Goal: Task Accomplishment & Management: Manage account settings

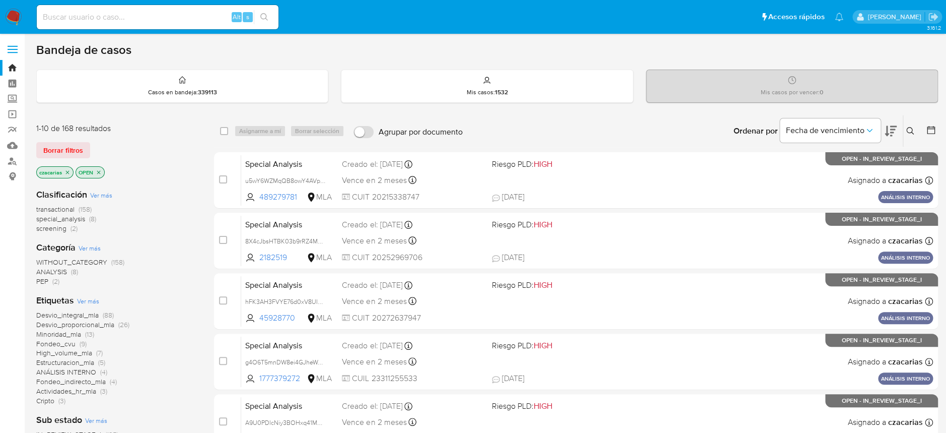
click at [208, 15] on input at bounding box center [158, 17] width 242 height 13
paste input "KHomLi7fEo0s4sign7W2Wy8v"
type input "KHomLi7fEo0s4sign7W2Wy8v"
click at [267, 19] on icon "search-icon" at bounding box center [264, 17] width 8 height 8
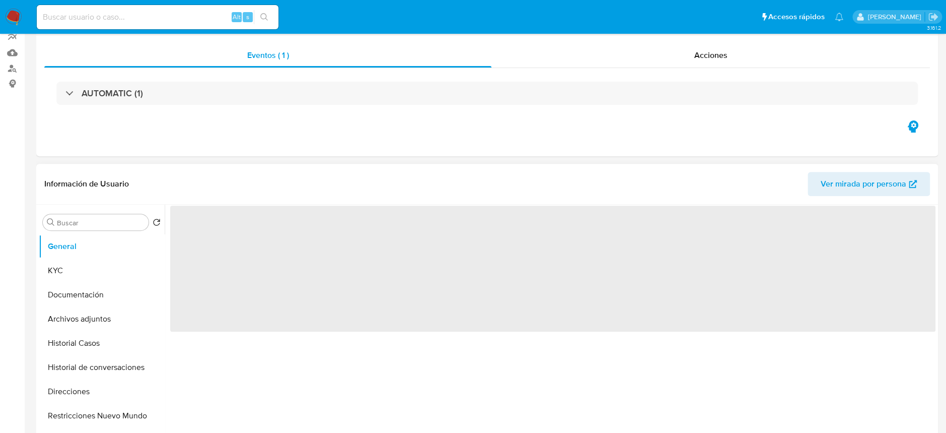
select select "10"
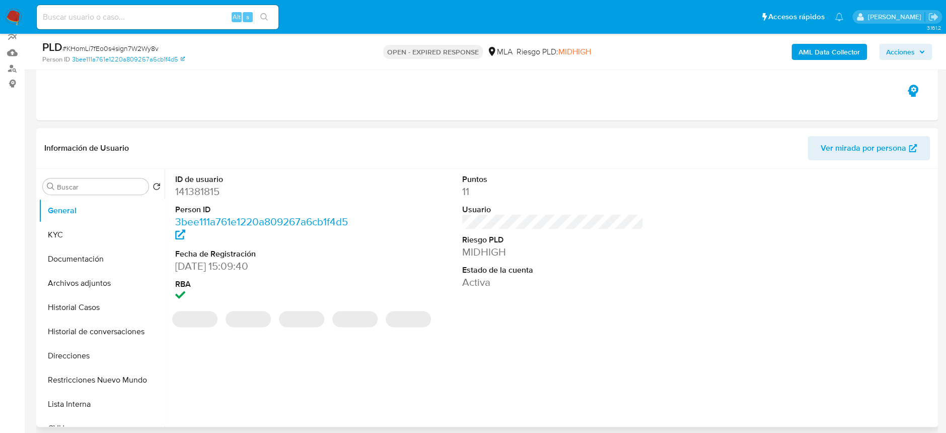
scroll to position [201, 0]
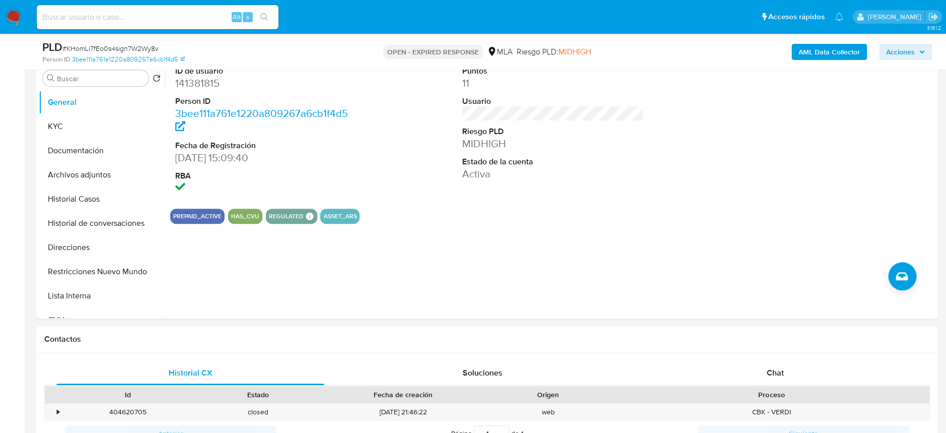
click at [136, 45] on span "# KHomLi7fEo0s4sign7W2Wy8v" at bounding box center [110, 48] width 96 height 10
copy span "KHomLi7fEo0s4sign7W2Wy8v"
click at [186, 82] on dd "141381815" at bounding box center [265, 83] width 181 height 14
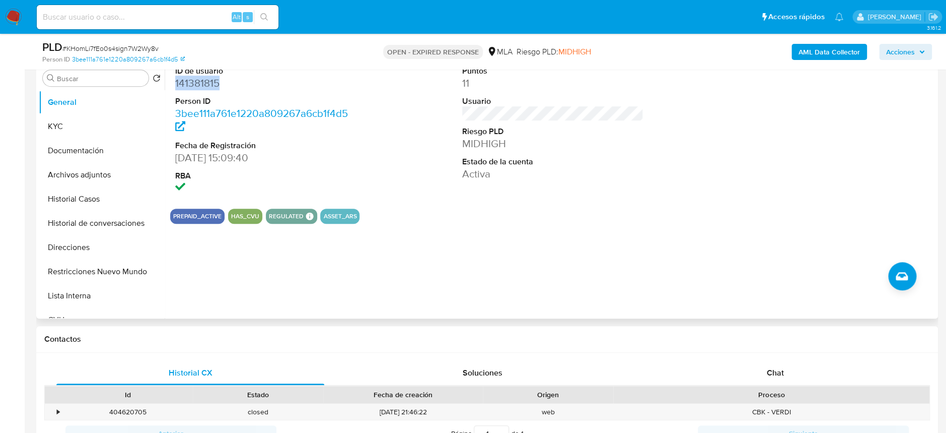
copy dd "141381815"
click at [204, 83] on dd "141381815" at bounding box center [265, 83] width 181 height 14
copy dd "141381815"
click at [120, 55] on link "3bee111a761e1220a809267a6cb1f4d5" at bounding box center [128, 59] width 113 height 9
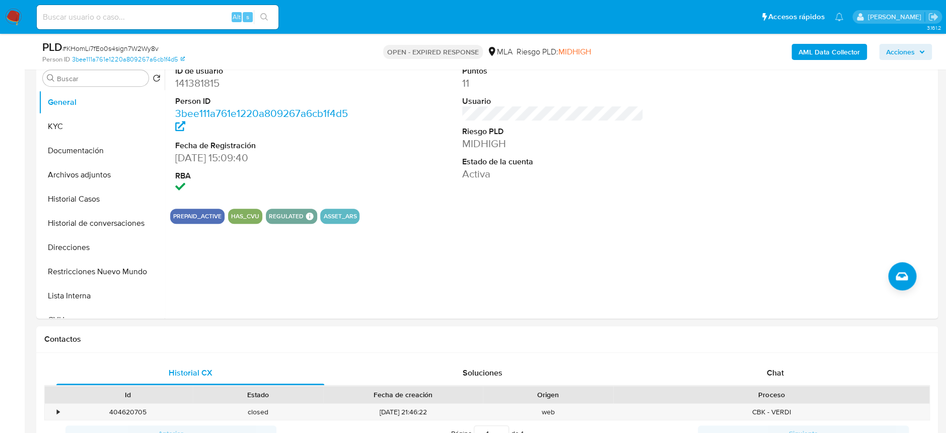
click at [138, 46] on span "# KHomLi7fEo0s4sign7W2Wy8v" at bounding box center [110, 48] width 96 height 10
copy span "KHomLi7fEo0s4sign7W2Wy8v"
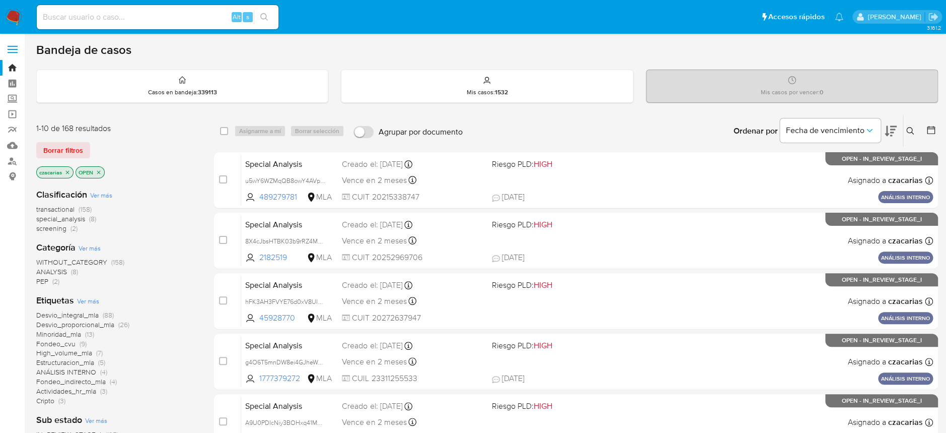
click at [907, 127] on icon at bounding box center [911, 131] width 8 height 8
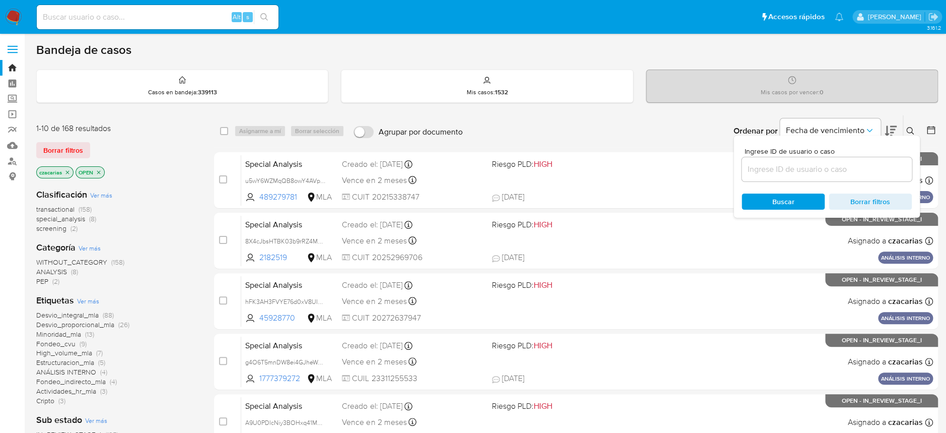
click at [830, 174] on input at bounding box center [827, 169] width 170 height 13
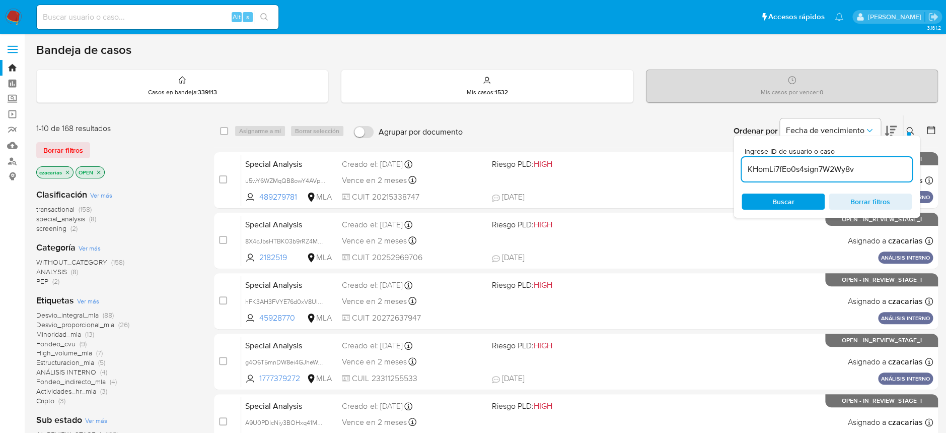
type input "KHomLi7fEo0s4sign7W2Wy8v"
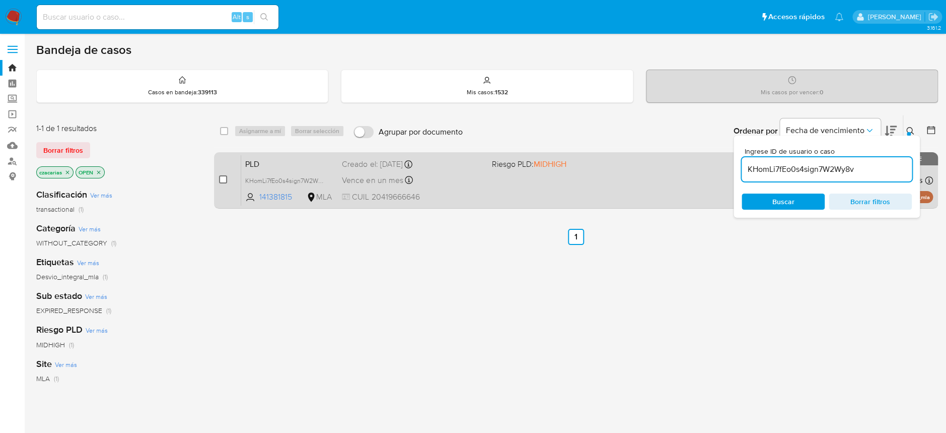
click at [225, 178] on input "checkbox" at bounding box center [223, 179] width 8 height 8
checkbox input "true"
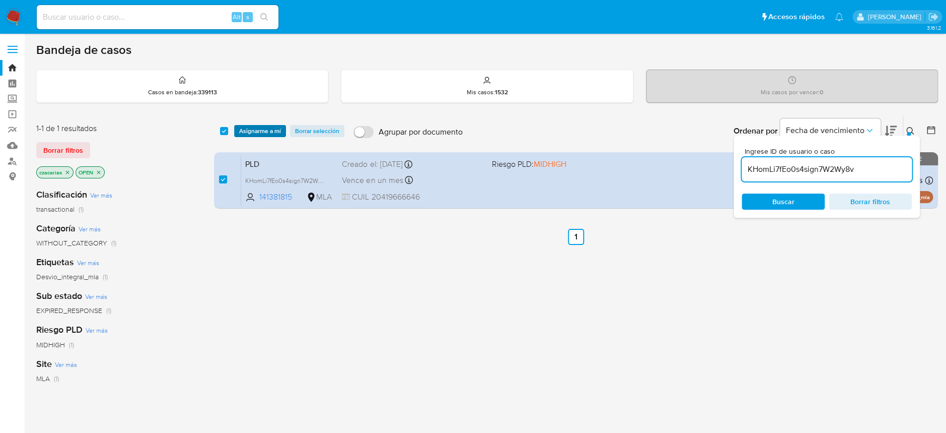
click at [281, 126] on span "Asignarme a mí" at bounding box center [260, 131] width 42 height 10
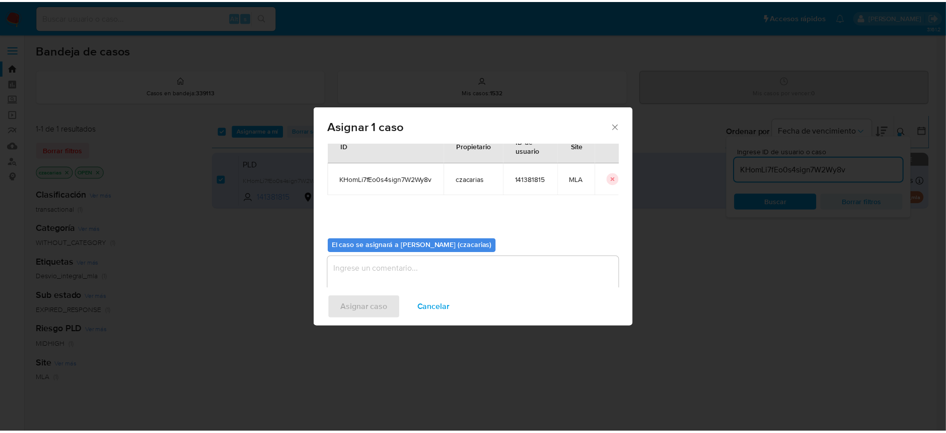
scroll to position [51, 0]
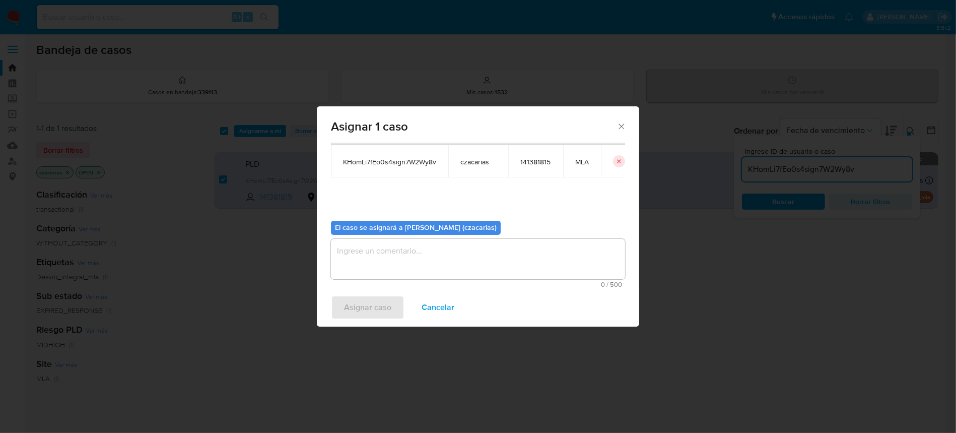
click at [375, 260] on textarea "assign-modal" at bounding box center [478, 259] width 294 height 40
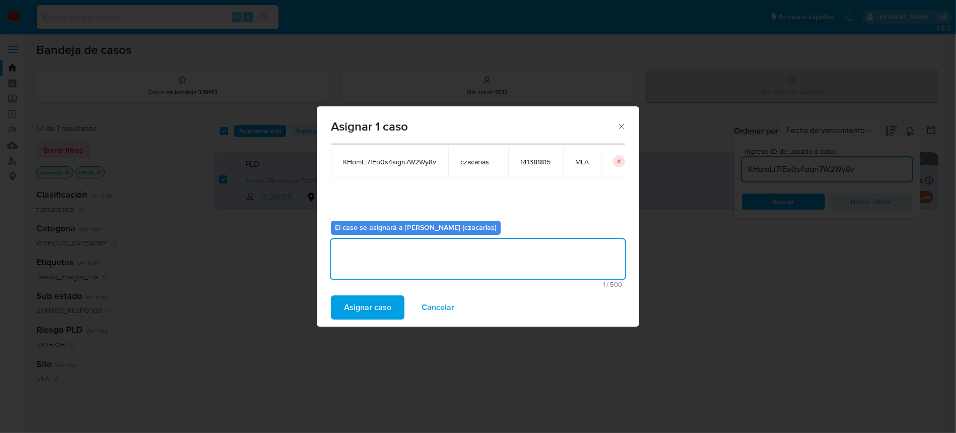
click at [376, 302] on span "Asignar caso" at bounding box center [367, 307] width 47 height 22
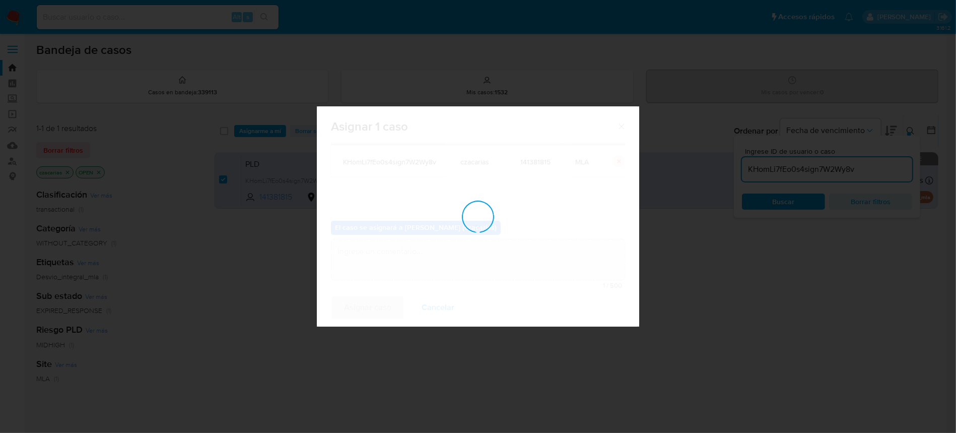
checkbox input "false"
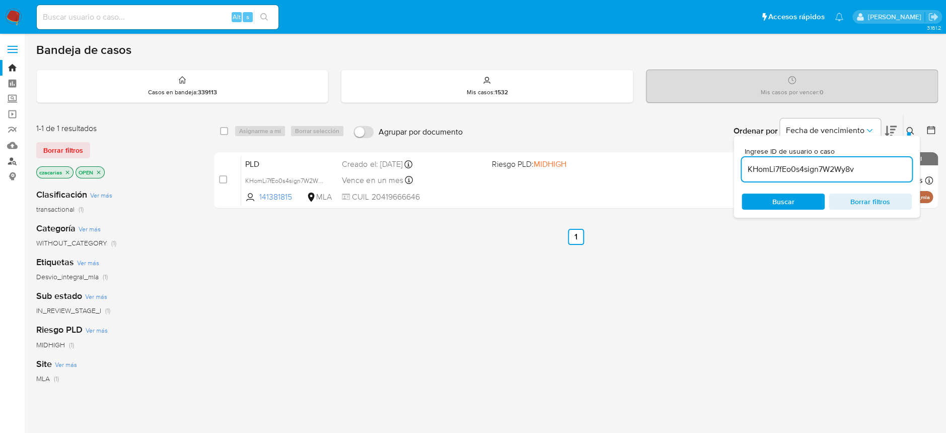
click at [8, 160] on link "Buscador de personas" at bounding box center [60, 161] width 120 height 16
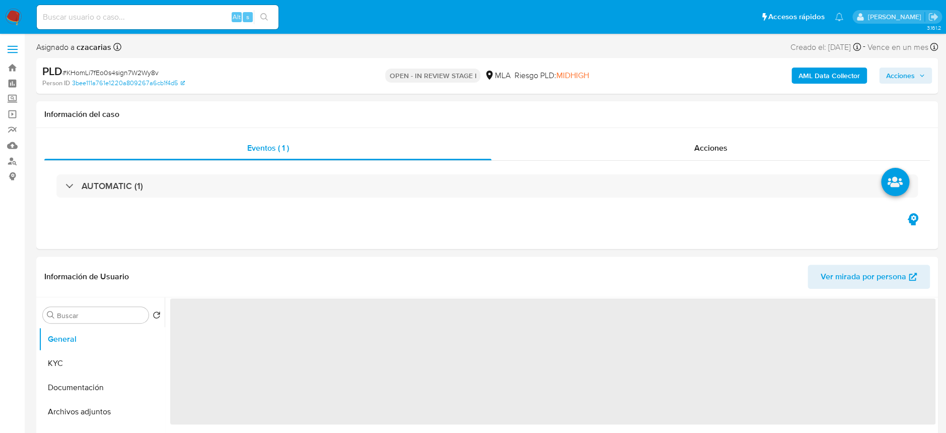
select select "10"
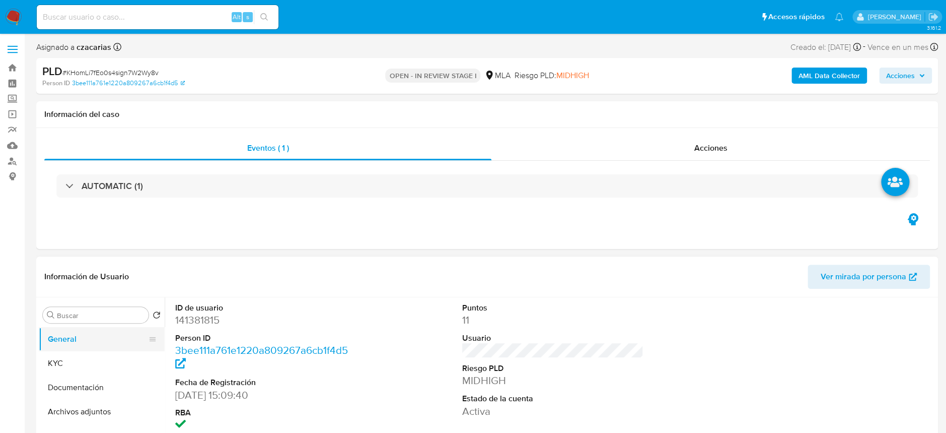
click at [57, 349] on button "General" at bounding box center [98, 339] width 118 height 24
click at [57, 354] on button "KYC" at bounding box center [98, 363] width 118 height 24
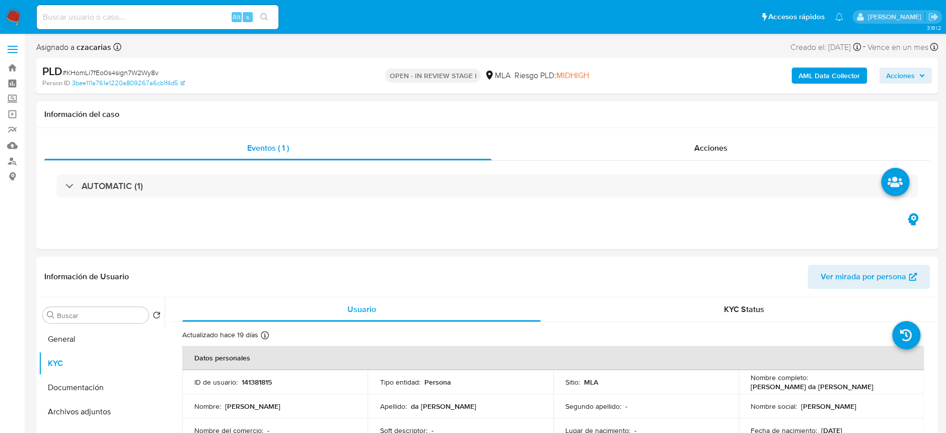
click at [828, 73] on b "AML Data Collector" at bounding box center [829, 75] width 61 height 16
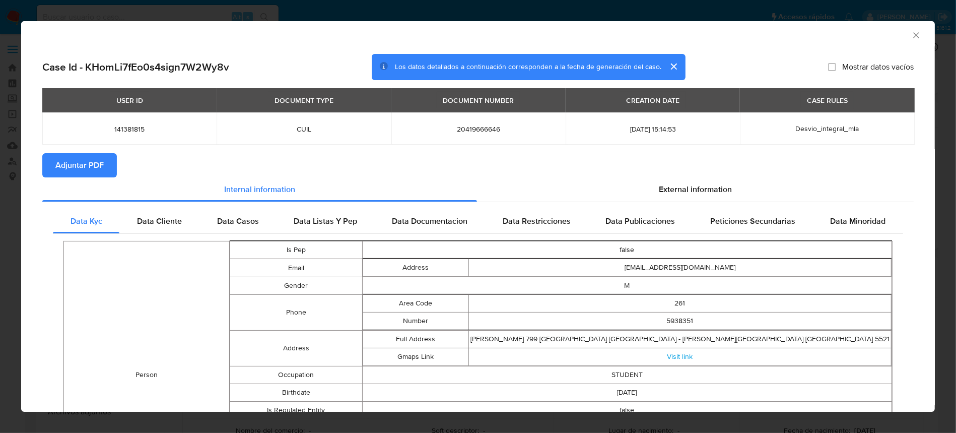
click at [659, 172] on section "Adjuntar PDF" at bounding box center [477, 165] width 871 height 24
click at [653, 197] on div "External information" at bounding box center [695, 189] width 437 height 24
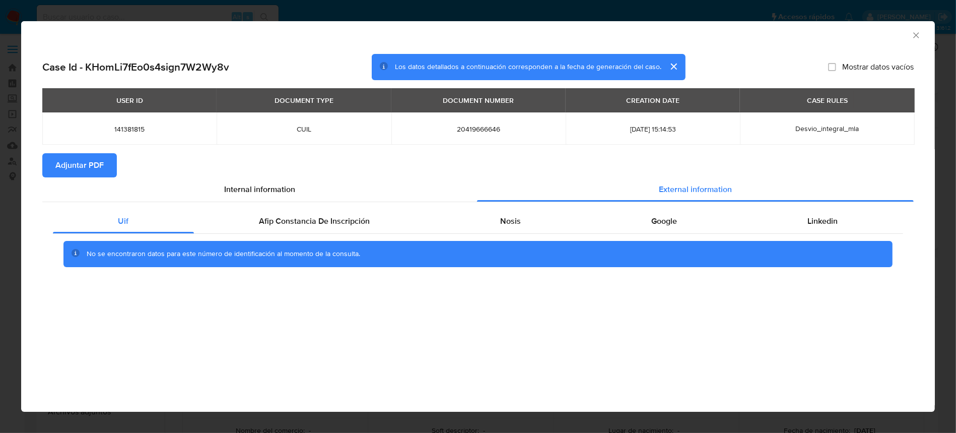
drag, startPoint x: 315, startPoint y: 204, endPoint x: 310, endPoint y: 218, distance: 14.5
click at [314, 205] on div "Uif Afip Constancia De Inscripción Nosis Google Linkedin No se encontraron dato…" at bounding box center [477, 241] width 871 height 79
click at [310, 218] on span "Afip Constancia De Inscripción" at bounding box center [314, 221] width 111 height 12
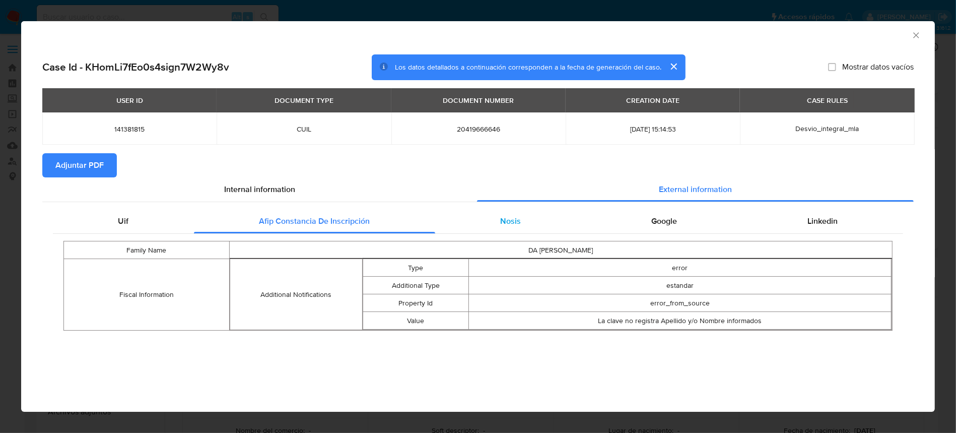
click at [487, 221] on div "Nosis" at bounding box center [510, 221] width 151 height 24
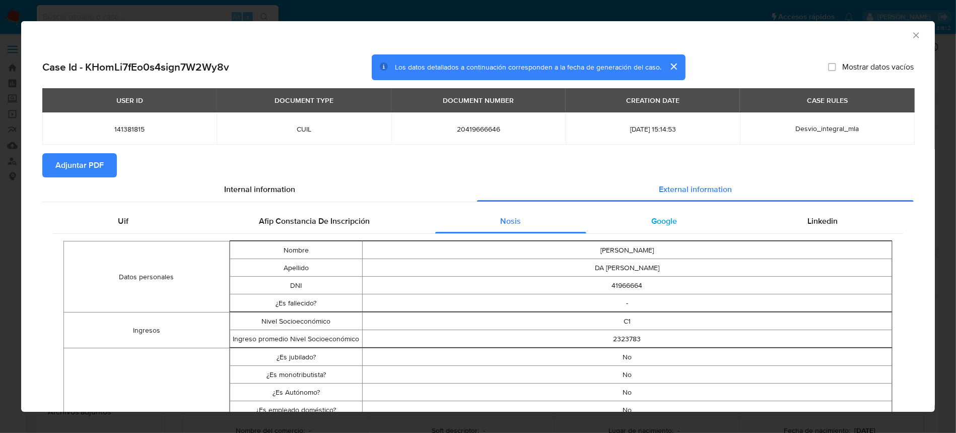
click at [611, 214] on div "Google" at bounding box center [664, 221] width 156 height 24
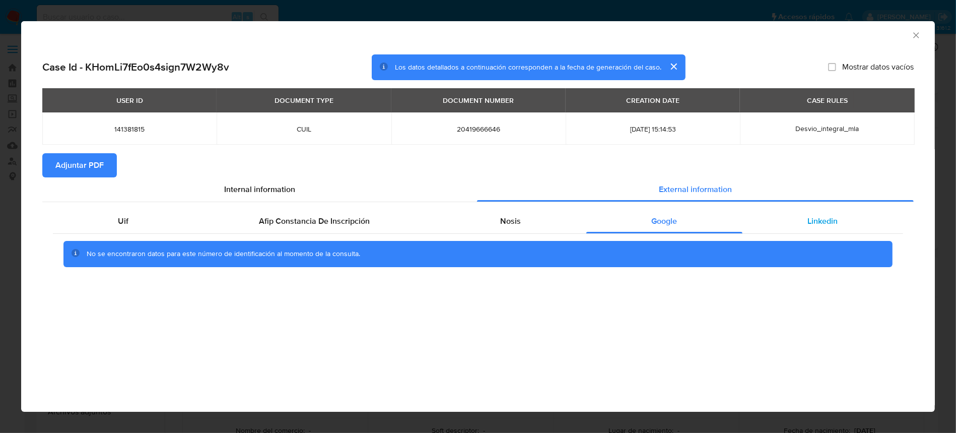
click at [770, 218] on div "Linkedin" at bounding box center [822, 221] width 161 height 24
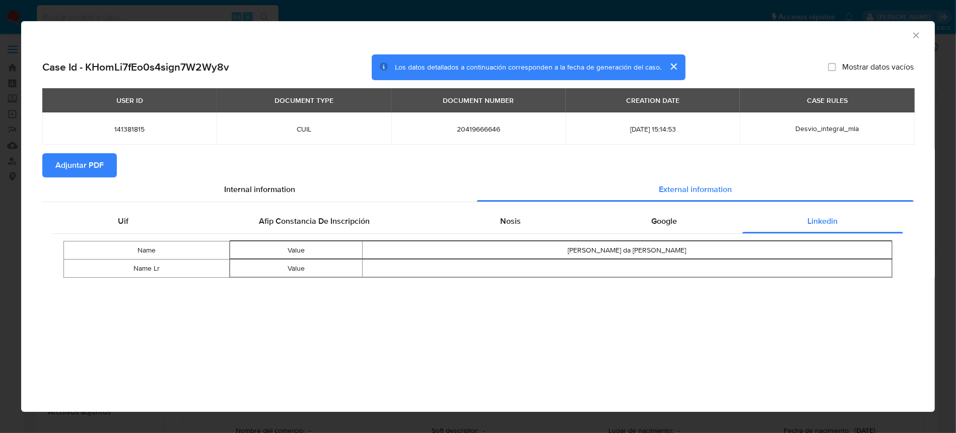
click at [84, 166] on span "Adjuntar PDF" at bounding box center [79, 165] width 48 height 22
click at [916, 38] on icon "Cerrar ventana" at bounding box center [916, 35] width 10 height 10
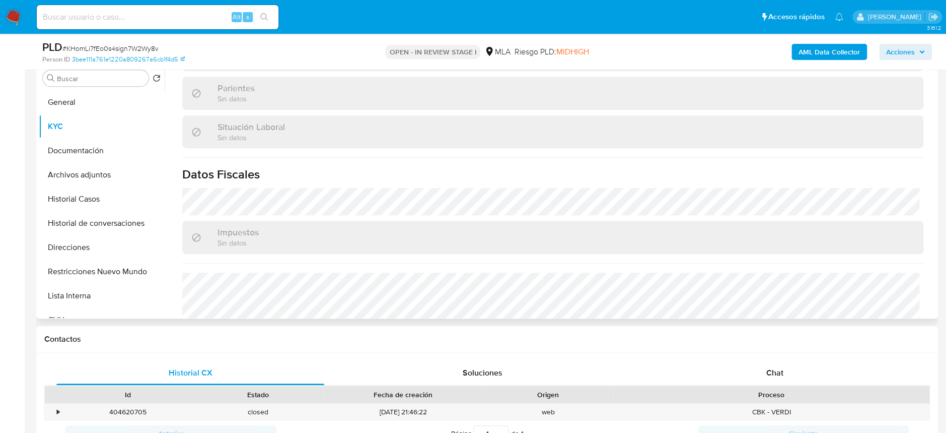
scroll to position [511, 0]
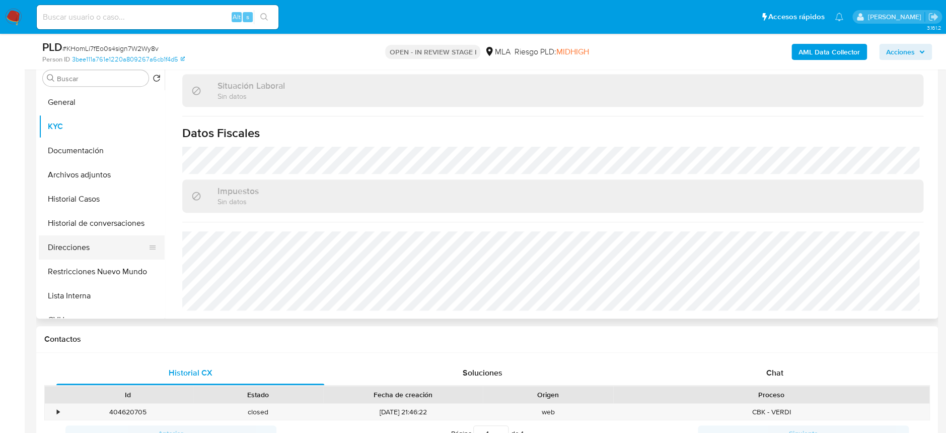
click at [88, 255] on button "Direcciones" at bounding box center [98, 247] width 118 height 24
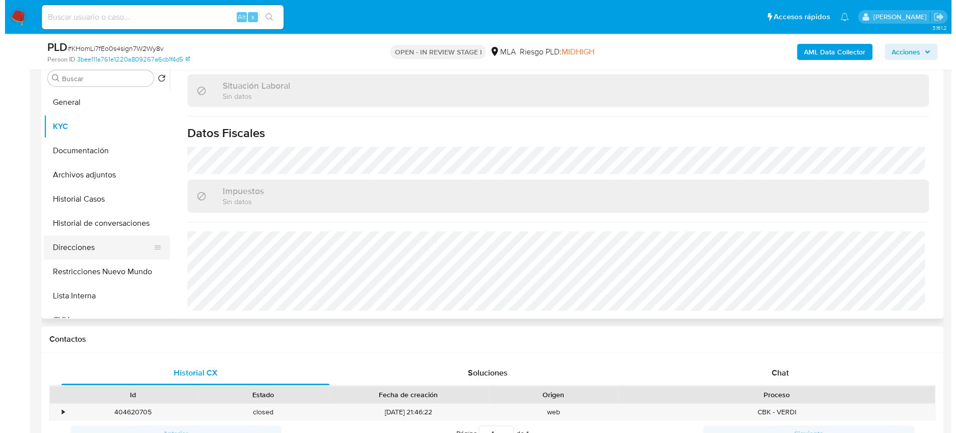
scroll to position [0, 0]
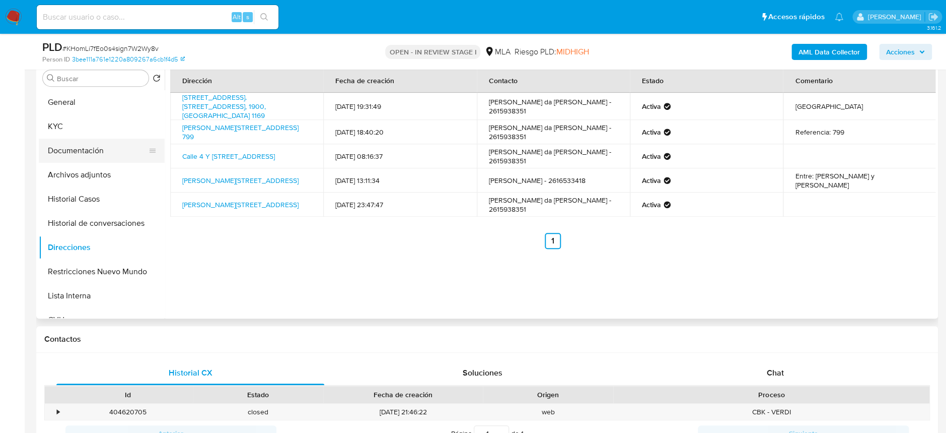
click at [114, 158] on button "Documentación" at bounding box center [98, 151] width 118 height 24
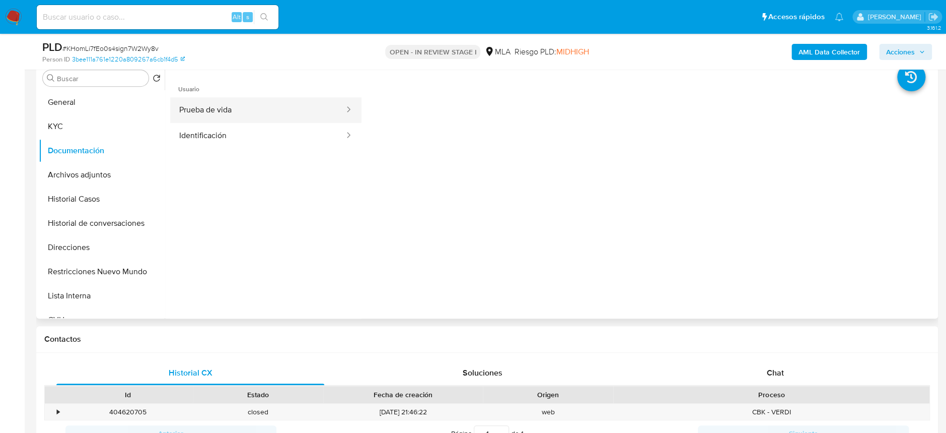
click at [203, 115] on button "Prueba de vida" at bounding box center [257, 110] width 175 height 26
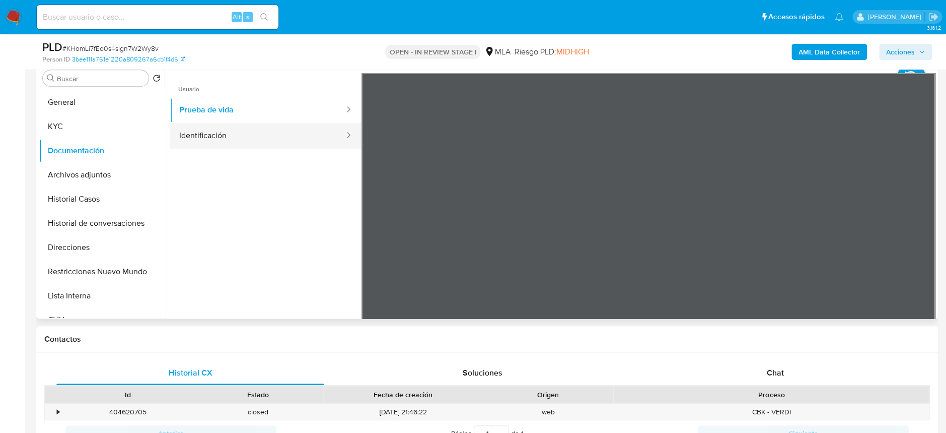
click at [247, 129] on button "Identificación" at bounding box center [257, 136] width 175 height 26
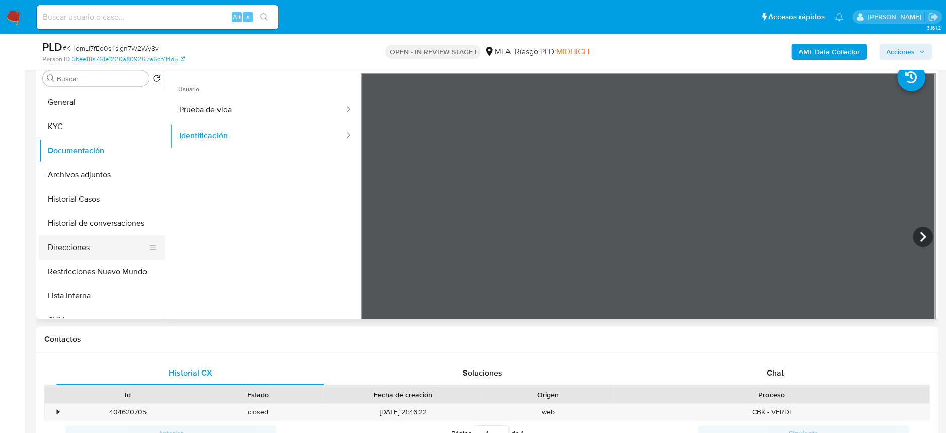
click at [63, 240] on button "Direcciones" at bounding box center [98, 247] width 118 height 24
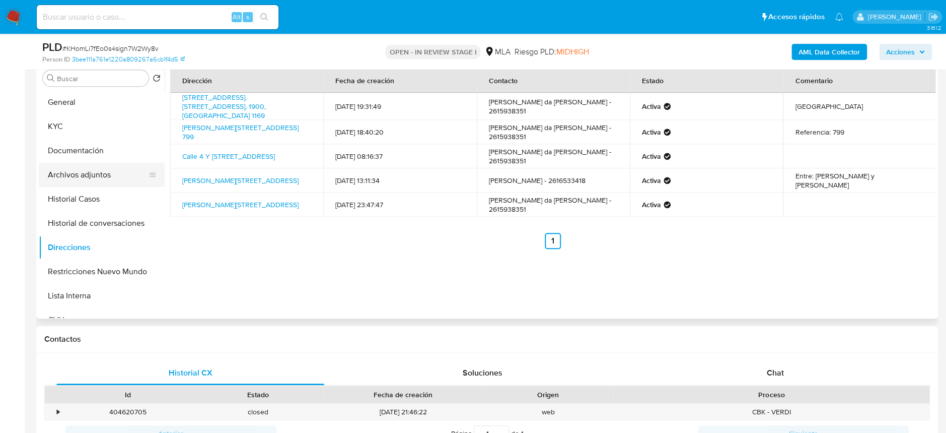
click at [85, 169] on button "Archivos adjuntos" at bounding box center [98, 175] width 118 height 24
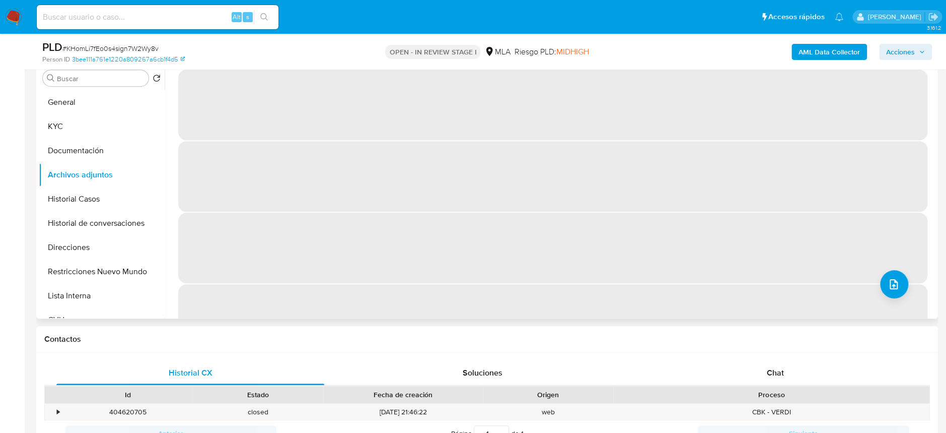
drag, startPoint x: 839, startPoint y: 244, endPoint x: 864, endPoint y: 267, distance: 33.9
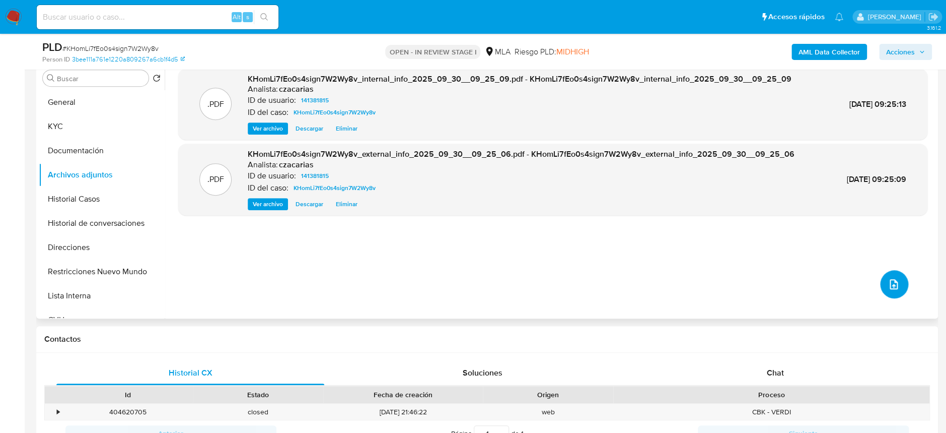
click at [896, 289] on button "upload-file" at bounding box center [894, 284] width 28 height 28
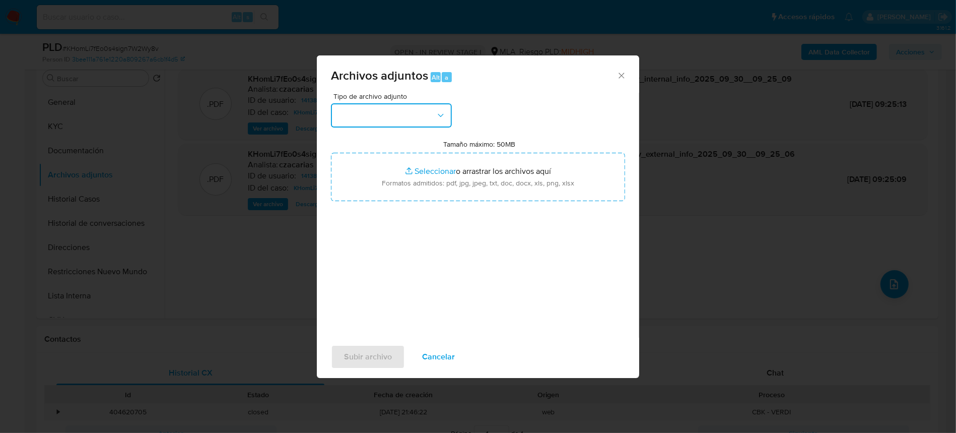
click at [433, 121] on button "button" at bounding box center [391, 115] width 121 height 24
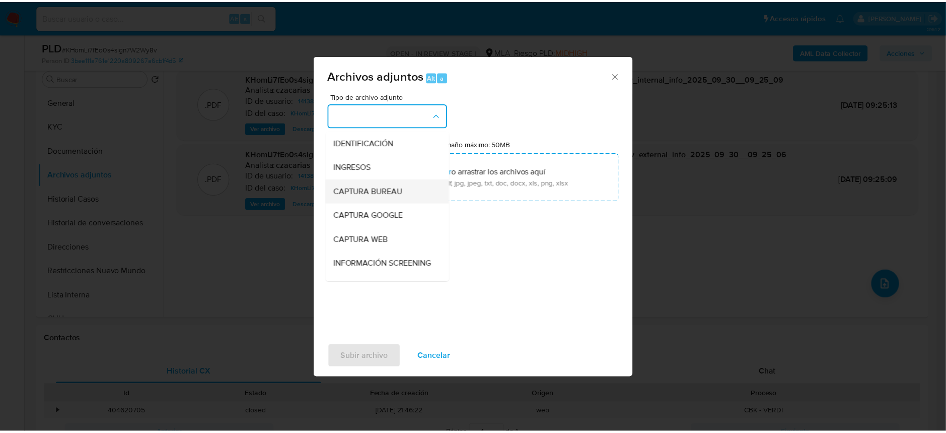
scroll to position [67, 0]
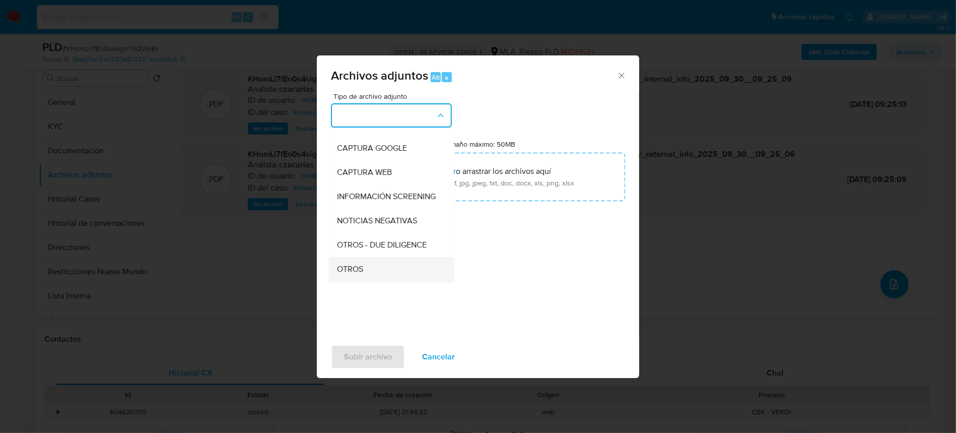
click at [381, 273] on div "OTROS" at bounding box center [388, 269] width 103 height 24
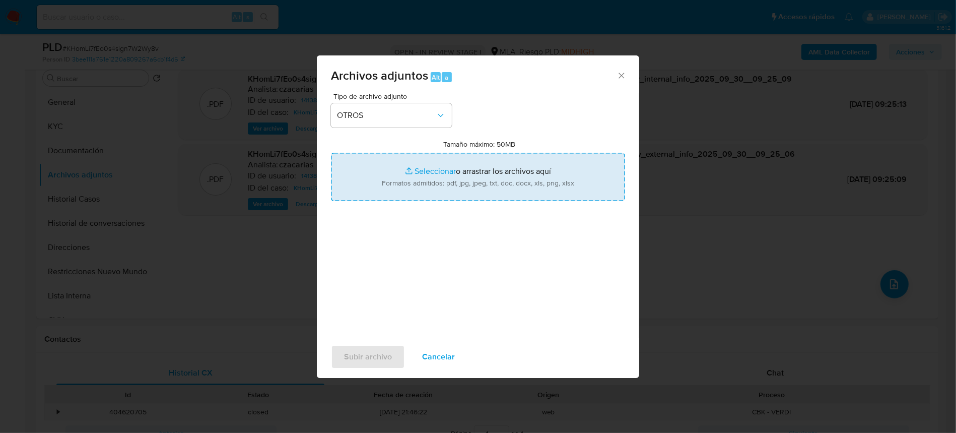
type input "C:\fakepath\Movimientos-141381815.xlsx"
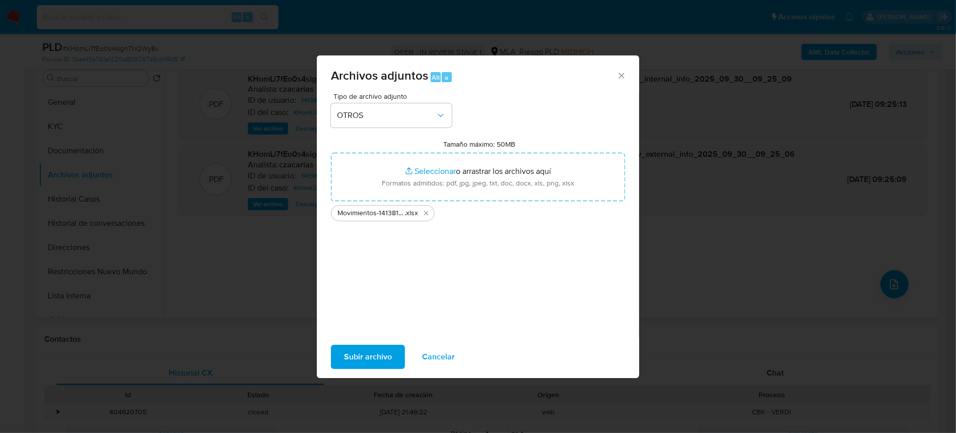
click at [346, 360] on span "Subir archivo" at bounding box center [368, 357] width 48 height 22
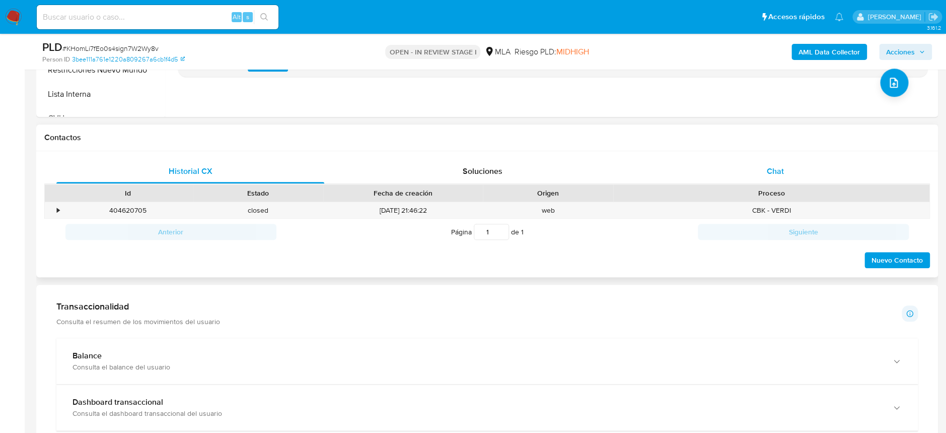
click at [770, 167] on span "Chat" at bounding box center [775, 171] width 17 height 12
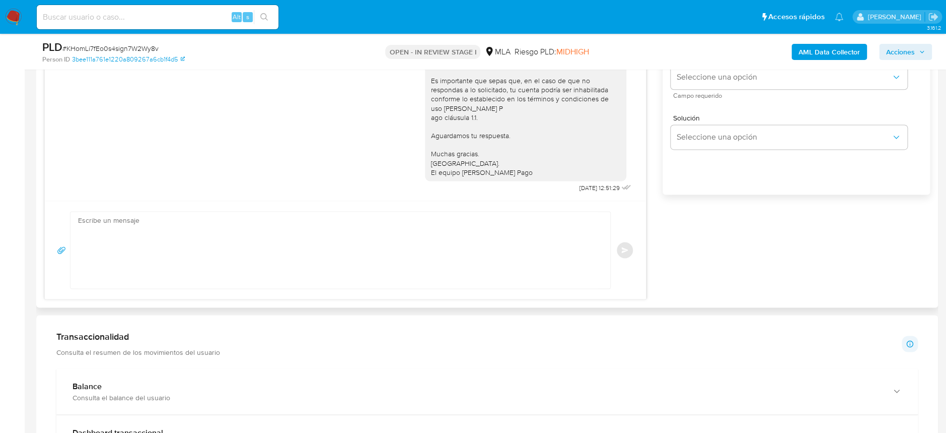
scroll to position [671, 0]
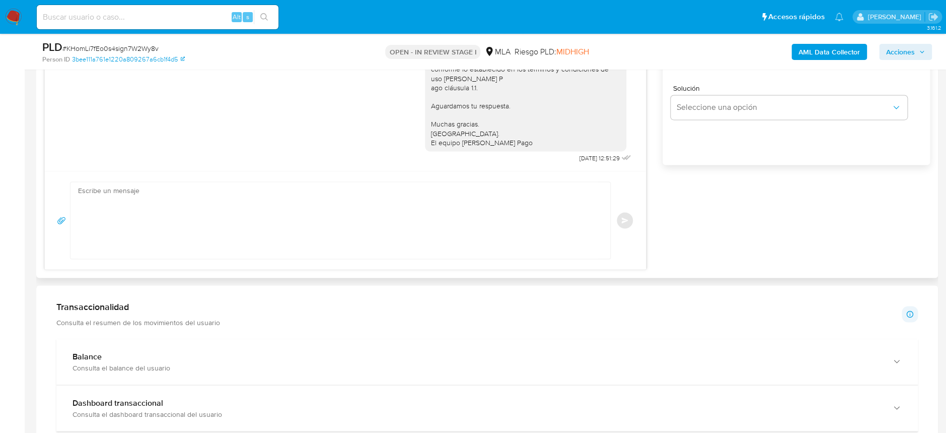
click at [293, 227] on textarea at bounding box center [338, 220] width 520 height 77
click at [294, 224] on textarea "Hoa" at bounding box center [338, 220] width 520 height 77
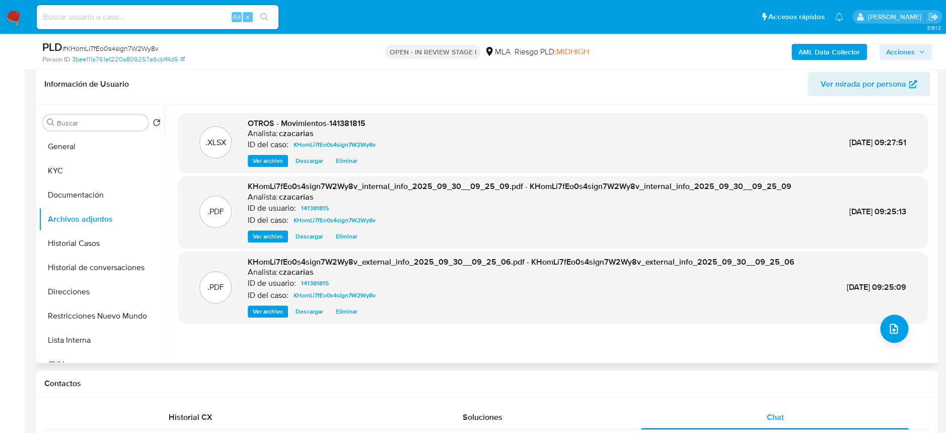
scroll to position [134, 0]
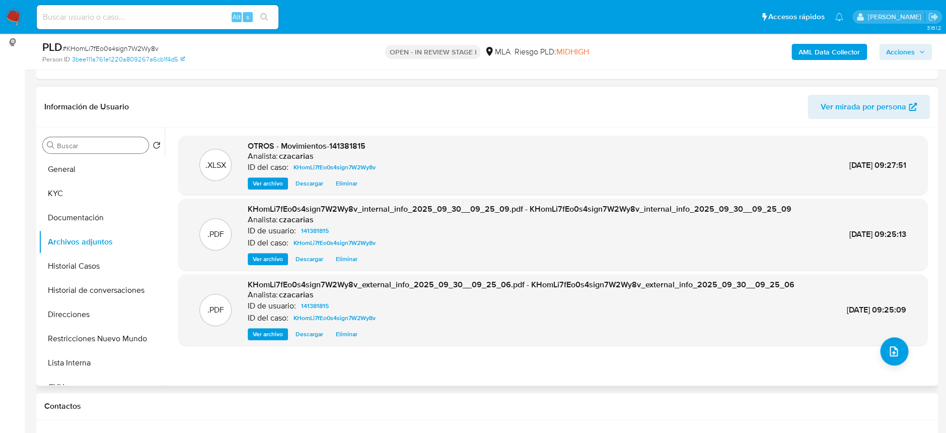
drag, startPoint x: 79, startPoint y: 127, endPoint x: 70, endPoint y: 149, distance: 23.5
click at [77, 129] on div "Buscar Volver al orden por defecto General KYC Documentación Archivos adjuntos …" at bounding box center [487, 256] width 897 height 258
drag, startPoint x: 67, startPoint y: 185, endPoint x: 180, endPoint y: 166, distance: 114.9
click at [67, 185] on button "KYC" at bounding box center [102, 193] width 126 height 24
click at [79, 200] on button "KYC" at bounding box center [98, 193] width 118 height 24
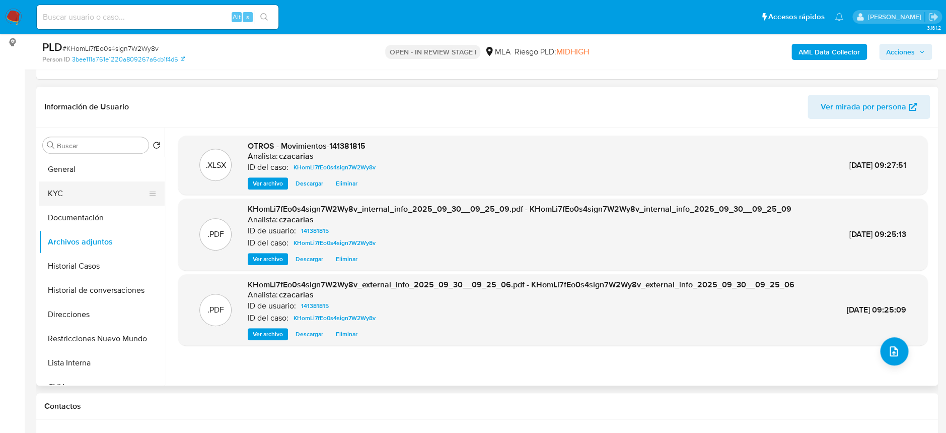
click at [83, 191] on button "KYC" at bounding box center [98, 193] width 118 height 24
click at [51, 190] on button "KYC" at bounding box center [98, 193] width 118 height 24
click at [60, 251] on button "Archivos adjuntos" at bounding box center [98, 242] width 118 height 24
click at [68, 261] on button "Historial Casos" at bounding box center [98, 266] width 118 height 24
click at [77, 272] on button "Historial Casos" at bounding box center [98, 266] width 118 height 24
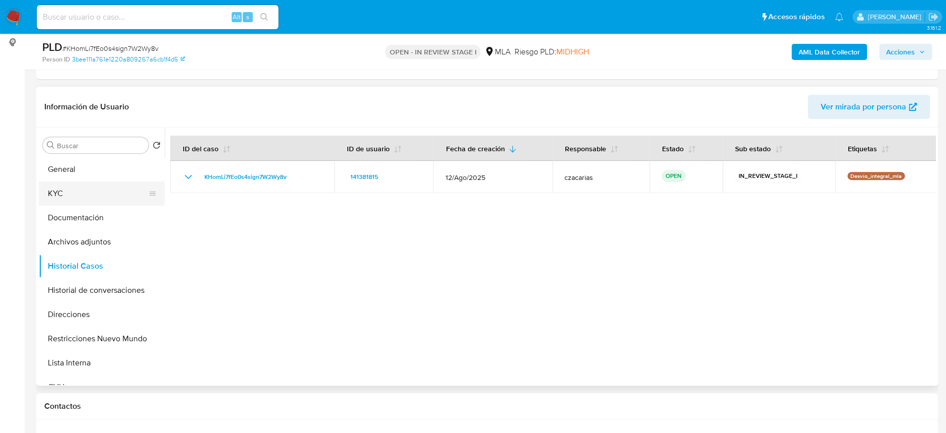
click at [70, 185] on button "KYC" at bounding box center [98, 193] width 118 height 24
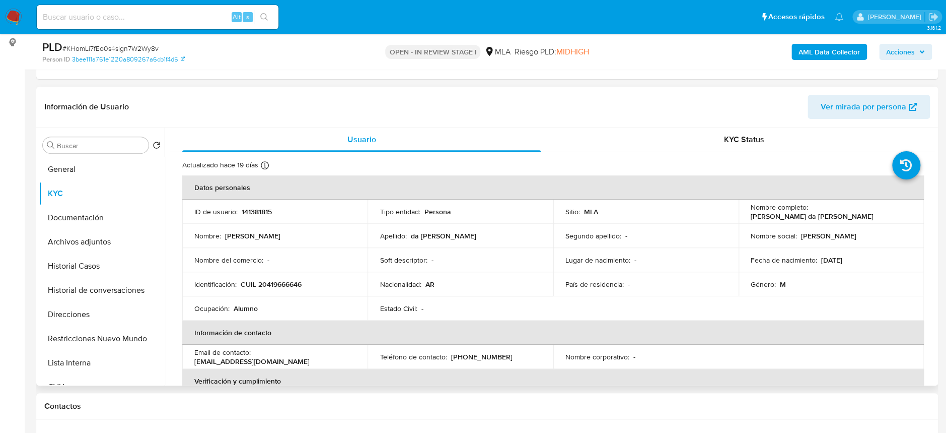
drag, startPoint x: 808, startPoint y: 213, endPoint x: 897, endPoint y: 212, distance: 89.2
click at [897, 212] on div "Nombre completo : Elias Emmanuel da Rosa" at bounding box center [831, 211] width 161 height 18
drag, startPoint x: 885, startPoint y: 213, endPoint x: 805, endPoint y: 212, distance: 80.6
click at [805, 212] on div "Nombre completo : Elias Emmanuel da Rosa" at bounding box center [831, 211] width 161 height 18
copy div ": Elias Emmanuel da Rosa"
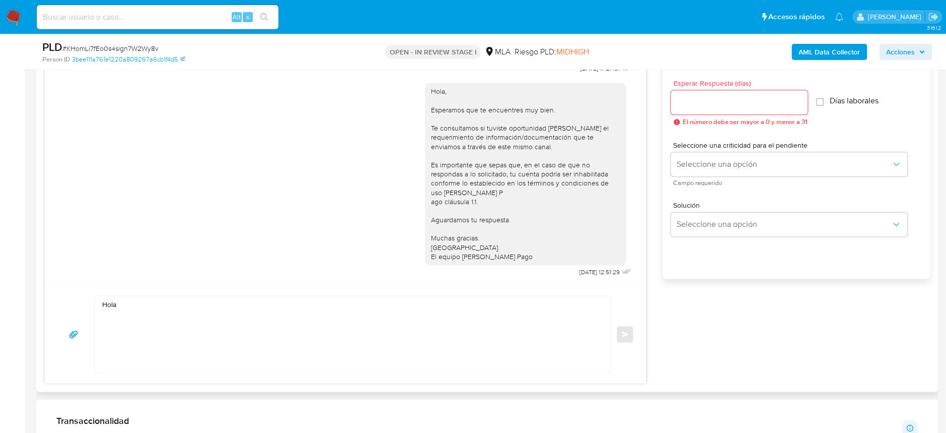
scroll to position [604, 0]
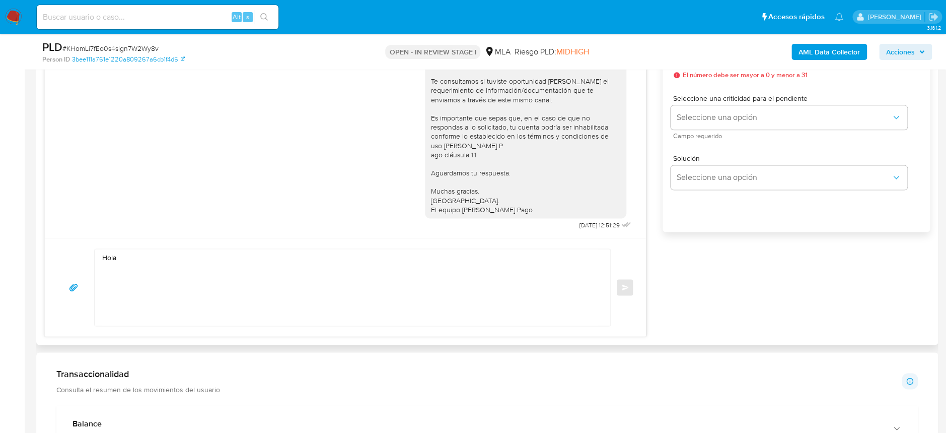
click at [238, 281] on textarea "Hola" at bounding box center [350, 287] width 496 height 77
paste textarea ": Elias Emmanuel da Rosa"
click at [124, 257] on textarea "Hola : Elias Emmanuel da Rosa" at bounding box center [350, 287] width 496 height 77
click at [209, 271] on textarea "Hola Elias Emmanuel da Rosa" at bounding box center [350, 287] width 496 height 77
paste textarea "En función de las operaciones registradas en tu cuenta de Mercado Pago, necesit…"
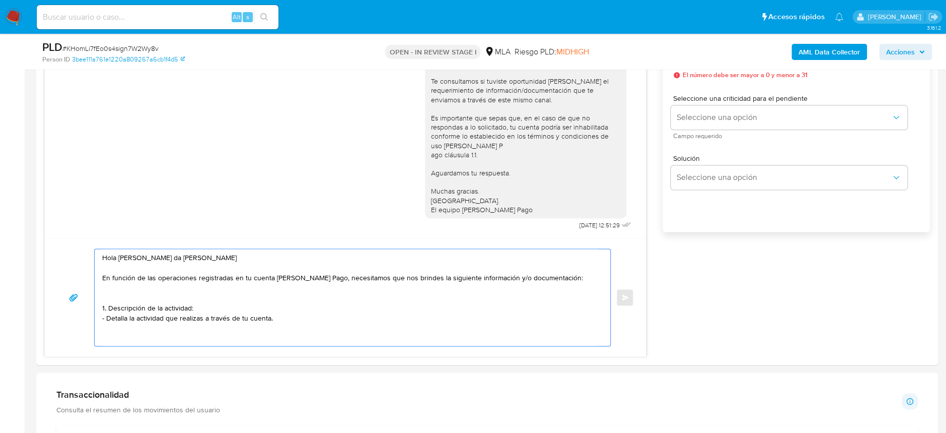
paste textarea "2. De acuerdo a la actividad que realices en tu cuenta, adjunta la siguiente do…"
click at [283, 345] on textarea "Hola Elias Emmanuel da Rosa En función de las operaciones registradas en tu cue…" at bounding box center [350, 299] width 496 height 101
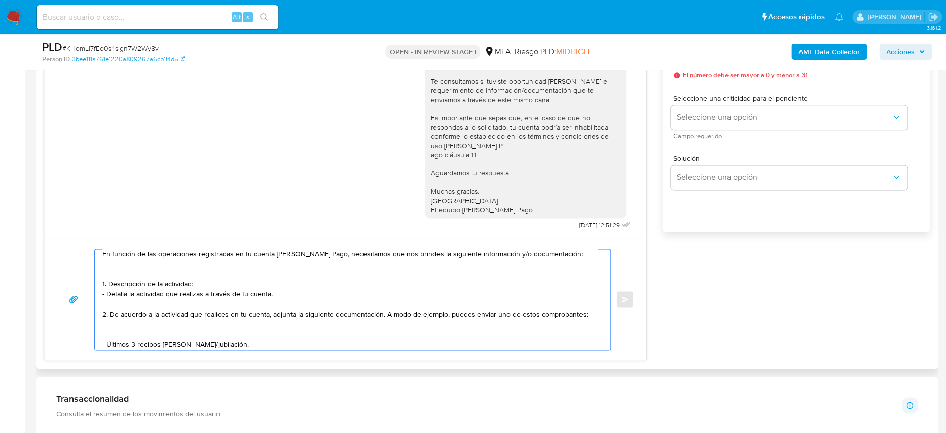
scroll to position [35, 0]
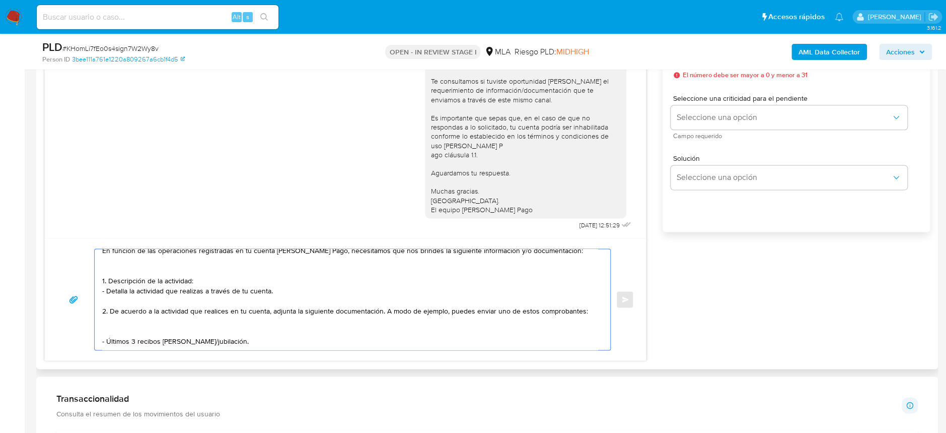
click at [223, 331] on textarea "Hola Elias Emmanuel da Rosa En función de las operaciones registradas en tu cue…" at bounding box center [350, 299] width 496 height 101
drag, startPoint x: 227, startPoint y: 331, endPoint x: 191, endPoint y: 334, distance: 35.9
click at [191, 334] on textarea "Hola Elias Emmanuel da Rosa En función de las operaciones registradas en tu cue…" at bounding box center [350, 299] width 496 height 101
paste textarea "- Certificación contable de ingresos (último año), firmada por un contador y le…"
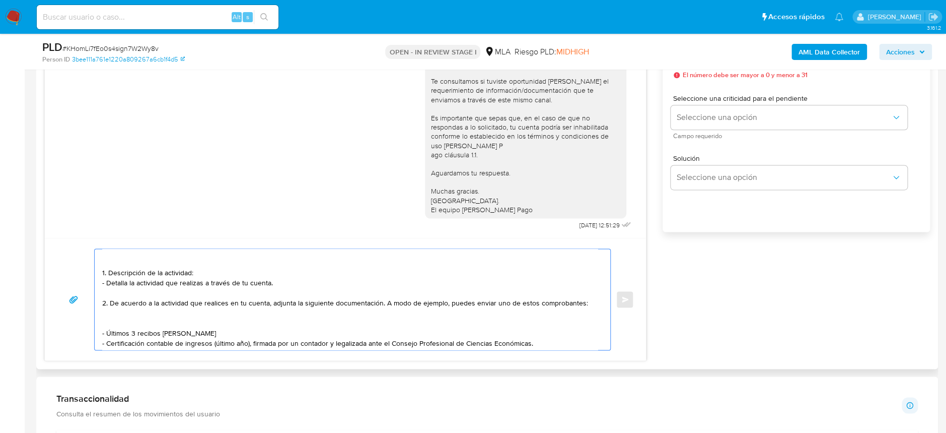
scroll to position [42, 0]
click at [559, 335] on textarea "Hola Elias Emmanuel da Rosa En función de las operaciones registradas en tu cue…" at bounding box center [350, 299] width 496 height 101
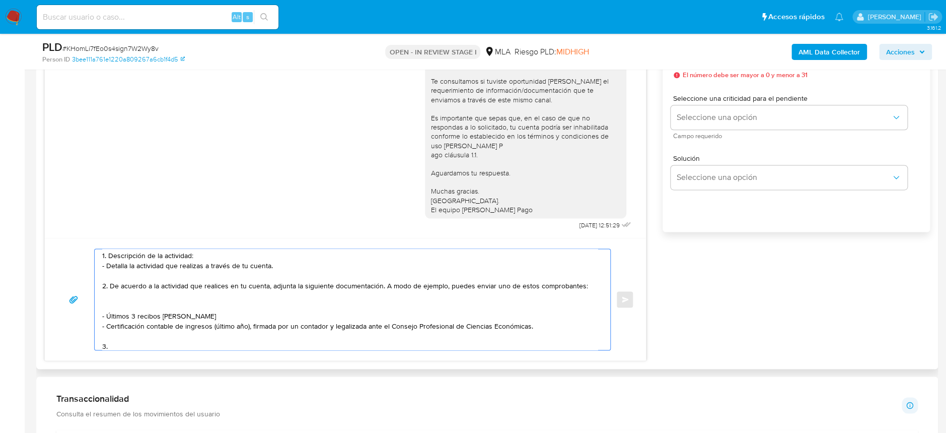
paste textarea "Proporciona el vínculo con las siguientes contrapartes con las que operaste, el…"
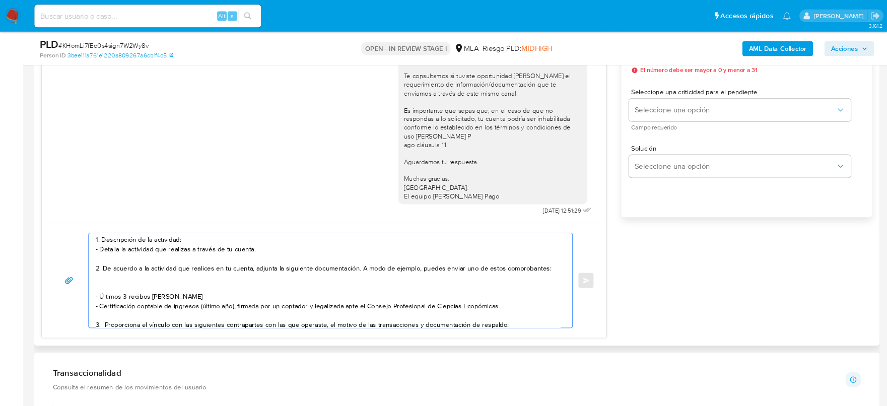
scroll to position [102, 0]
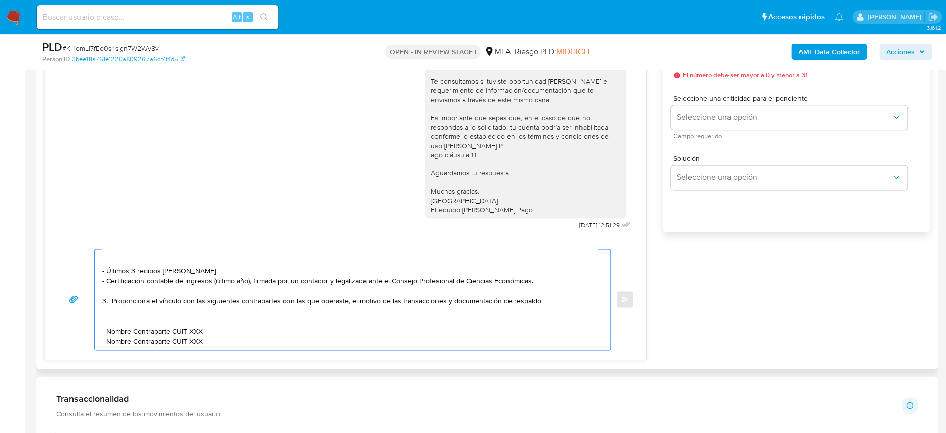
click at [442, 293] on textarea "Hola Elias Emmanuel da Rosa En función de las operaciones registradas en tu cue…" at bounding box center [350, 299] width 496 height 101
drag, startPoint x: 106, startPoint y: 325, endPoint x: 169, endPoint y: 324, distance: 63.0
click at [169, 324] on textarea "Hola Elias Emmanuel da Rosa En función de las operaciones registradas en tu cue…" at bounding box center [350, 299] width 496 height 101
paste textarea "Gregorio Bernal"
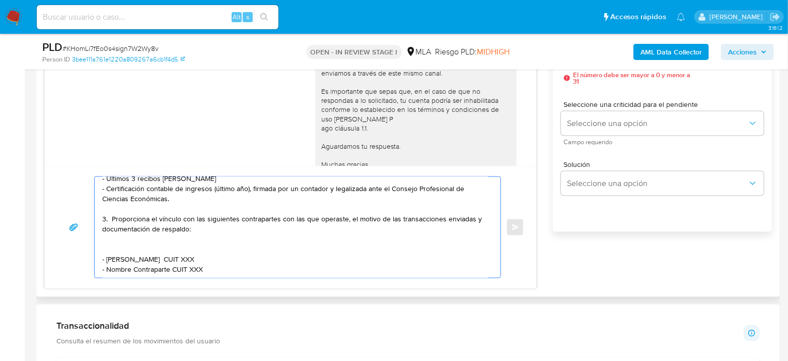
scroll to position [159, 0]
click at [180, 232] on textarea "Hola Elias Emmanuel da Rosa En función de las operaciones registradas en tu cue…" at bounding box center [295, 227] width 386 height 101
paste textarea "20132591580"
drag, startPoint x: 107, startPoint y: 245, endPoint x: 168, endPoint y: 246, distance: 61.5
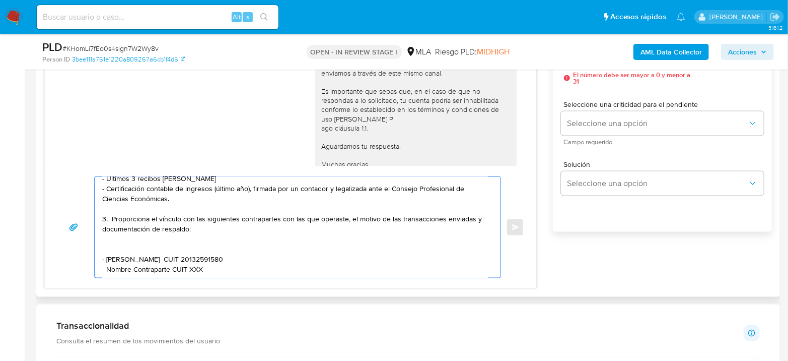
click at [168, 246] on textarea "Hola Elias Emmanuel da Rosa En función de las operaciones registradas en tu cue…" at bounding box center [295, 227] width 386 height 101
paste textarea "Carla Mariana Marilina Manuel Morales"
click at [254, 249] on textarea "Hola Elias Emmanuel da Rosa En función de las operaciones registradas en tu cue…" at bounding box center [295, 227] width 386 height 101
paste textarea "27318995929"
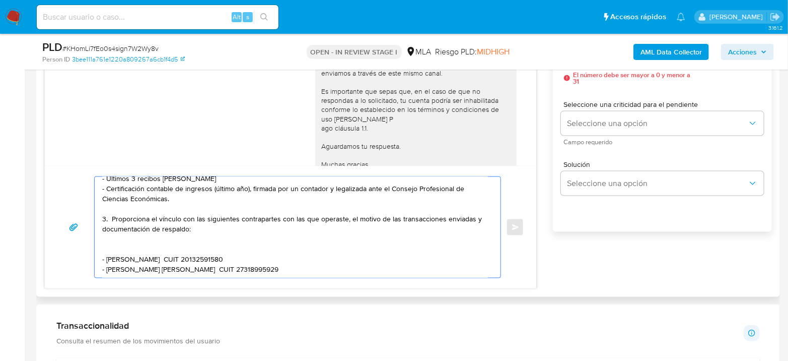
scroll to position [175, 0]
paste textarea "Es importante que sepas que, en el caso de que no respondas a lo solicitado, tu…"
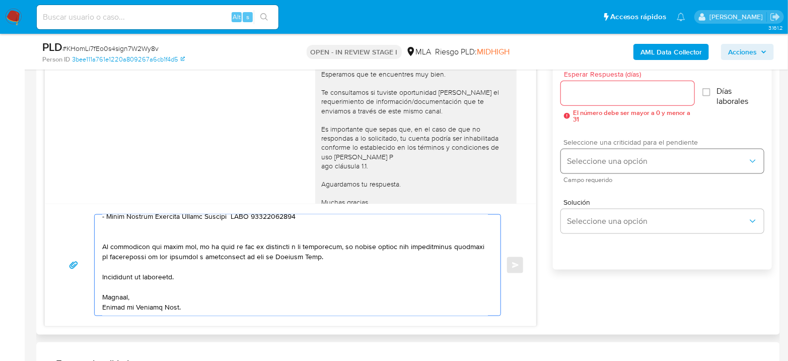
scroll to position [548, 0]
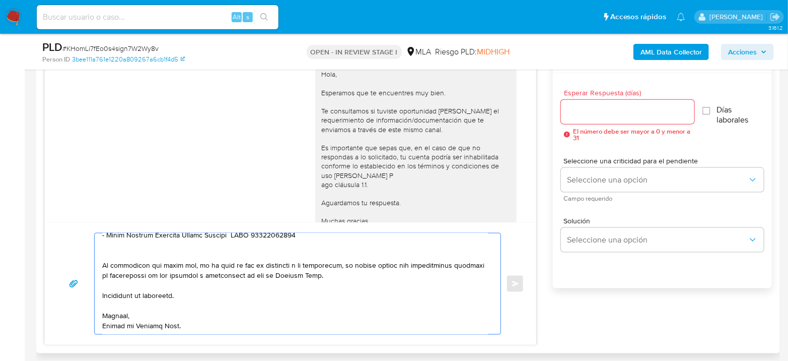
type textarea "Hola Elias Emmanuel da Rosa En función de las operaciones registradas en tu cue…"
click at [595, 113] on input "Esperar Respuesta (días)" at bounding box center [627, 111] width 133 height 13
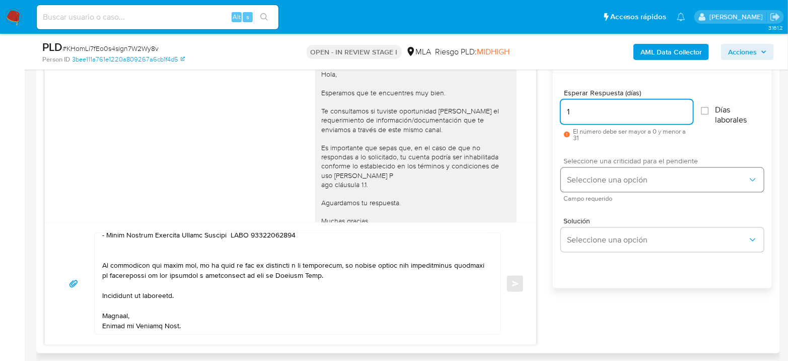
type input "1"
click at [595, 175] on span "Seleccione una opción" at bounding box center [657, 180] width 181 height 10
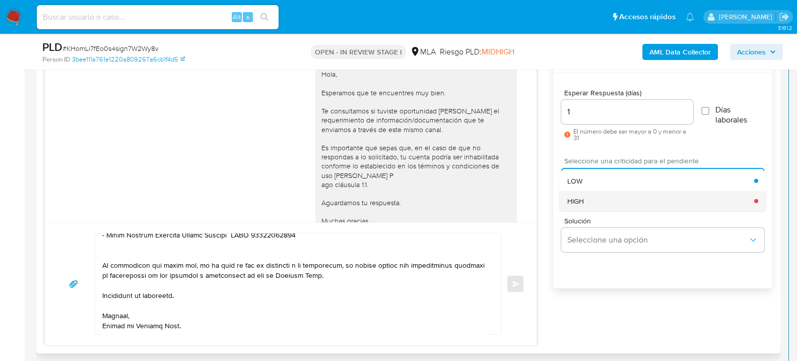
click at [608, 205] on div "HIGH" at bounding box center [660, 200] width 187 height 20
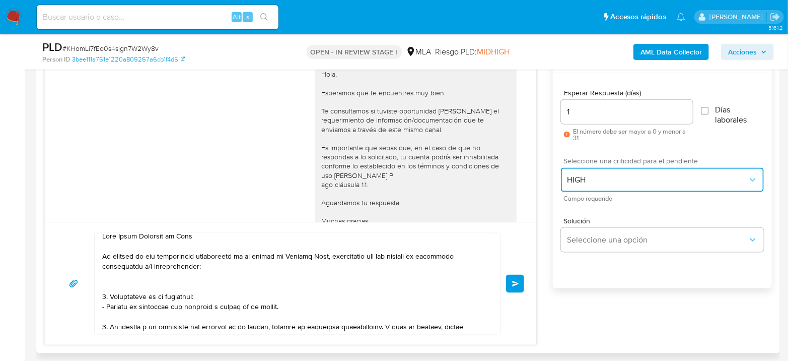
scroll to position [0, 0]
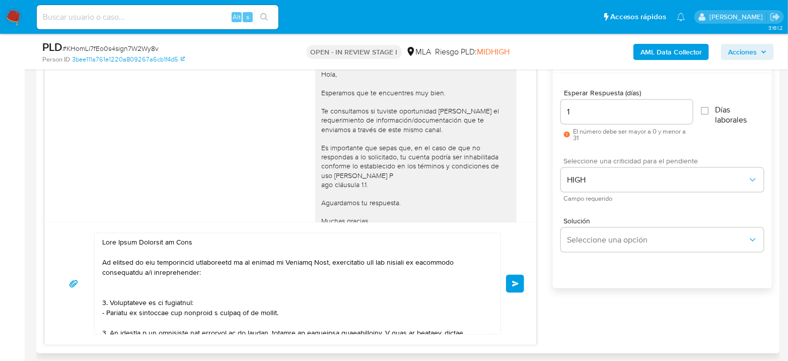
click at [510, 279] on button "Enviar" at bounding box center [515, 283] width 18 height 18
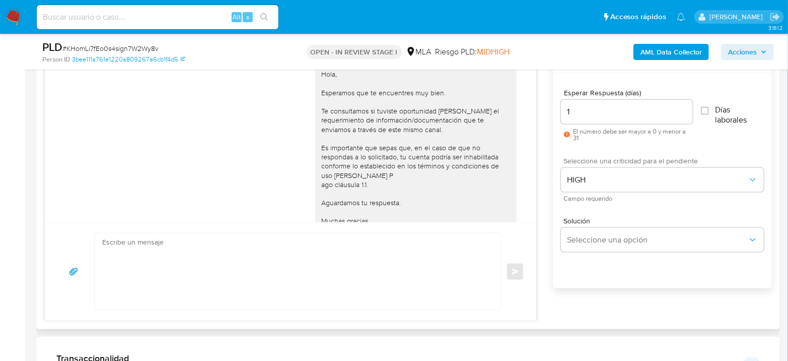
scroll to position [1056, 0]
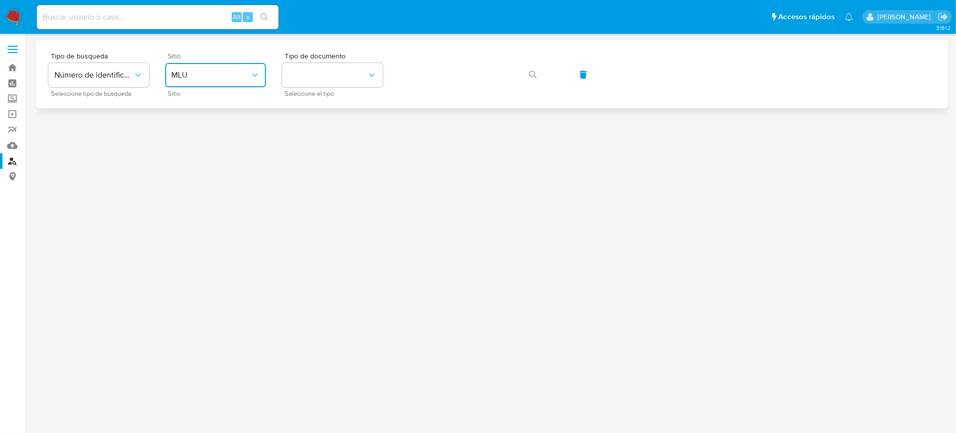
click at [208, 71] on span "MLU" at bounding box center [210, 75] width 79 height 10
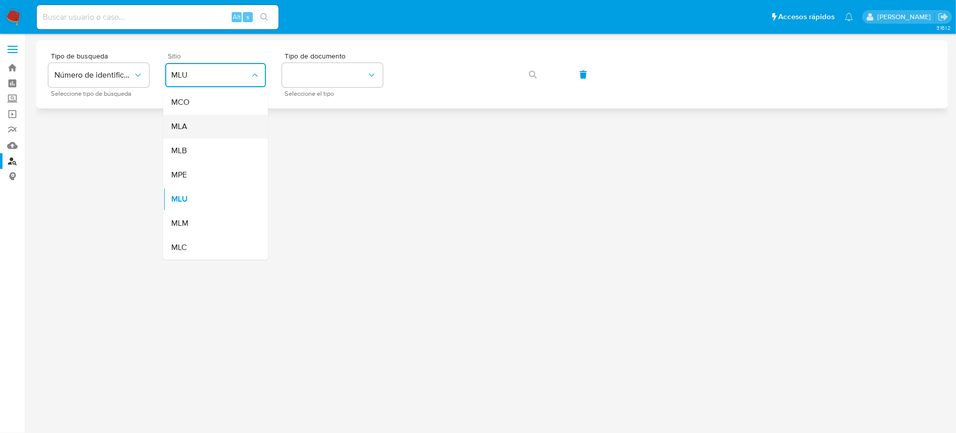
click at [200, 118] on div "MLA" at bounding box center [212, 126] width 83 height 24
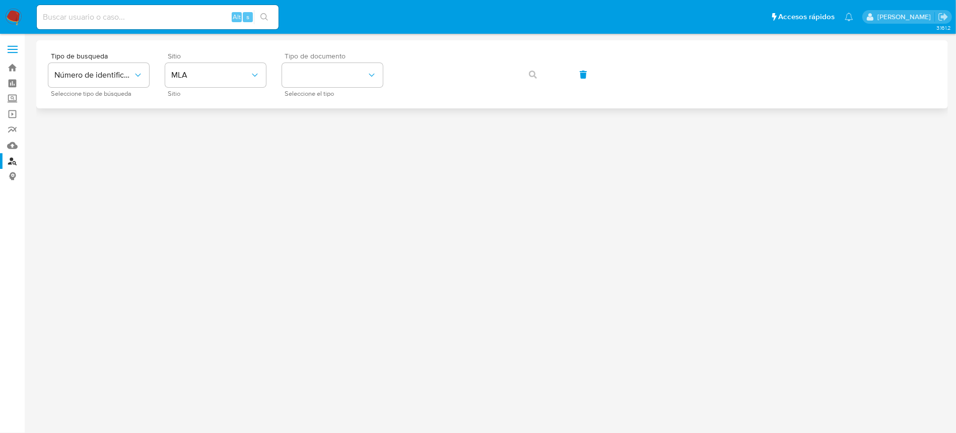
click at [340, 57] on span "Tipo de documento" at bounding box center [335, 55] width 101 height 7
click at [332, 66] on button "identificationType" at bounding box center [332, 75] width 101 height 24
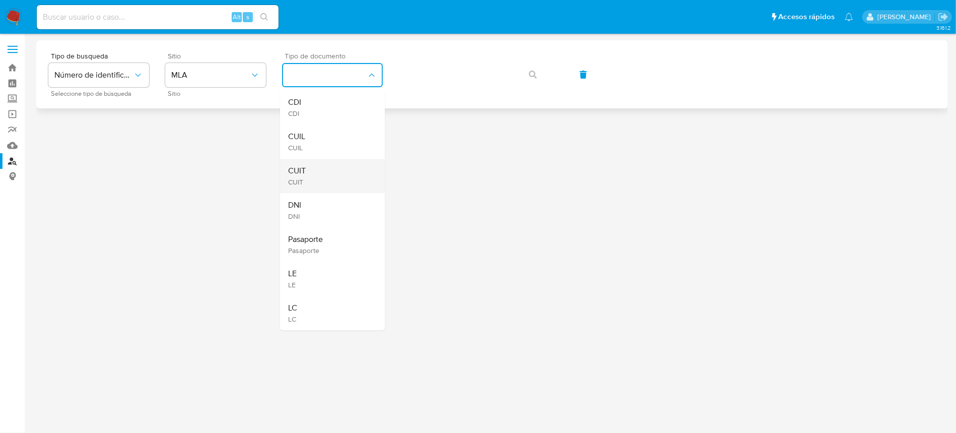
click at [300, 181] on span "CUIT" at bounding box center [297, 181] width 18 height 9
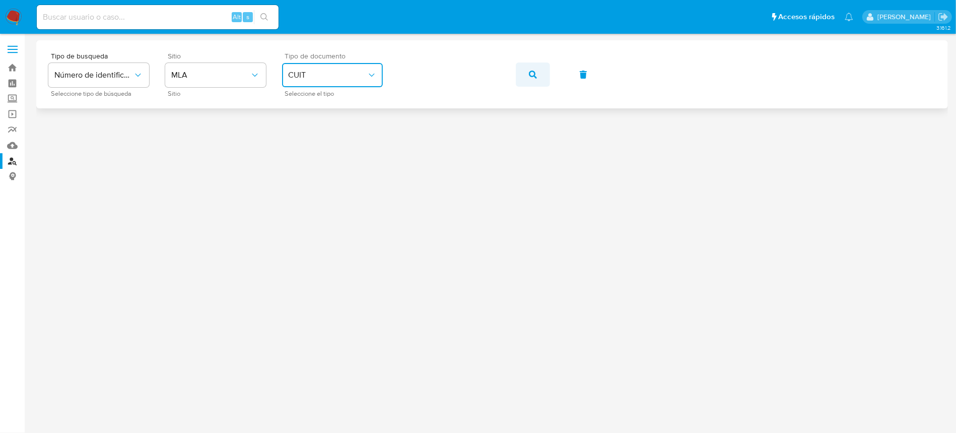
click at [538, 62] on button "button" at bounding box center [533, 74] width 34 height 24
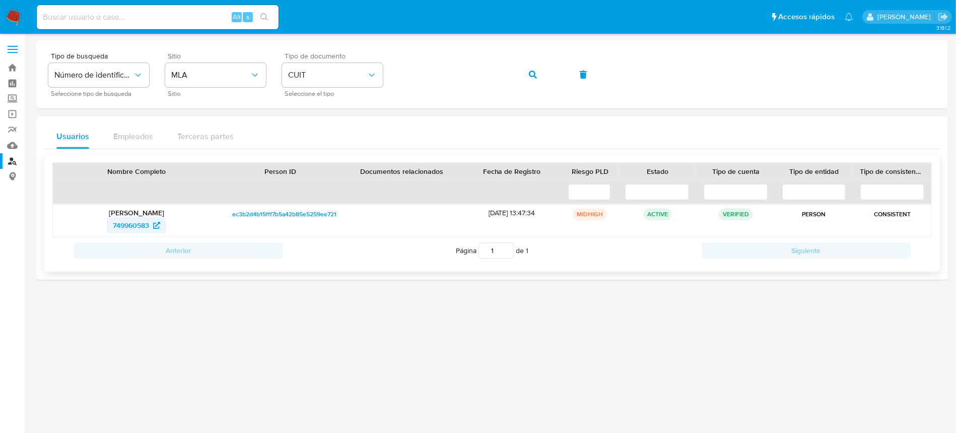
click at [140, 223] on span "749960583" at bounding box center [131, 225] width 36 height 16
click at [529, 68] on span "button" at bounding box center [533, 74] width 8 height 22
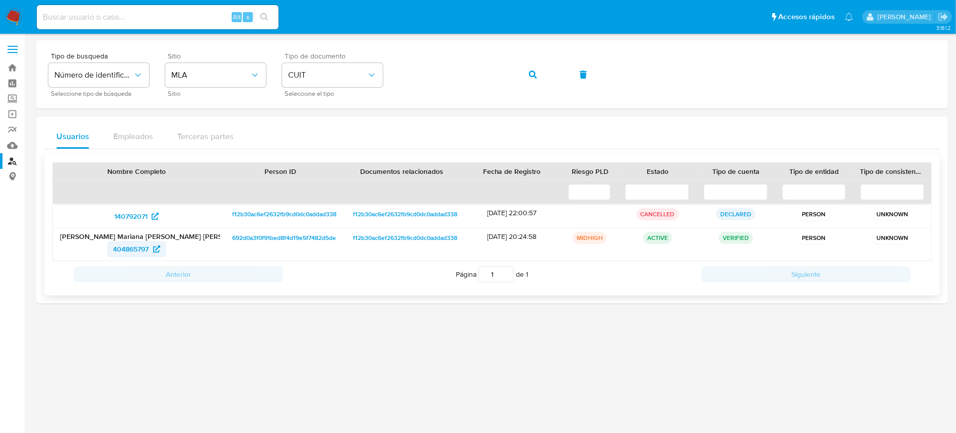
click at [149, 250] on span "404865797" at bounding box center [131, 249] width 36 height 16
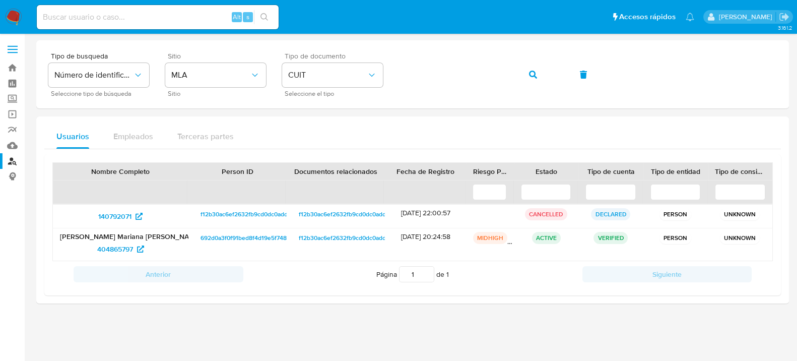
click at [18, 15] on img at bounding box center [13, 17] width 17 height 17
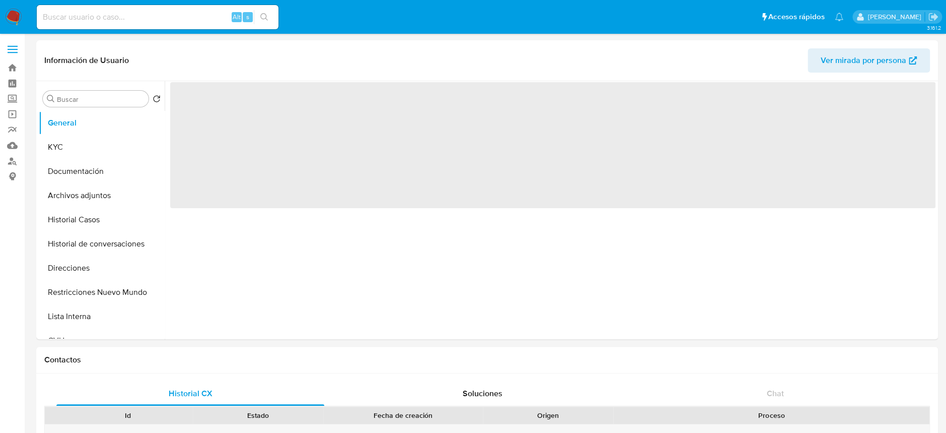
select select "10"
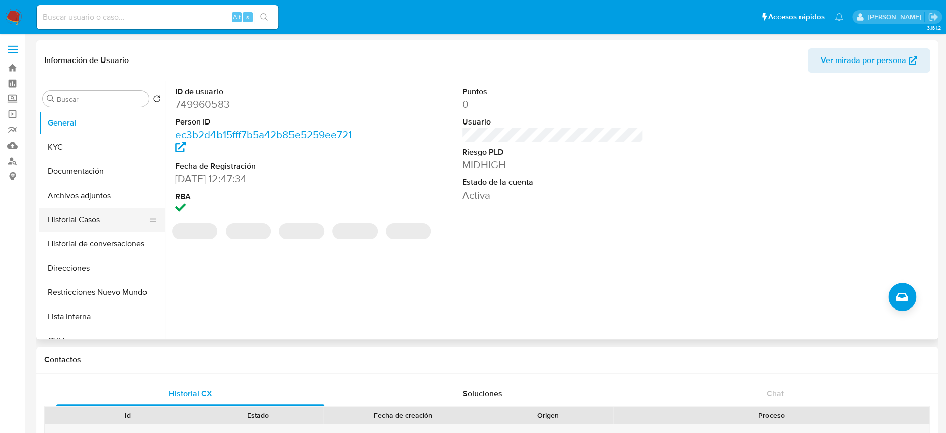
click at [65, 223] on button "Historial Casos" at bounding box center [98, 220] width 118 height 24
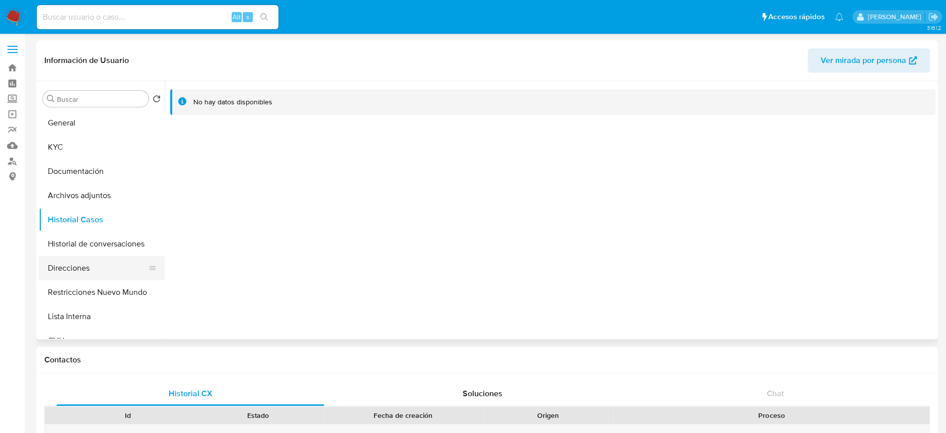
click at [69, 263] on button "Direcciones" at bounding box center [98, 268] width 118 height 24
click at [80, 141] on button "KYC" at bounding box center [98, 147] width 118 height 24
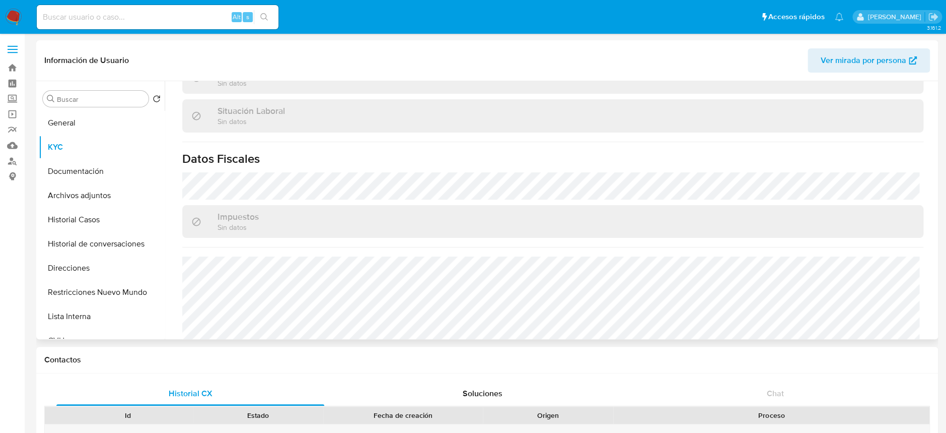
scroll to position [506, 0]
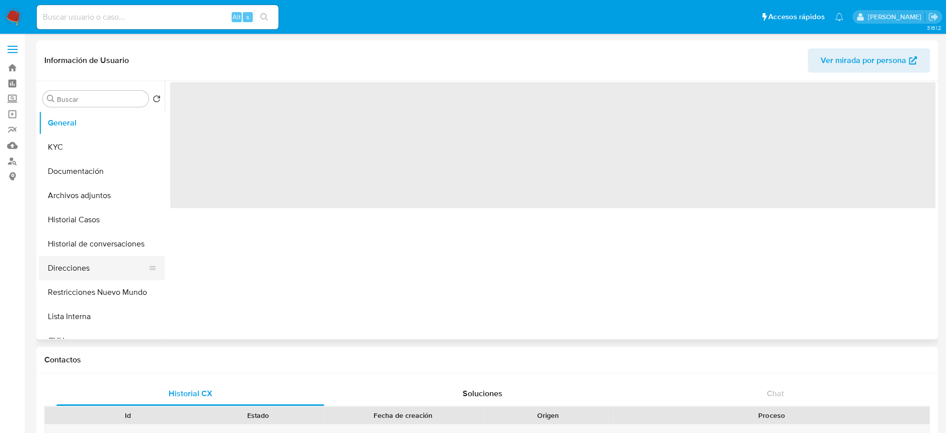
click at [75, 262] on button "Direcciones" at bounding box center [98, 268] width 118 height 24
select select "10"
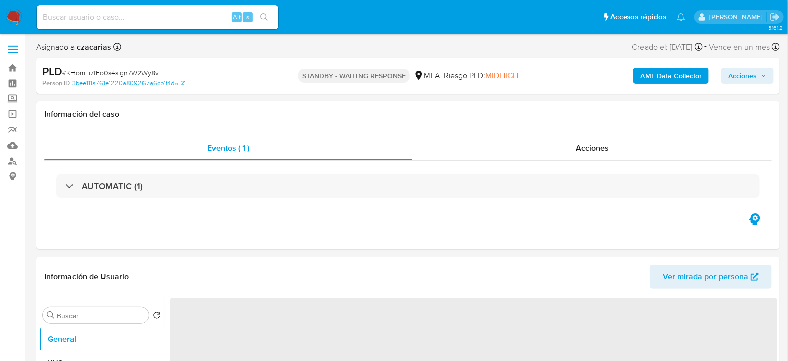
select select "10"
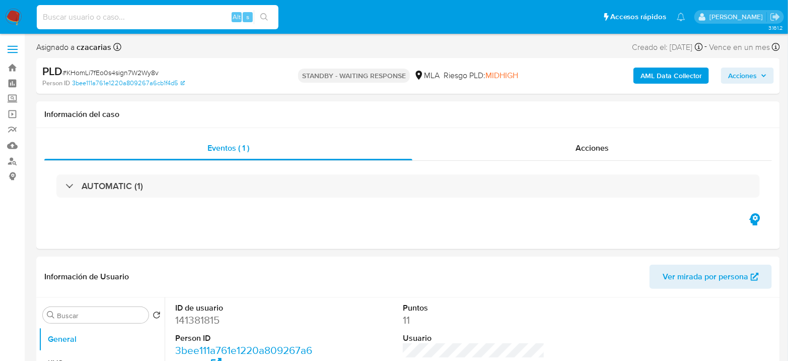
click at [159, 13] on input at bounding box center [158, 17] width 242 height 13
paste input "vt2w4VhNCvWlUmCqq9KOA5Oj"
type input "vt2w4VhNCvWlUmCqq9KOA5Oj"
click at [261, 15] on icon "search-icon" at bounding box center [264, 17] width 8 height 8
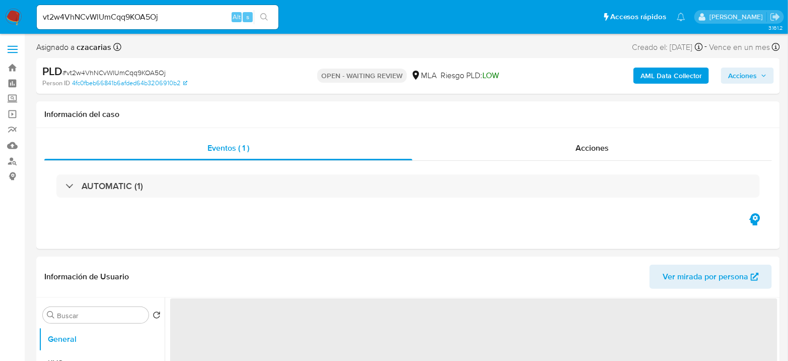
select select "10"
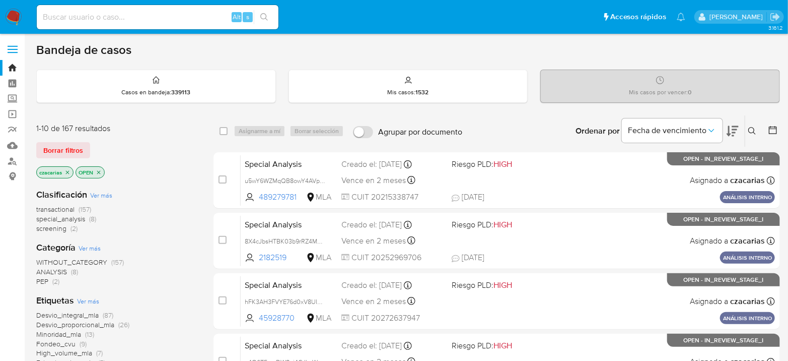
click at [750, 132] on icon at bounding box center [752, 131] width 8 height 8
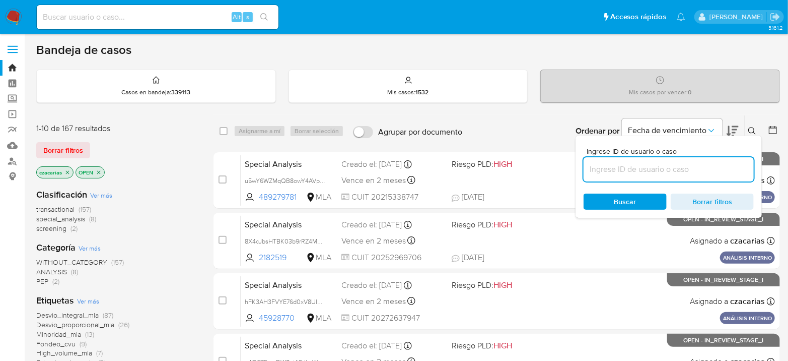
click at [651, 165] on input at bounding box center [669, 169] width 170 height 13
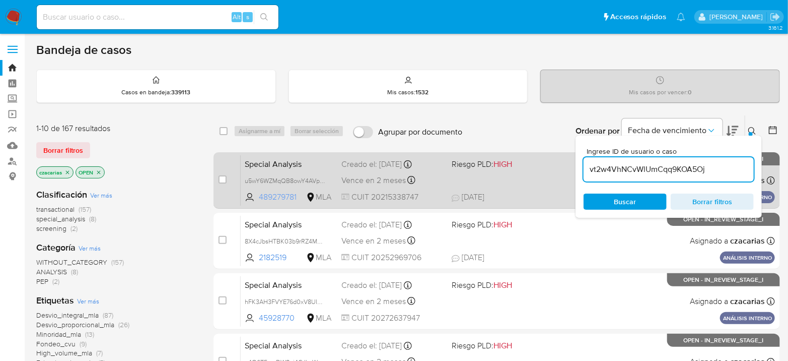
type input "vt2w4VhNCvWlUmCqq9KOA5Oj"
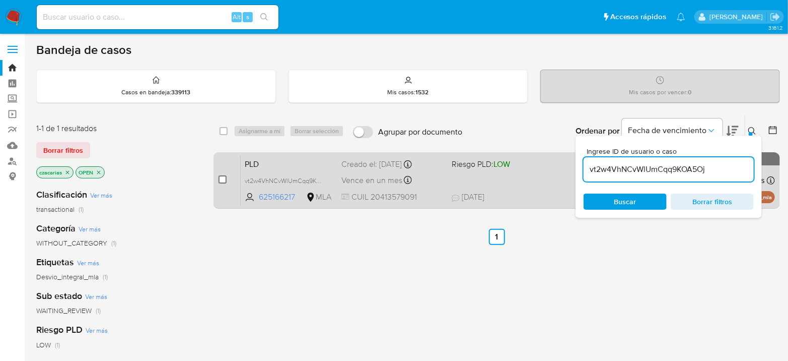
click at [220, 179] on input "checkbox" at bounding box center [223, 179] width 8 height 8
checkbox input "true"
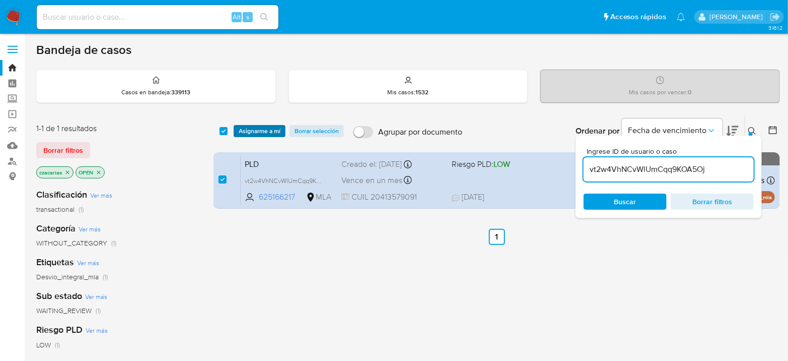
drag, startPoint x: 245, startPoint y: 142, endPoint x: 254, endPoint y: 133, distance: 12.5
click at [253, 133] on div "select-all-cases-checkbox Asignarme a mí Borrar selección Agrupar por documento…" at bounding box center [497, 130] width 567 height 31
click at [254, 133] on span "Asignarme a mí" at bounding box center [260, 131] width 42 height 10
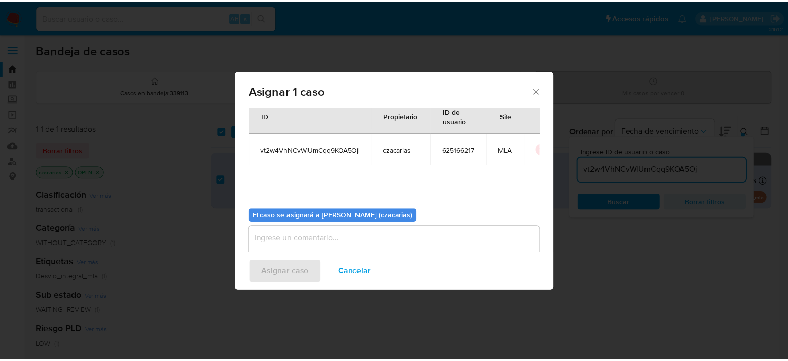
scroll to position [51, 0]
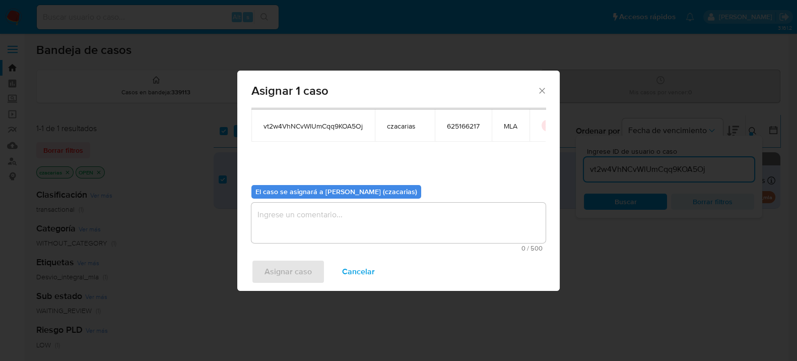
click at [312, 215] on textarea "assign-modal" at bounding box center [398, 222] width 294 height 40
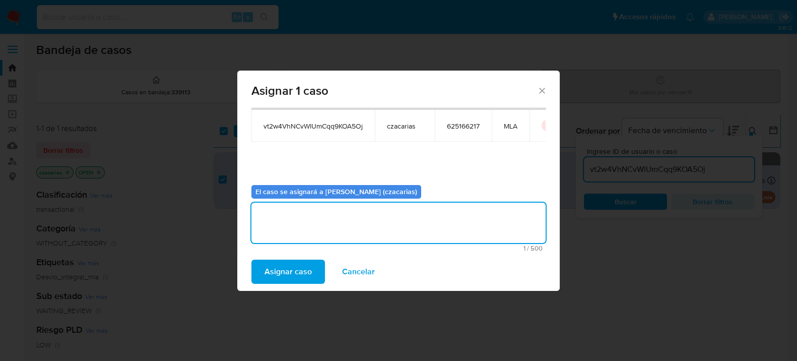
click at [296, 256] on div "Asignar caso Cancelar" at bounding box center [398, 271] width 322 height 38
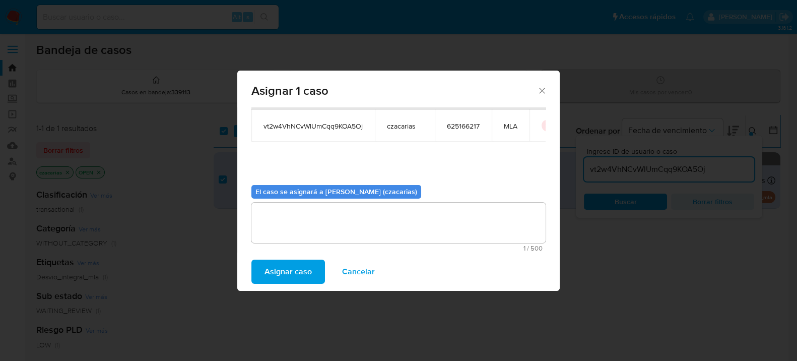
click at [297, 263] on span "Asignar caso" at bounding box center [287, 271] width 47 height 22
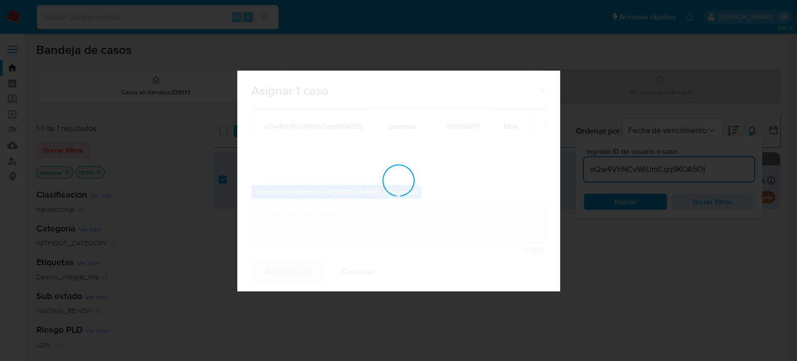
checkbox input "false"
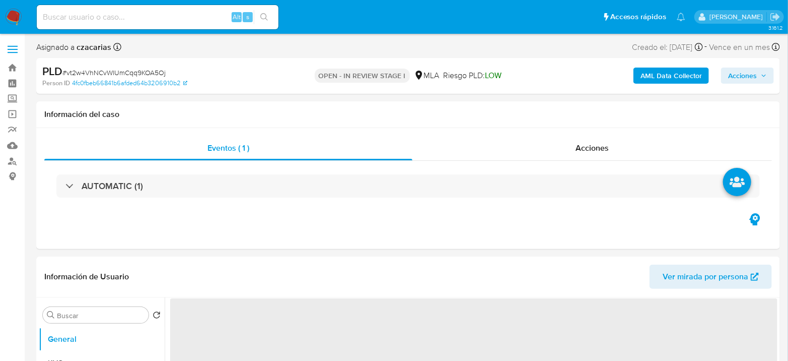
click at [85, 70] on span "# vt2w4VhNCvWlUmCqq9KOA5Oj" at bounding box center [113, 72] width 103 height 10
copy span "vt2w4VhNCvWlUmCqq9KOA5Oj"
select select "10"
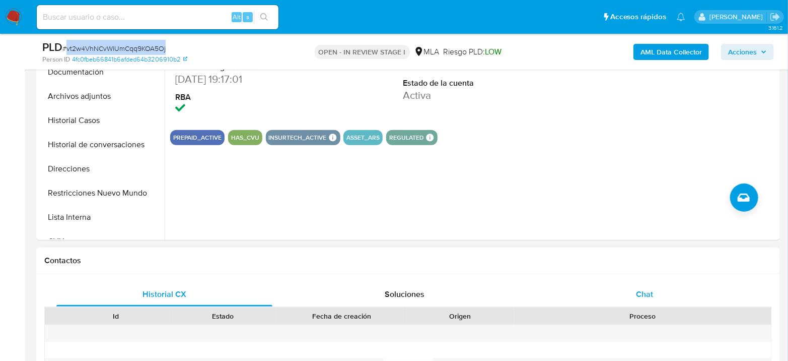
click at [635, 285] on div "Chat" at bounding box center [645, 294] width 216 height 24
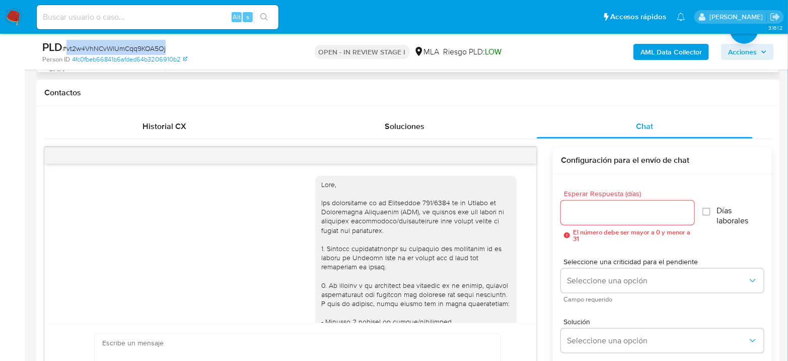
scroll to position [476, 0]
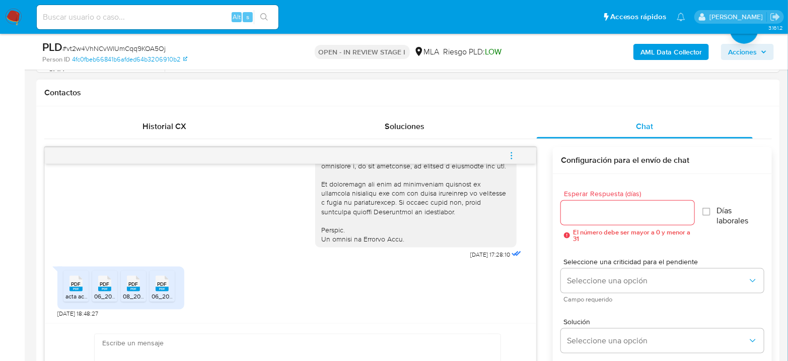
click at [75, 285] on span "PDF" at bounding box center [77, 284] width 10 height 7
click at [102, 282] on span "PDF" at bounding box center [105, 284] width 10 height 7
click at [130, 288] on rect at bounding box center [133, 289] width 13 height 5
click at [168, 283] on div "PDF PDF" at bounding box center [162, 282] width 21 height 20
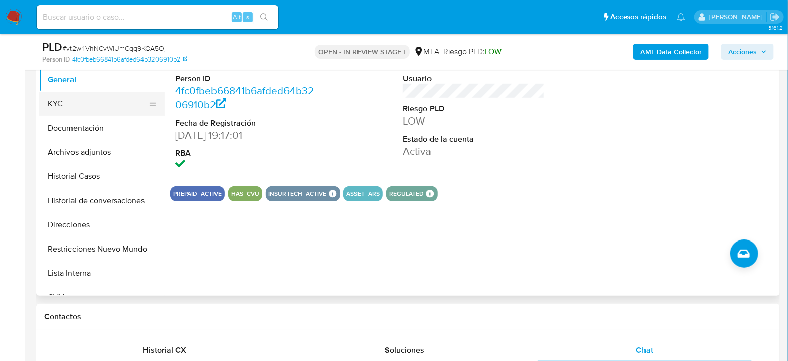
click at [71, 95] on button "KYC" at bounding box center [98, 104] width 118 height 24
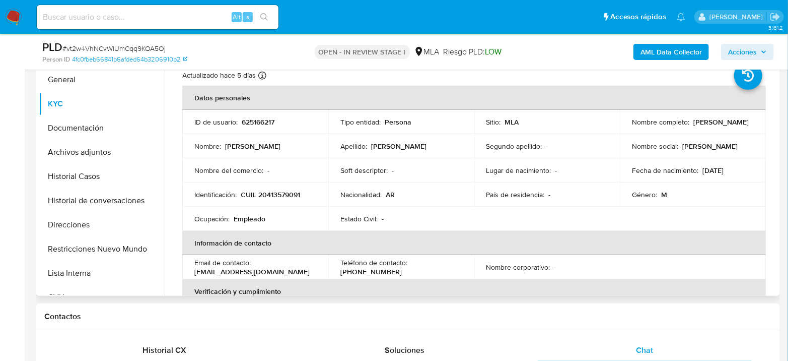
drag, startPoint x: 627, startPoint y: 124, endPoint x: 753, endPoint y: 137, distance: 127.5
click at [753, 137] on tbody "ID de usuario : 625166217 Tipo entidad : Persona Sitio : MLA Nombre completo : …" at bounding box center [474, 170] width 584 height 121
click at [674, 142] on p "Nombre social :" at bounding box center [655, 146] width 46 height 9
drag, startPoint x: 631, startPoint y: 125, endPoint x: 705, endPoint y: 125, distance: 74.5
click at [705, 125] on div "Nombre completo : Jeremias Martin Aviles" at bounding box center [693, 121] width 122 height 9
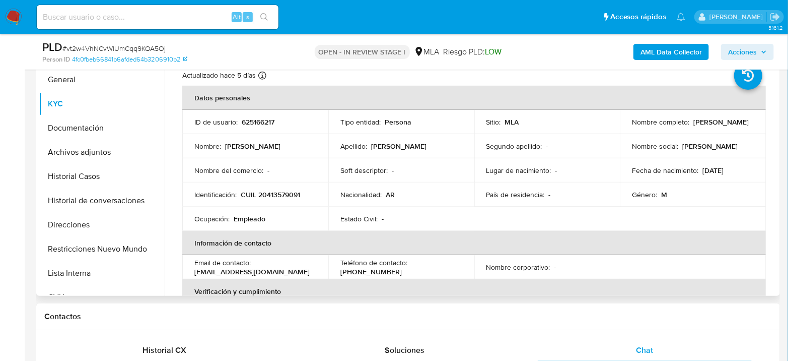
copy p "[PERSON_NAME]"
click at [87, 163] on button "Archivos adjuntos" at bounding box center [98, 152] width 118 height 24
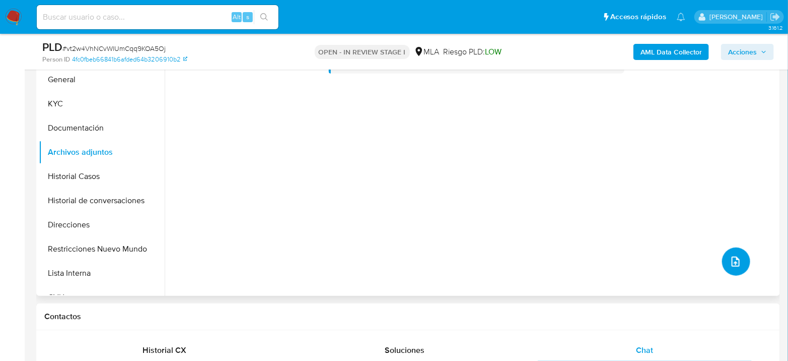
click at [734, 266] on icon "upload-file" at bounding box center [736, 261] width 12 height 12
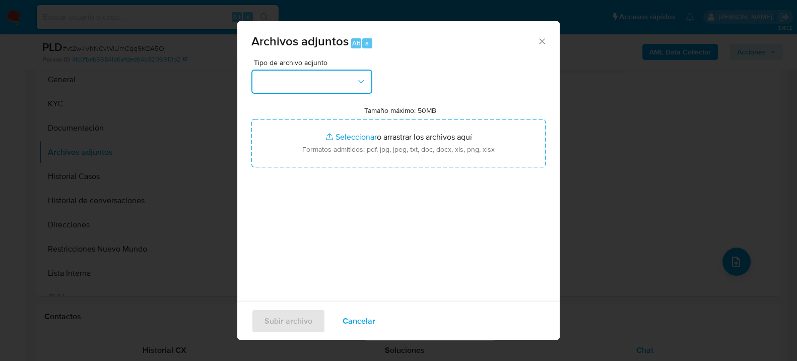
click at [294, 80] on button "button" at bounding box center [311, 82] width 121 height 24
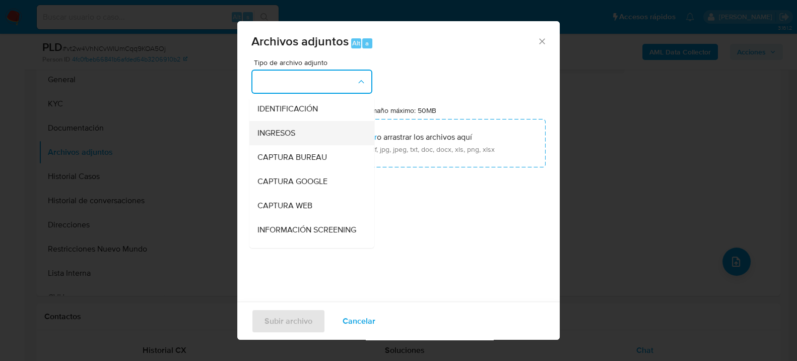
click at [304, 126] on div "INGRESOS" at bounding box center [308, 132] width 103 height 24
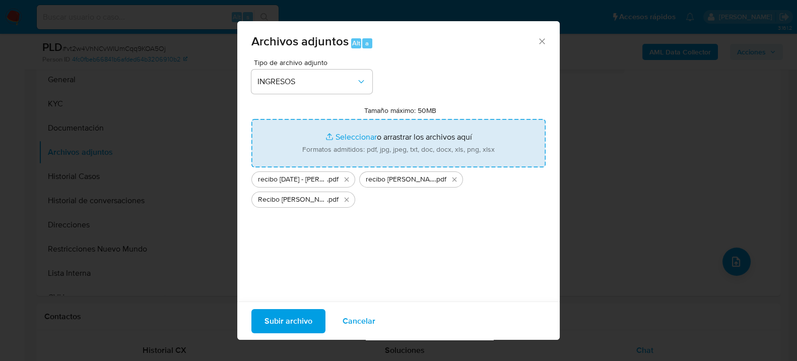
type input "C:\fakepath\ACTA AUDIENCIA - INDEMNIZACION ART - Jeremias Martin Aviles.pdf"
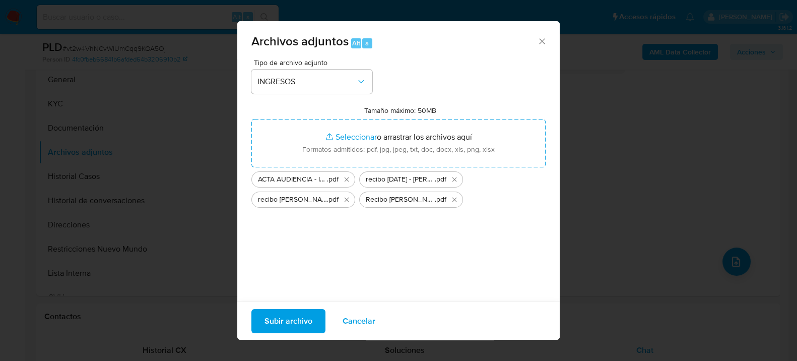
click at [301, 315] on span "Subir archivo" at bounding box center [288, 320] width 48 height 22
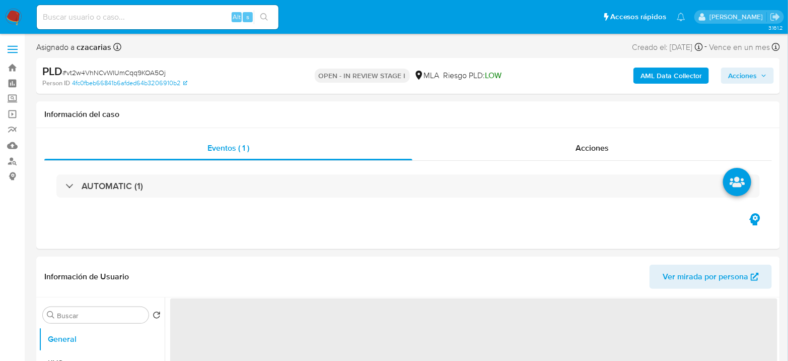
select select "10"
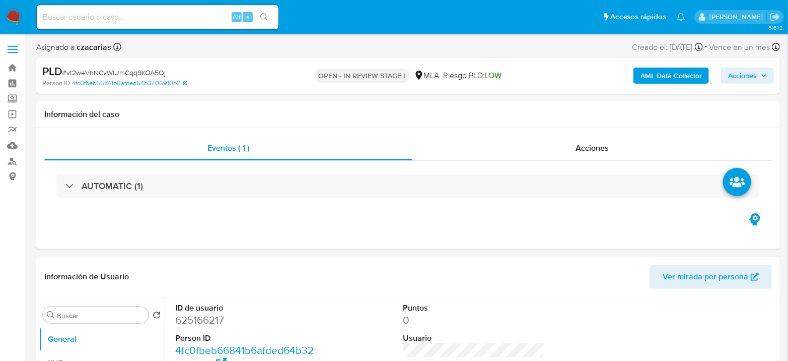
click at [202, 324] on dd "625166217" at bounding box center [246, 320] width 142 height 14
copy dd "625166217"
click at [206, 315] on dd "625166217" at bounding box center [246, 320] width 142 height 14
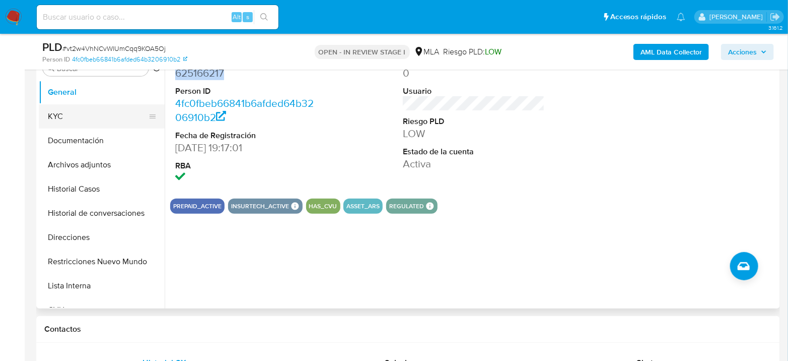
scroll to position [224, 0]
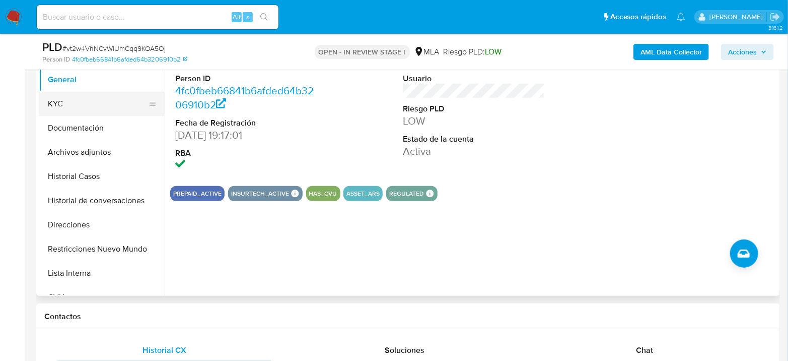
click at [61, 99] on button "KYC" at bounding box center [98, 104] width 118 height 24
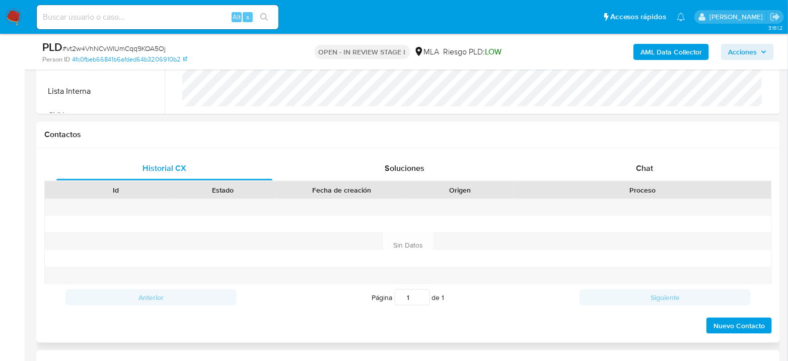
scroll to position [447, 0]
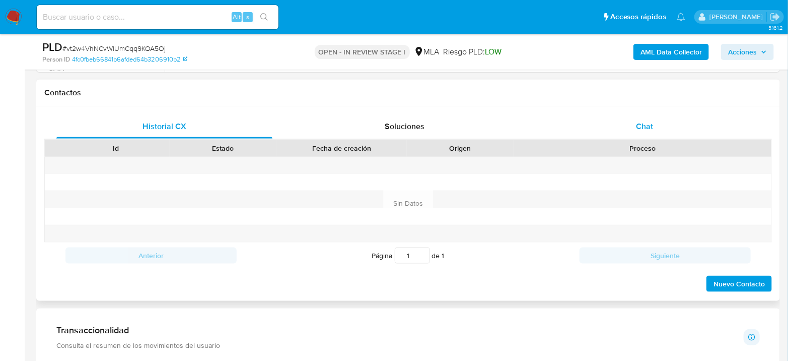
click at [655, 132] on div "Chat" at bounding box center [645, 126] width 216 height 24
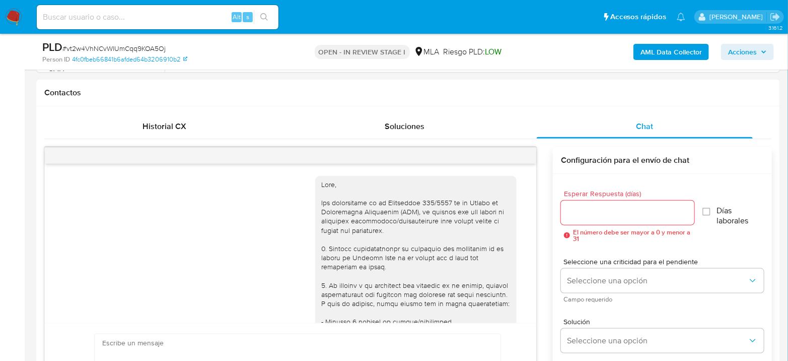
scroll to position [476, 0]
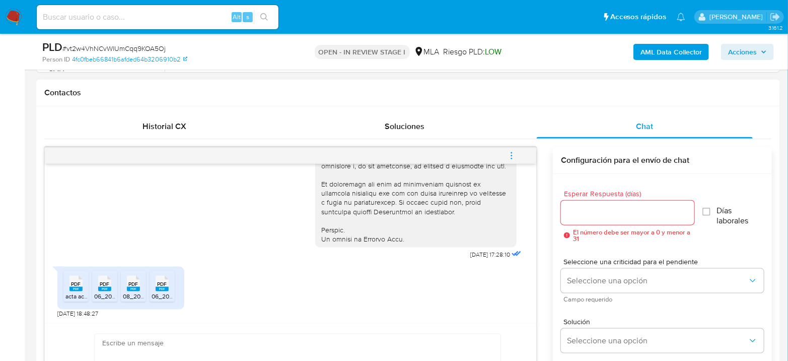
paste textarea "Hola, ¡Muchas gracias por tu respuesta! Confirmamos la recepción de la document…"
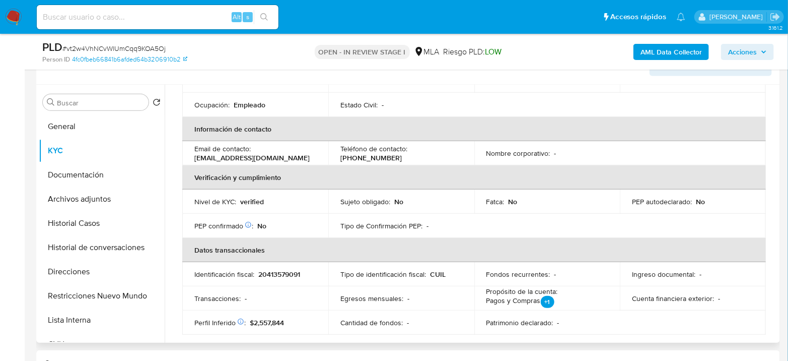
scroll to position [0, 0]
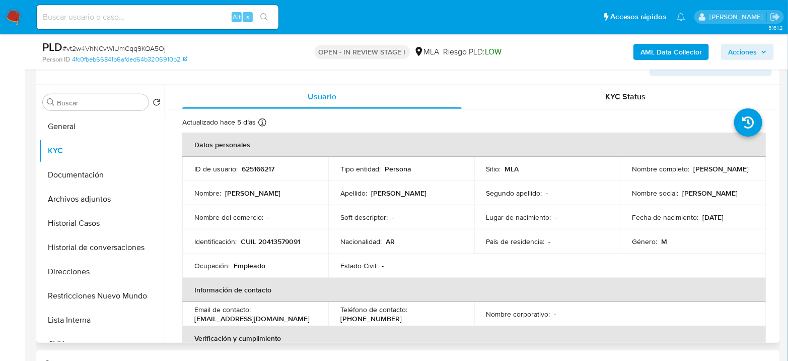
drag, startPoint x: 629, startPoint y: 173, endPoint x: 721, endPoint y: 175, distance: 91.7
click at [721, 173] on div "Nombre completo : Jeremias Martin Aviles" at bounding box center [693, 168] width 122 height 9
copy p "[PERSON_NAME]"
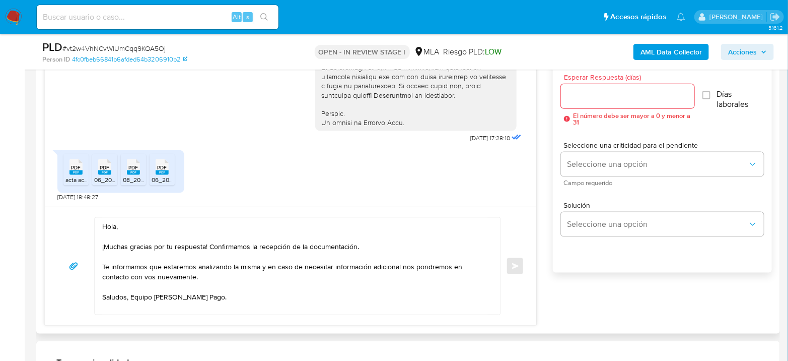
scroll to position [569, 0]
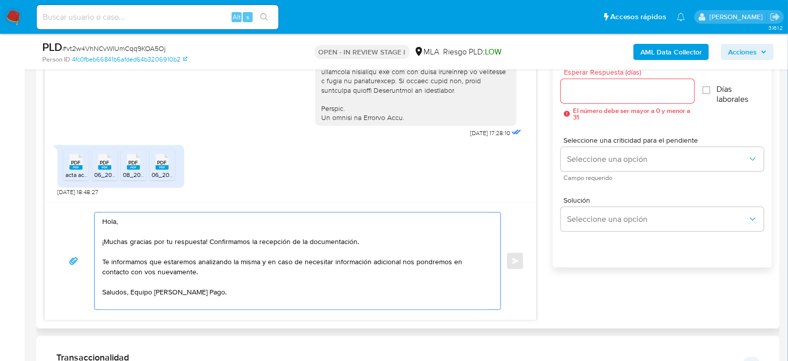
click at [128, 223] on textarea "Hola, ¡Muchas gracias por tu respuesta! Confirmamos la recepción de la document…" at bounding box center [295, 261] width 386 height 97
paste textarea "[PERSON_NAME]"
type textarea "Hola Jeremias Martin Aviles ¡Muchas gracias por tu respuesta! Confirmamos la re…"
click at [623, 91] on input "Esperar Respuesta (días)" at bounding box center [627, 91] width 133 height 13
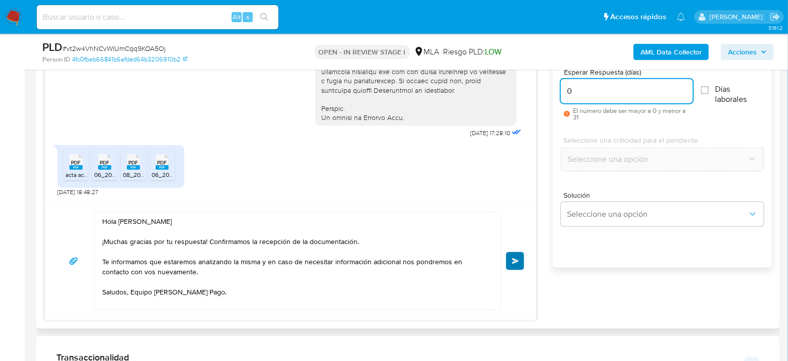
type input "0"
click at [517, 261] on span "Enviar" at bounding box center [515, 261] width 7 height 6
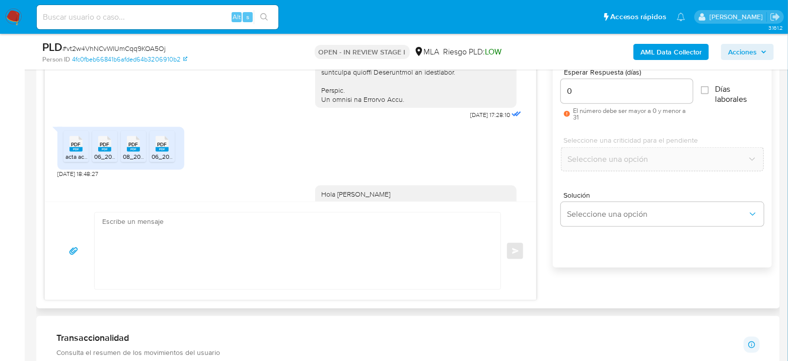
scroll to position [597, 0]
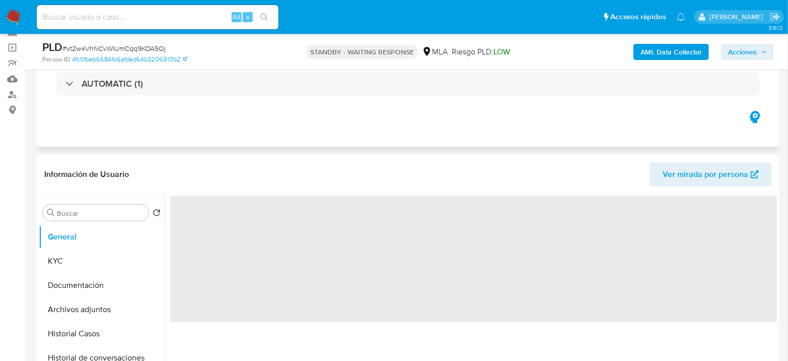
scroll to position [112, 0]
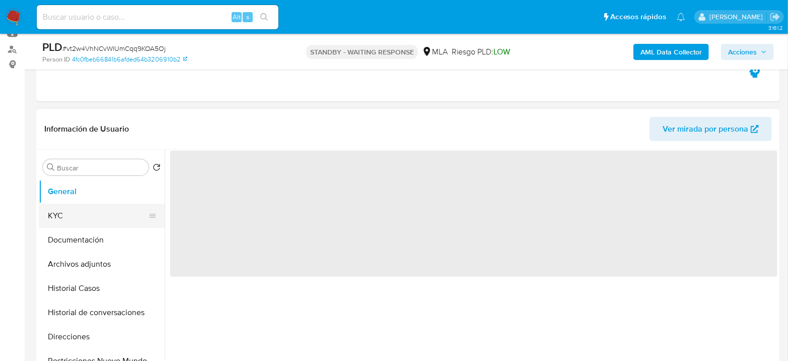
select select "10"
drag, startPoint x: 84, startPoint y: 213, endPoint x: 90, endPoint y: 212, distance: 6.1
click at [84, 213] on button "KYC" at bounding box center [98, 215] width 118 height 24
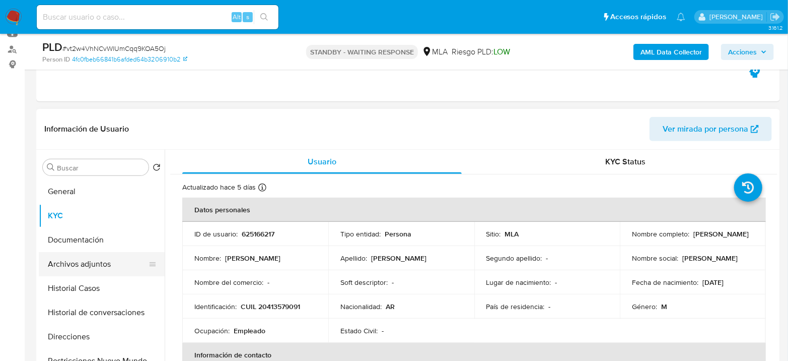
click at [75, 258] on button "Archivos adjuntos" at bounding box center [98, 264] width 118 height 24
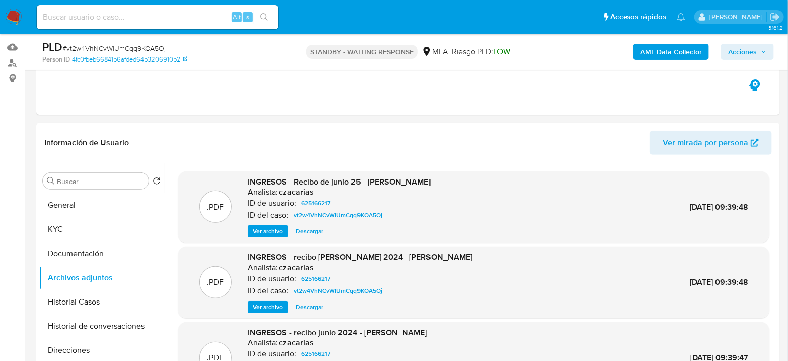
scroll to position [56, 0]
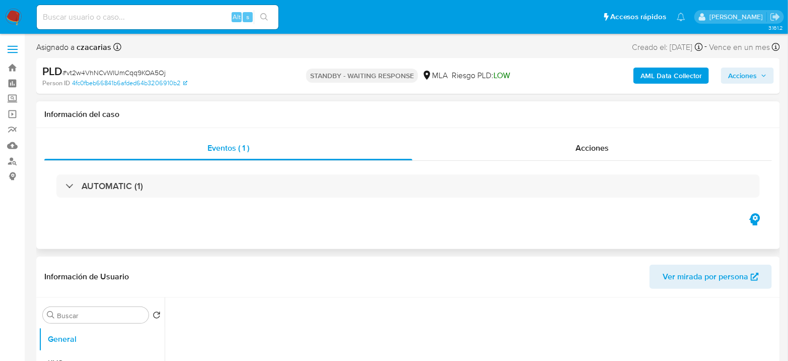
select select "10"
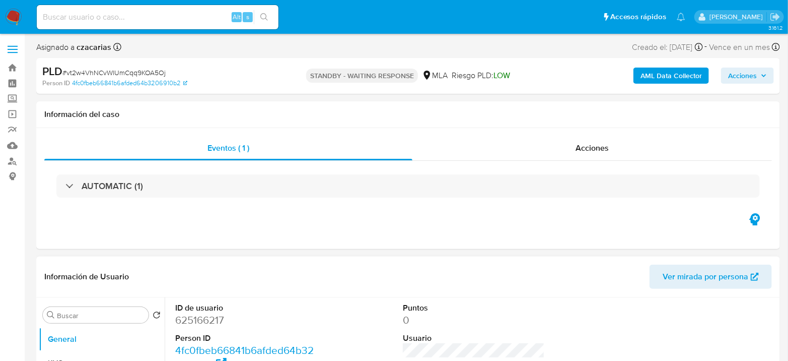
click at [198, 317] on dd "625166217" at bounding box center [246, 320] width 142 height 14
copy dd "625166217"
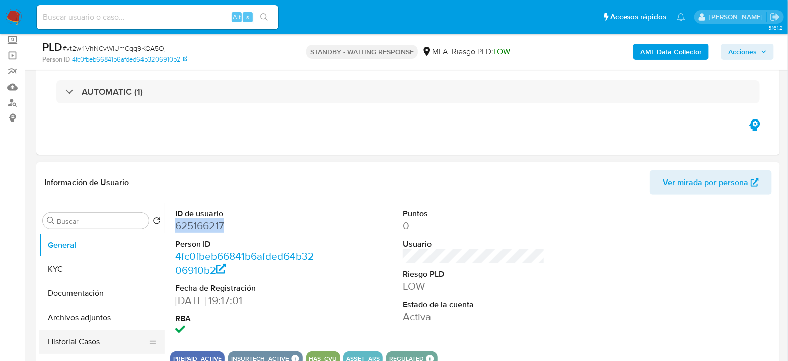
scroll to position [168, 0]
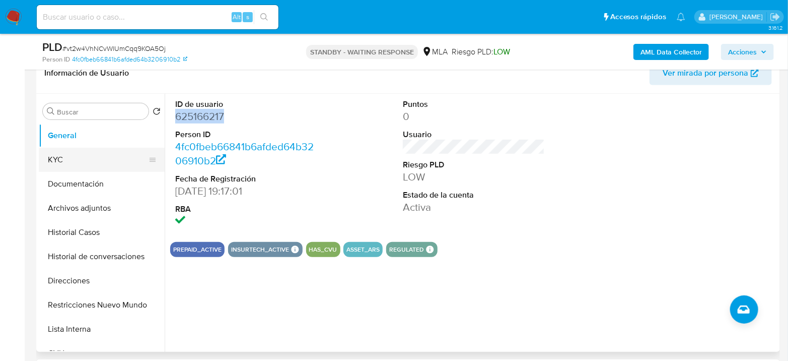
click at [64, 158] on button "KYC" at bounding box center [98, 160] width 118 height 24
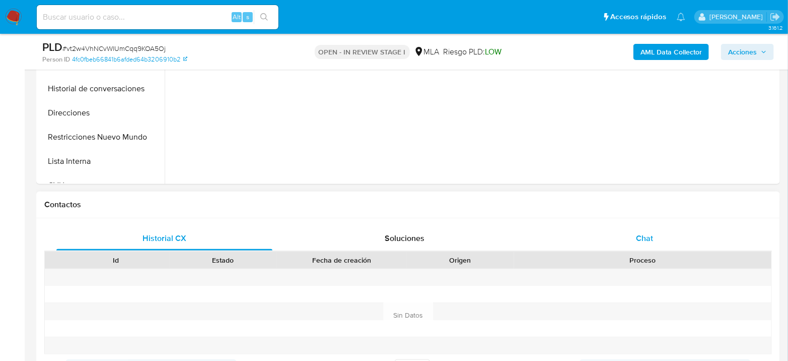
select select "10"
click at [635, 235] on div "Chat" at bounding box center [645, 238] width 216 height 24
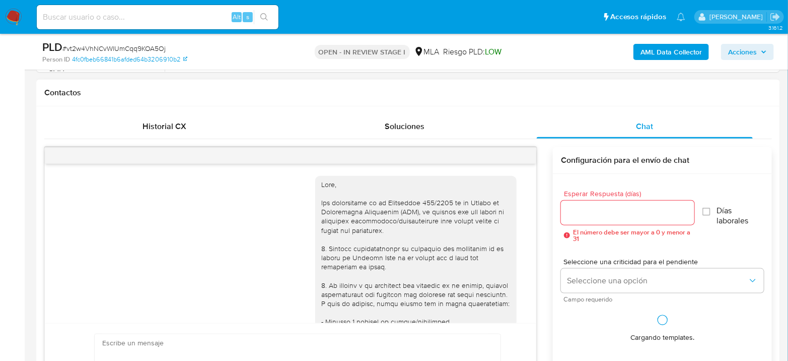
scroll to position [597, 0]
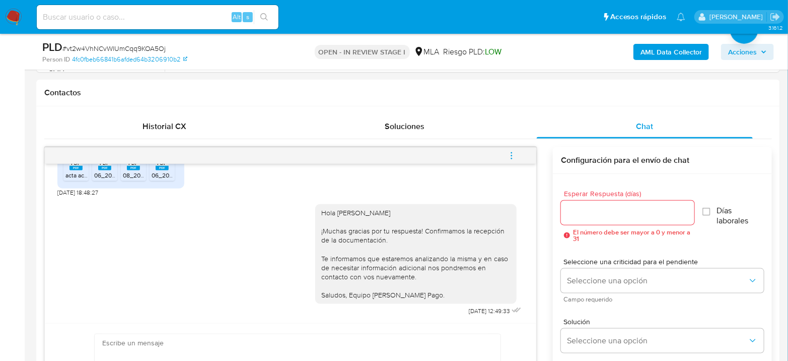
click at [508, 148] on span "menu-action" at bounding box center [511, 156] width 9 height 24
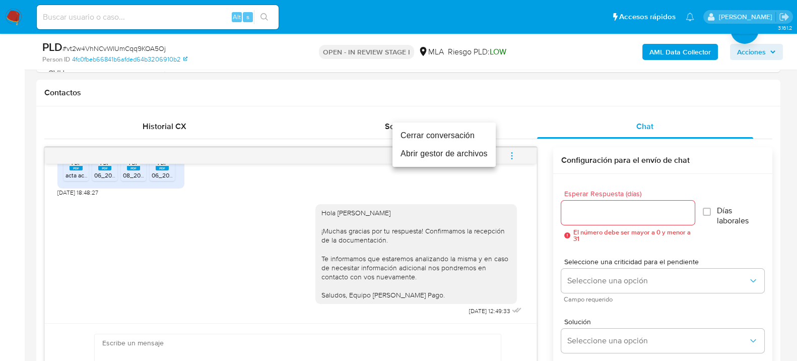
click at [468, 141] on li "Cerrar conversación" at bounding box center [443, 135] width 103 height 18
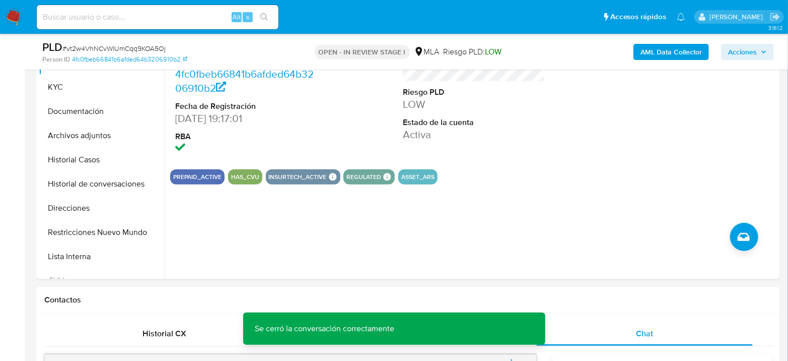
scroll to position [224, 0]
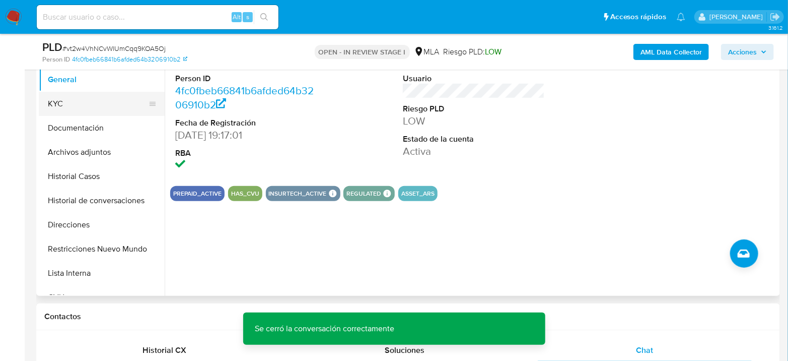
click at [49, 99] on button "KYC" at bounding box center [98, 104] width 118 height 24
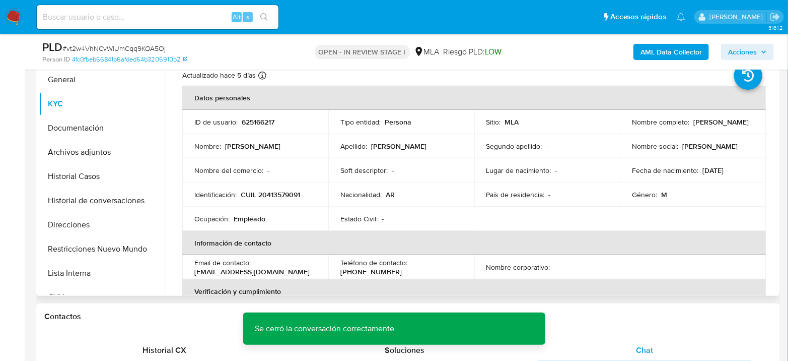
click at [280, 190] on p "CUIL 20413579091" at bounding box center [270, 194] width 59 height 9
copy p "20413579091"
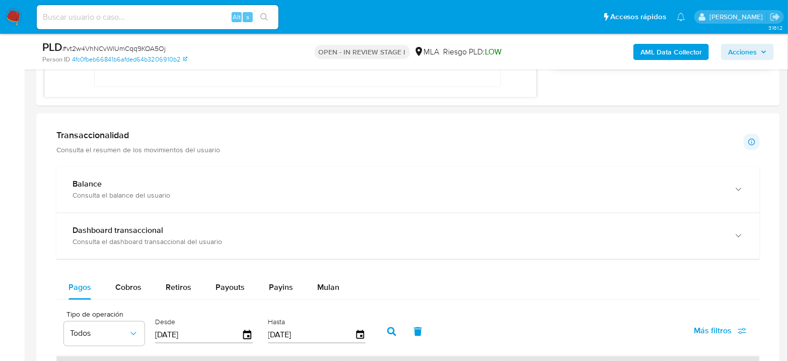
scroll to position [839, 0]
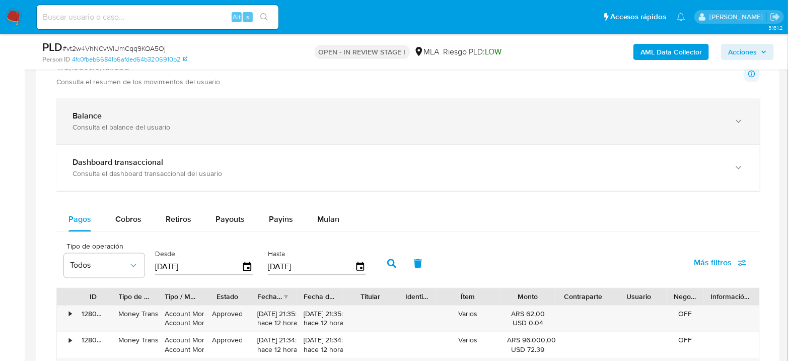
click at [164, 112] on div "Balance" at bounding box center [398, 116] width 651 height 10
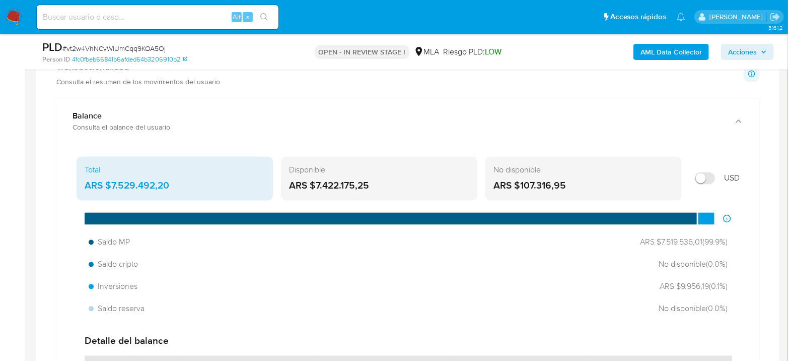
drag, startPoint x: 390, startPoint y: 191, endPoint x: 279, endPoint y: 188, distance: 111.4
click at [279, 188] on div "Total ARS $7.529.492,20 Disponible ARS $7.422.175,25 No disponible ARS $107.316…" at bounding box center [408, 179] width 663 height 44
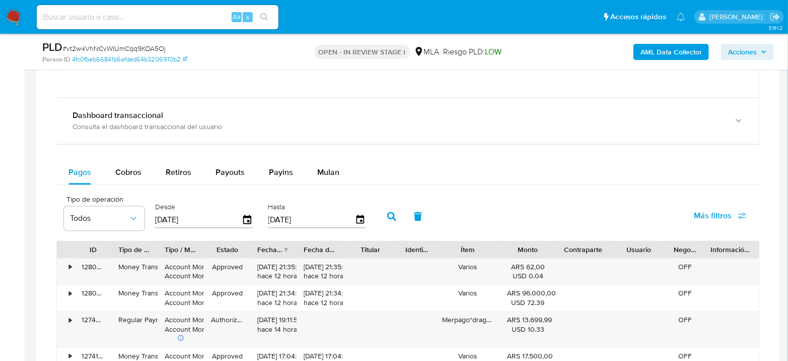
scroll to position [1287, 0]
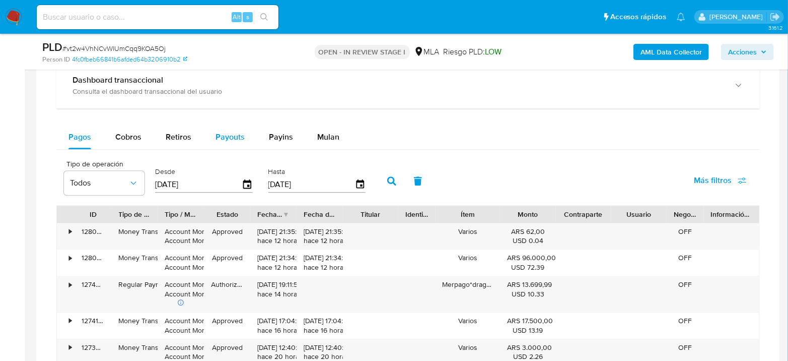
click at [223, 136] on span "Payouts" at bounding box center [230, 137] width 29 height 12
select select "10"
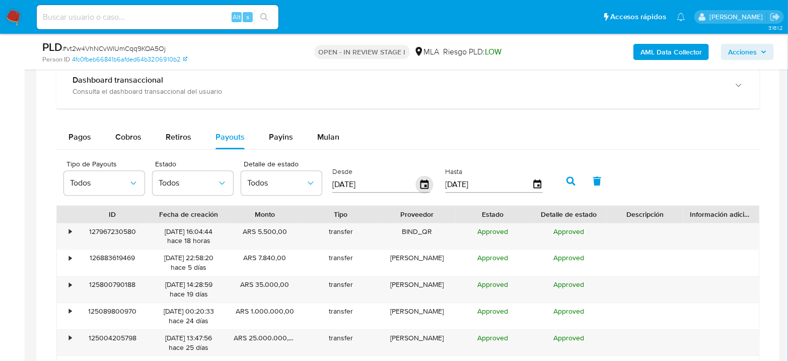
click at [421, 184] on icon "button" at bounding box center [425, 185] width 18 height 18
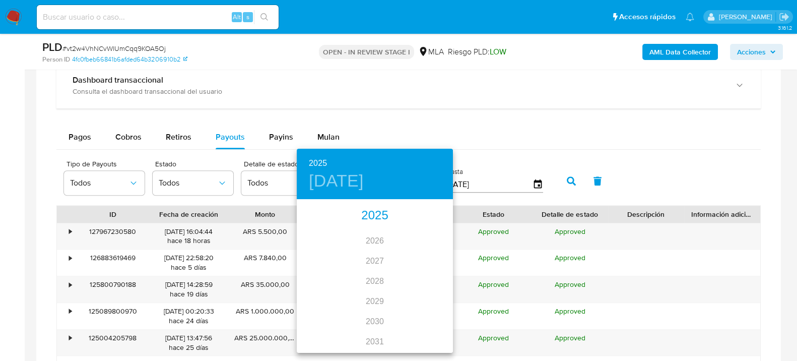
click at [369, 212] on div "2025" at bounding box center [375, 215] width 156 height 20
click at [363, 297] on div "ago." at bounding box center [375, 295] width 52 height 38
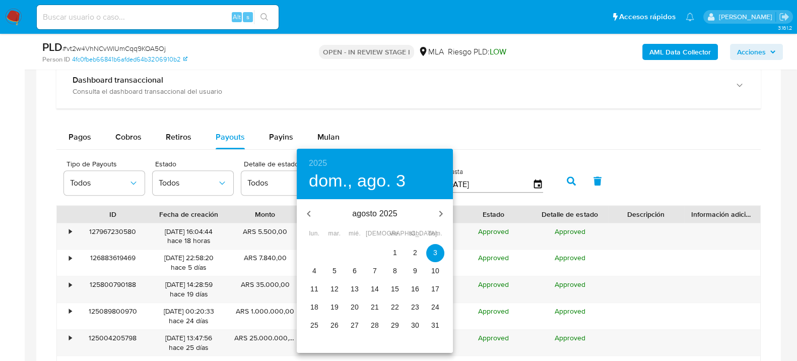
click at [393, 251] on p "1" at bounding box center [395, 252] width 4 height 10
type input "01/08/2025"
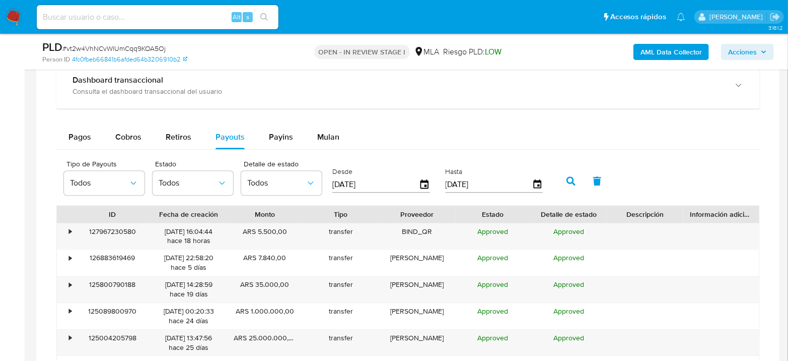
click at [562, 180] on button "button" at bounding box center [571, 181] width 26 height 24
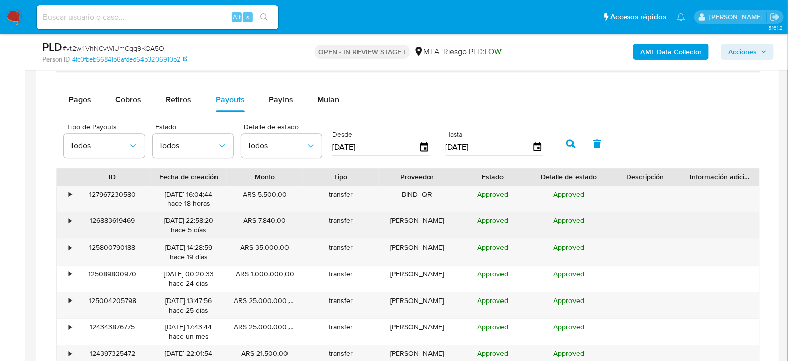
scroll to position [1343, 0]
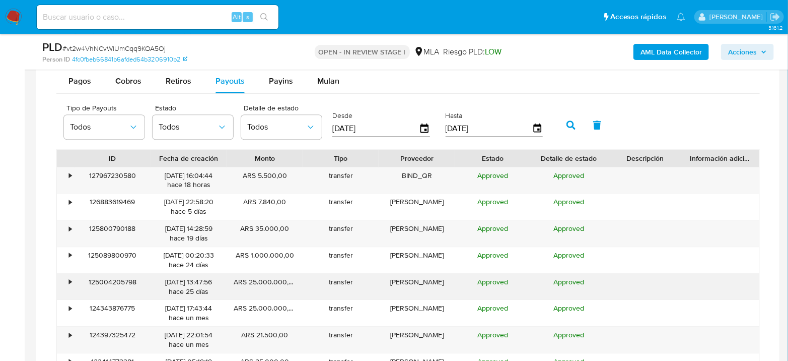
click at [72, 282] on div "•" at bounding box center [66, 286] width 18 height 26
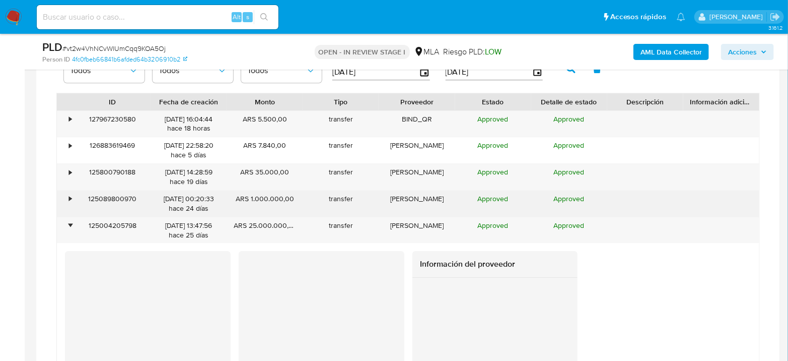
scroll to position [1399, 0]
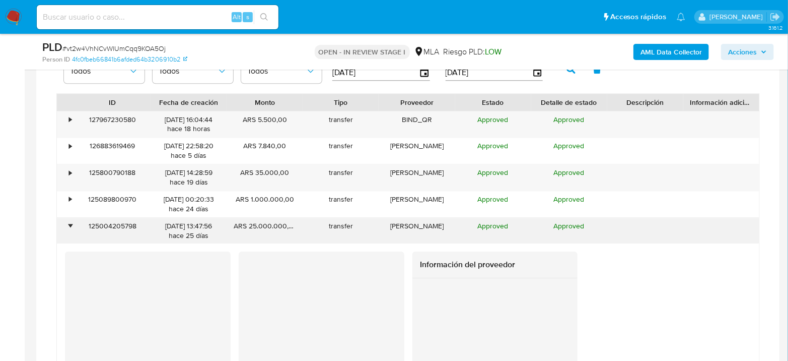
click at [75, 225] on div "125004205798" at bounding box center [113, 231] width 76 height 26
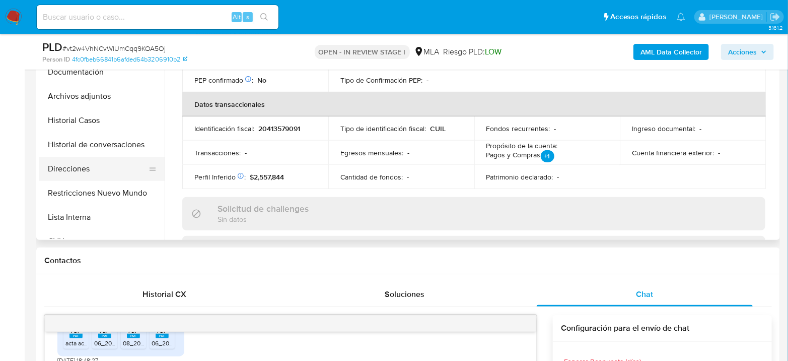
scroll to position [224, 0]
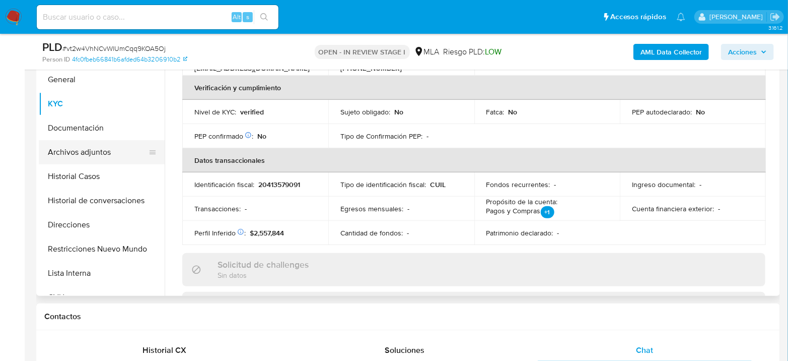
click at [100, 147] on button "Archivos adjuntos" at bounding box center [98, 152] width 118 height 24
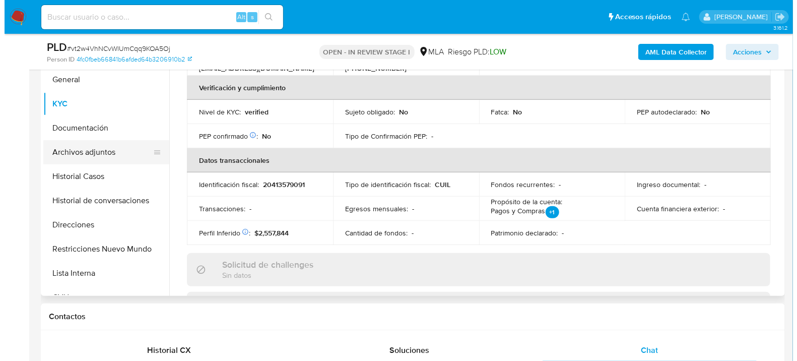
scroll to position [0, 0]
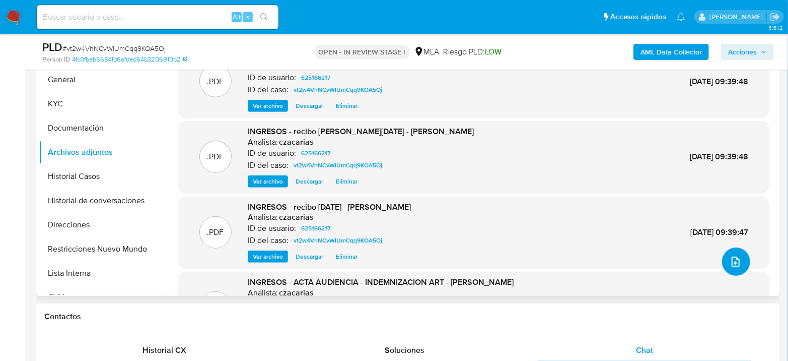
click at [731, 257] on icon "upload-file" at bounding box center [736, 261] width 12 height 12
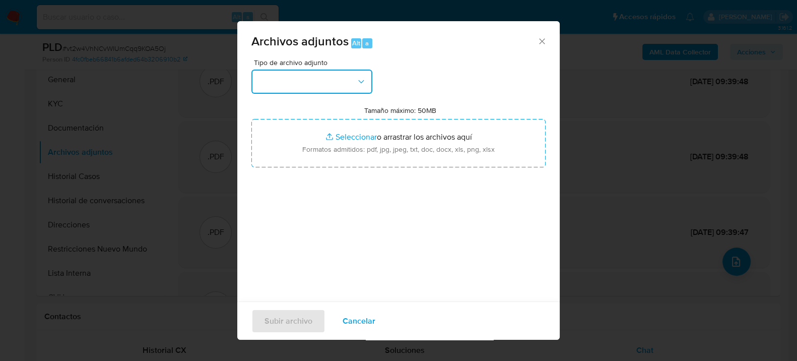
click at [330, 81] on button "button" at bounding box center [311, 82] width 121 height 24
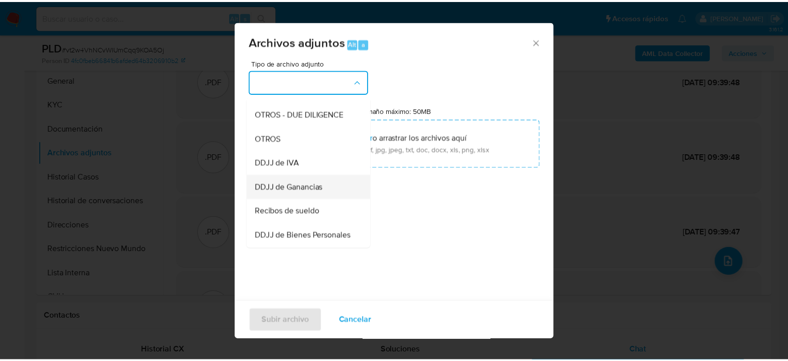
scroll to position [168, 0]
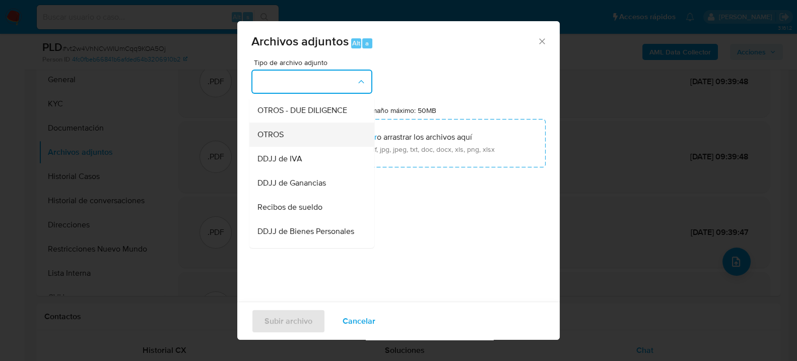
click at [305, 138] on div "OTROS" at bounding box center [308, 134] width 103 height 24
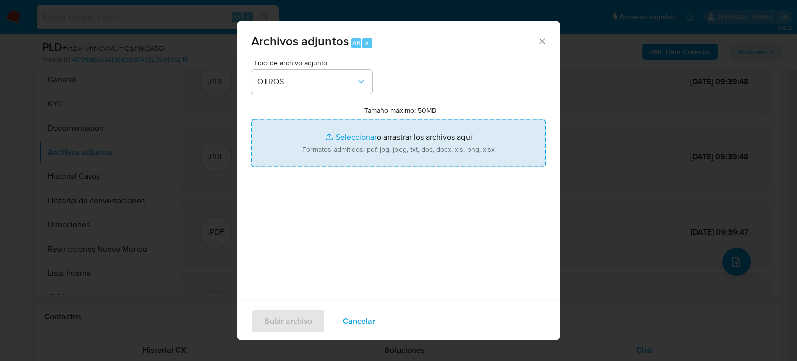
type input "C:\fakepath\Caselog vt2w4VhNCvWlUmCqq9KOA5Oj_2025_08_19_02_53_27.docx"
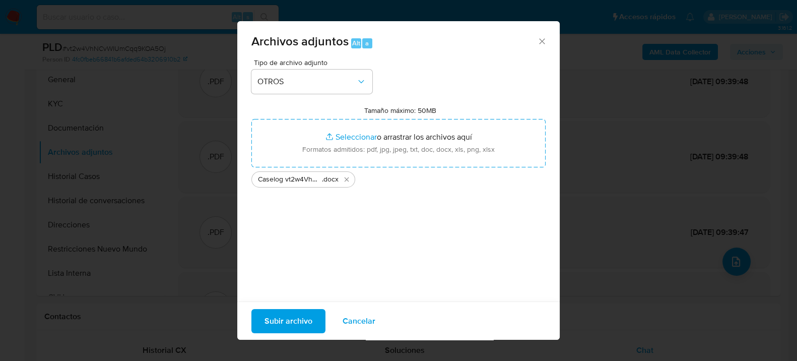
click at [285, 319] on span "Subir archivo" at bounding box center [288, 320] width 48 height 22
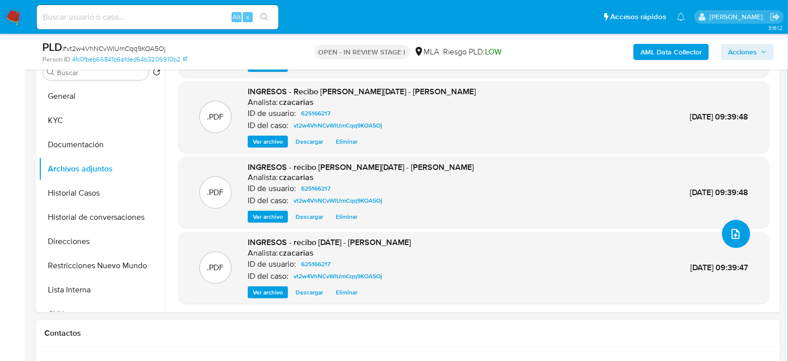
scroll to position [280, 0]
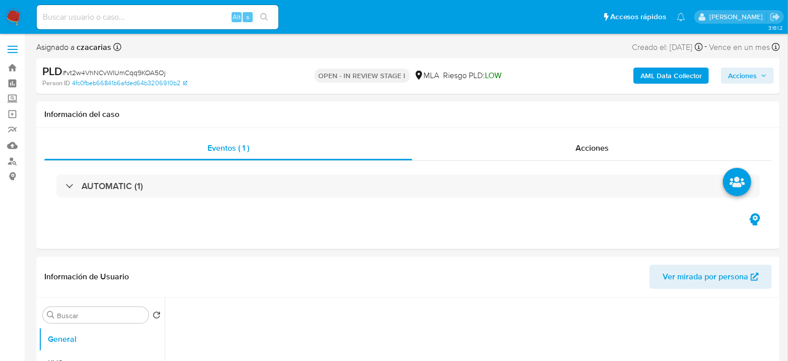
select select "10"
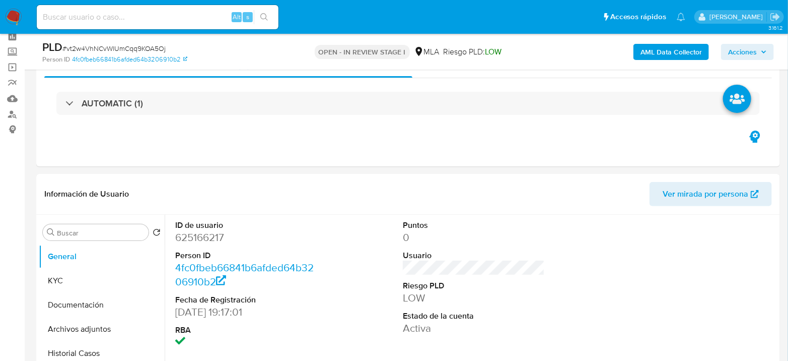
scroll to position [168, 0]
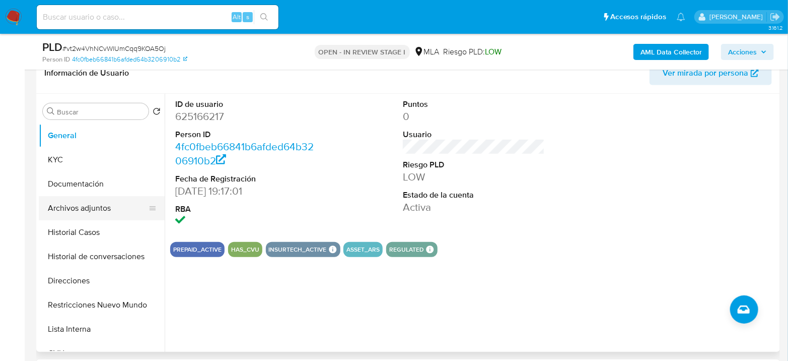
click at [85, 199] on button "Archivos adjuntos" at bounding box center [98, 208] width 118 height 24
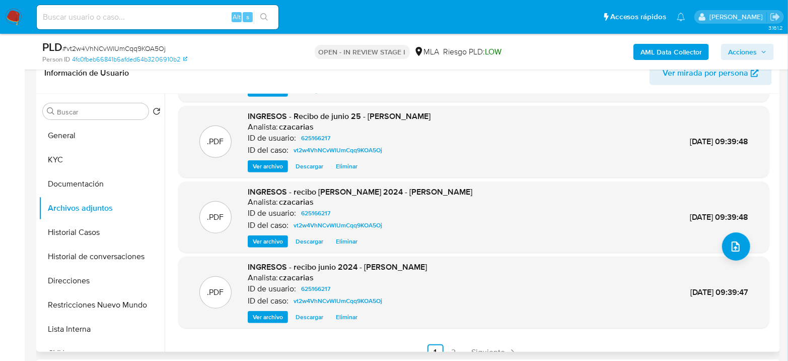
scroll to position [84, 0]
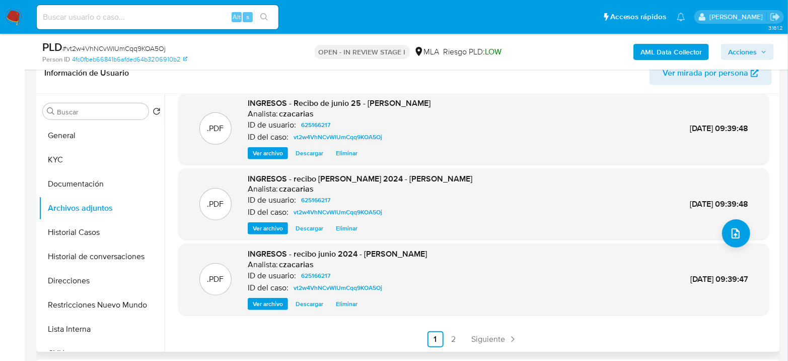
click at [452, 333] on link "2" at bounding box center [454, 339] width 16 height 16
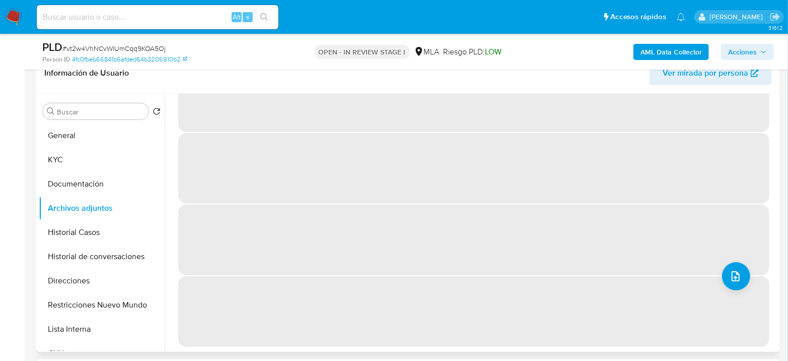
scroll to position [0, 0]
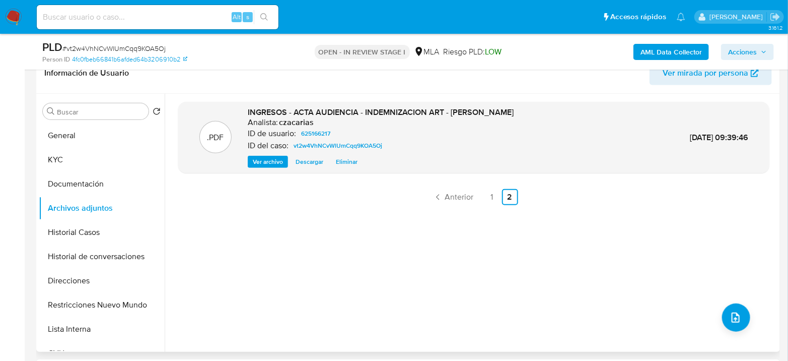
click at [679, 54] on b "AML Data Collector" at bounding box center [671, 52] width 61 height 16
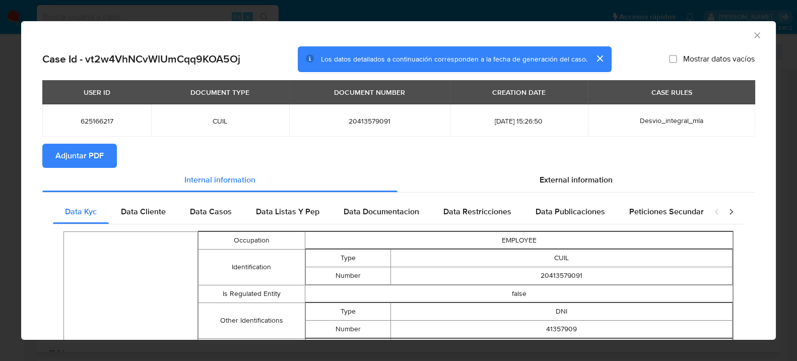
click at [69, 157] on span "Adjuntar PDF" at bounding box center [79, 156] width 48 height 22
click at [752, 34] on icon "Cerrar ventana" at bounding box center [757, 35] width 10 height 10
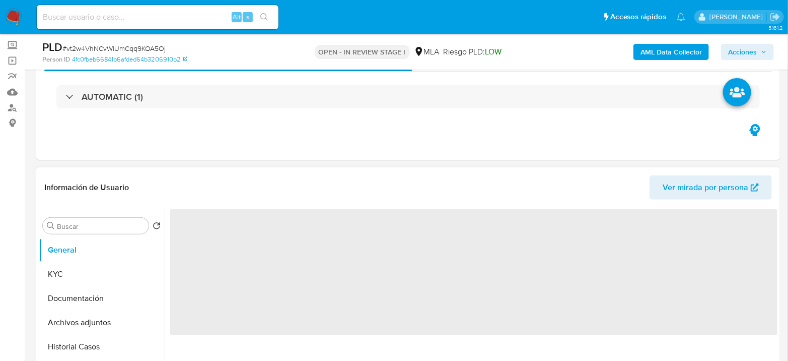
scroll to position [280, 0]
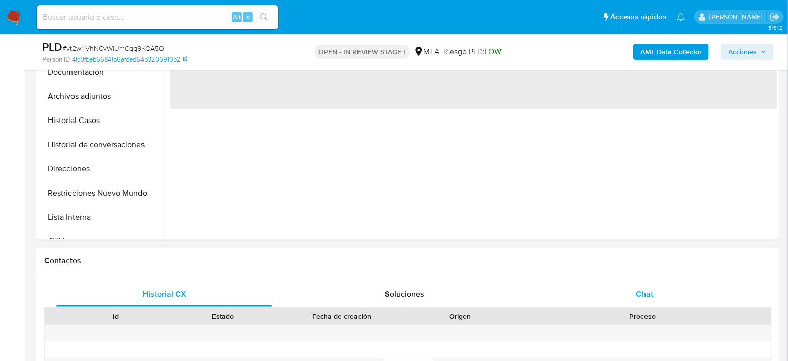
select select "10"
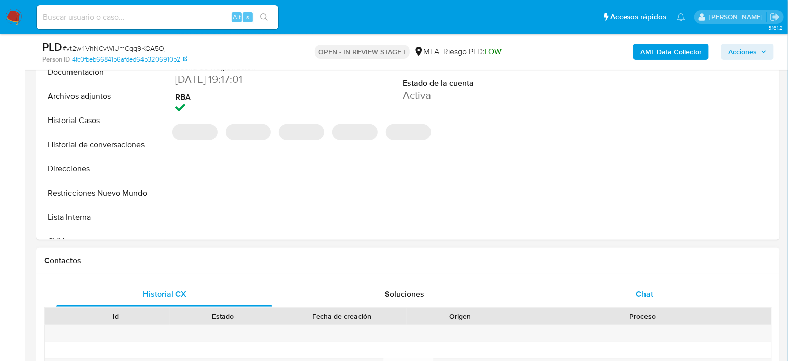
click at [657, 303] on div "Chat" at bounding box center [645, 294] width 216 height 24
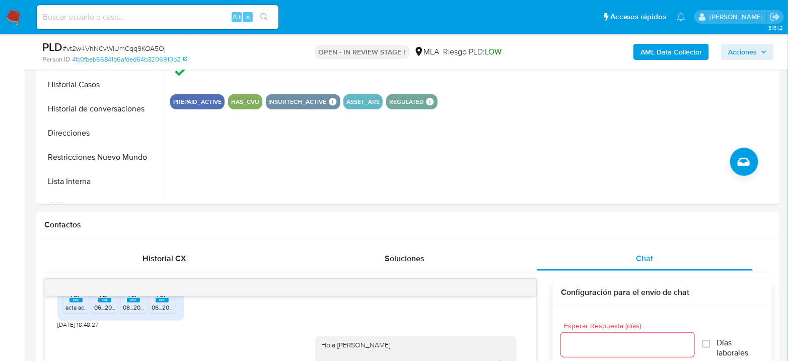
scroll to position [168, 0]
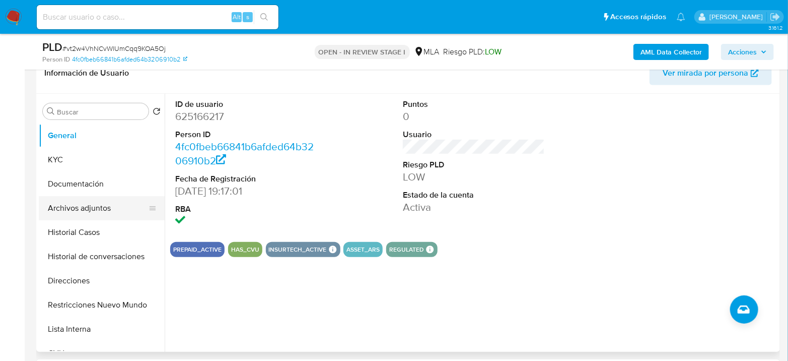
click at [76, 205] on button "Archivos adjuntos" at bounding box center [98, 208] width 118 height 24
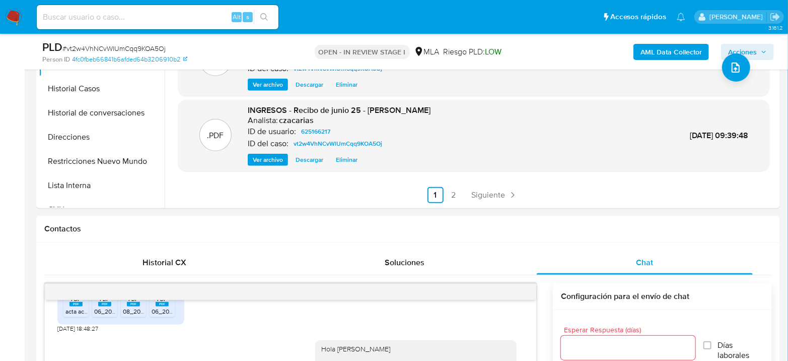
scroll to position [335, 0]
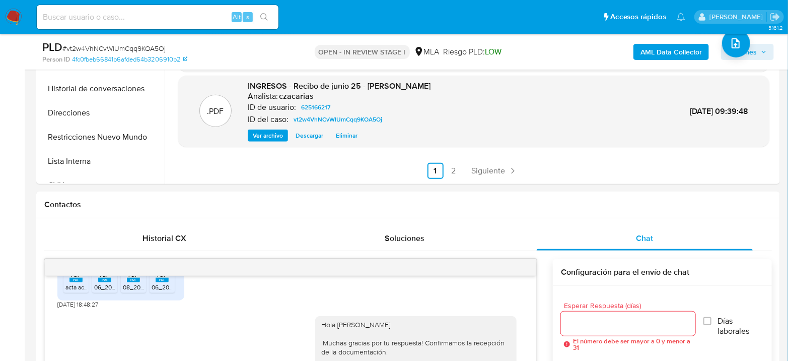
click at [757, 54] on span "Acciones" at bounding box center [742, 52] width 29 height 16
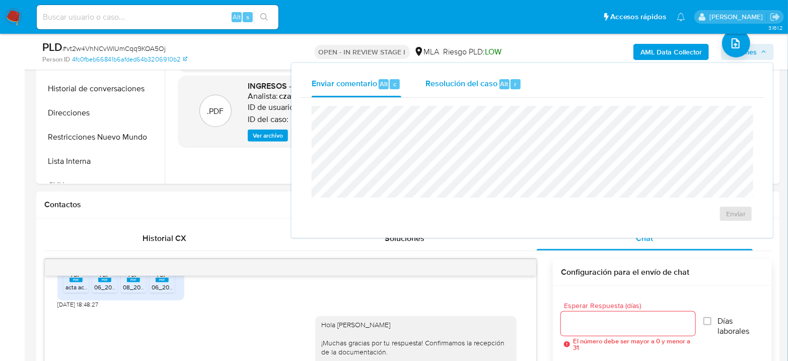
click at [511, 86] on div "r" at bounding box center [516, 84] width 10 height 10
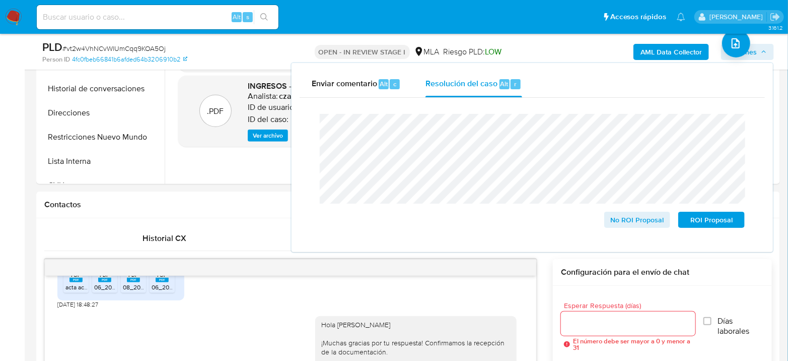
click at [156, 49] on span "# vt2w4VhNCvWlUmCqq9KOA5Oj" at bounding box center [113, 48] width 103 height 10
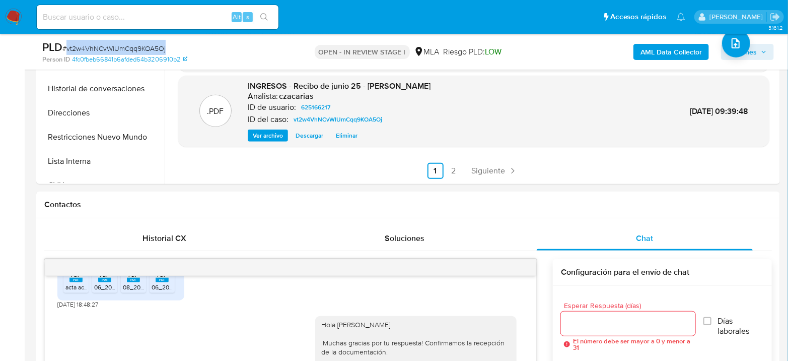
click at [156, 49] on span "# vt2w4VhNCvWlUmCqq9KOA5Oj" at bounding box center [113, 48] width 103 height 10
copy span "vt2w4VhNCvWlUmCqq9KOA5Oj"
click at [761, 53] on span "Acciones" at bounding box center [747, 52] width 39 height 14
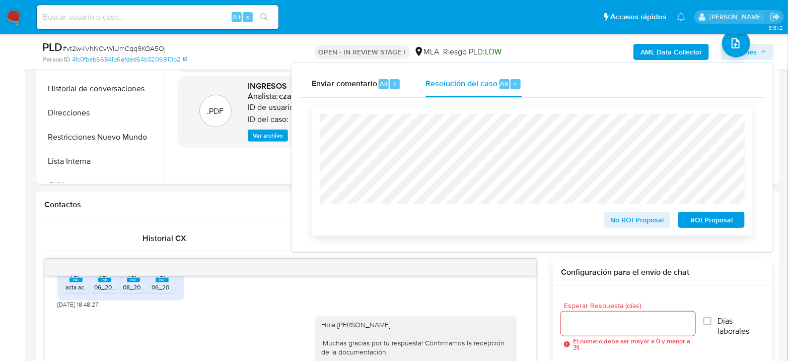
click at [623, 221] on span "No ROI Proposal" at bounding box center [637, 220] width 52 height 14
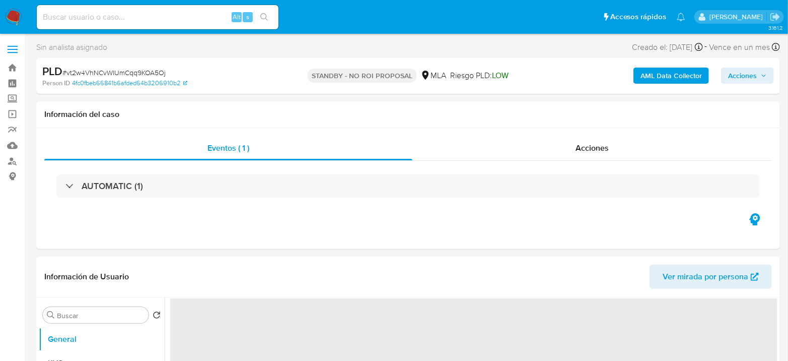
select select "10"
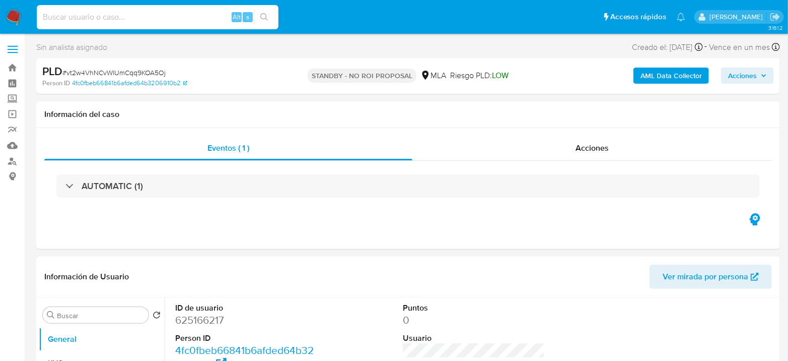
click at [159, 20] on input at bounding box center [158, 17] width 242 height 13
paste input "ud9I7ITsx1Vrh5OreFmw2ddR"
type input "ud9I7ITsx1Vrh5OreFmw2ddR"
click at [263, 16] on icon "search-icon" at bounding box center [264, 17] width 8 height 8
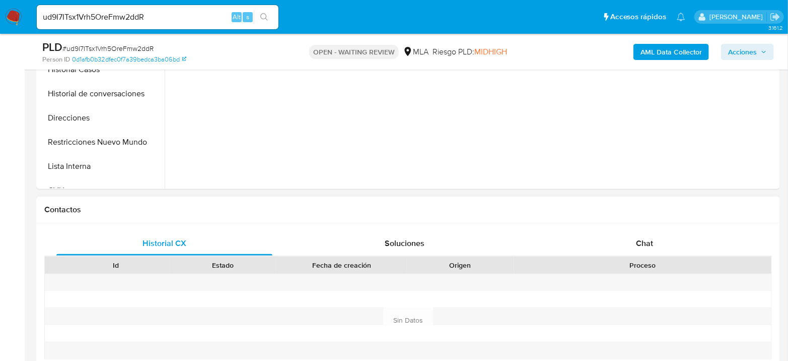
select select "10"
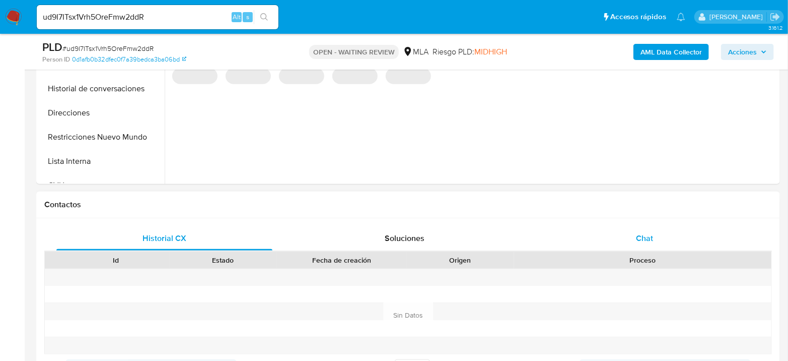
click at [636, 227] on div "Chat" at bounding box center [645, 238] width 216 height 24
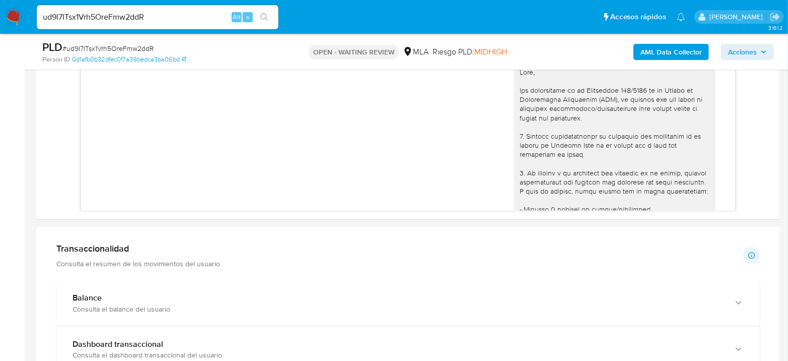
scroll to position [491, 0]
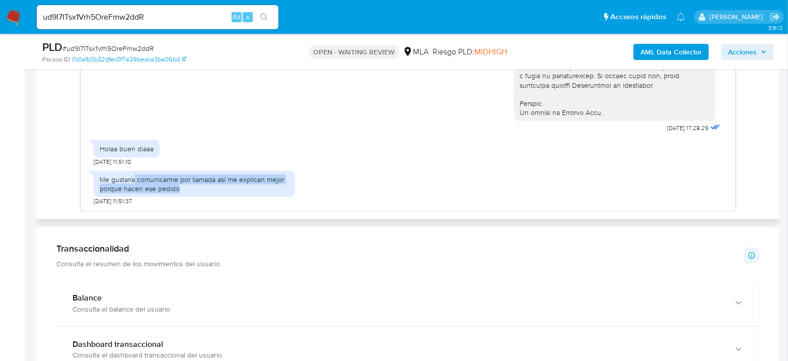
drag, startPoint x: 133, startPoint y: 179, endPoint x: 206, endPoint y: 189, distance: 73.2
click at [206, 189] on div "Me gustaría comunicarme por llamada así me explican mejor porque hacen ese pedi…" at bounding box center [194, 184] width 189 height 18
click at [205, 187] on div "Me gustaría comunicarme por llamada así me explican mejor porque hacen ese pedi…" at bounding box center [194, 184] width 189 height 18
click at [113, 46] on span "# ud9I7ITsx1Vrh5OreFmw2ddR" at bounding box center [107, 48] width 91 height 10
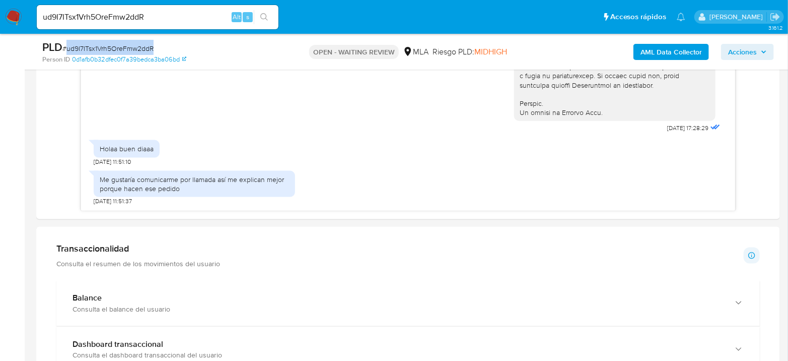
click at [113, 46] on span "# ud9I7ITsx1Vrh5OreFmw2ddR" at bounding box center [107, 48] width 91 height 10
copy span "ud9I7ITsx1Vrh5OreFmw2ddR"
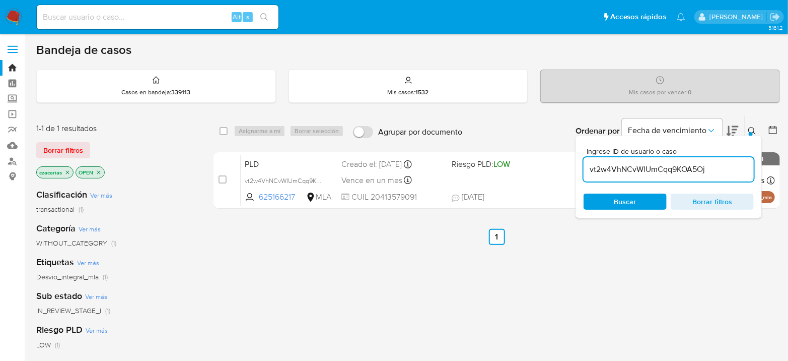
click at [620, 169] on input "vt2w4VhNCvWlUmCqq9KOA5Oj" at bounding box center [669, 169] width 170 height 13
paste input "ud9I7ITsx1Vrh5OreFmw2ddR"
type input "ud9I7ITsx1Vrh5OreFmw2ddR"
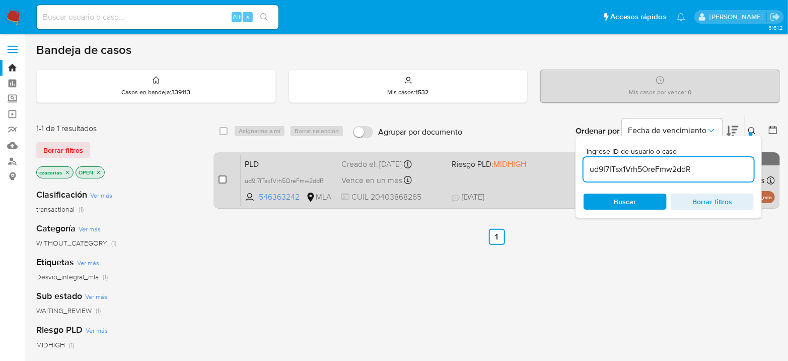
click at [222, 178] on input "checkbox" at bounding box center [223, 179] width 8 height 8
checkbox input "true"
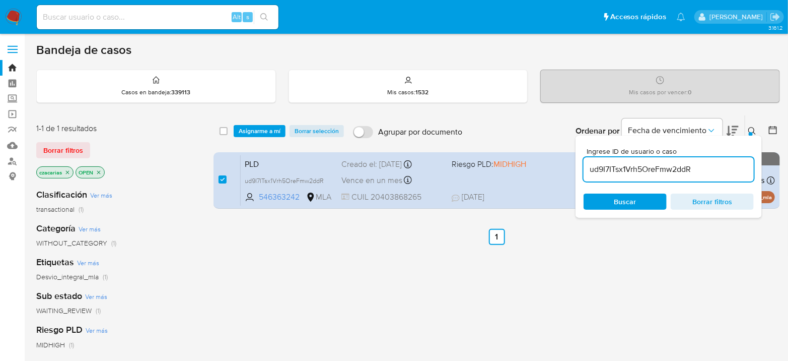
click at [251, 122] on div "select-all-cases-checkbox Asignarme a mí Borrar selección Agrupar por documento…" at bounding box center [497, 130] width 567 height 31
click at [279, 128] on span "Asignarme a mí" at bounding box center [260, 131] width 42 height 10
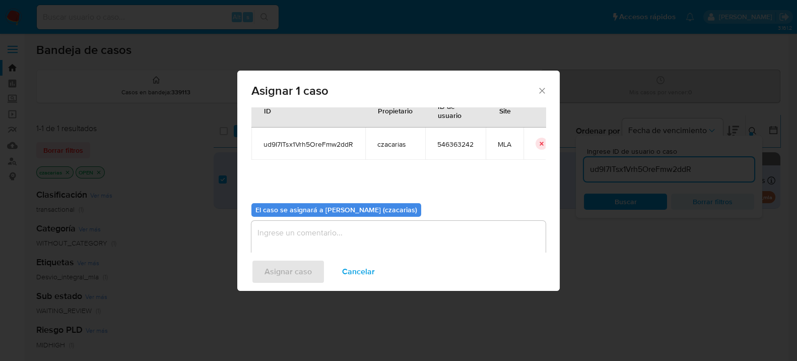
scroll to position [51, 0]
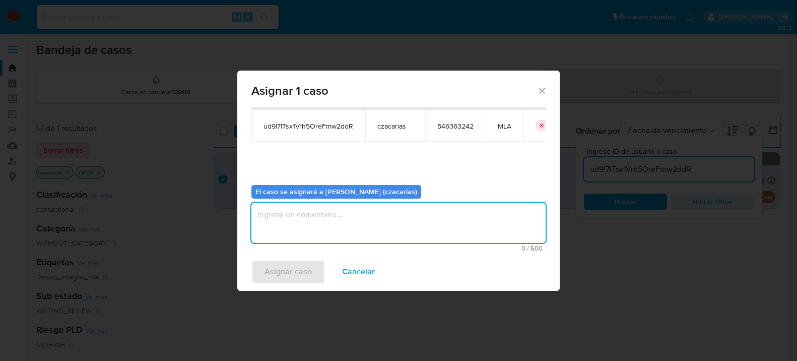
click at [318, 219] on textarea "assign-modal" at bounding box center [398, 222] width 294 height 40
click at [303, 267] on span "Asignar caso" at bounding box center [287, 271] width 47 height 22
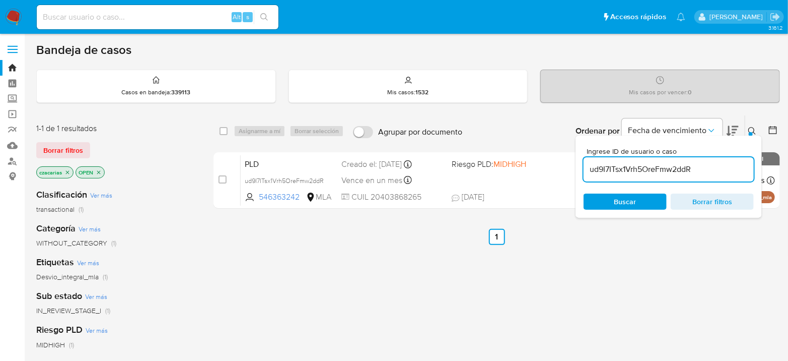
click at [667, 172] on input "ud9I7ITsx1Vrh5OreFmw2ddR" at bounding box center [669, 169] width 170 height 13
paste input "oeQMHONRAa4xATzpwflGYiUc"
type input "oeQMHONRAa4xATzpwflGYiUc"
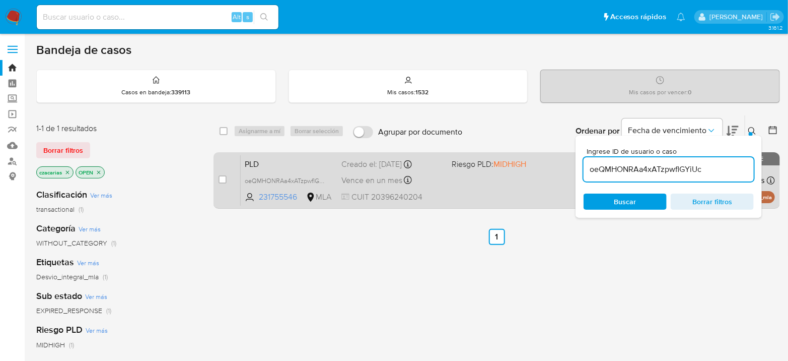
click at [220, 184] on div "case-item-checkbox" at bounding box center [223, 180] width 8 height 12
click at [224, 179] on input "checkbox" at bounding box center [223, 179] width 8 height 8
checkbox input "true"
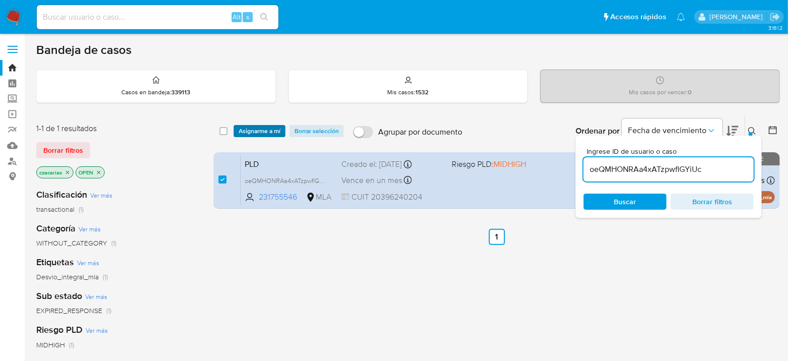
click at [269, 126] on span "Asignarme a mí" at bounding box center [260, 131] width 42 height 10
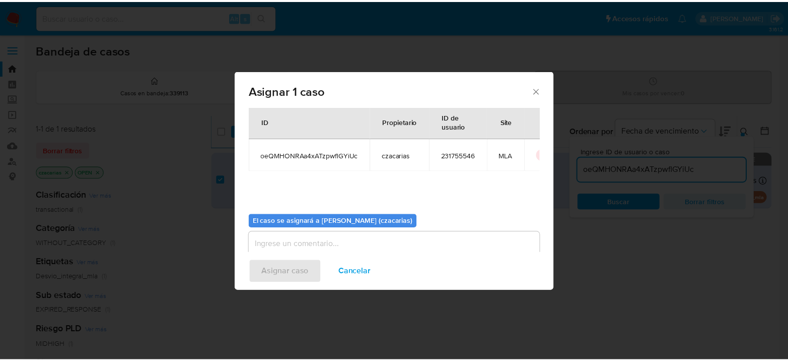
scroll to position [51, 0]
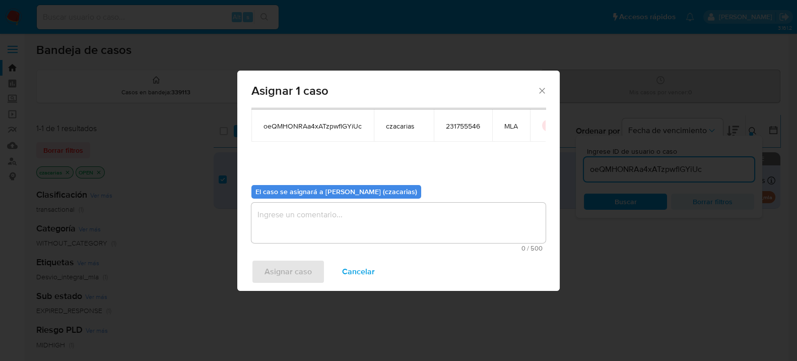
click at [321, 221] on textarea "assign-modal" at bounding box center [398, 222] width 294 height 40
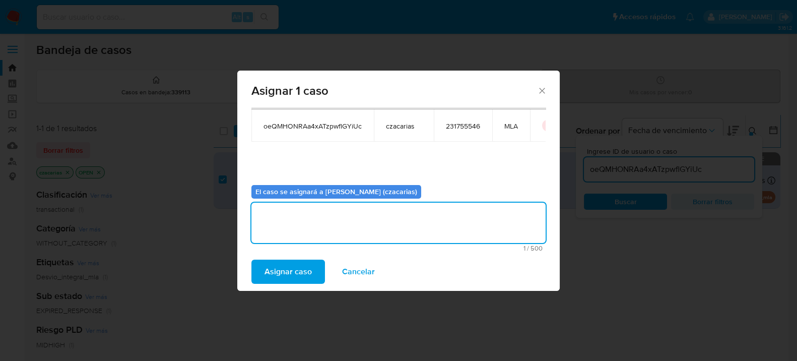
click at [297, 268] on span "Asignar caso" at bounding box center [287, 271] width 47 height 22
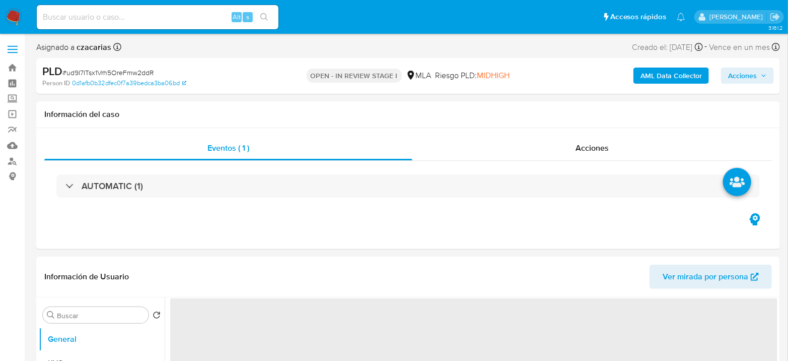
click at [124, 71] on span "# ud9I7ITsx1Vrh5OreFmw2ddR" at bounding box center [107, 72] width 91 height 10
select select "10"
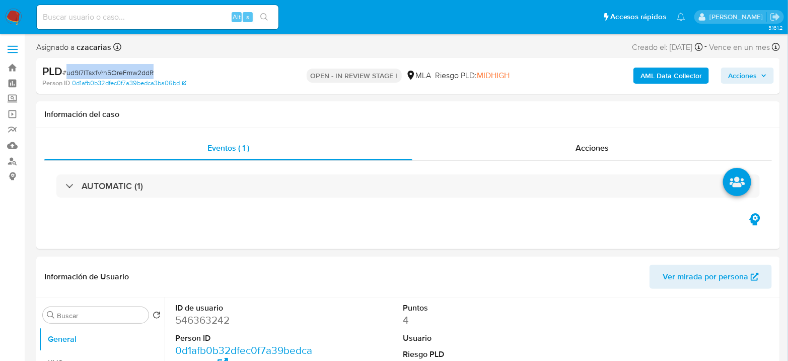
click at [124, 70] on span "# ud9I7ITsx1Vrh5OreFmw2ddR" at bounding box center [107, 72] width 91 height 10
click at [215, 314] on dd "546363242" at bounding box center [246, 320] width 142 height 14
click at [214, 314] on dd "546363242" at bounding box center [246, 320] width 142 height 14
copy dd "546363242"
click at [182, 318] on dd "546363242" at bounding box center [246, 320] width 142 height 14
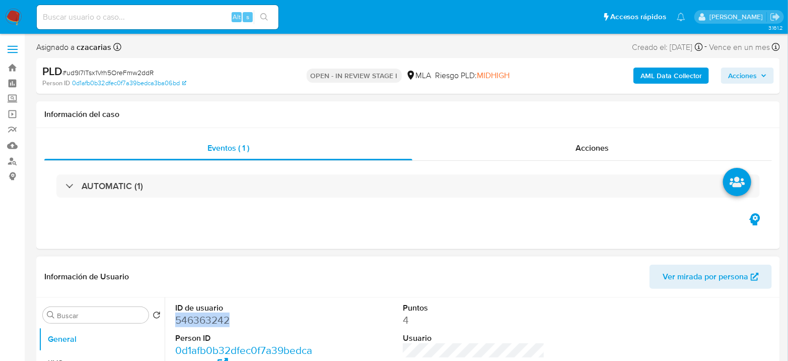
click at [182, 317] on dd "546363242" at bounding box center [246, 320] width 142 height 14
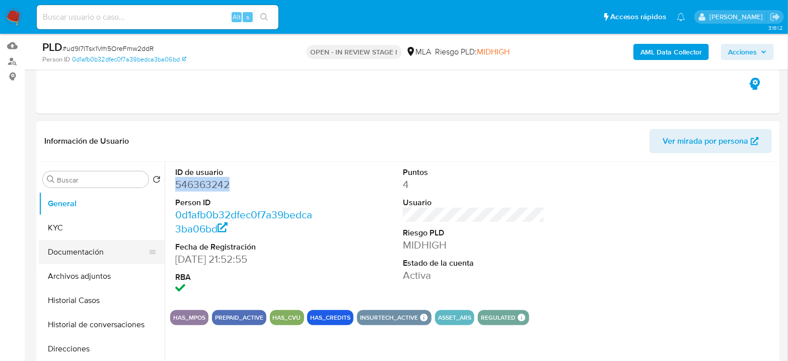
scroll to position [112, 0]
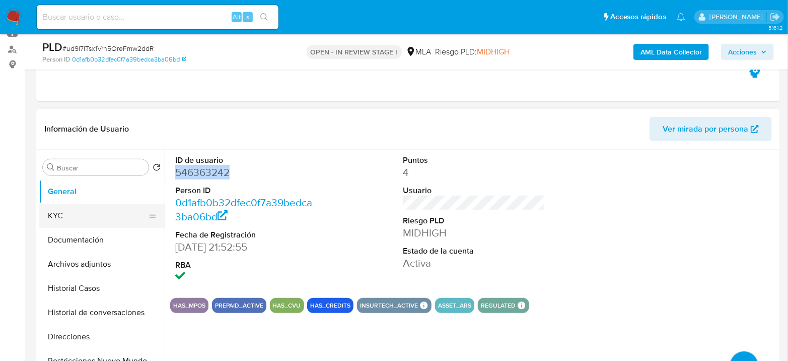
click at [72, 203] on button "KYC" at bounding box center [98, 215] width 118 height 24
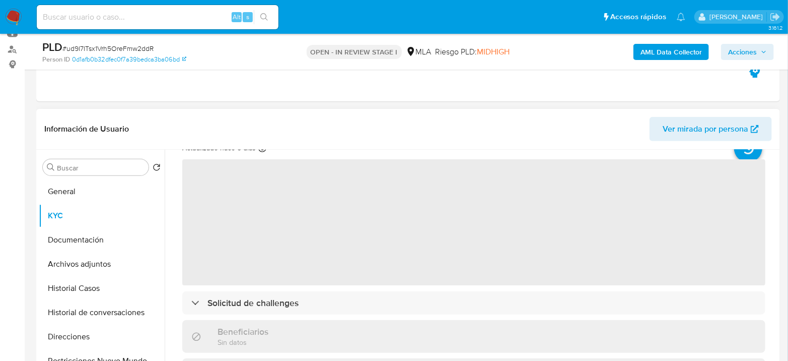
scroll to position [56, 0]
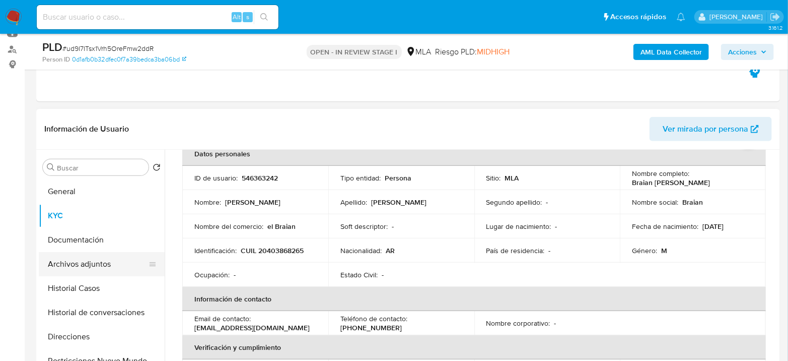
click at [88, 266] on button "Archivos adjuntos" at bounding box center [98, 264] width 118 height 24
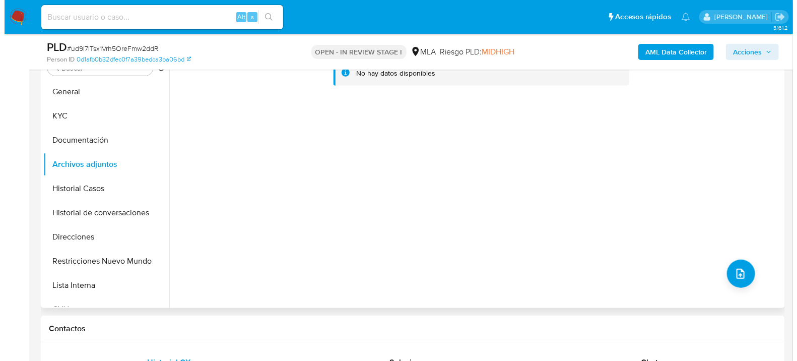
scroll to position [224, 0]
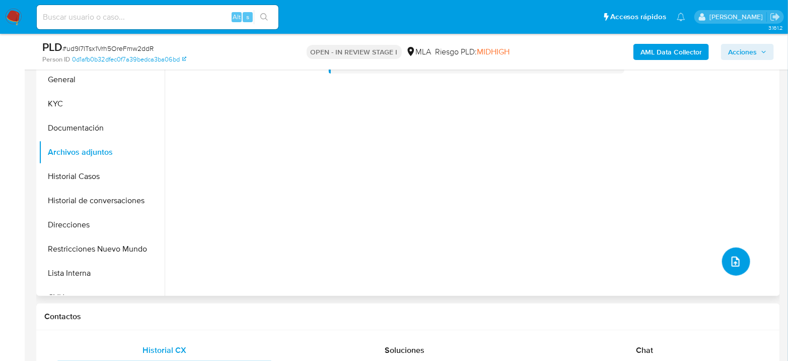
click at [735, 256] on icon "upload-file" at bounding box center [736, 261] width 12 height 12
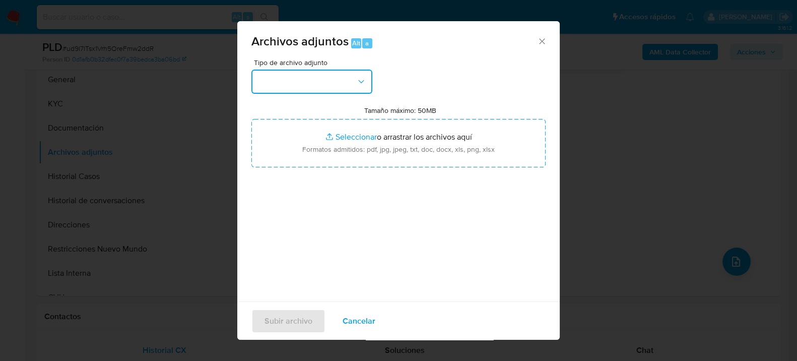
click at [328, 76] on button "button" at bounding box center [311, 82] width 121 height 24
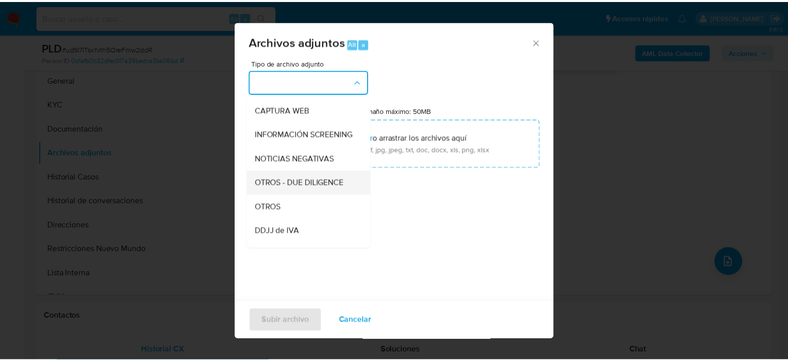
scroll to position [112, 0]
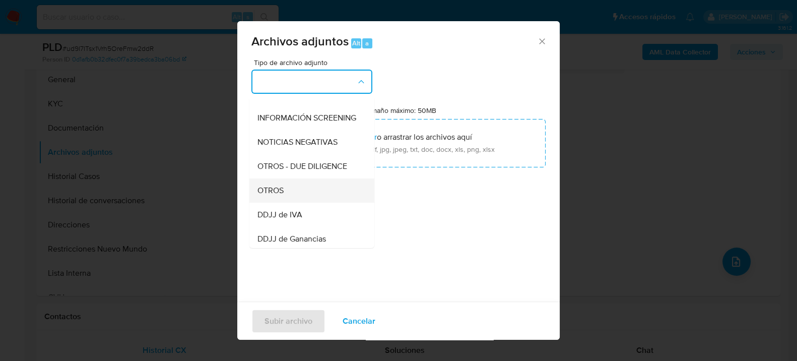
click at [292, 193] on div "OTROS" at bounding box center [308, 190] width 103 height 24
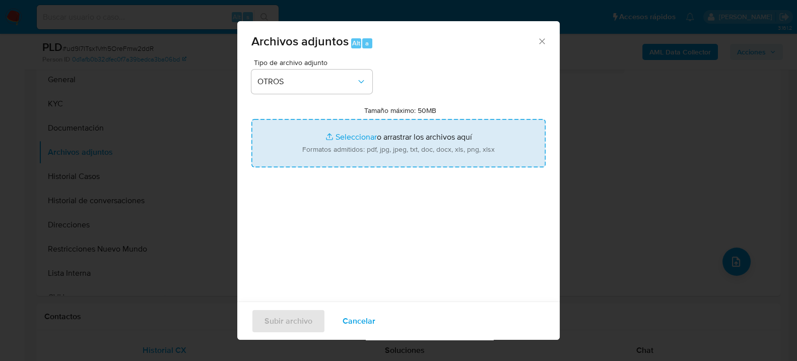
type input "C:\fakepath\Movimientos-546363242.xlsx"
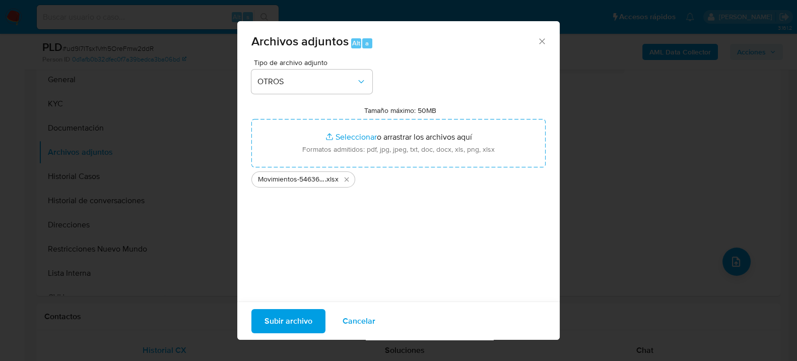
click at [309, 315] on span "Subir archivo" at bounding box center [288, 320] width 48 height 22
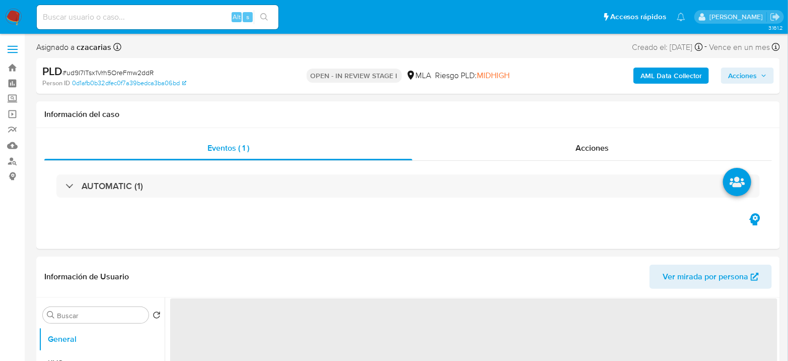
click at [648, 81] on b "AML Data Collector" at bounding box center [671, 75] width 61 height 16
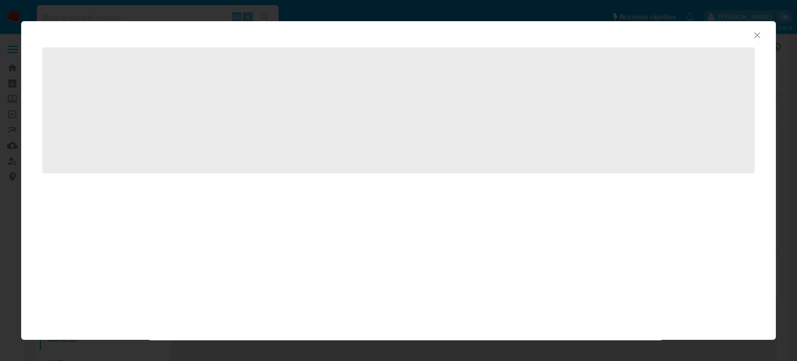
select select "10"
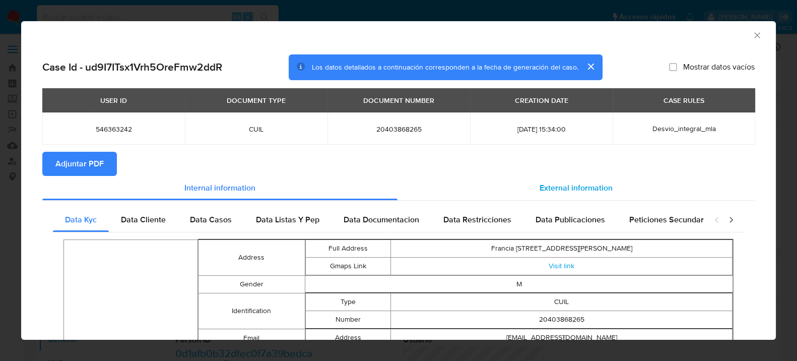
click at [564, 191] on span "External information" at bounding box center [575, 188] width 73 height 12
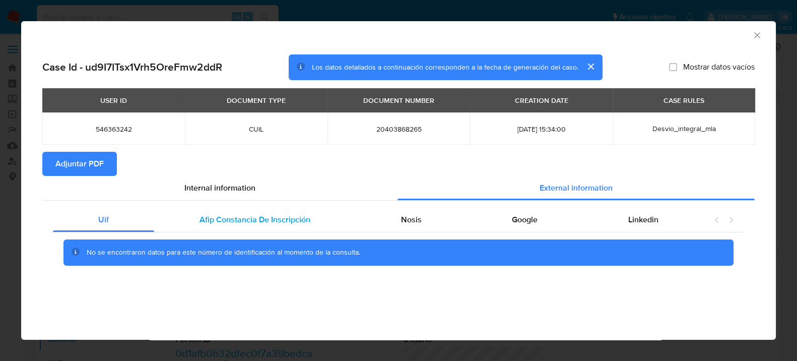
click at [224, 215] on span "Afip Constancia De Inscripción" at bounding box center [254, 220] width 111 height 12
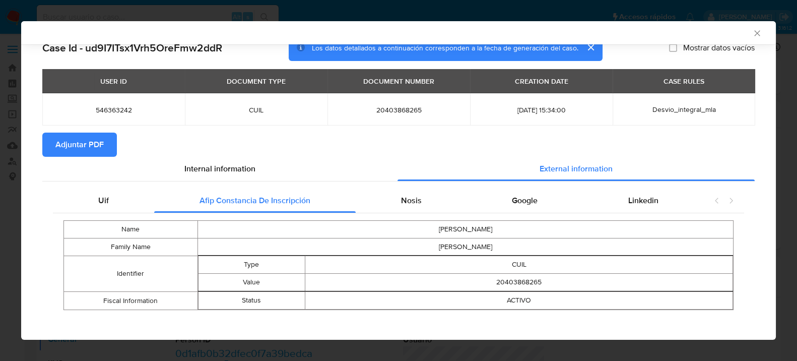
scroll to position [23, 0]
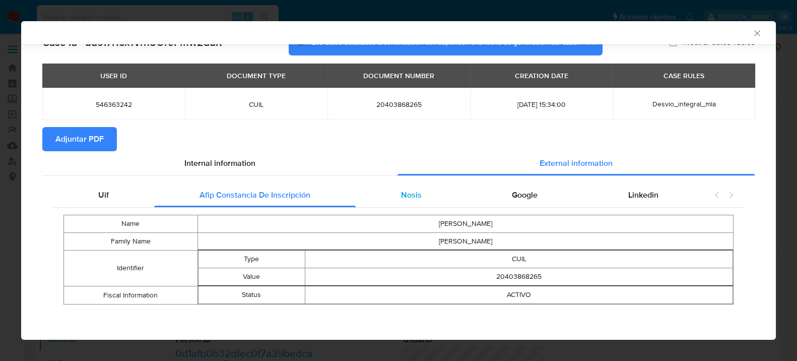
click at [410, 191] on span "Nosis" at bounding box center [410, 195] width 21 height 12
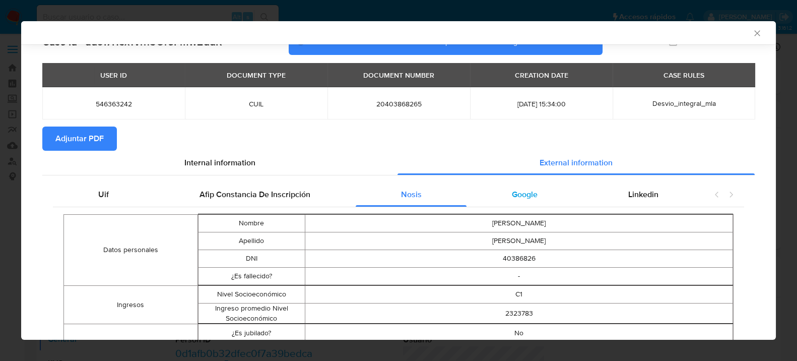
click at [529, 196] on span "Google" at bounding box center [525, 194] width 26 height 12
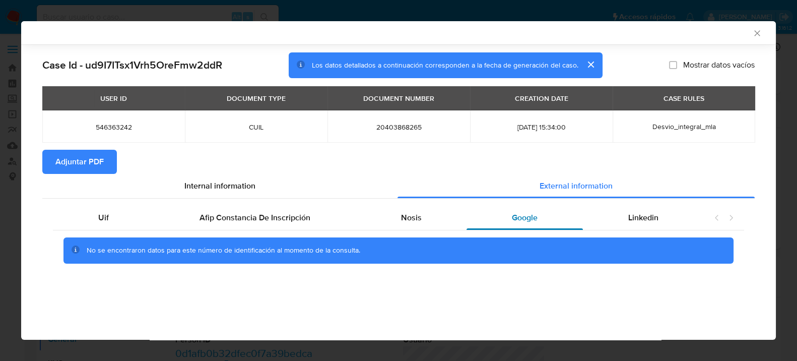
scroll to position [0, 0]
click at [441, 207] on div "Nosis" at bounding box center [411, 217] width 111 height 24
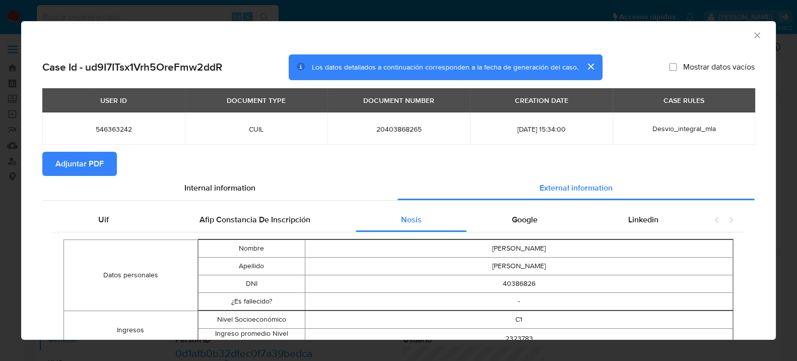
click at [752, 34] on icon "Cerrar ventana" at bounding box center [757, 35] width 10 height 10
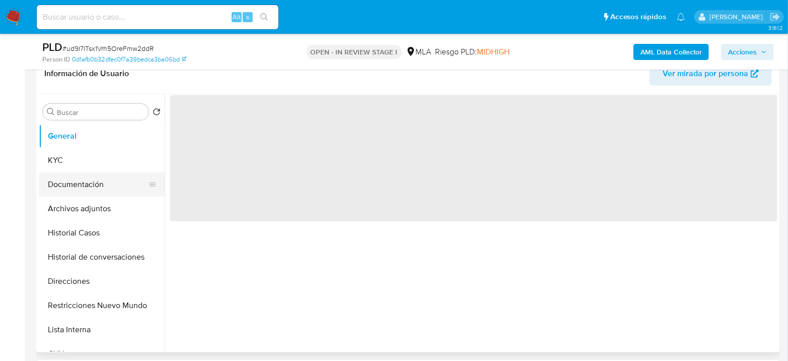
select select "10"
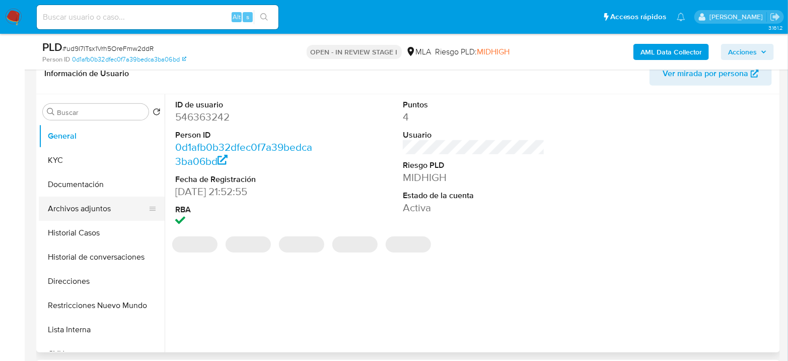
scroll to position [168, 0]
click at [80, 201] on button "Archivos adjuntos" at bounding box center [98, 208] width 118 height 24
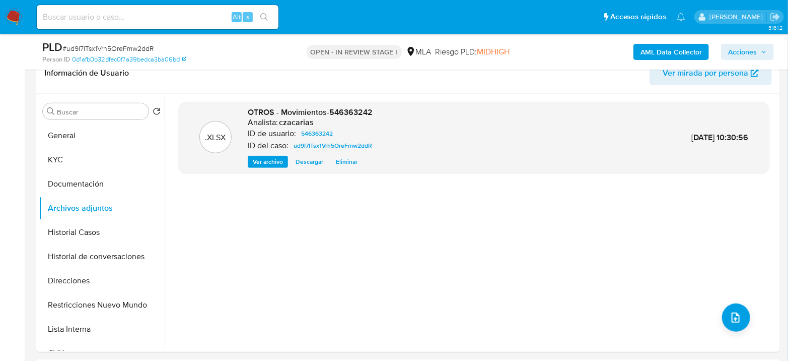
click at [679, 40] on div "AML Data Collector Acciones" at bounding box center [653, 52] width 241 height 24
click at [674, 49] on b "AML Data Collector" at bounding box center [671, 52] width 61 height 16
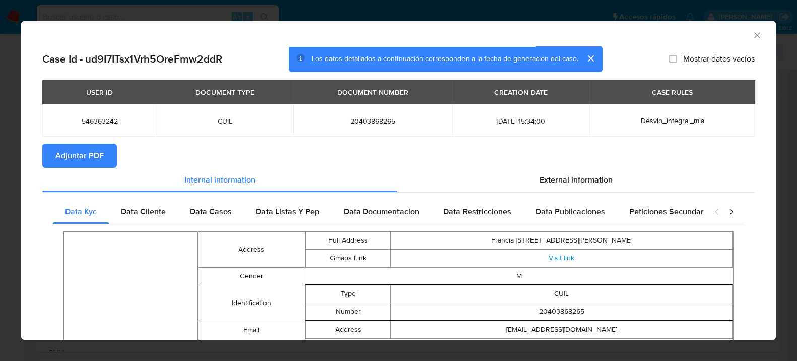
click at [56, 145] on span "Adjuntar PDF" at bounding box center [79, 156] width 48 height 22
click at [752, 34] on icon "Cerrar ventana" at bounding box center [757, 35] width 10 height 10
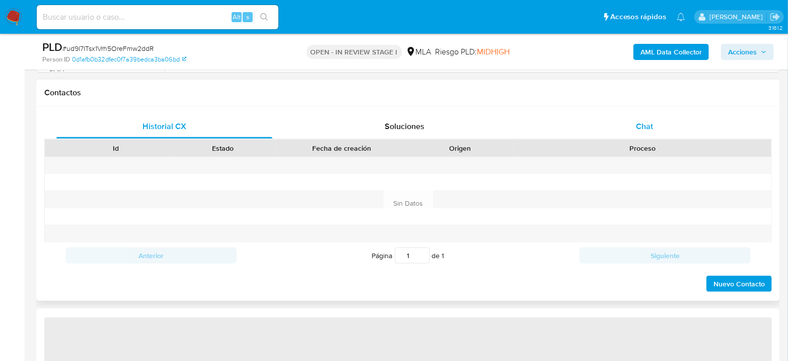
select select "10"
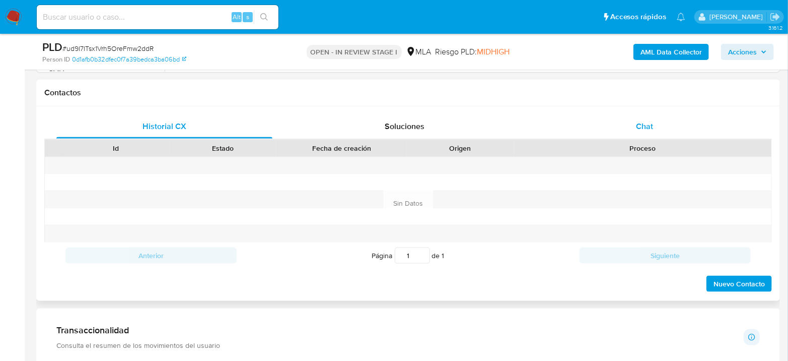
click at [646, 125] on span "Chat" at bounding box center [644, 126] width 17 height 12
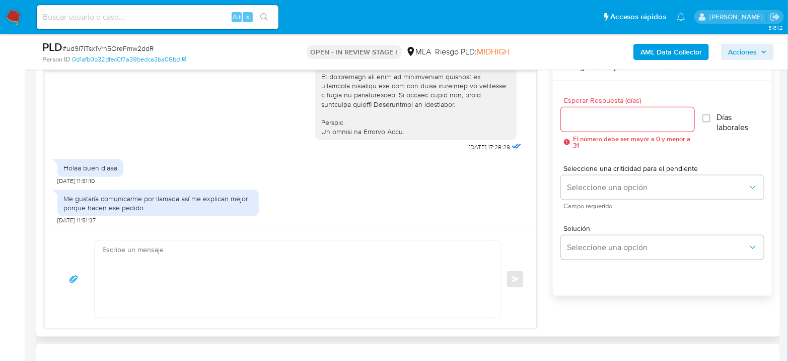
scroll to position [560, 0]
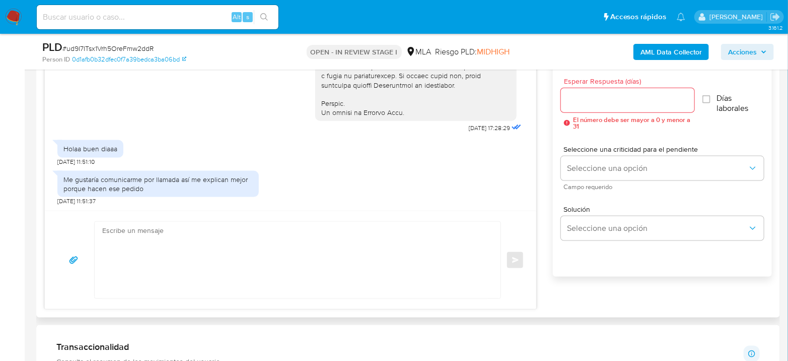
click at [199, 258] on textarea at bounding box center [295, 260] width 386 height 77
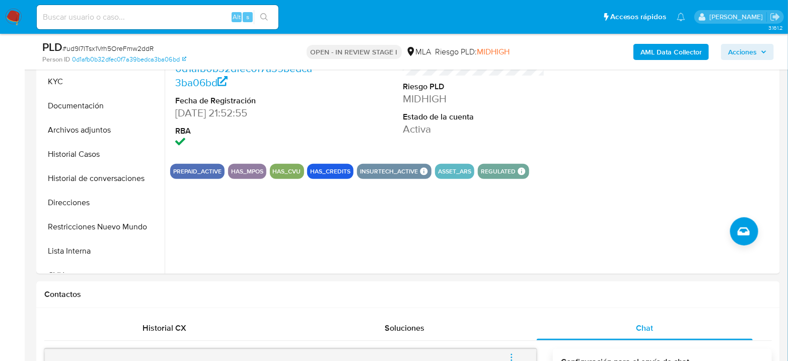
scroll to position [224, 0]
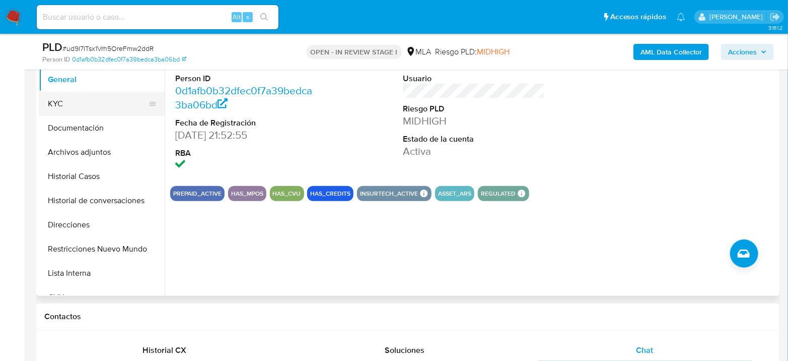
click at [60, 105] on button "KYC" at bounding box center [98, 104] width 118 height 24
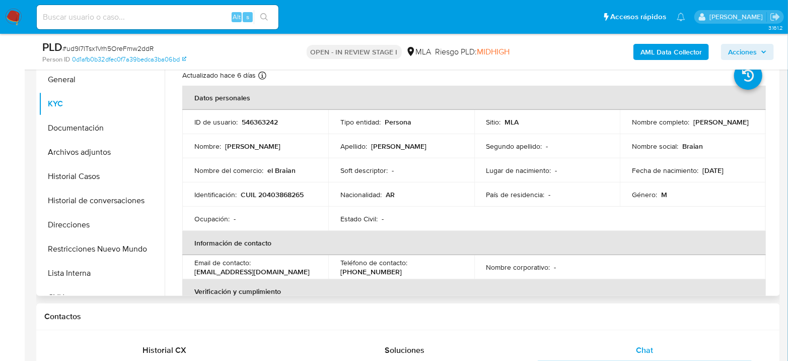
drag, startPoint x: 628, startPoint y: 124, endPoint x: 714, endPoint y: 129, distance: 86.3
click at [714, 129] on td "Nombre completo : Braian Daniel Carcamo" at bounding box center [693, 122] width 146 height 24
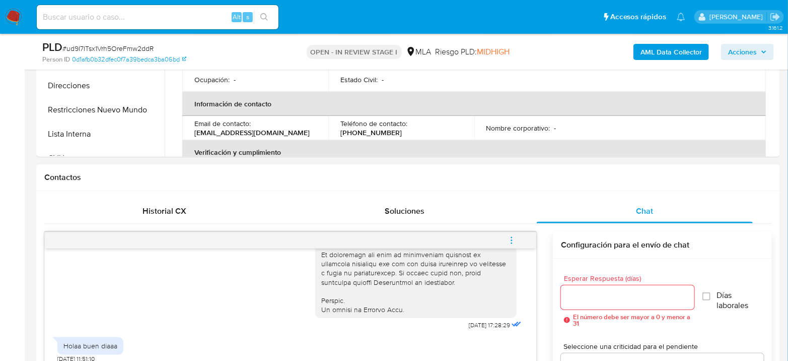
scroll to position [504, 0]
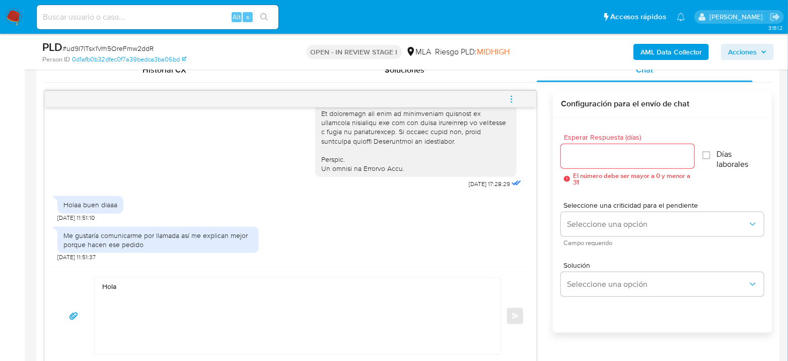
click at [159, 273] on div "Hola Enviar" at bounding box center [291, 315] width 492 height 98
click at [161, 282] on textarea "Hola" at bounding box center [295, 316] width 386 height 77
click at [257, 296] on textarea "Hola" at bounding box center [295, 316] width 386 height 77
paste textarea "Servicios inmobiliarios realizados a cambio de una retribuci?n o por contrata n…"
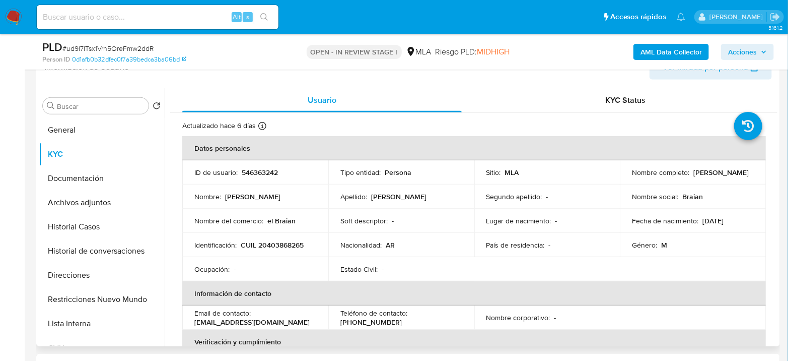
scroll to position [168, 0]
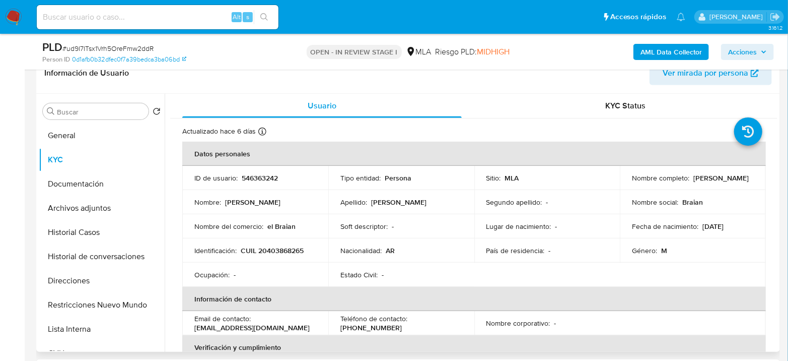
drag, startPoint x: 630, startPoint y: 182, endPoint x: 725, endPoint y: 183, distance: 95.7
click at [725, 182] on div "Nombre completo : Braian Daniel Carcamo" at bounding box center [693, 177] width 122 height 9
copy p "Braian Daniel Carcamo"
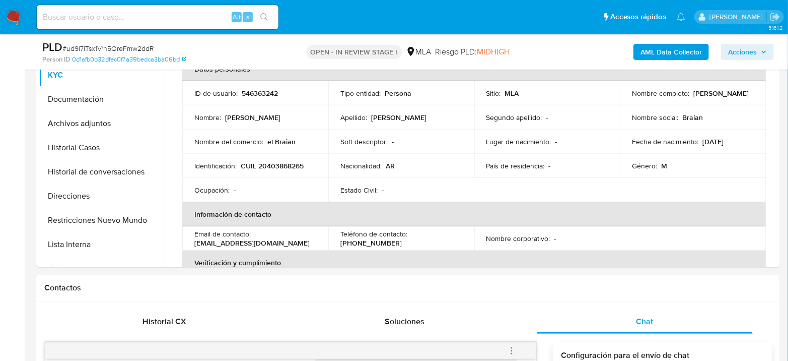
scroll to position [504, 0]
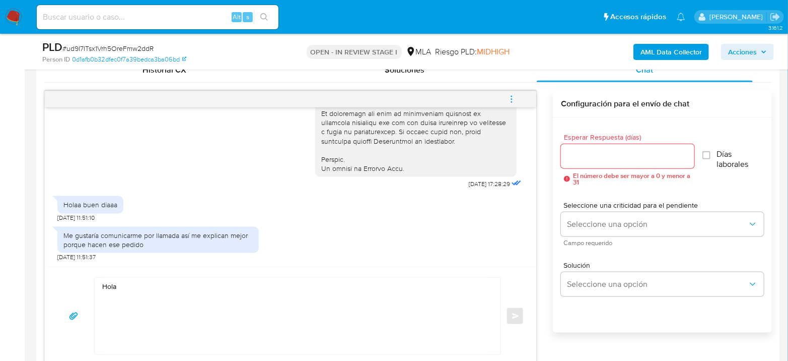
click at [176, 287] on textarea "Hola" at bounding box center [295, 316] width 386 height 77
paste textarea "Braian Daniel Carcamo"
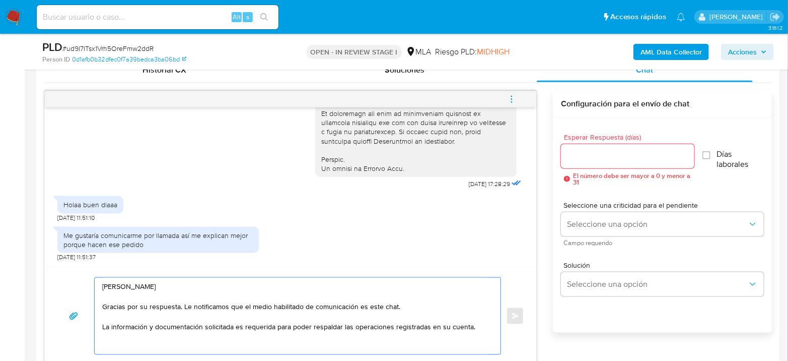
paste textarea "En función de las operaciones registradas en tu cuenta de Mercado Pago, necesit…"
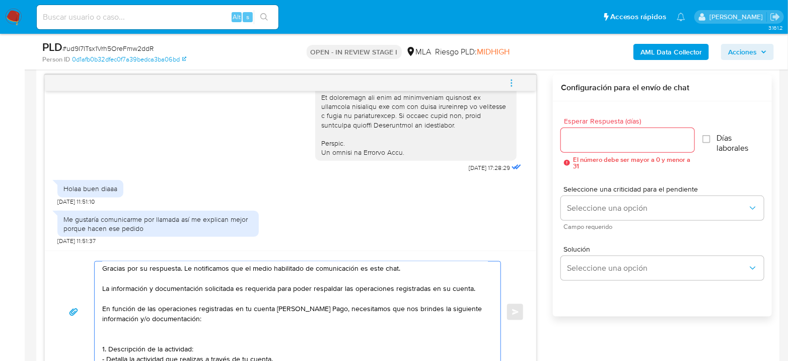
scroll to position [26, 0]
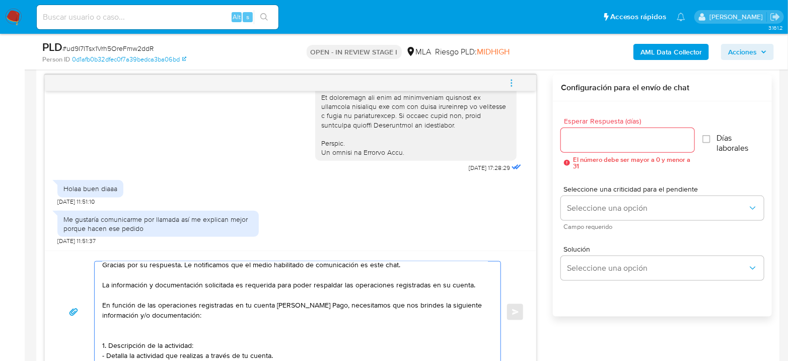
click at [198, 329] on textarea "Hola Braian Daniel Carcamo Gracias por su respuesta. Le notificamos que el medi…" at bounding box center [295, 311] width 386 height 101
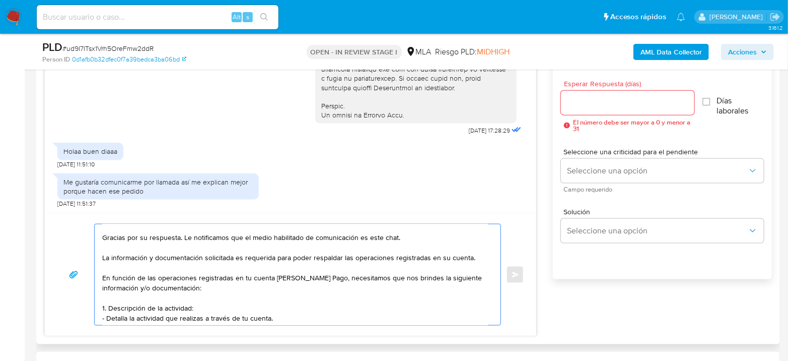
scroll to position [576, 0]
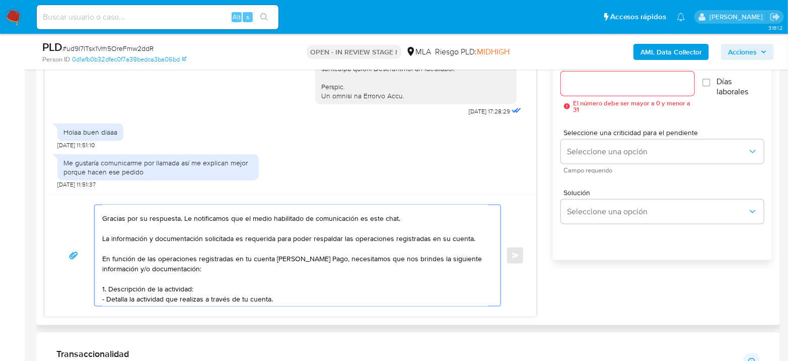
click at [296, 294] on textarea "Hola Braian Daniel Carcamo Gracias por su respuesta. Le notificamos que el medi…" at bounding box center [295, 255] width 386 height 101
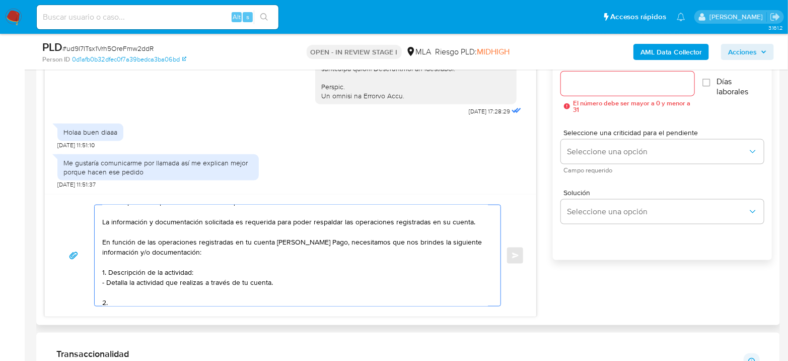
paste textarea "De acuerdo a la actividad que realices en tu cuenta, adjunta la siguiente docum…"
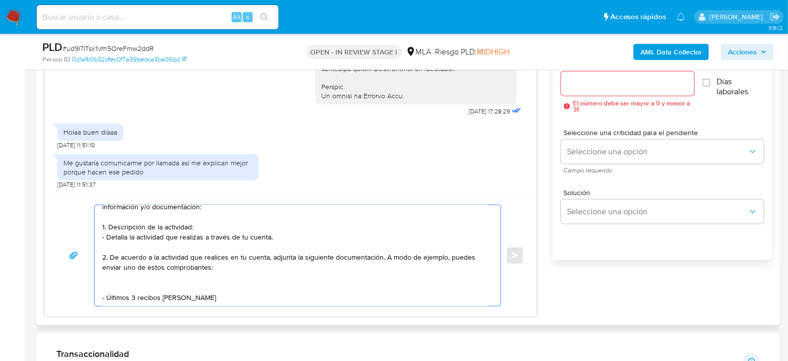
scroll to position [92, 0]
paste textarea "Tené en cuenta que, además de los ejemplos mencionados, podés adjuntar voluntar…"
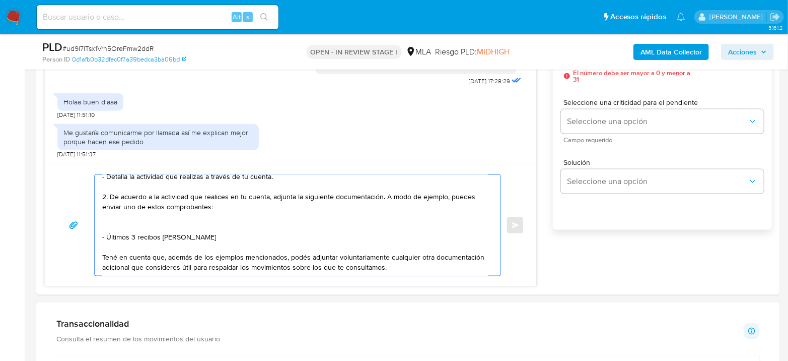
scroll to position [632, 0]
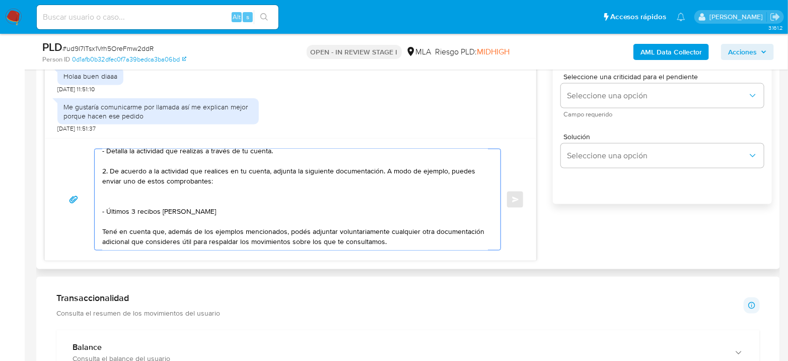
click at [465, 237] on textarea "Hola Braian Daniel Carcamo Gracias por su respuesta. Le notificamos que el medi…" at bounding box center [295, 199] width 386 height 101
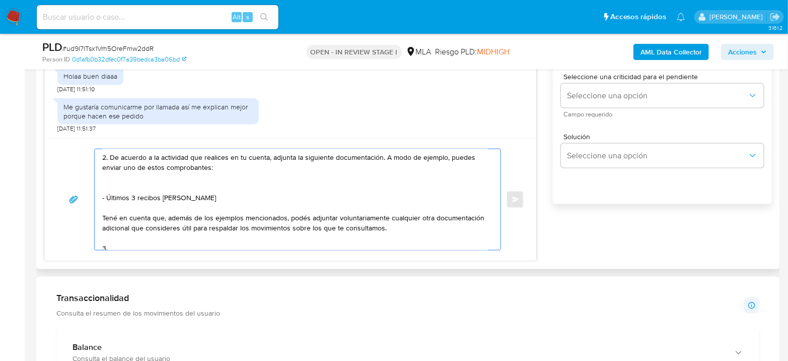
paste textarea "Proporciona el vínculo con las siguientes contrapartes con las que operaste, el…"
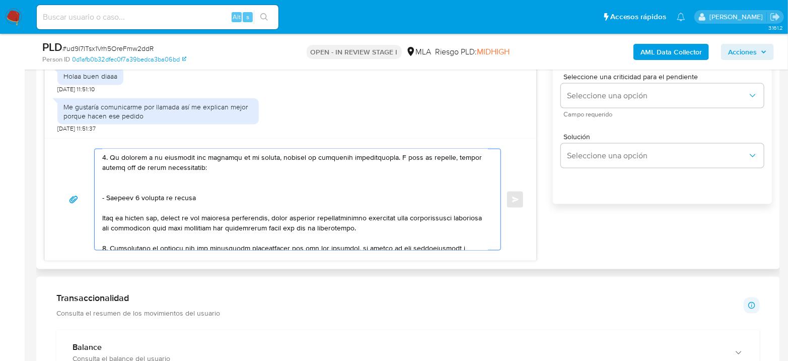
scroll to position [181, 0]
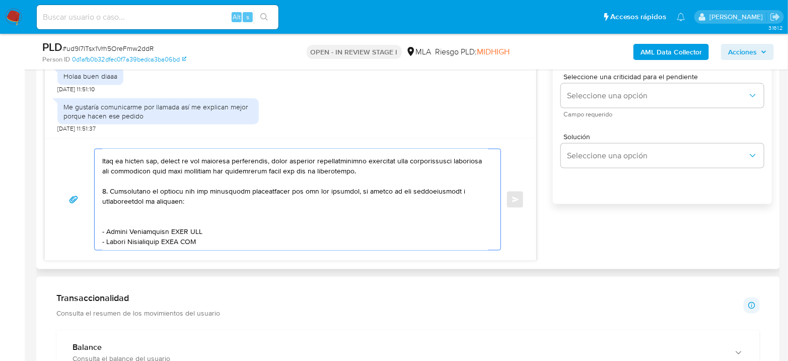
click at [436, 184] on textarea at bounding box center [295, 199] width 386 height 101
click at [439, 183] on textarea at bounding box center [295, 199] width 386 height 101
drag, startPoint x: 105, startPoint y: 222, endPoint x: 225, endPoint y: 224, distance: 119.4
click at [225, 224] on textarea at bounding box center [295, 199] width 386 height 101
paste textarea "Ana Laura Iribarne - F 27429676059"
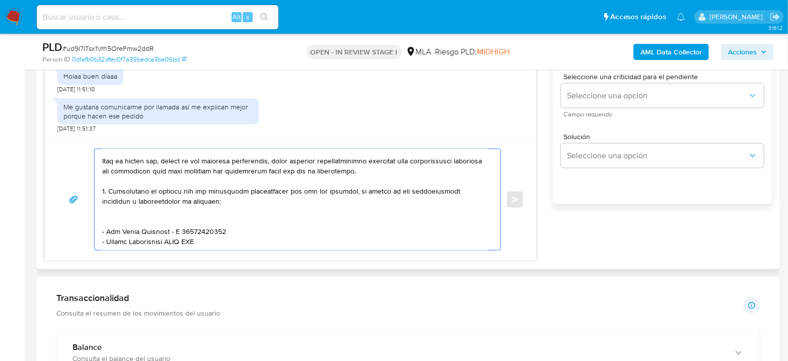
click at [172, 222] on textarea at bounding box center [295, 199] width 386 height 101
drag, startPoint x: 123, startPoint y: 224, endPoint x: 105, endPoint y: 232, distance: 19.8
click at [105, 232] on textarea at bounding box center [295, 199] width 386 height 101
paste textarea "Ezequiel Carcamo Richard - CUIT 23369264699"
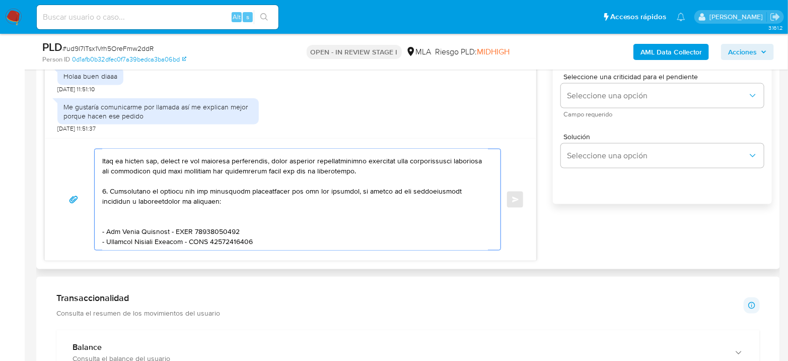
click at [342, 182] on textarea at bounding box center [295, 199] width 386 height 101
drag, startPoint x: 474, startPoint y: 180, endPoint x: 473, endPoint y: 191, distance: 10.7
click at [473, 191] on textarea at bounding box center [295, 199] width 386 height 101
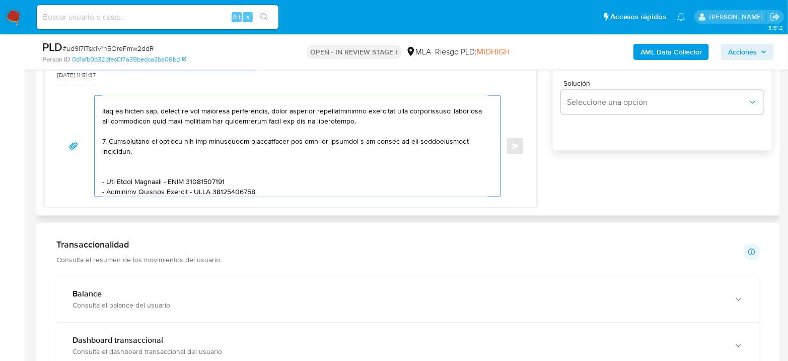
scroll to position [688, 0]
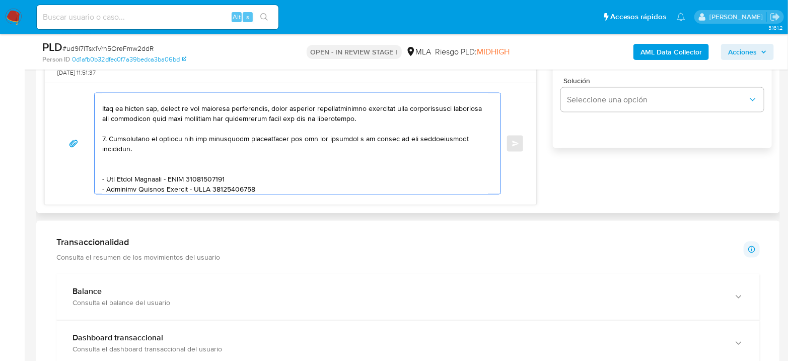
drag, startPoint x: 323, startPoint y: 178, endPoint x: 323, endPoint y: 184, distance: 6.0
click at [324, 183] on textarea at bounding box center [295, 143] width 386 height 101
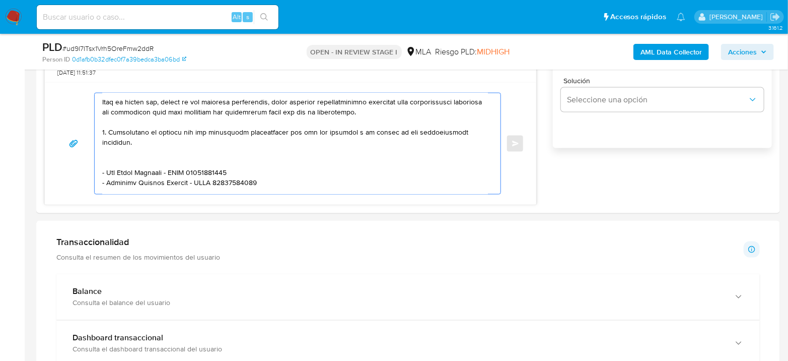
drag, startPoint x: 109, startPoint y: 127, endPoint x: 377, endPoint y: 15, distance: 290.7
click at [472, 130] on textarea at bounding box center [295, 143] width 386 height 101
click at [133, 183] on textarea at bounding box center [295, 143] width 386 height 101
paste textarea "Proporciona el vínculo con las siguientes contrapartes con las que operaste, el…"
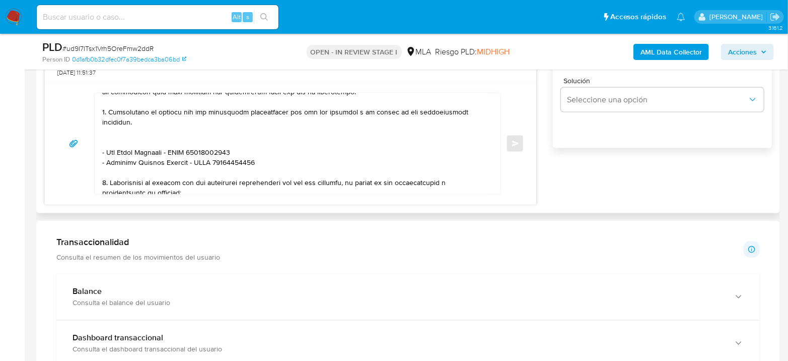
click at [150, 170] on textarea at bounding box center [295, 143] width 386 height 101
drag, startPoint x: 220, startPoint y: 165, endPoint x: 365, endPoint y: 170, distance: 145.1
click at [365, 170] on textarea at bounding box center [295, 143] width 386 height 101
paste textarea "Trillo Raul Oscar"
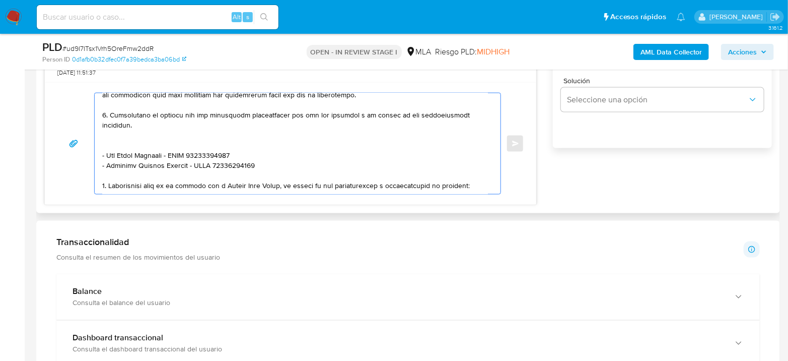
scroll to position [194, 0]
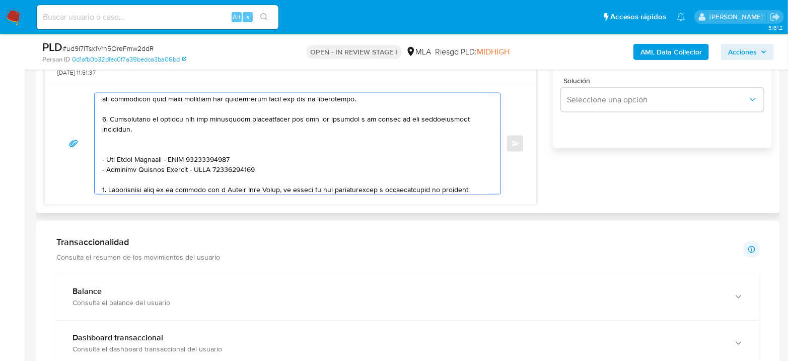
click at [220, 172] on textarea at bounding box center [295, 143] width 386 height 101
click at [268, 174] on textarea at bounding box center [295, 143] width 386 height 101
paste textarea "20136020367"
click at [424, 175] on textarea at bounding box center [295, 143] width 386 height 101
drag, startPoint x: 424, startPoint y: 175, endPoint x: 413, endPoint y: 177, distance: 11.7
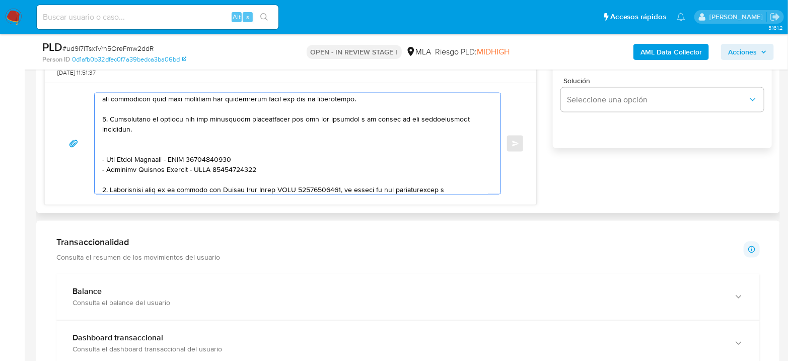
click at [413, 177] on textarea at bounding box center [295, 143] width 386 height 101
click at [243, 186] on textarea at bounding box center [295, 143] width 386 height 101
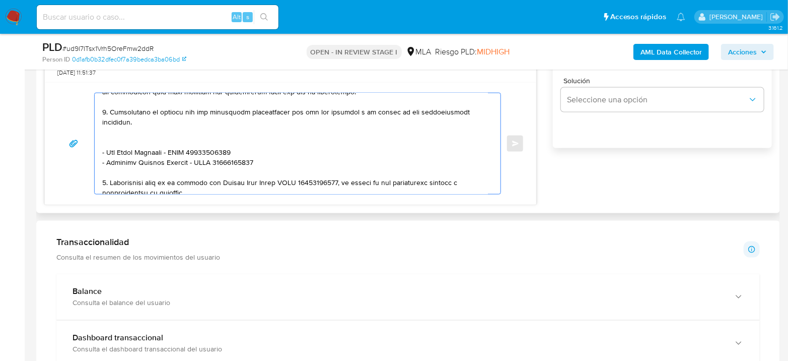
scroll to position [211, 0]
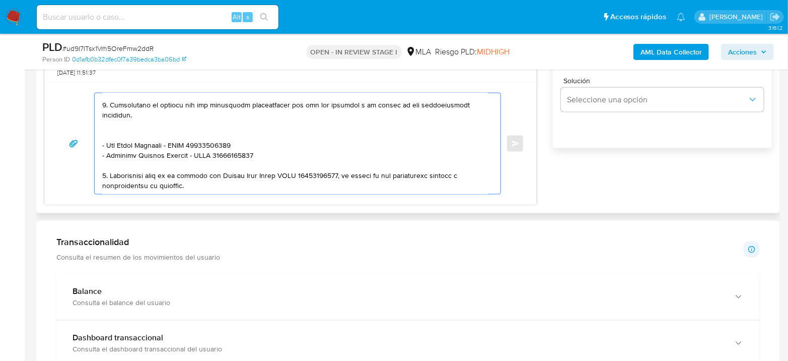
paste textarea "Es importante que sepas que, en el caso de que no respondas a lo solicitado, tu…"
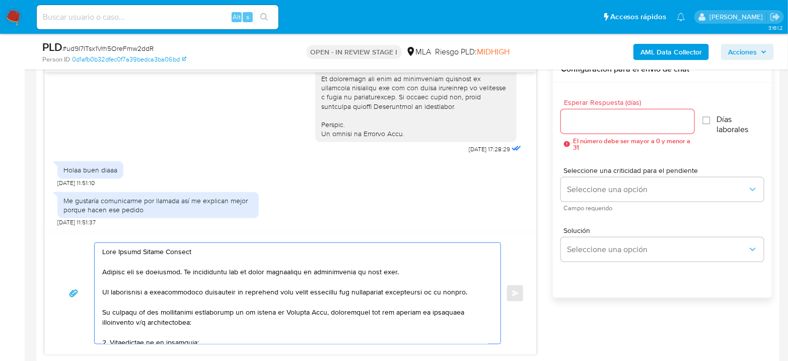
scroll to position [520, 0]
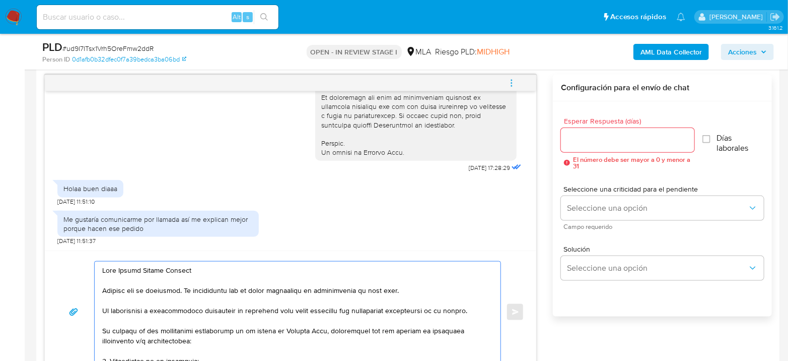
type textarea "Hola Braian Daniel Carcamo Gracias por su respuesta. Le notificamos que el medi…"
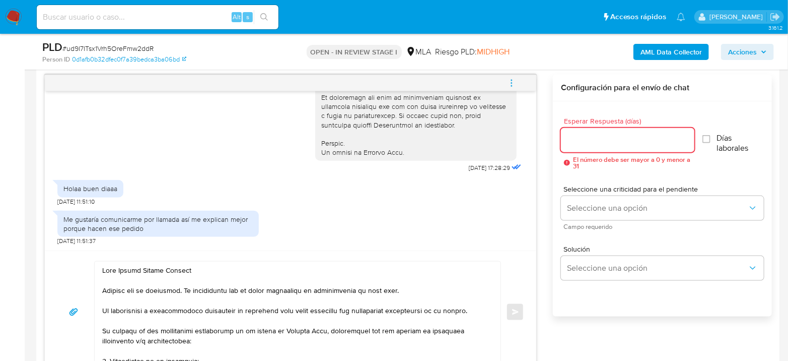
click at [596, 143] on input "Esperar Respuesta (días)" at bounding box center [627, 139] width 133 height 13
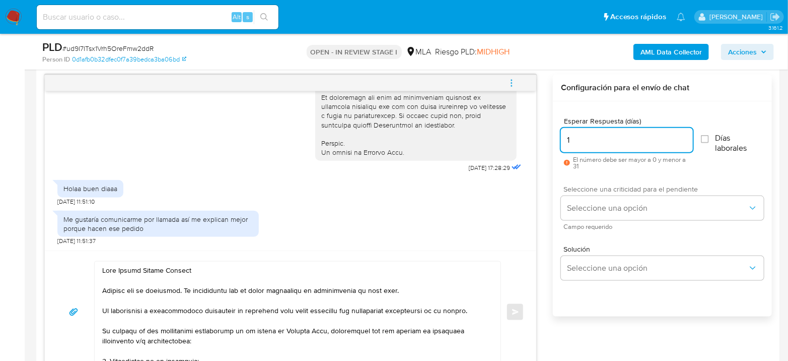
type input "1"
drag, startPoint x: 603, startPoint y: 192, endPoint x: 607, endPoint y: 200, distance: 8.3
click at [605, 196] on div "Seleccione una criticidad para el pendiente Seleccione una opción Campo requeri…" at bounding box center [662, 207] width 203 height 44
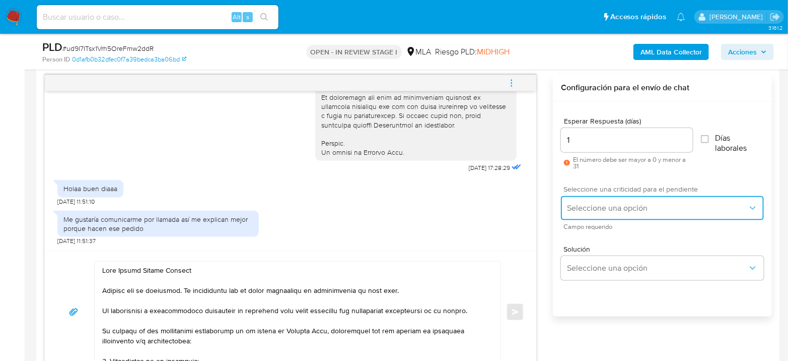
click at [611, 206] on span "Seleccione una opción" at bounding box center [657, 208] width 181 height 10
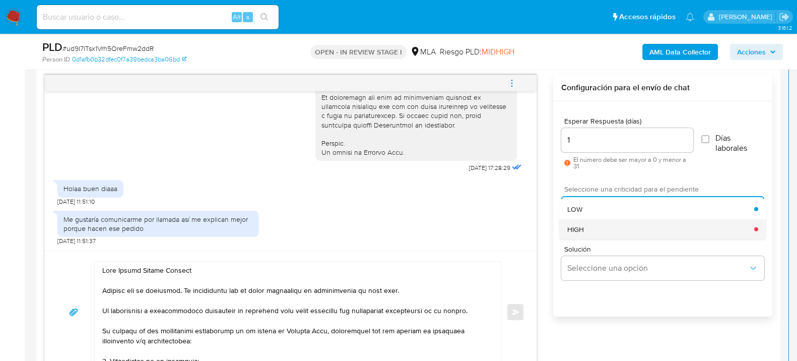
click at [614, 237] on div "HIGH" at bounding box center [660, 229] width 187 height 20
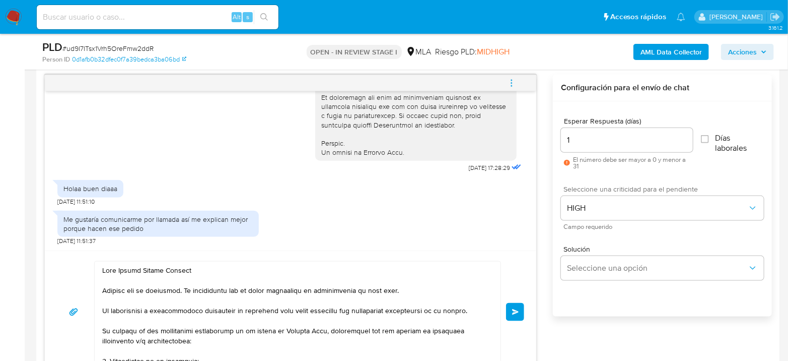
click at [516, 311] on span "Enviar" at bounding box center [515, 312] width 7 height 6
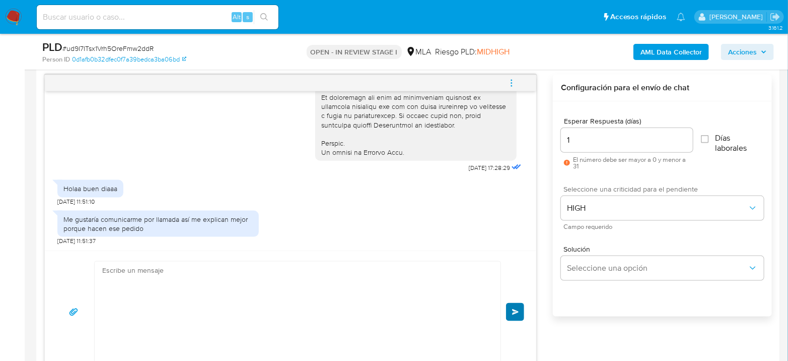
scroll to position [959, 0]
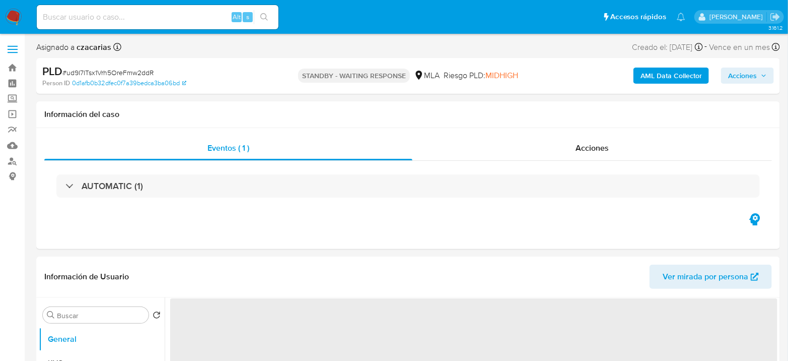
select select "10"
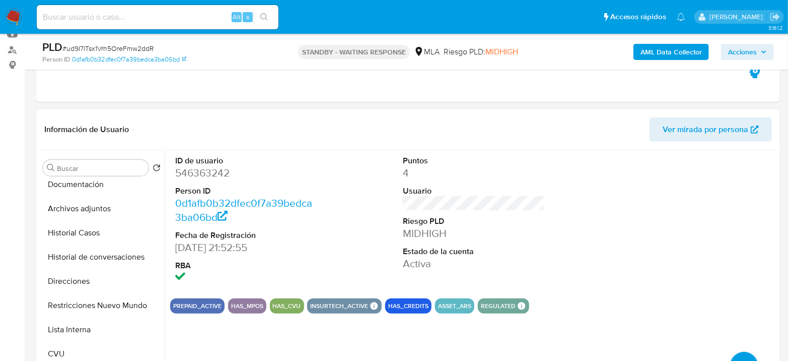
scroll to position [112, 0]
click at [166, 18] on input at bounding box center [158, 17] width 242 height 13
paste input "oeQMHONRAa4xATzpwflGYiUc"
type input "oeQMHONRAa4xATzpwflGYiUc"
click at [261, 14] on icon "search-icon" at bounding box center [264, 17] width 8 height 8
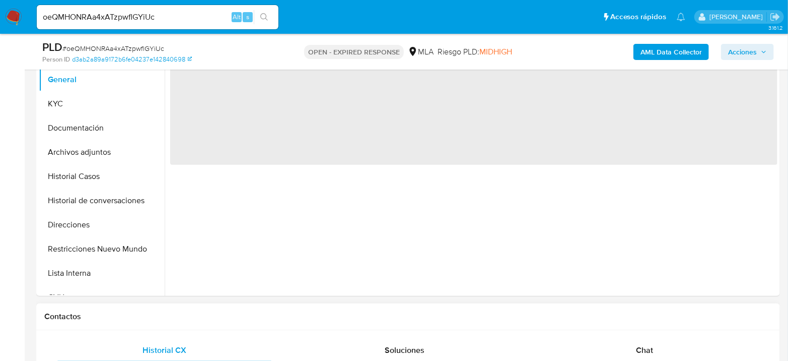
select select "10"
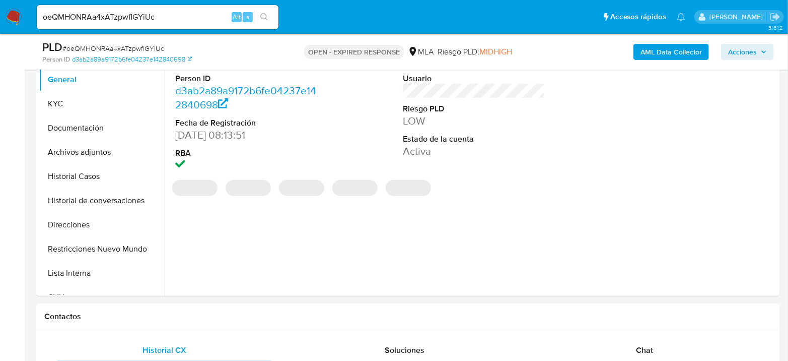
drag, startPoint x: 661, startPoint y: 341, endPoint x: 637, endPoint y: 321, distance: 31.2
click at [661, 341] on div "Chat" at bounding box center [645, 350] width 216 height 24
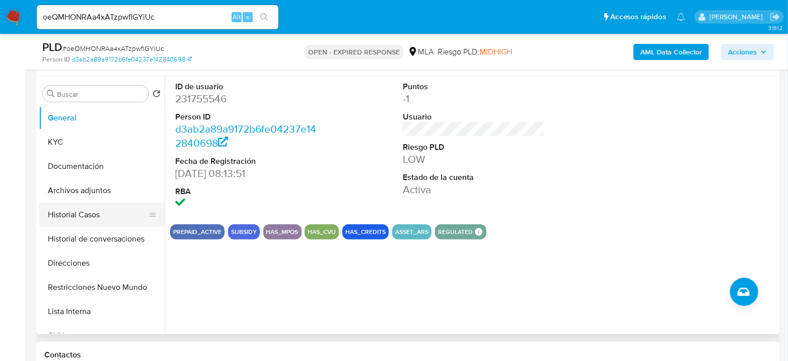
scroll to position [112, 0]
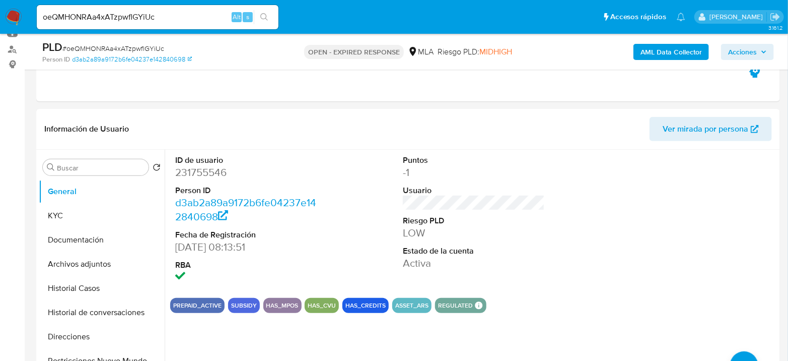
click at [122, 50] on span "# oeQMHONRAa4xATzpwflGYiUc" at bounding box center [113, 48] width 102 height 10
copy span "oeQMHONRAa4xATzpwflGYiUc"
click at [212, 170] on dd "231755546" at bounding box center [246, 172] width 142 height 14
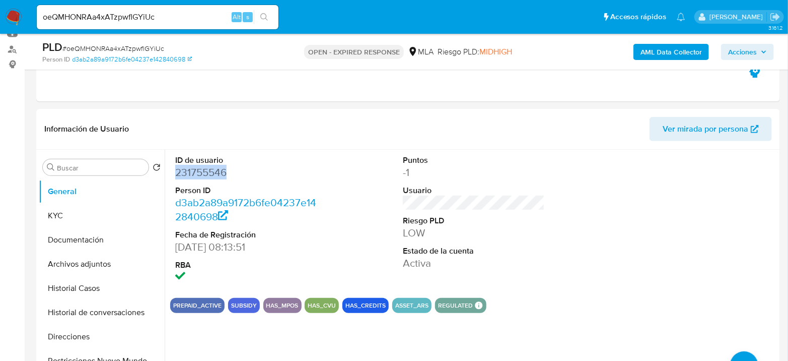
copy dd "231755546"
click at [134, 48] on span "# oeQMHONRAa4xATzpwflGYiUc" at bounding box center [113, 48] width 102 height 10
copy span "oeQMHONRAa4xATzpwflGYiUc"
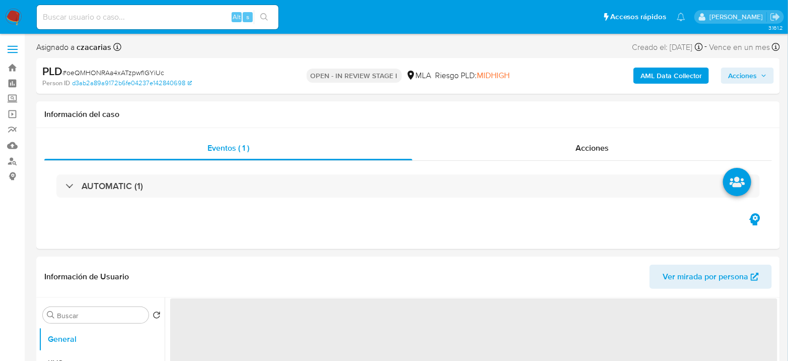
select select "10"
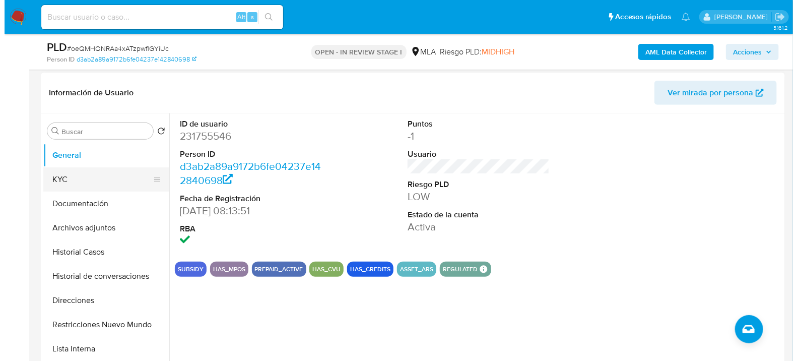
scroll to position [168, 0]
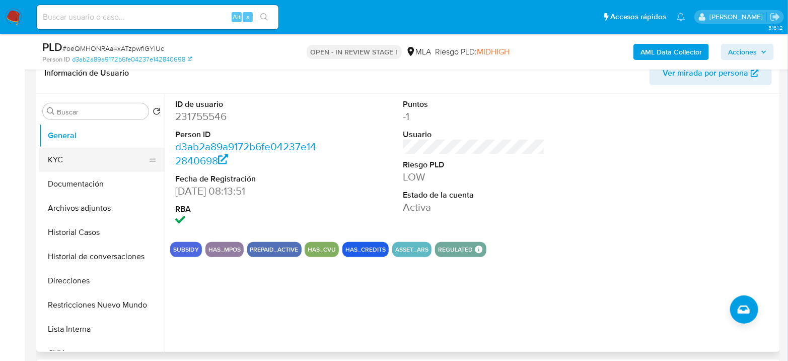
click at [74, 154] on button "KYC" at bounding box center [98, 160] width 118 height 24
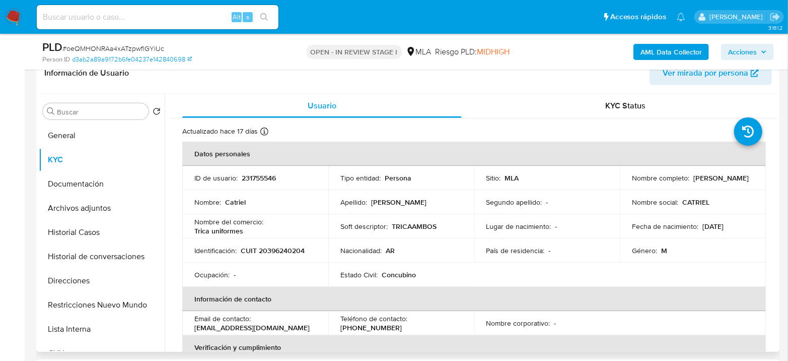
click at [279, 252] on p "CUIT 20396240204" at bounding box center [273, 250] width 64 height 9
copy p "20396240204"
drag, startPoint x: 196, startPoint y: 230, endPoint x: 257, endPoint y: 231, distance: 61.5
click at [257, 231] on div "Nombre del comercio : Trica uniformes" at bounding box center [255, 226] width 122 height 18
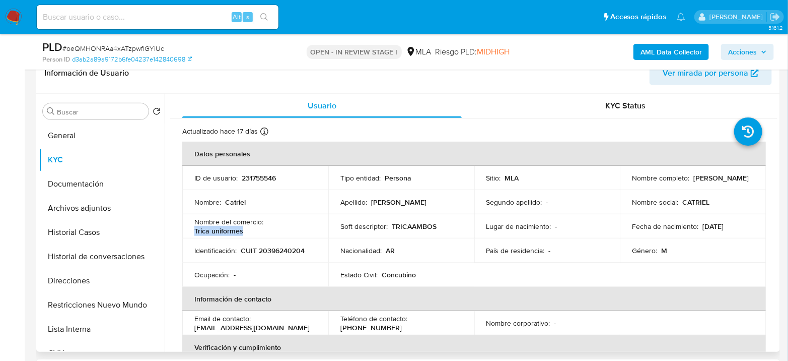
copy p "Trica uniformes"
click at [253, 182] on td "ID de usuario : 231755546" at bounding box center [255, 178] width 146 height 24
click at [259, 177] on p "231755546" at bounding box center [259, 177] width 34 height 9
click at [260, 177] on p "231755546" at bounding box center [259, 177] width 34 height 9
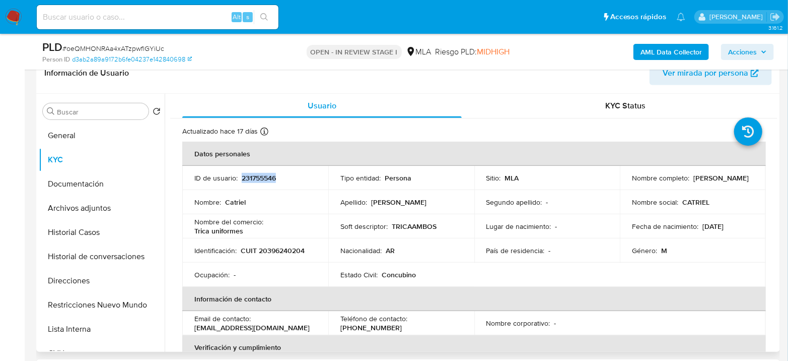
copy p "231755546"
click at [76, 214] on button "Archivos adjuntos" at bounding box center [98, 208] width 118 height 24
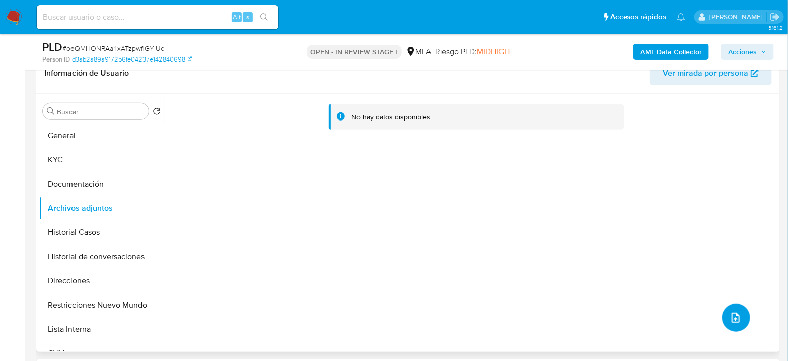
click at [730, 315] on icon "upload-file" at bounding box center [736, 317] width 12 height 12
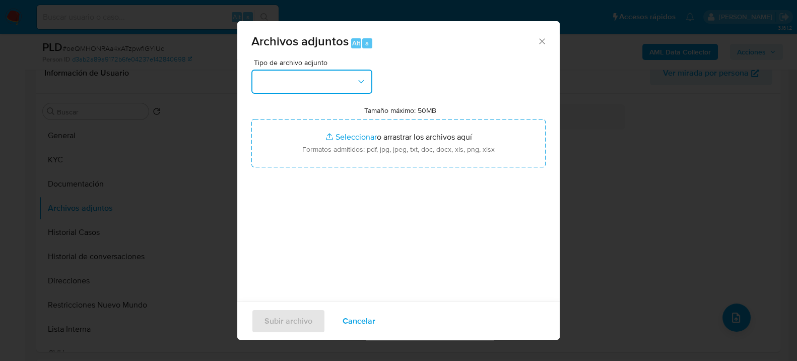
click at [297, 84] on button "button" at bounding box center [311, 82] width 121 height 24
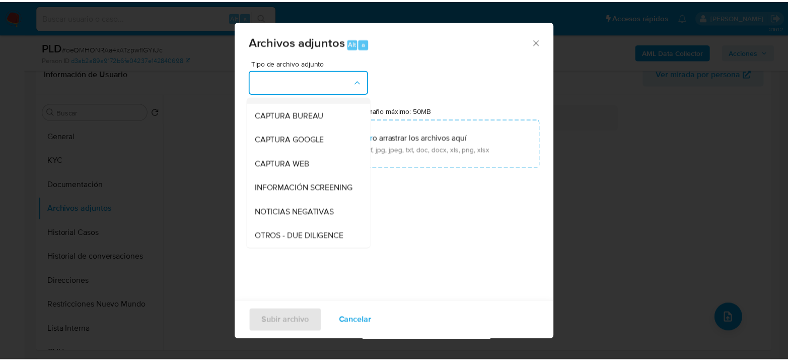
scroll to position [112, 0]
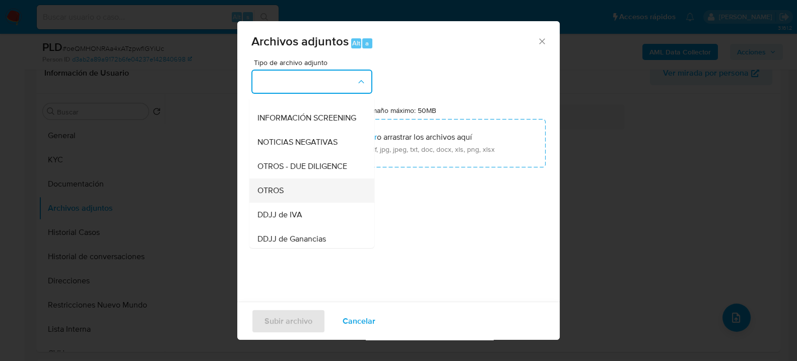
click at [286, 200] on div "OTROS" at bounding box center [308, 190] width 103 height 24
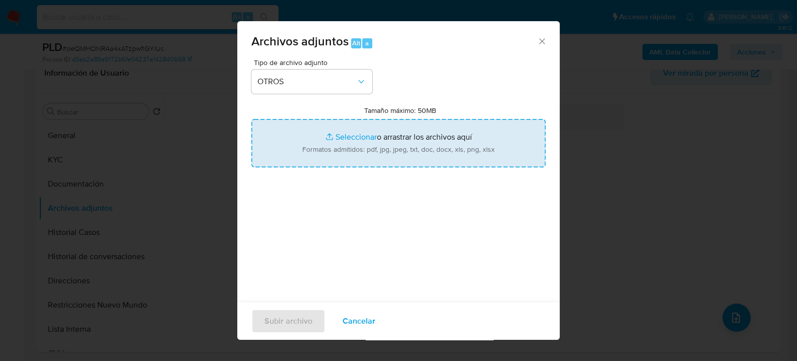
type input "C:\fakepath\Movimientos-231755546.xlsx"
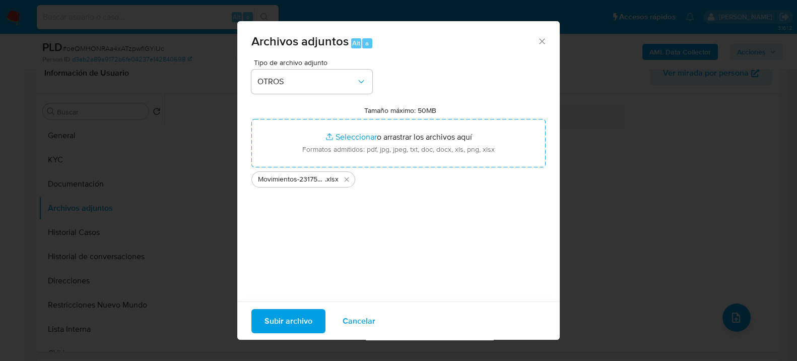
click at [279, 321] on span "Subir archivo" at bounding box center [288, 320] width 48 height 22
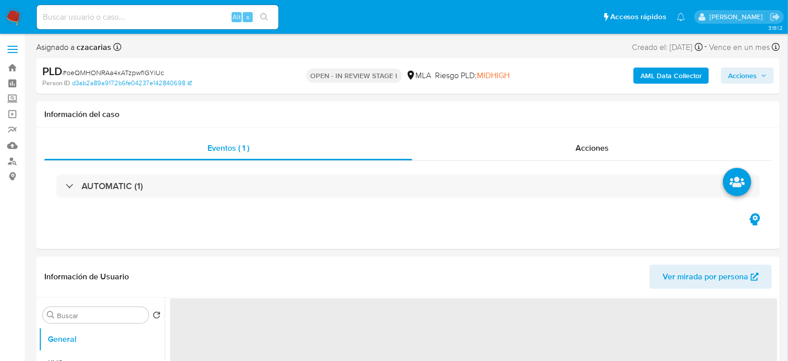
select select "10"
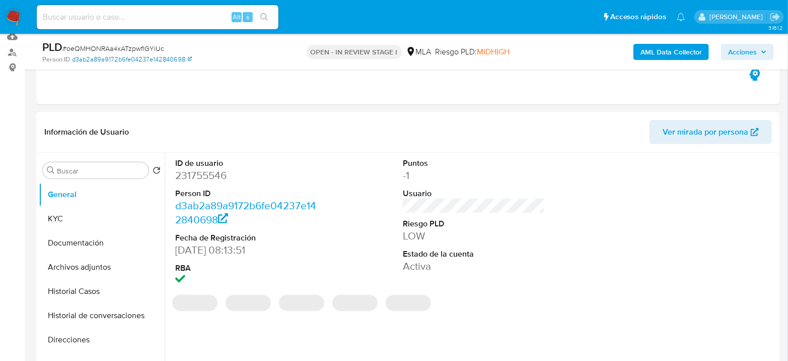
scroll to position [168, 0]
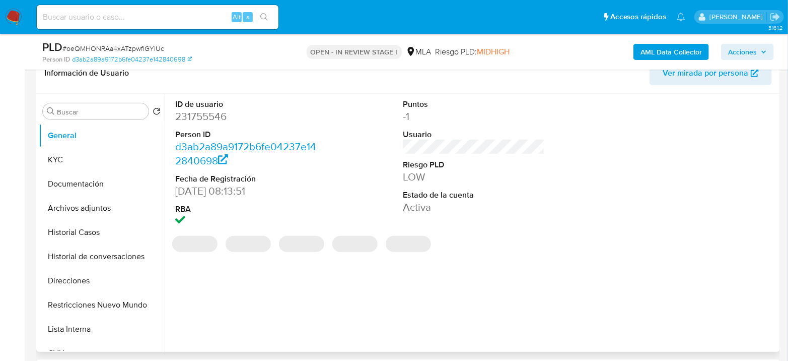
click at [211, 118] on dd "231755546" at bounding box center [246, 116] width 142 height 14
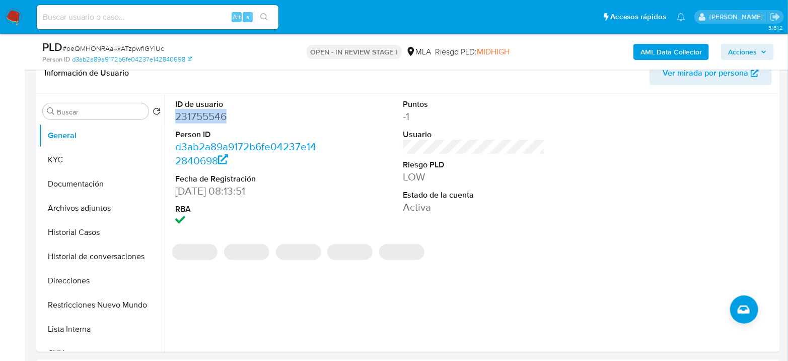
copy dd "231755546"
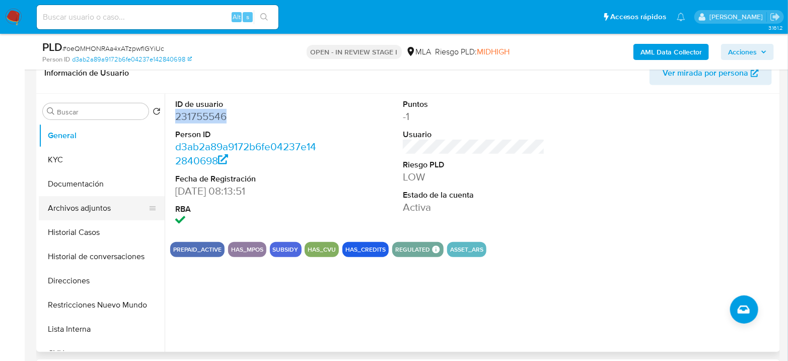
click at [104, 202] on button "Archivos adjuntos" at bounding box center [98, 208] width 118 height 24
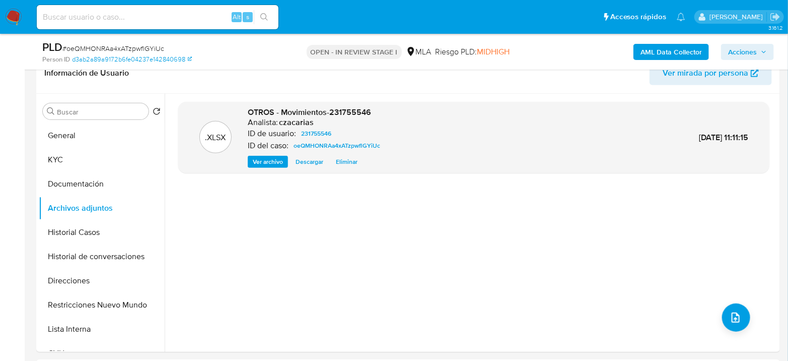
click at [664, 48] on b "AML Data Collector" at bounding box center [671, 52] width 61 height 16
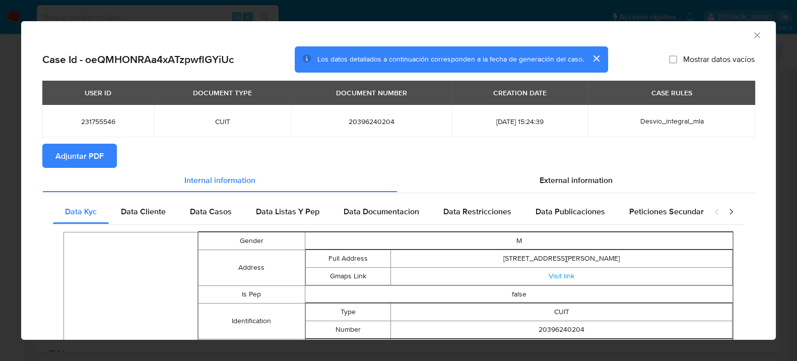
click at [65, 151] on span "Adjuntar PDF" at bounding box center [79, 156] width 48 height 22
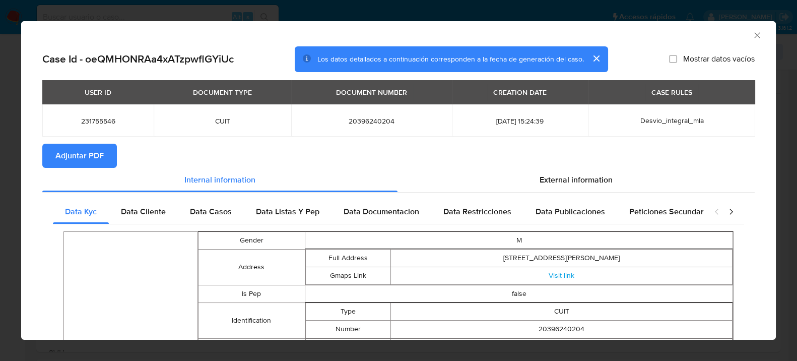
click at [752, 37] on icon "Cerrar ventana" at bounding box center [757, 35] width 10 height 10
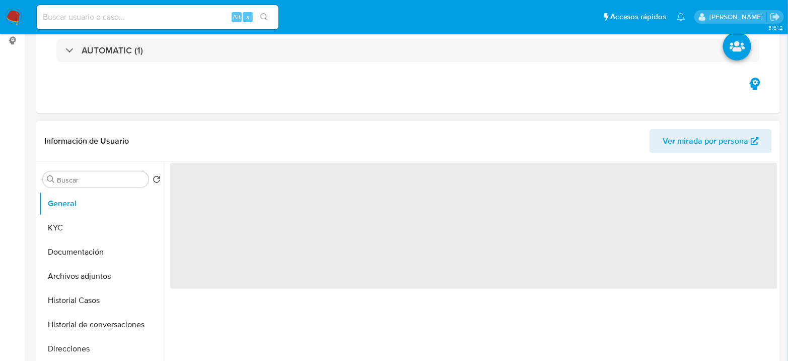
select select "10"
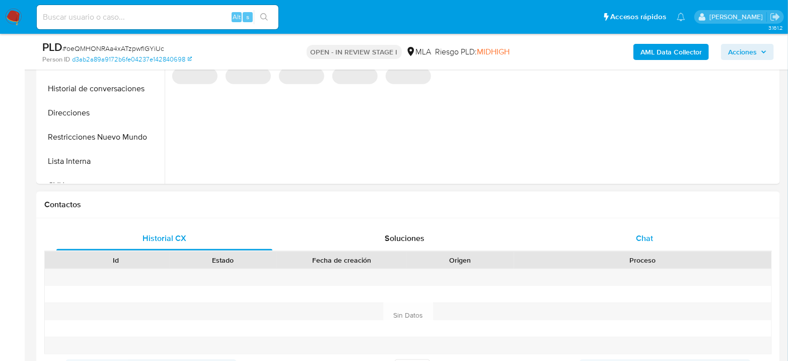
click at [636, 232] on span "Chat" at bounding box center [644, 238] width 17 height 12
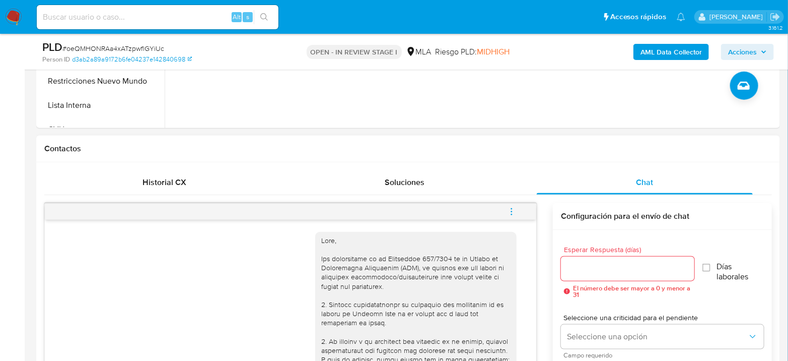
click at [516, 212] on icon "menu-action" at bounding box center [511, 211] width 9 height 9
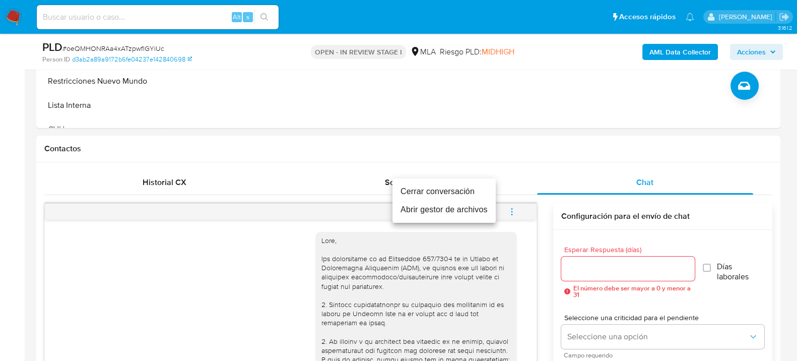
click at [464, 193] on li "Cerrar conversación" at bounding box center [443, 191] width 103 height 18
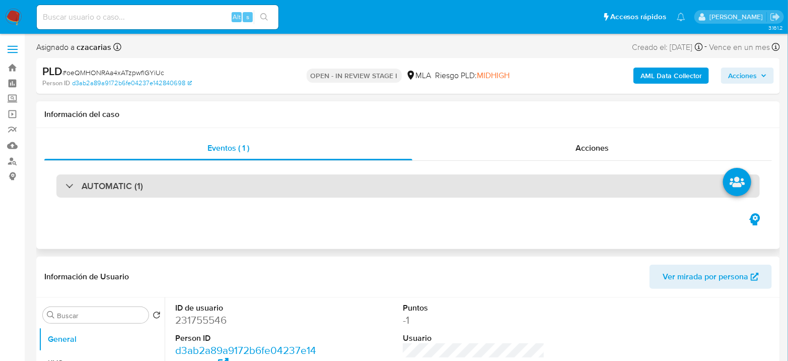
drag, startPoint x: 176, startPoint y: 165, endPoint x: 181, endPoint y: 182, distance: 17.7
click at [176, 167] on div "AUTOMATIC (1)" at bounding box center [408, 186] width 728 height 50
click at [187, 196] on div "AUTOMATIC (1)" at bounding box center [408, 185] width 704 height 23
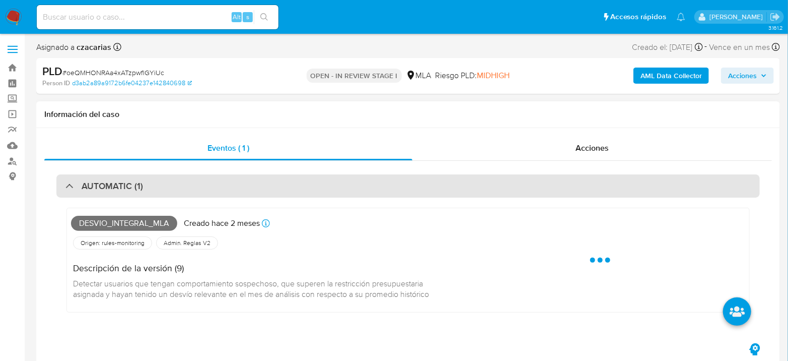
click at [216, 191] on div "AUTOMATIC (1)" at bounding box center [408, 185] width 704 height 23
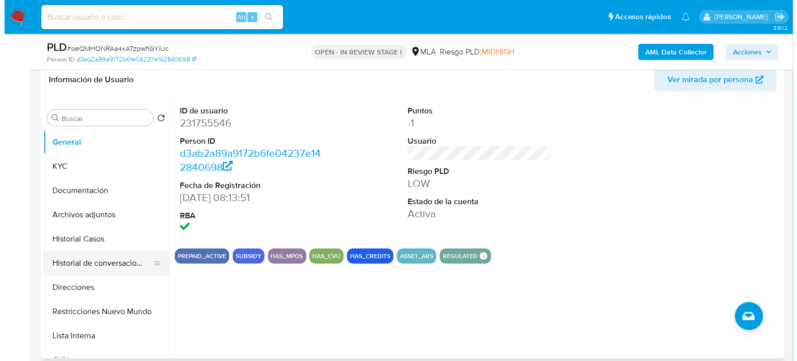
scroll to position [168, 0]
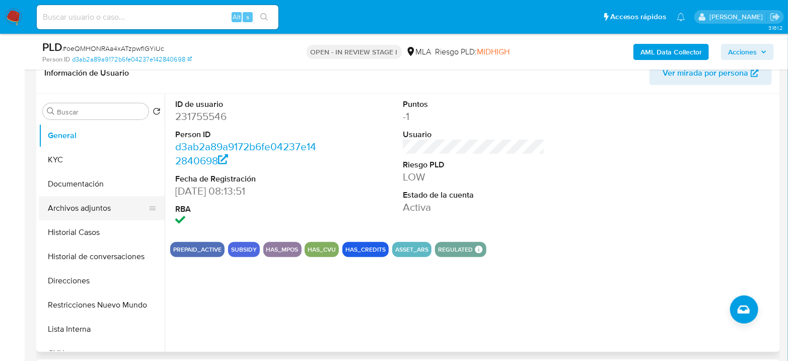
click at [80, 214] on button "Archivos adjuntos" at bounding box center [98, 208] width 118 height 24
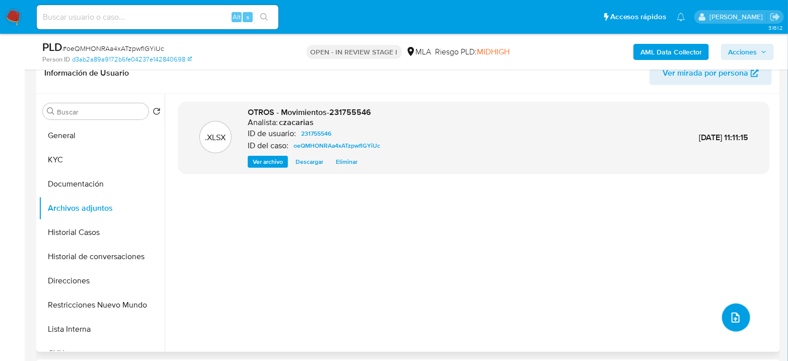
click at [735, 320] on icon "upload-file" at bounding box center [736, 317] width 12 height 12
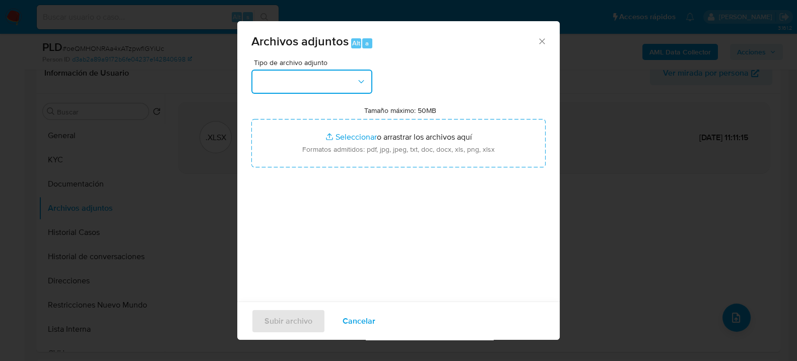
click at [346, 80] on button "button" at bounding box center [311, 82] width 121 height 24
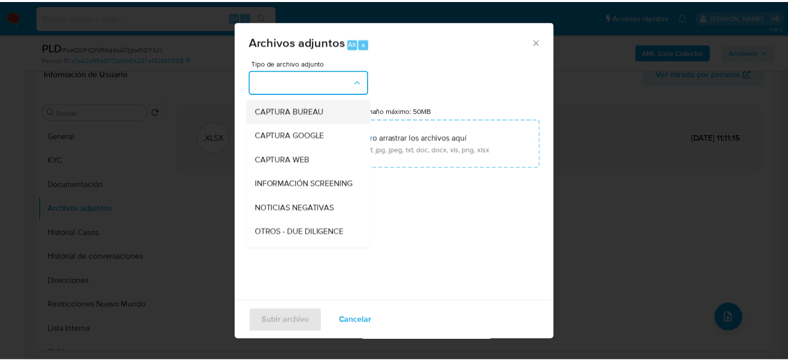
scroll to position [112, 0]
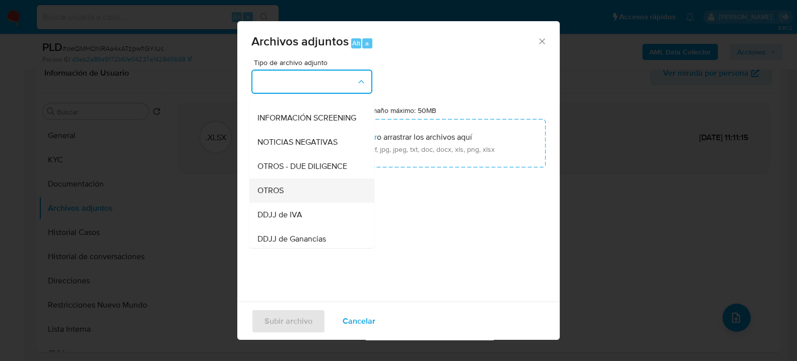
click at [282, 195] on span "OTROS" at bounding box center [270, 190] width 26 height 10
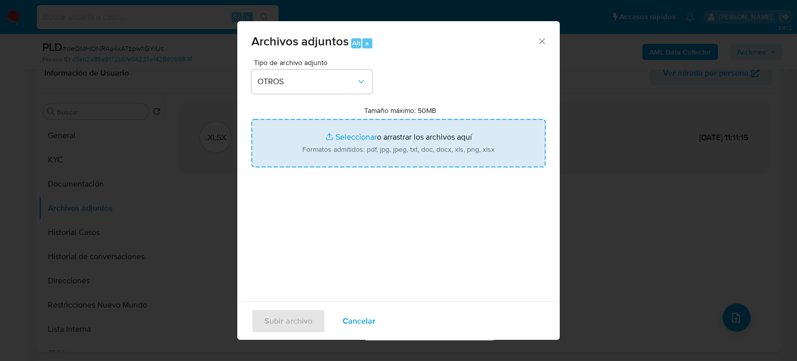
type input "C:\fakepath\Caselog oeQMHONRAa4xATzpwflGYiUc_2025_08_18_23_38_34.docx"
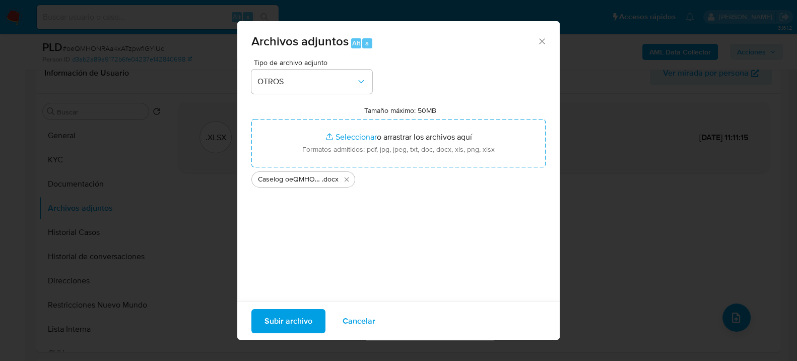
click at [304, 318] on span "Subir archivo" at bounding box center [288, 320] width 48 height 22
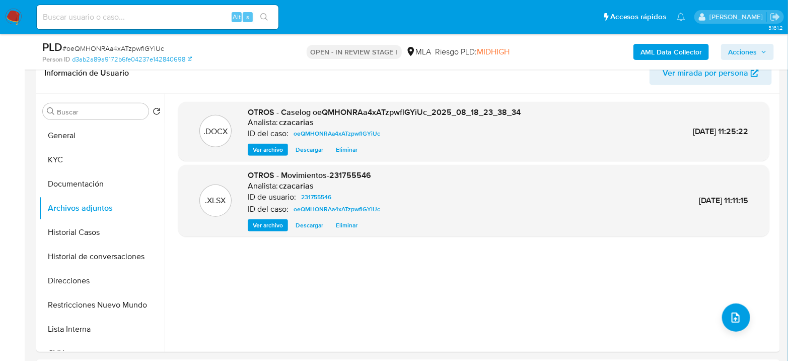
click at [656, 56] on b "AML Data Collector" at bounding box center [671, 52] width 61 height 16
click at [671, 53] on b "AML Data Collector" at bounding box center [671, 52] width 61 height 16
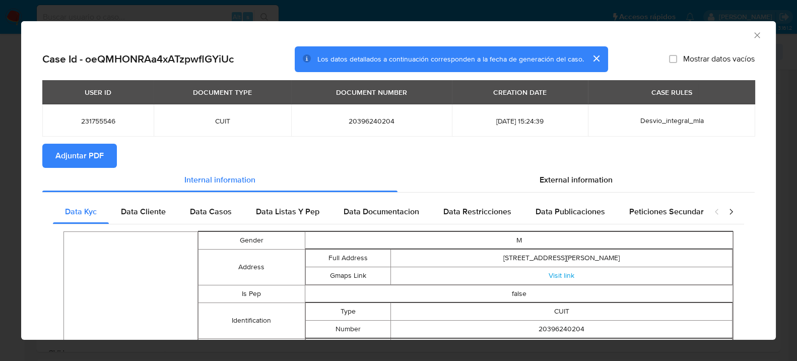
click at [82, 159] on span "Adjuntar PDF" at bounding box center [79, 156] width 48 height 22
click at [754, 36] on icon "Cerrar ventana" at bounding box center [757, 35] width 6 height 6
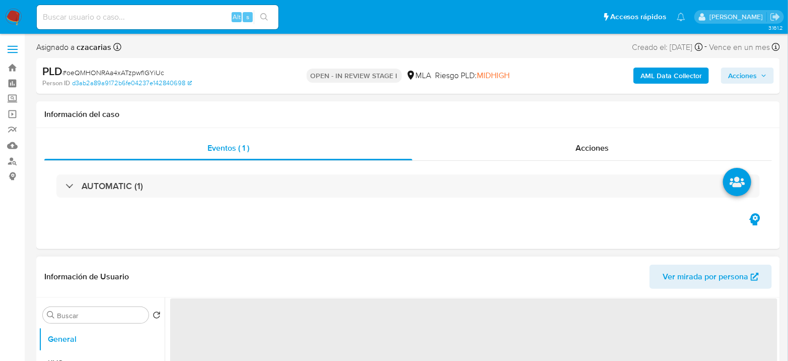
select select "10"
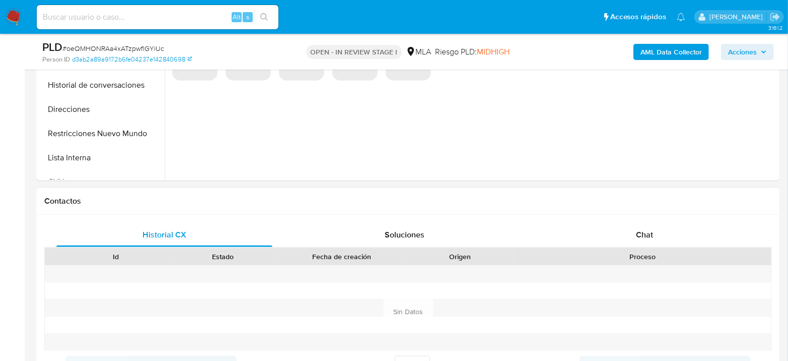
scroll to position [391, 0]
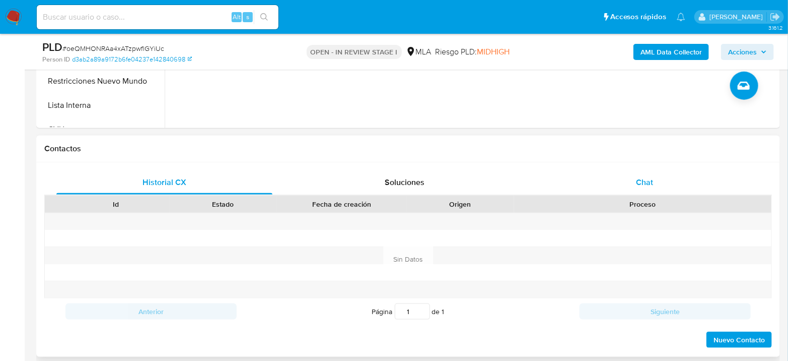
click at [663, 184] on div "Chat" at bounding box center [645, 182] width 216 height 24
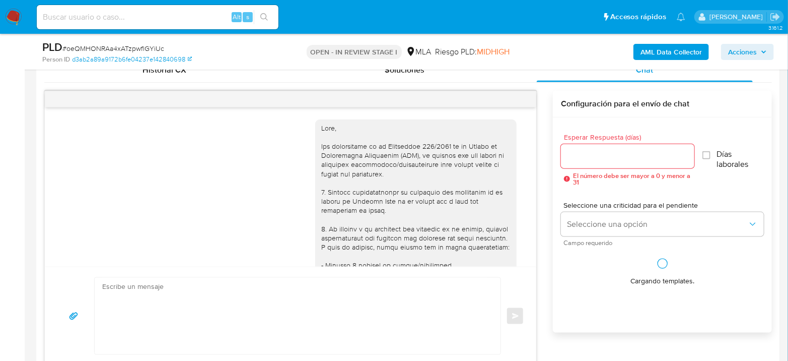
scroll to position [633, 0]
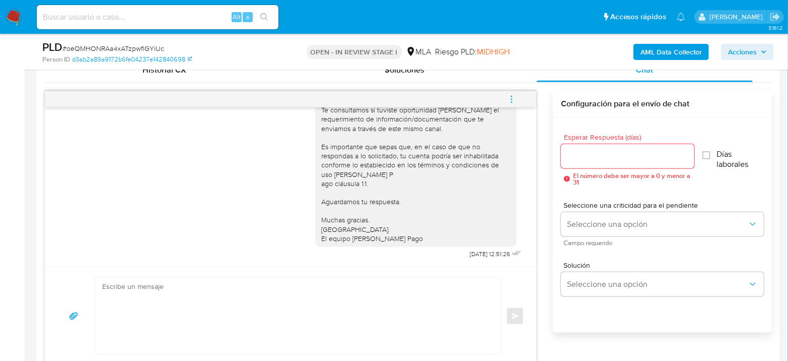
click at [514, 102] on icon "menu-action" at bounding box center [511, 99] width 9 height 9
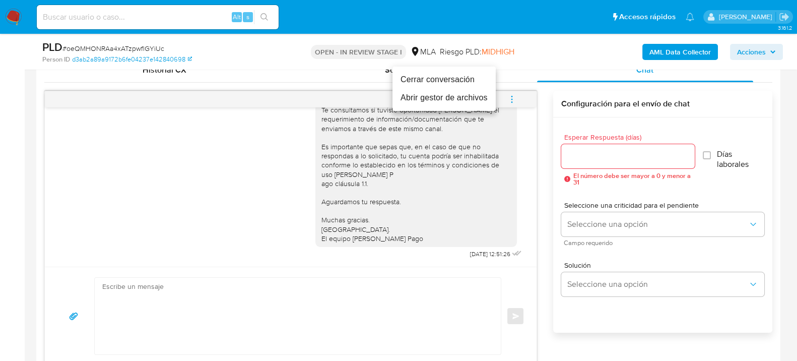
drag, startPoint x: 439, startPoint y: 80, endPoint x: 424, endPoint y: 89, distance: 18.3
click at [440, 79] on li "Cerrar conversación" at bounding box center [443, 80] width 103 height 18
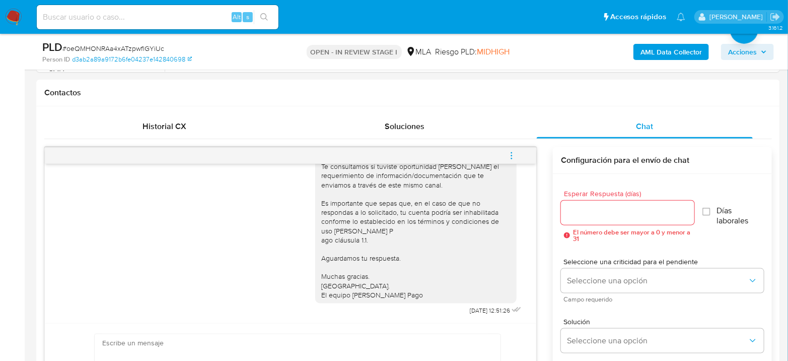
scroll to position [335, 0]
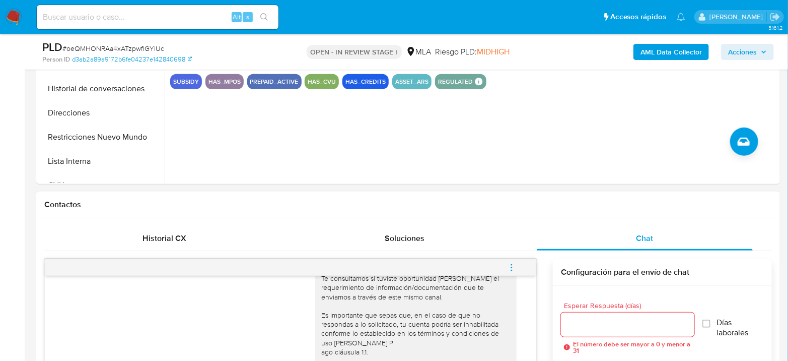
click at [513, 266] on icon "menu-action" at bounding box center [511, 267] width 9 height 9
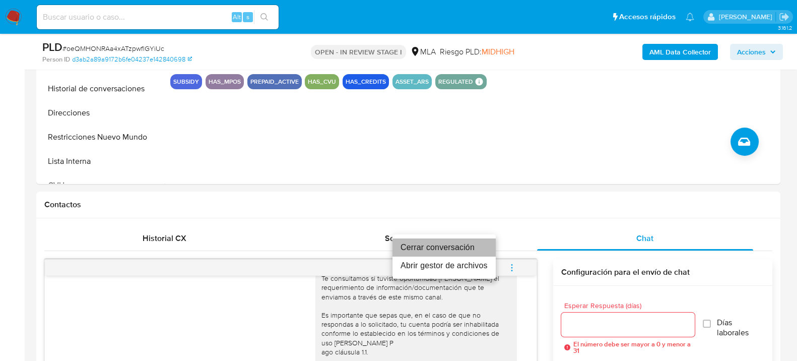
click at [446, 249] on li "Cerrar conversación" at bounding box center [443, 247] width 103 height 18
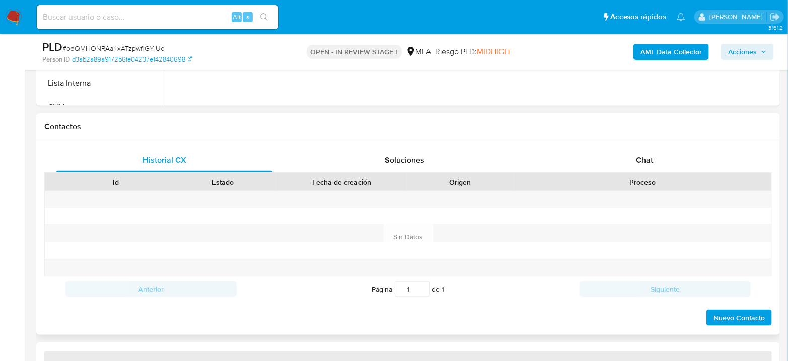
scroll to position [447, 0]
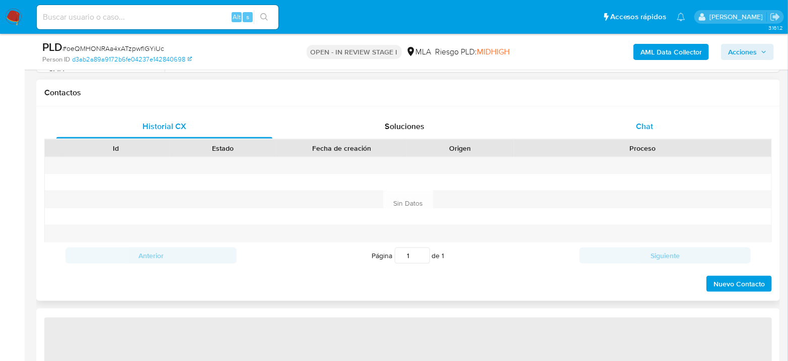
click at [635, 117] on div "Chat" at bounding box center [645, 126] width 216 height 24
select select "10"
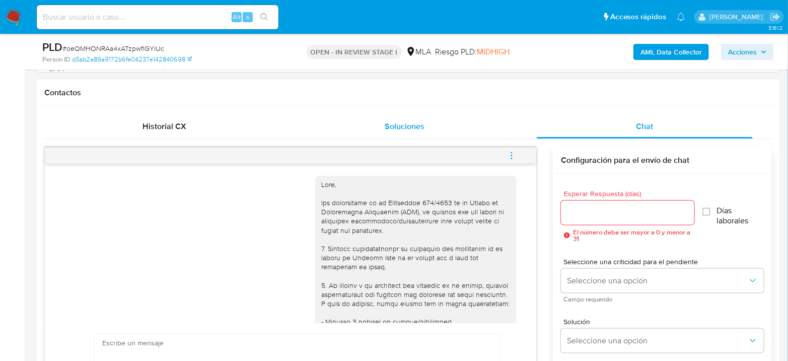
scroll to position [633, 0]
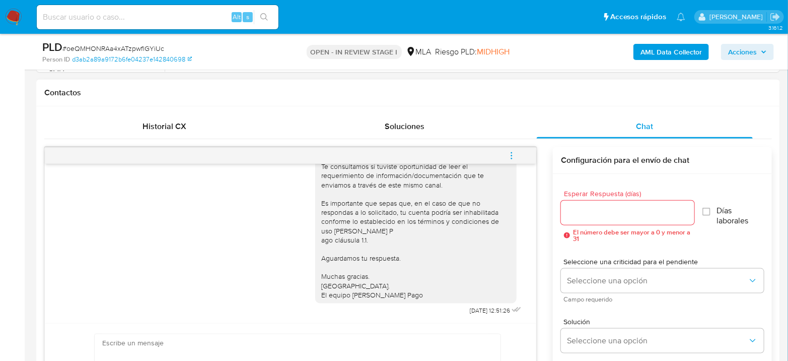
click at [514, 154] on icon "menu-action" at bounding box center [511, 155] width 9 height 9
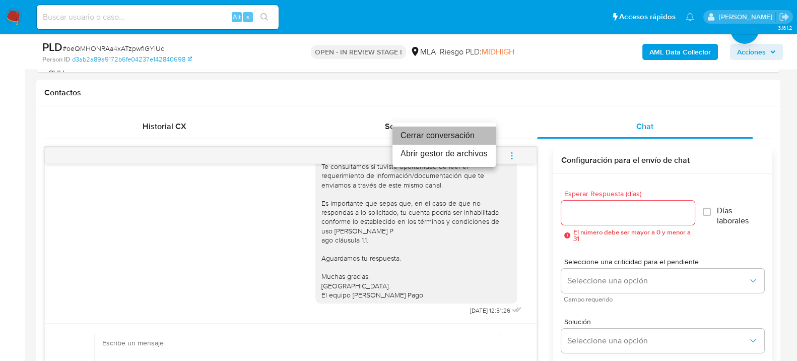
click at [453, 132] on li "Cerrar conversación" at bounding box center [443, 135] width 103 height 18
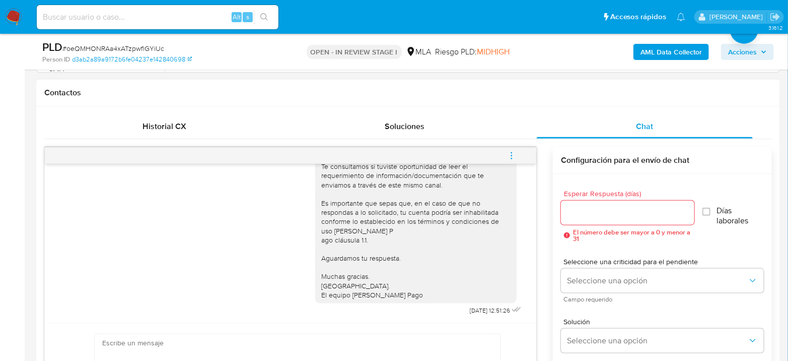
click at [518, 156] on button "menu-action" at bounding box center [511, 156] width 33 height 24
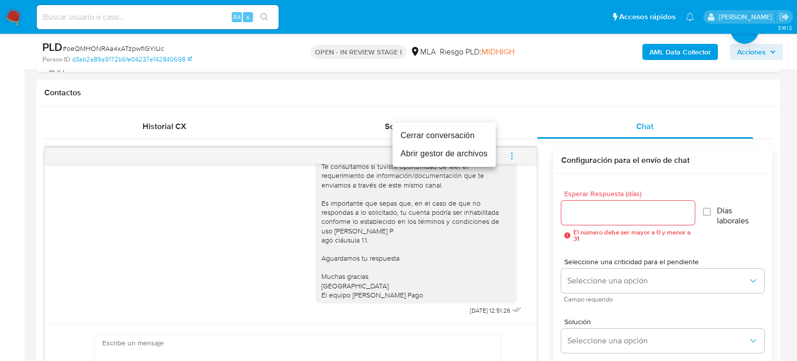
click at [443, 135] on li "Cerrar conversación" at bounding box center [443, 135] width 103 height 18
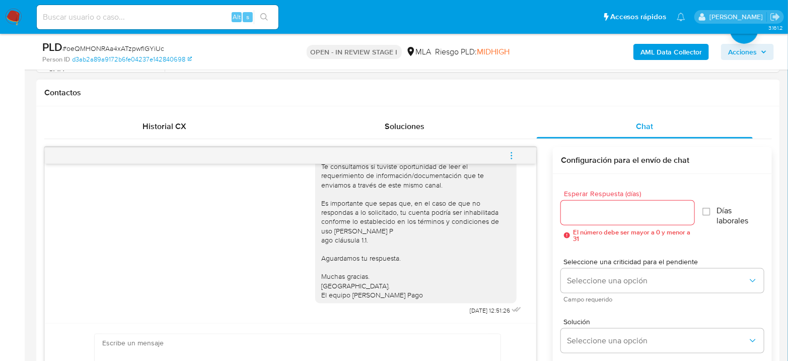
click at [516, 149] on span "menu-action" at bounding box center [511, 156] width 9 height 24
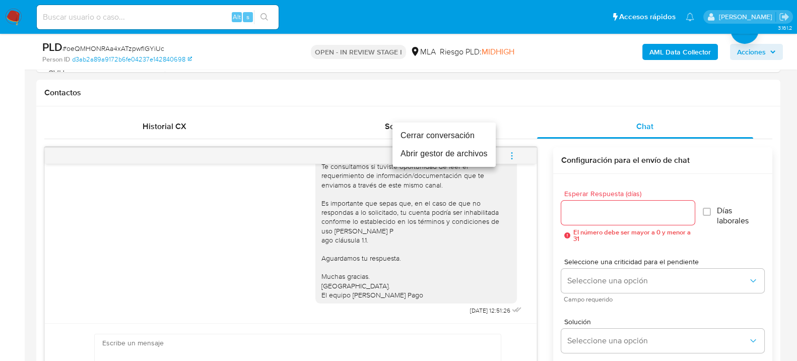
click at [458, 137] on li "Cerrar conversación" at bounding box center [443, 135] width 103 height 18
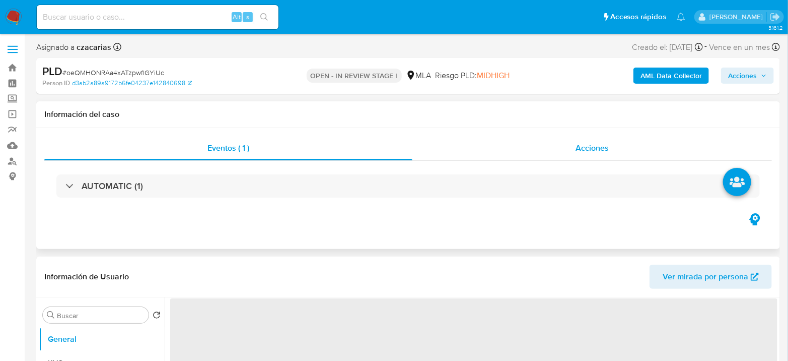
click at [602, 153] on span "Acciones" at bounding box center [592, 148] width 33 height 12
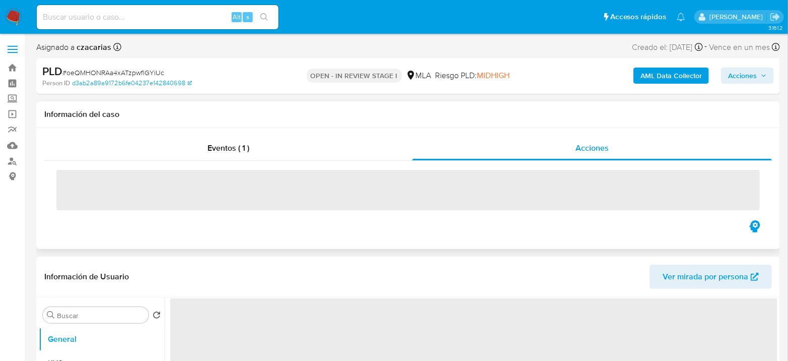
select select "10"
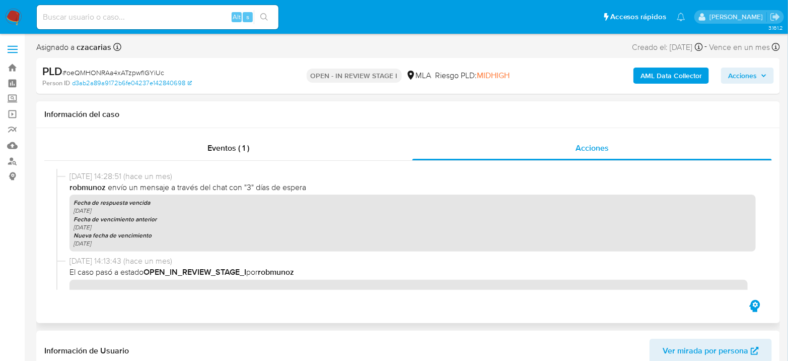
scroll to position [815, 0]
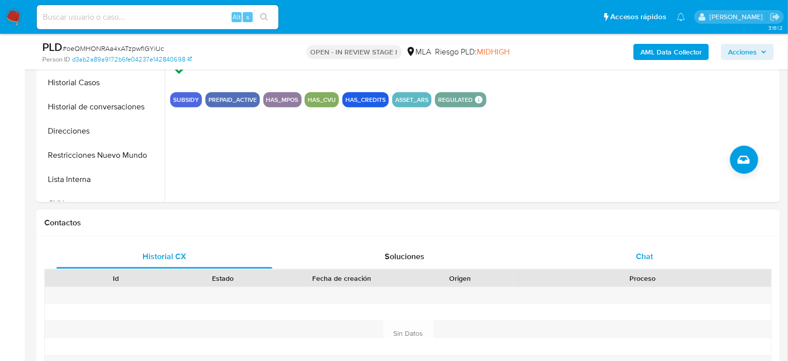
click at [647, 256] on span "Chat" at bounding box center [644, 256] width 17 height 12
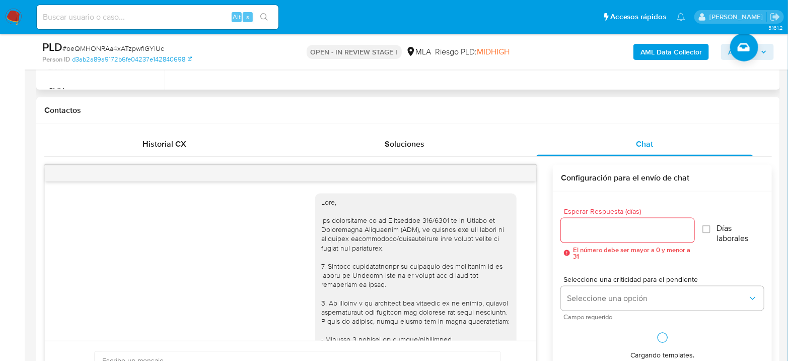
scroll to position [633, 0]
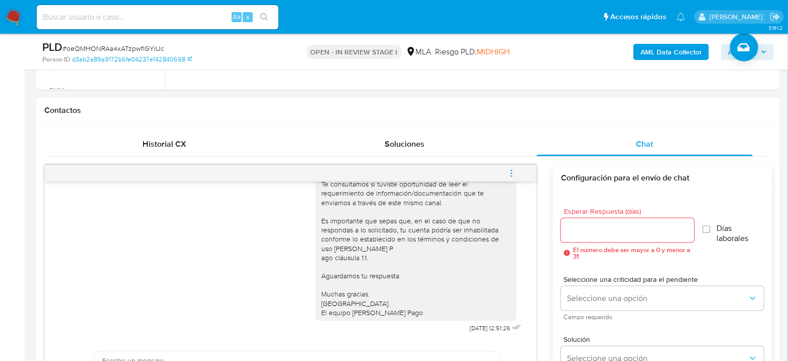
click at [510, 172] on icon "menu-action" at bounding box center [511, 173] width 9 height 9
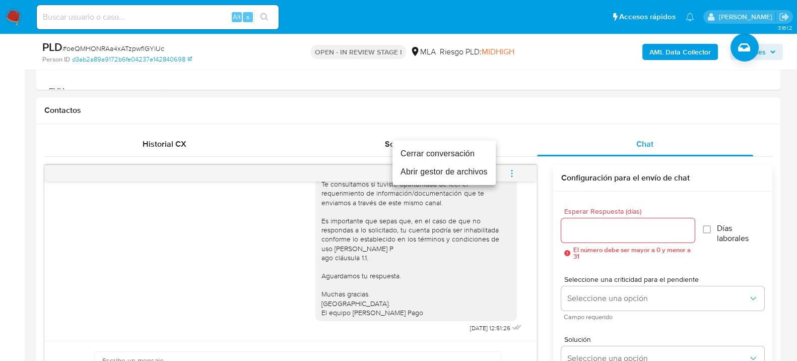
click at [445, 144] on ul "Cerrar conversación Abrir gestor de archivos" at bounding box center [443, 163] width 103 height 44
click at [445, 149] on li "Cerrar conversación" at bounding box center [443, 154] width 103 height 18
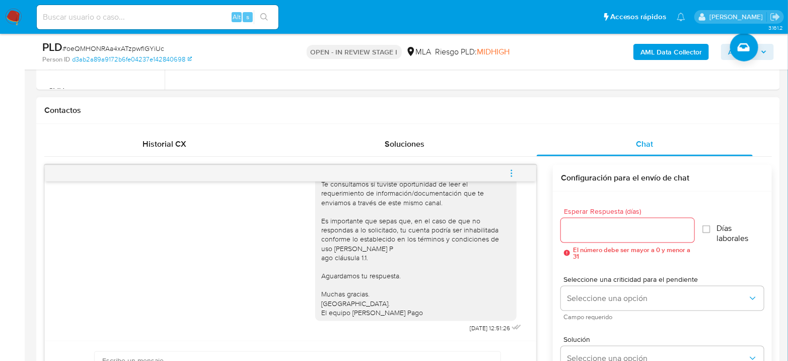
click at [519, 174] on button "menu-action" at bounding box center [511, 173] width 33 height 24
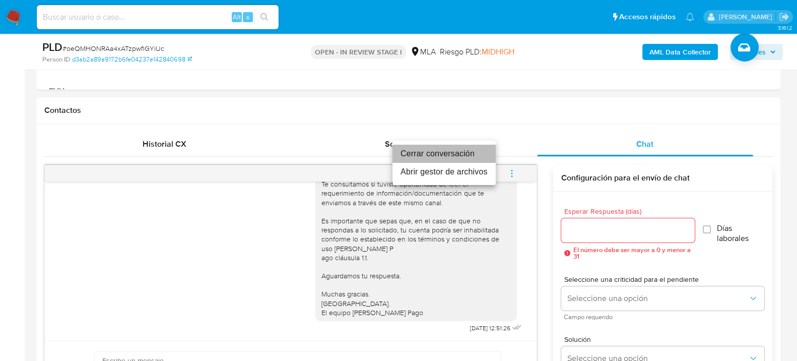
click at [460, 150] on li "Cerrar conversación" at bounding box center [443, 154] width 103 height 18
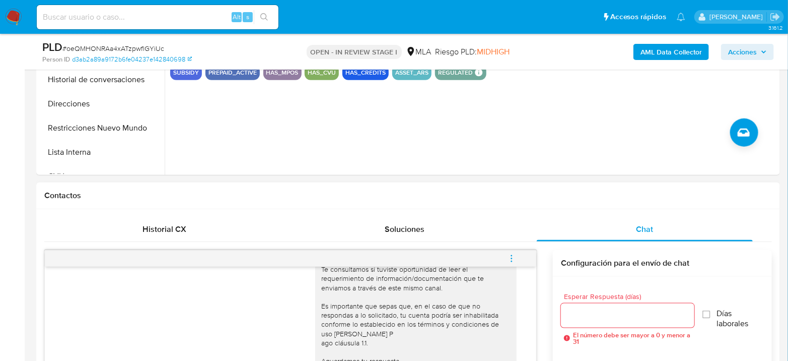
scroll to position [417, 0]
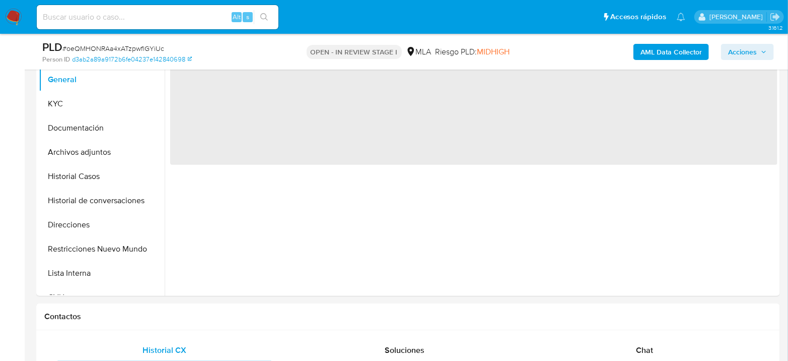
select select "10"
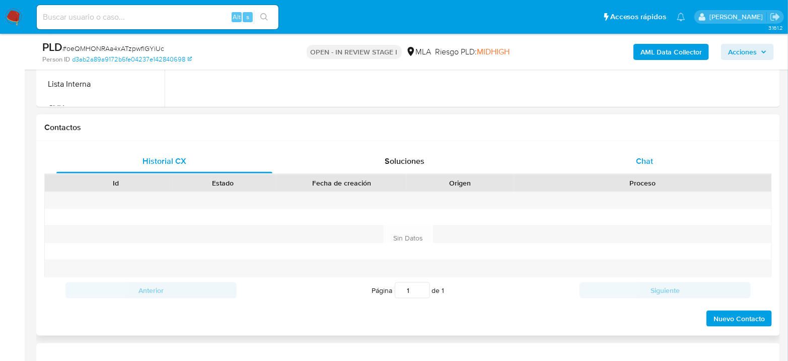
click at [660, 157] on div "Chat" at bounding box center [645, 161] width 216 height 24
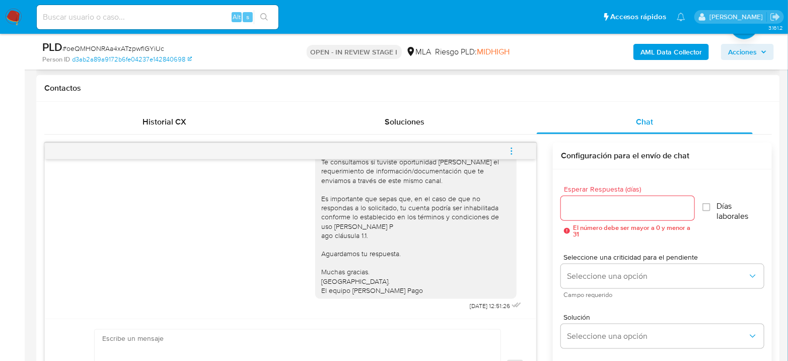
scroll to position [454, 0]
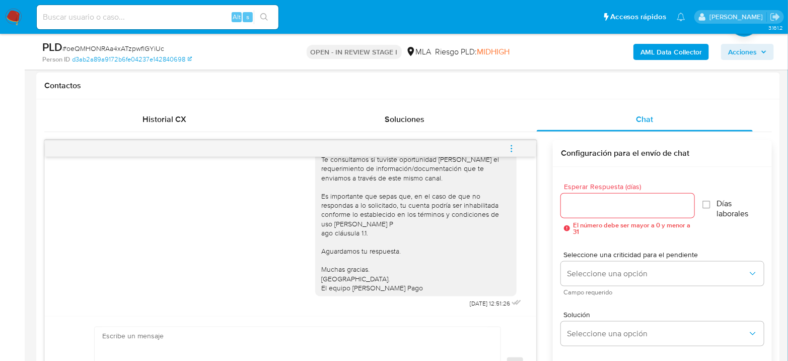
click at [511, 151] on icon "menu-action" at bounding box center [511, 148] width 9 height 9
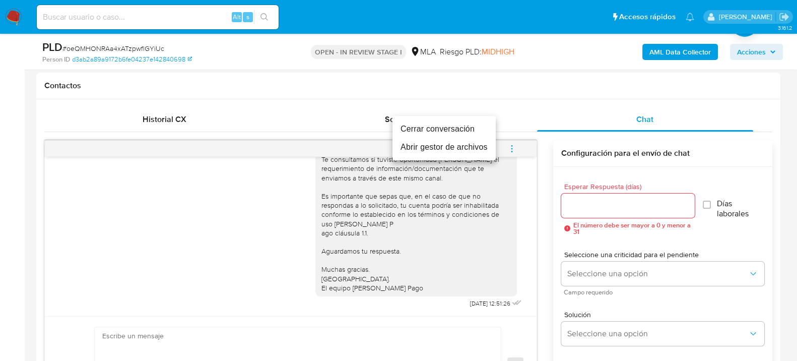
click at [466, 132] on li "Cerrar conversación" at bounding box center [443, 129] width 103 height 18
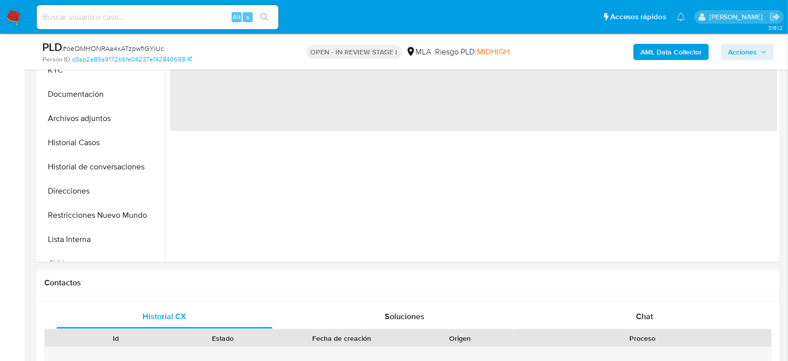
scroll to position [258, 0]
select select "10"
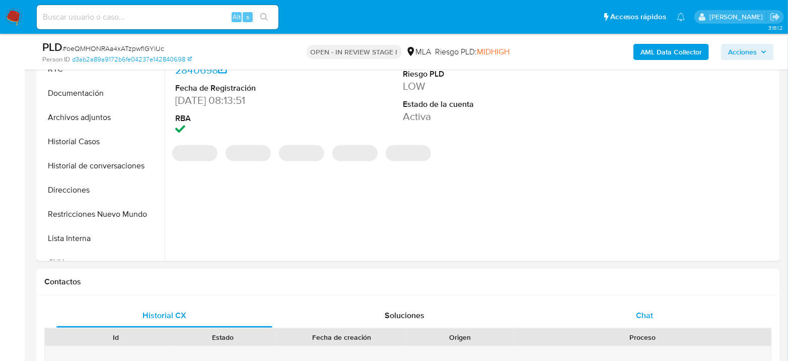
click at [654, 307] on div "Chat" at bounding box center [645, 315] width 216 height 24
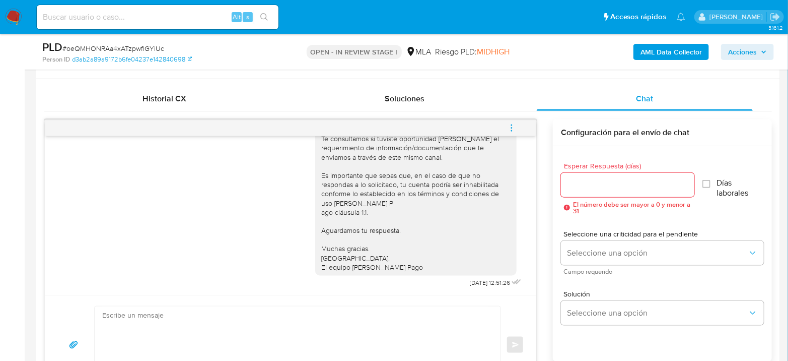
scroll to position [475, 0]
click at [512, 126] on icon "menu-action" at bounding box center [511, 126] width 1 height 1
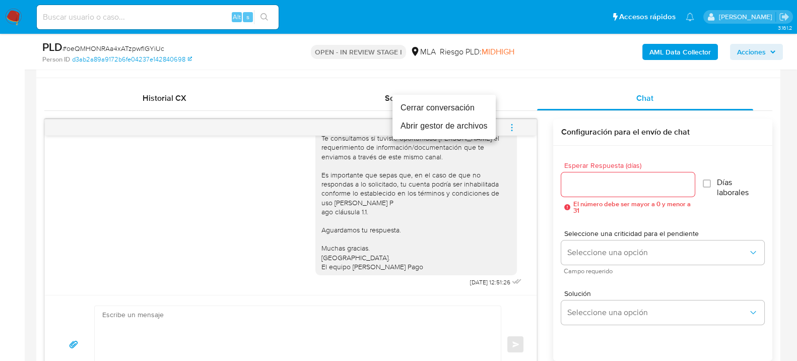
click at [452, 107] on li "Cerrar conversación" at bounding box center [443, 108] width 103 height 18
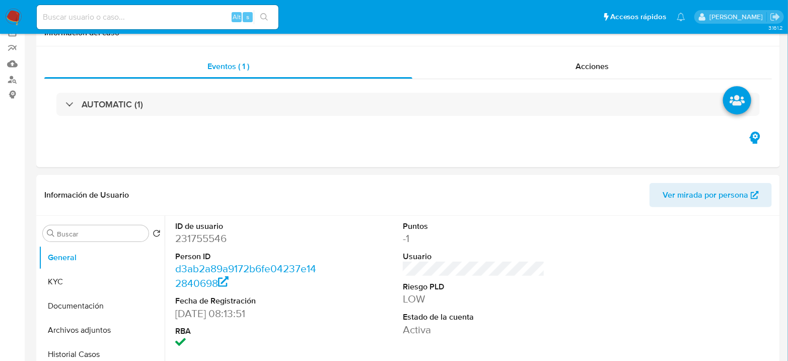
scroll to position [0, 0]
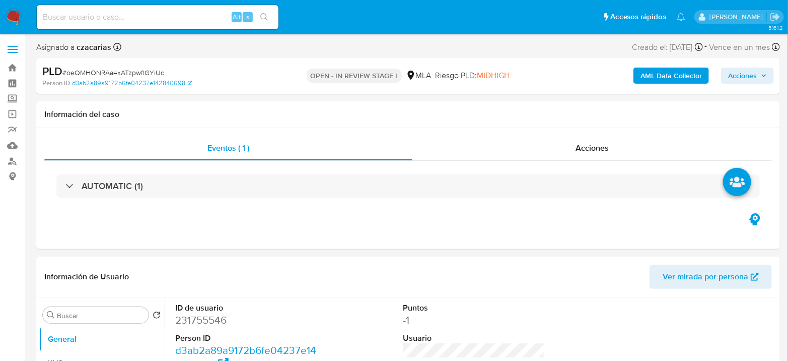
click at [185, 18] on input at bounding box center [158, 17] width 242 height 13
paste input "72eQhIN3VYaqW55SAIdpFSZD"
type input "72eQhIN3VYaqW55SAIdpFSZD"
click at [267, 12] on button "search-icon" at bounding box center [264, 17] width 21 height 14
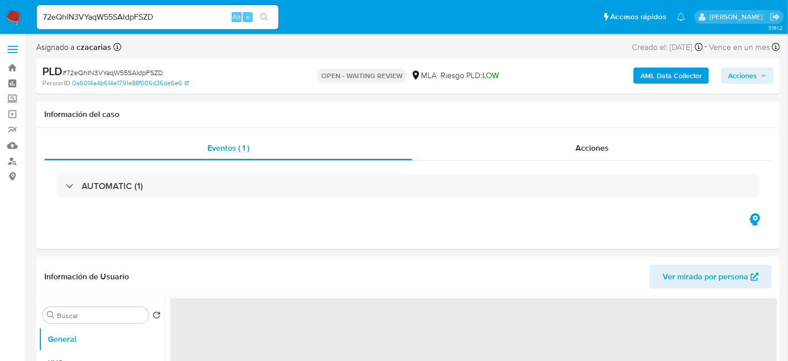
select select "10"
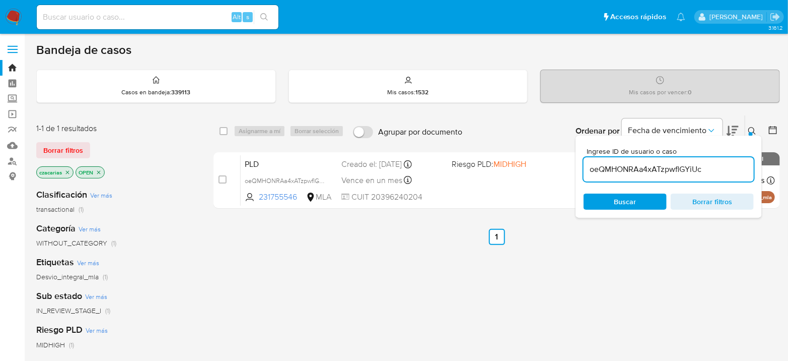
click at [658, 165] on input "oeQMHONRAa4xATzpwflGYiUc" at bounding box center [669, 169] width 170 height 13
paste input "72eQhIN3VYaqW55SAIdpFSZD"
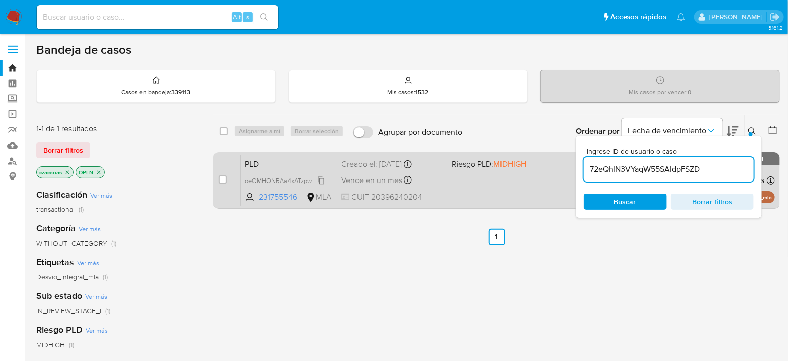
type input "72eQhIN3VYaqW55SAIdpFSZD"
click at [225, 178] on input "checkbox" at bounding box center [223, 179] width 8 height 8
checkbox input "true"
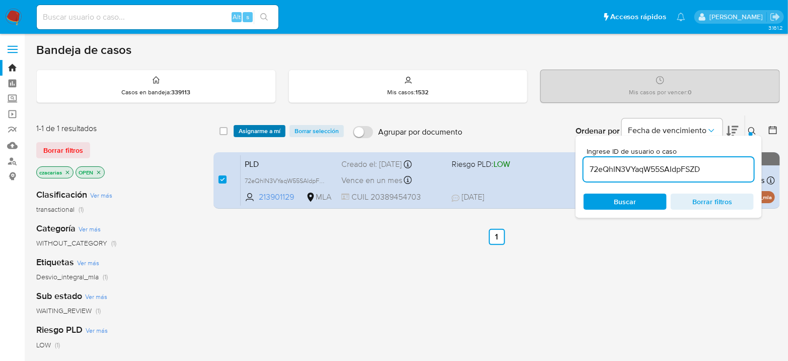
click at [255, 127] on span "Asignarme a mí" at bounding box center [260, 131] width 42 height 10
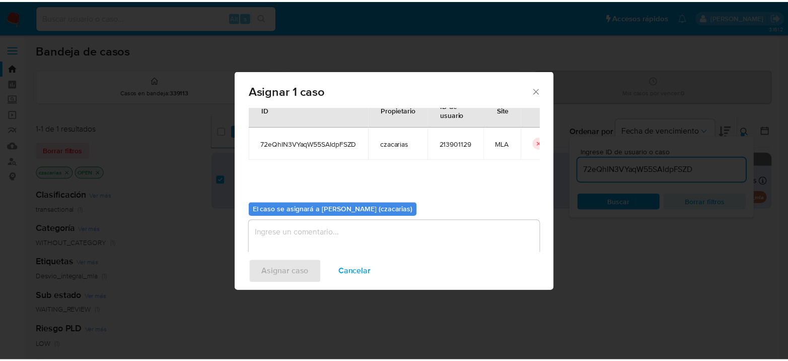
scroll to position [51, 0]
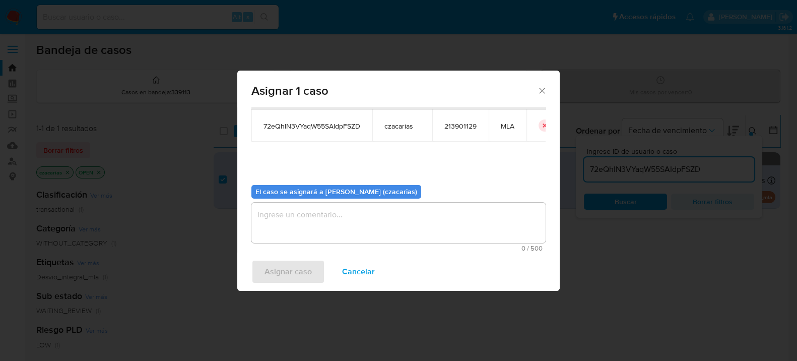
click at [335, 245] on span "0 / 500" at bounding box center [398, 248] width 288 height 7
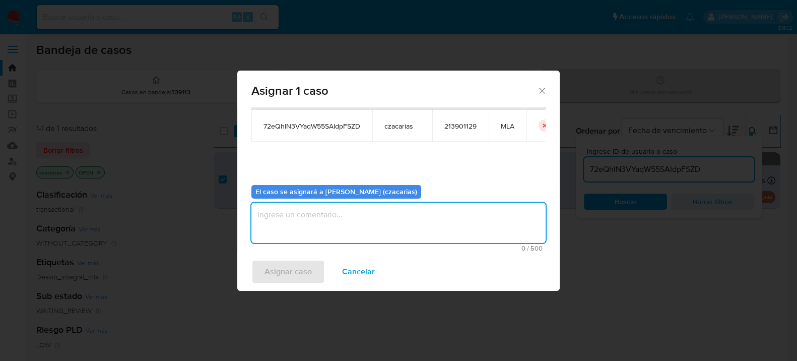
click at [333, 226] on textarea "assign-modal" at bounding box center [398, 222] width 294 height 40
click at [292, 265] on span "Asignar caso" at bounding box center [287, 271] width 47 height 22
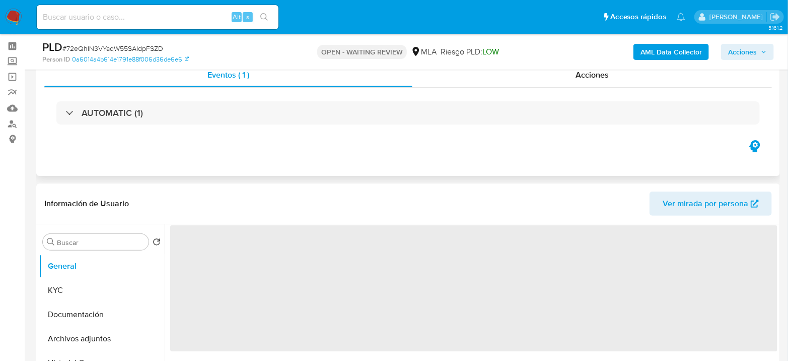
scroll to position [56, 0]
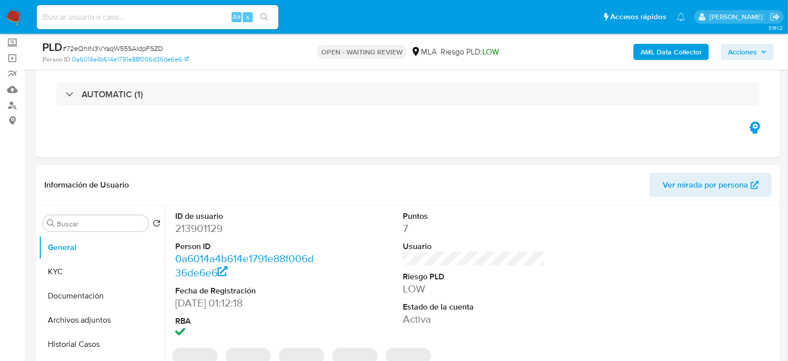
select select "10"
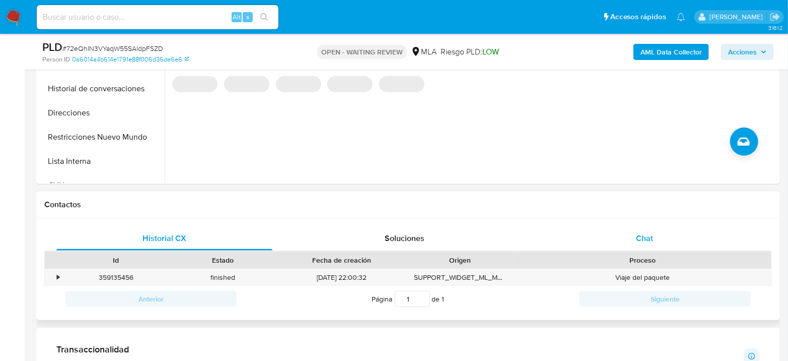
click at [632, 233] on div "Chat" at bounding box center [645, 238] width 216 height 24
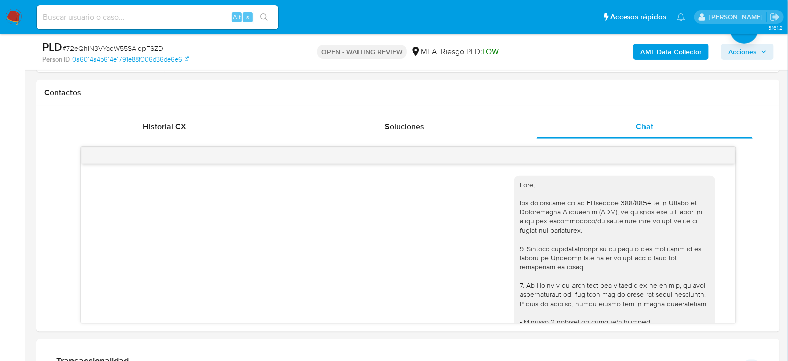
scroll to position [495, 0]
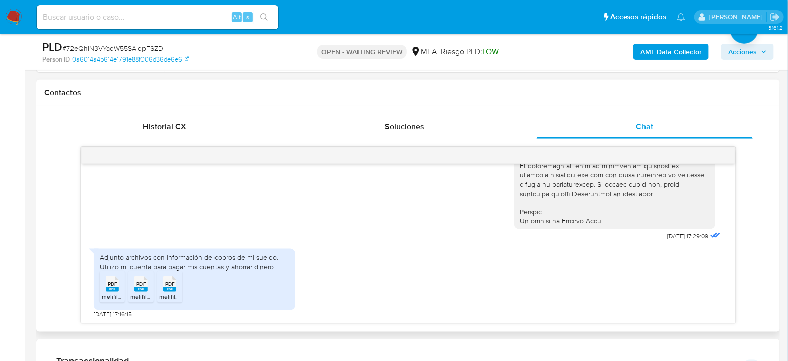
click at [118, 288] on rect at bounding box center [112, 289] width 13 height 5
click at [142, 285] on span "PDF" at bounding box center [141, 284] width 10 height 7
click at [171, 287] on rect at bounding box center [169, 289] width 13 height 5
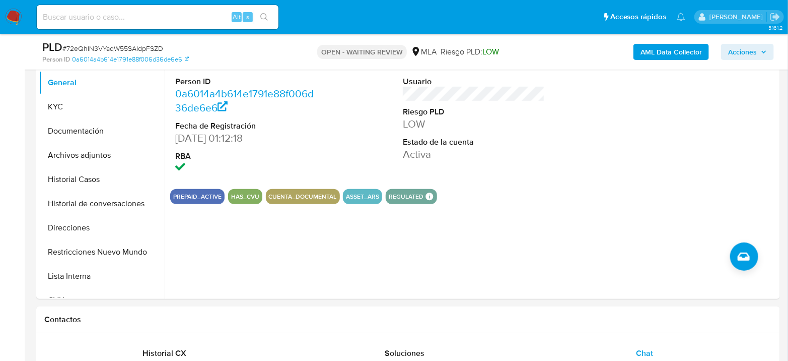
scroll to position [168, 0]
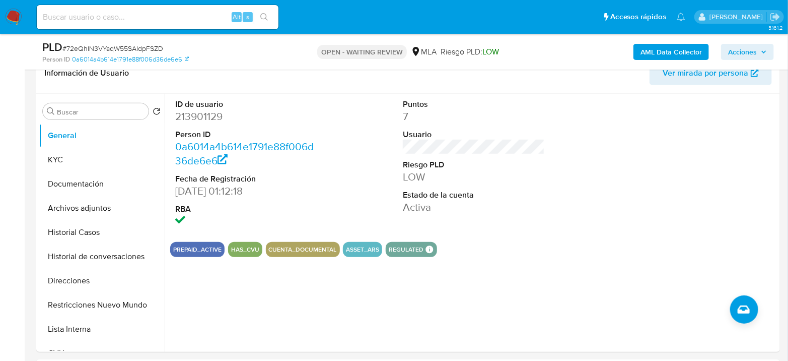
click at [114, 47] on span "# 72eQhIN3VYaqW55SAIdpFSZD" at bounding box center [112, 48] width 101 height 10
copy span "72eQhIN3VYaqW55SAIdpFSZD"
click at [80, 229] on button "Historial Casos" at bounding box center [98, 232] width 118 height 24
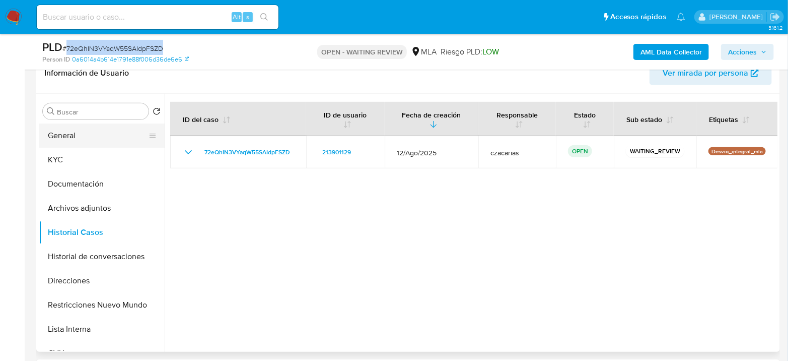
click at [94, 125] on button "General" at bounding box center [98, 135] width 118 height 24
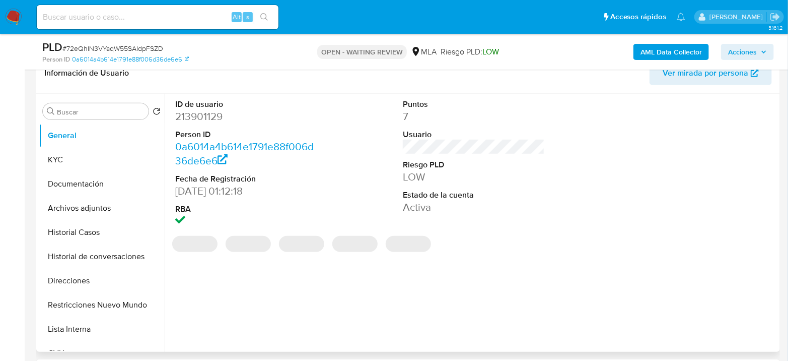
drag, startPoint x: 185, startPoint y: 121, endPoint x: 192, endPoint y: 119, distance: 7.8
click at [192, 119] on dd "213901129" at bounding box center [246, 116] width 142 height 14
copy dd "213901129"
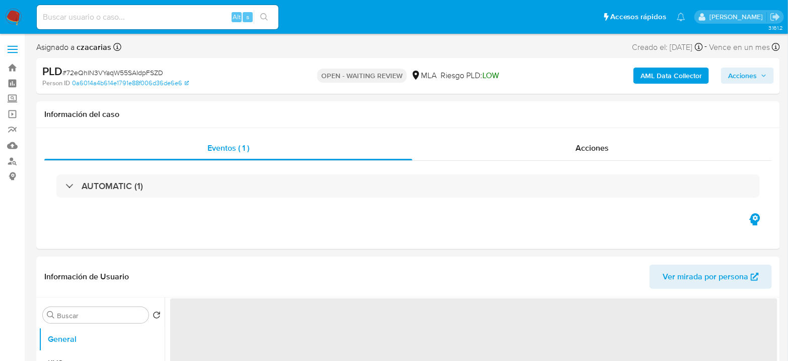
select select "10"
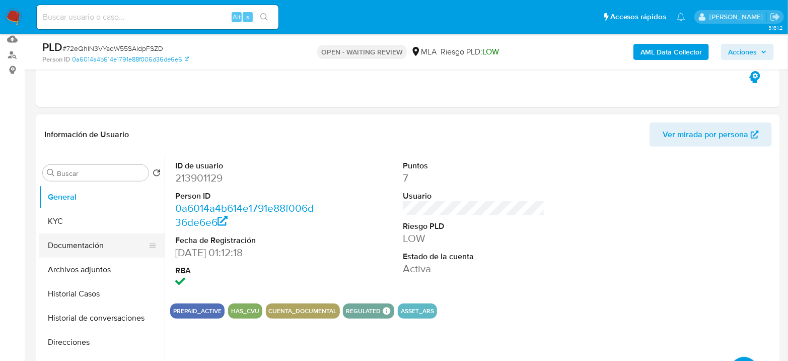
scroll to position [112, 0]
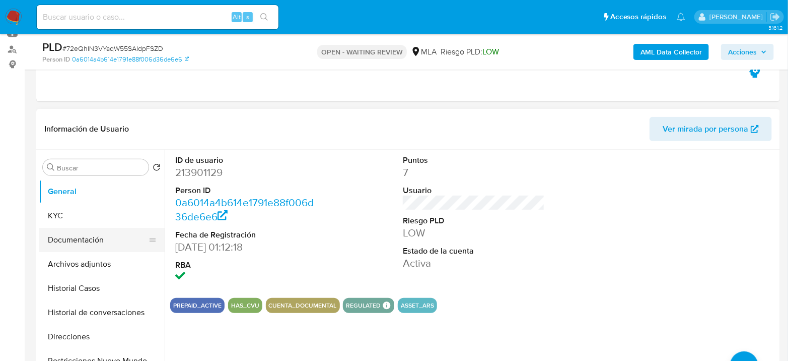
click at [99, 246] on button "Documentación" at bounding box center [98, 240] width 118 height 24
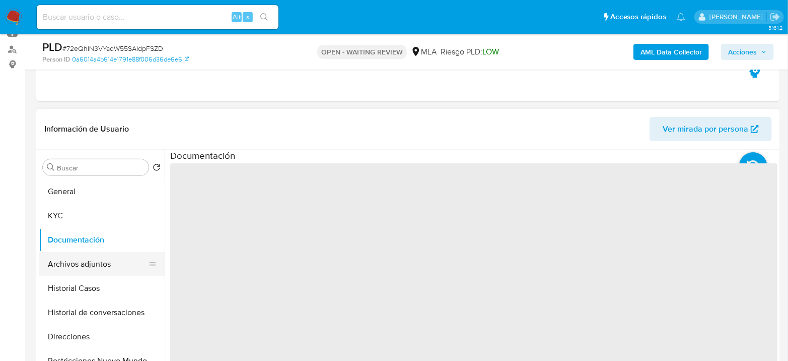
click at [98, 257] on button "Archivos adjuntos" at bounding box center [98, 264] width 118 height 24
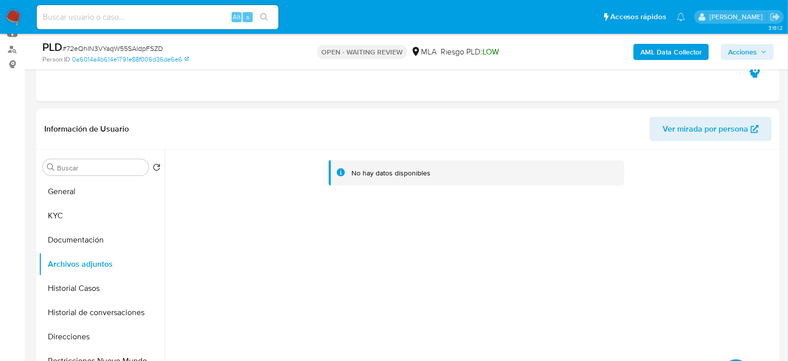
scroll to position [168, 0]
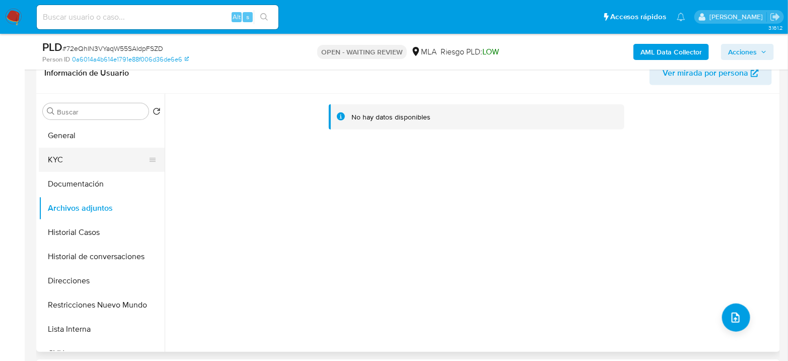
click at [73, 161] on button "KYC" at bounding box center [98, 160] width 118 height 24
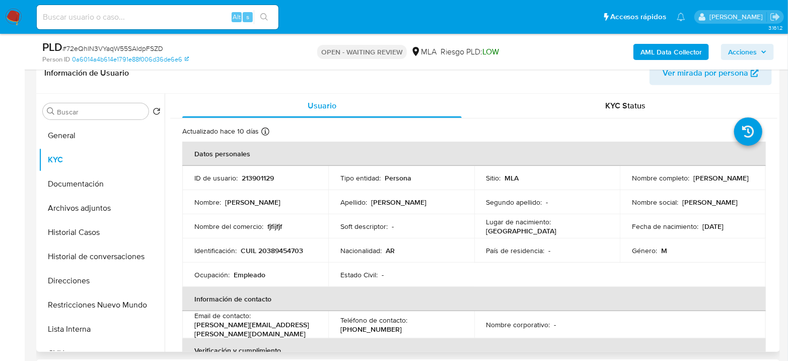
drag, startPoint x: 630, startPoint y: 182, endPoint x: 710, endPoint y: 185, distance: 79.6
click at [710, 182] on div "Nombre completo : Walter Hernan Gonzalez" at bounding box center [693, 177] width 122 height 9
copy p "[PERSON_NAME]"
click at [78, 216] on button "Archivos adjuntos" at bounding box center [98, 208] width 118 height 24
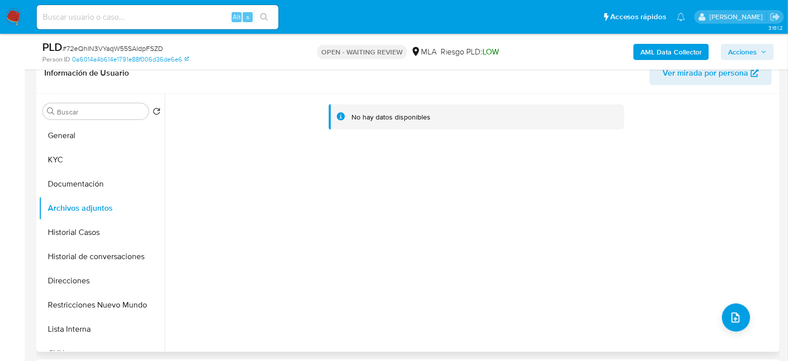
click at [748, 320] on div "No hay datos disponibles" at bounding box center [471, 223] width 613 height 258
click at [742, 320] on button "upload-file" at bounding box center [736, 317] width 28 height 28
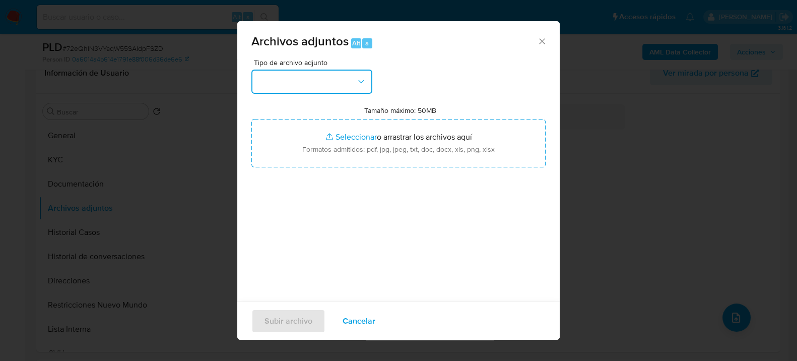
click at [360, 77] on icon "button" at bounding box center [361, 82] width 10 height 10
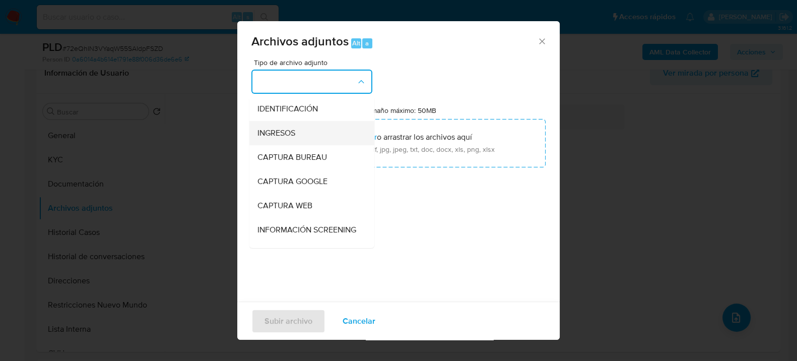
click at [304, 130] on div "INGRESOS" at bounding box center [308, 132] width 103 height 24
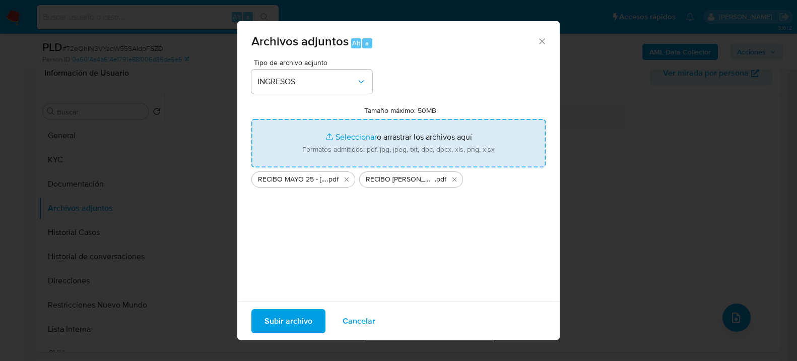
type input "C:\fakepath\RECIBO JUNIO 25 - Walter Hernan Gonzalez.pdf"
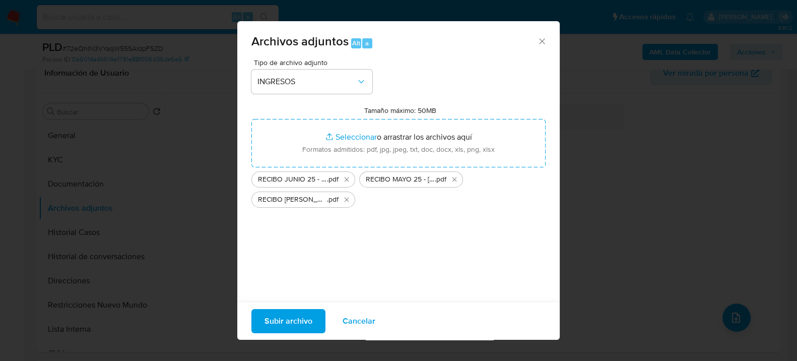
click at [279, 318] on span "Subir archivo" at bounding box center [288, 320] width 48 height 22
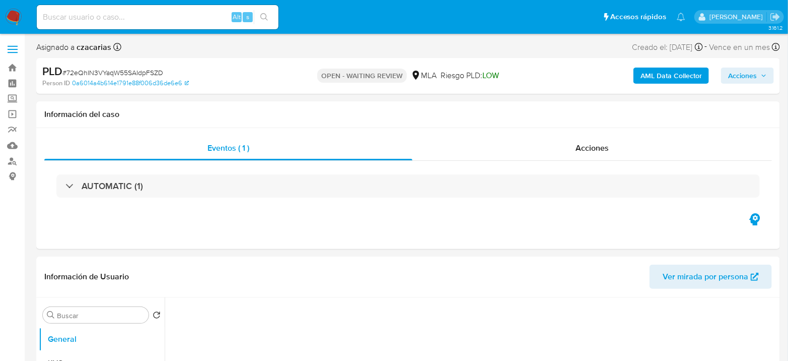
select select "10"
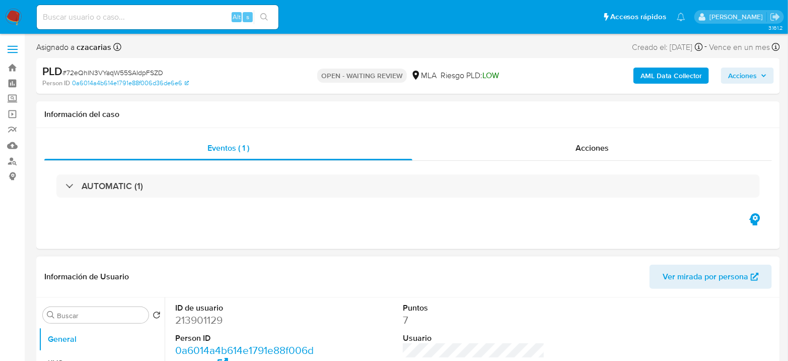
click at [198, 320] on dd "213901129" at bounding box center [246, 320] width 142 height 14
copy dd "213901129"
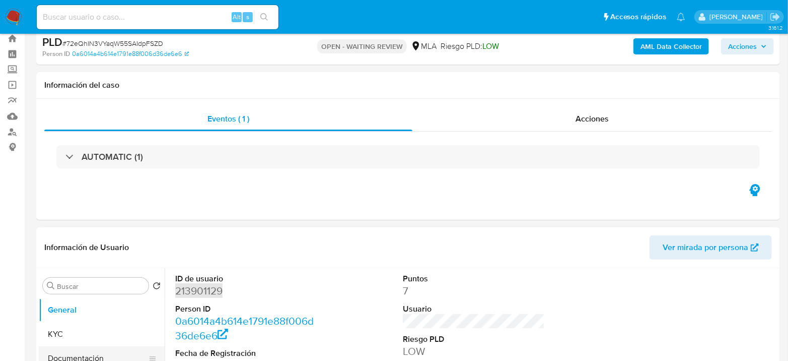
scroll to position [56, 0]
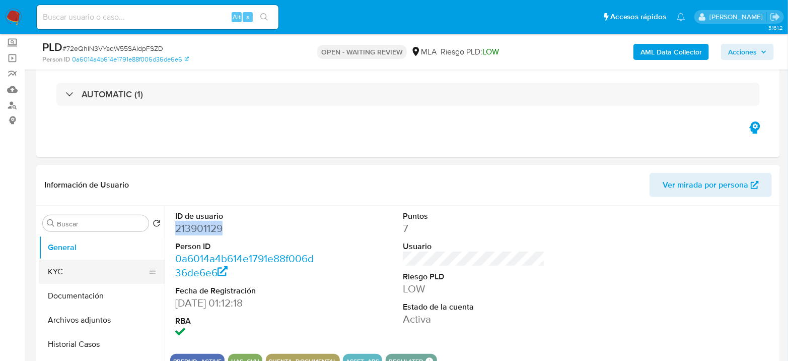
click at [64, 275] on button "KYC" at bounding box center [98, 271] width 118 height 24
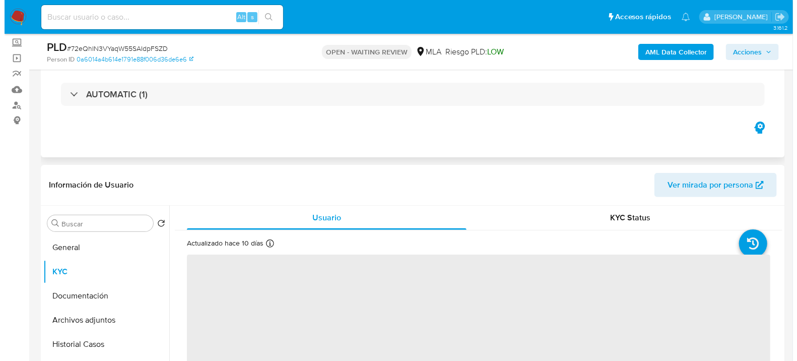
scroll to position [168, 0]
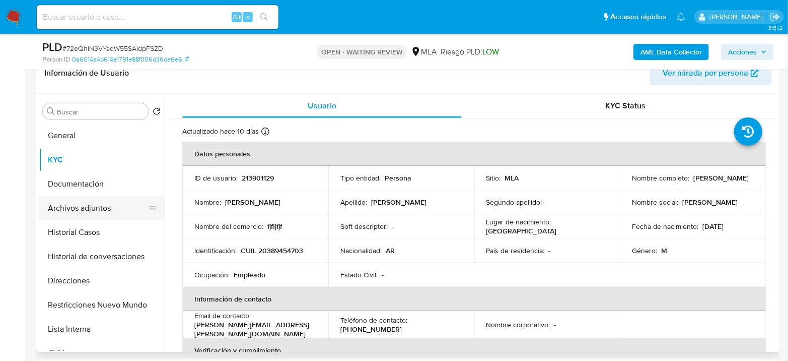
click at [105, 207] on button "Archivos adjuntos" at bounding box center [98, 208] width 118 height 24
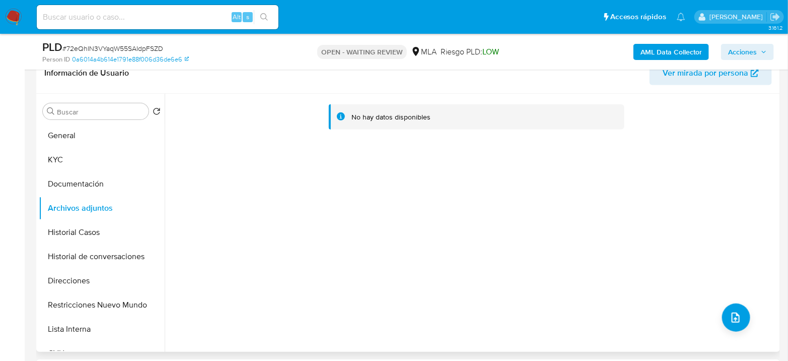
click at [717, 320] on div "No hay datos disponibles" at bounding box center [471, 223] width 613 height 258
click at [730, 316] on icon "upload-file" at bounding box center [736, 317] width 12 height 12
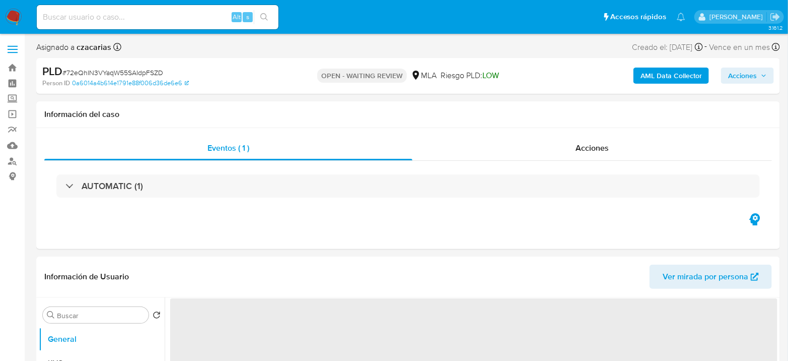
select select "10"
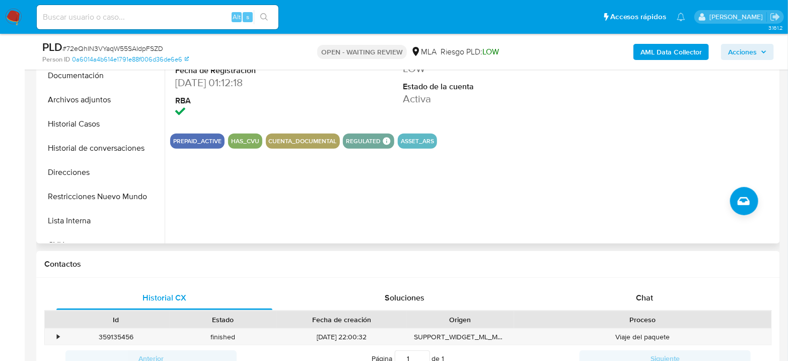
scroll to position [280, 0]
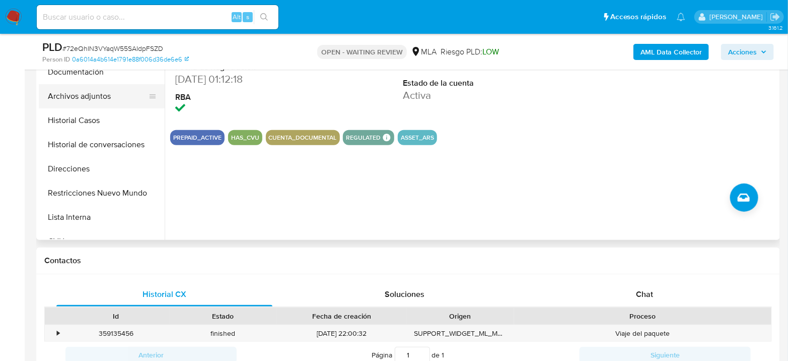
click at [106, 88] on button "Archivos adjuntos" at bounding box center [98, 96] width 118 height 24
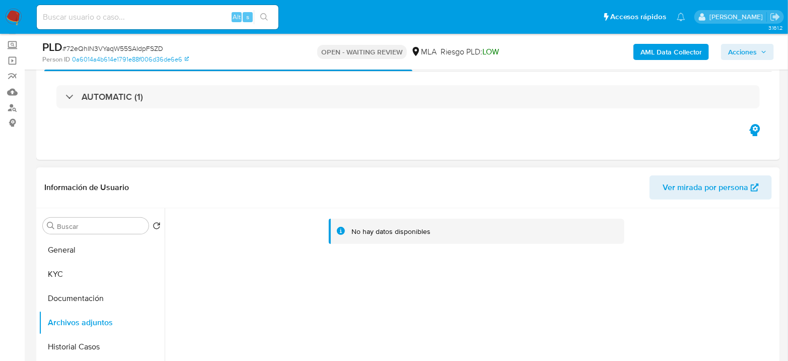
scroll to position [0, 0]
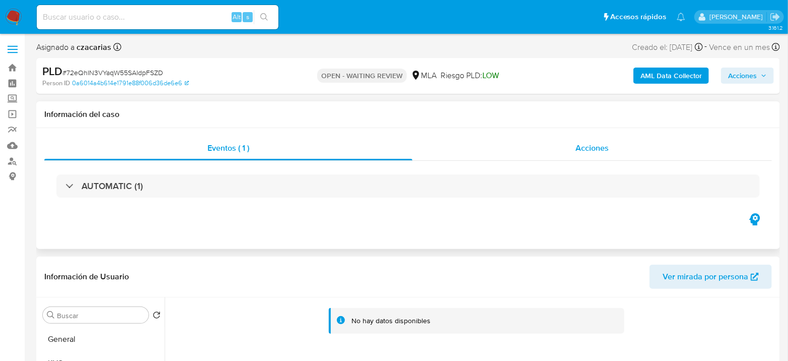
click at [592, 145] on span "Acciones" at bounding box center [592, 148] width 33 height 12
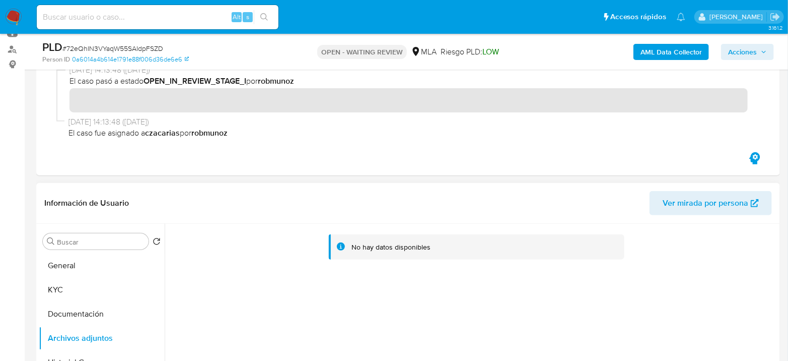
scroll to position [224, 0]
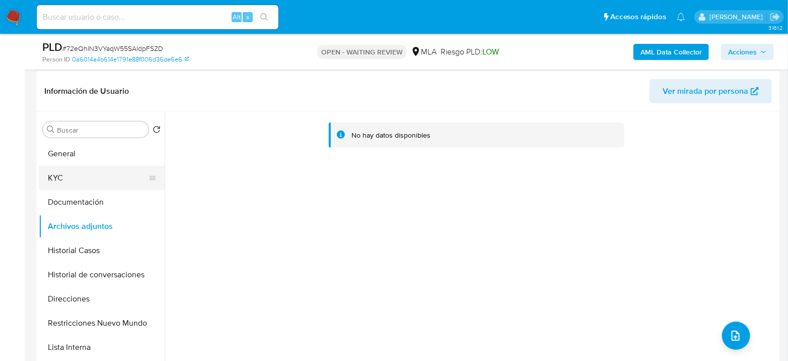
click at [71, 175] on button "KYC" at bounding box center [98, 178] width 118 height 24
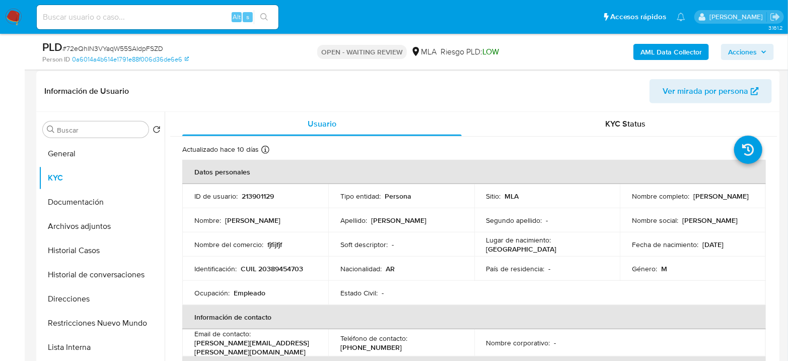
drag, startPoint x: 630, startPoint y: 199, endPoint x: 736, endPoint y: 197, distance: 106.3
click at [736, 197] on div "Nombre completo : Walter Hernan Gonzalez" at bounding box center [693, 195] width 122 height 9
copy p "Walter Hernan Gonzalez"
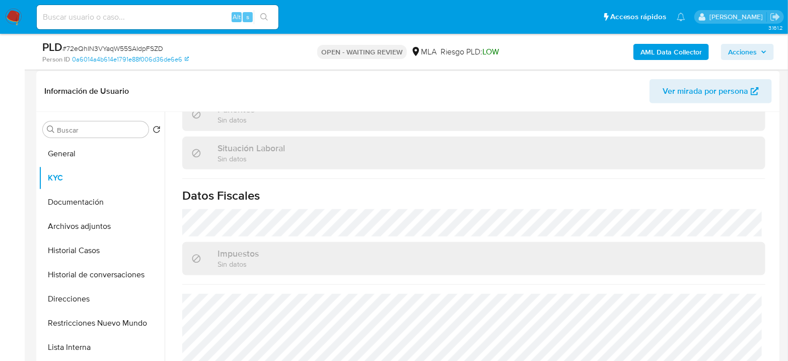
scroll to position [529, 0]
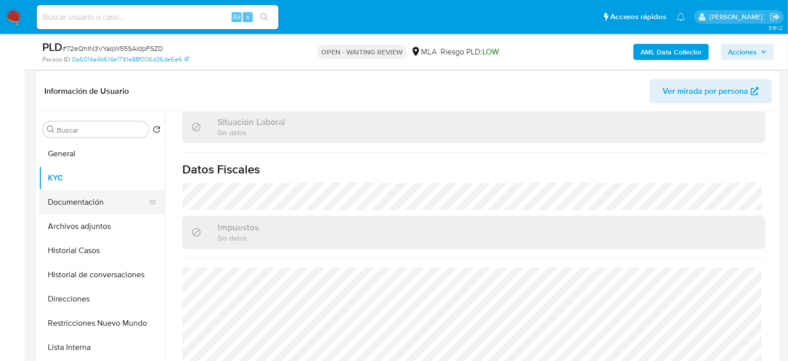
click at [98, 203] on button "Documentación" at bounding box center [98, 202] width 118 height 24
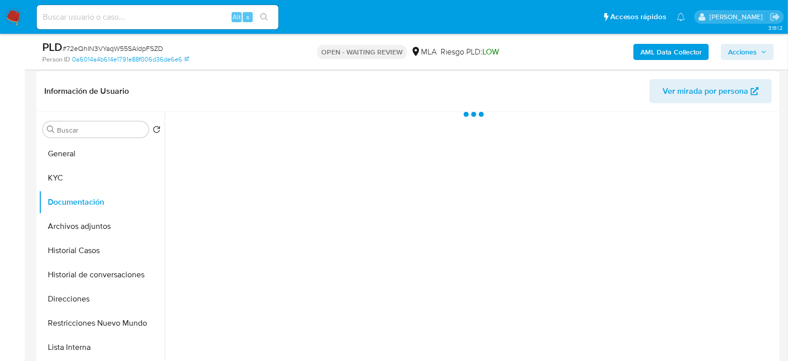
scroll to position [0, 0]
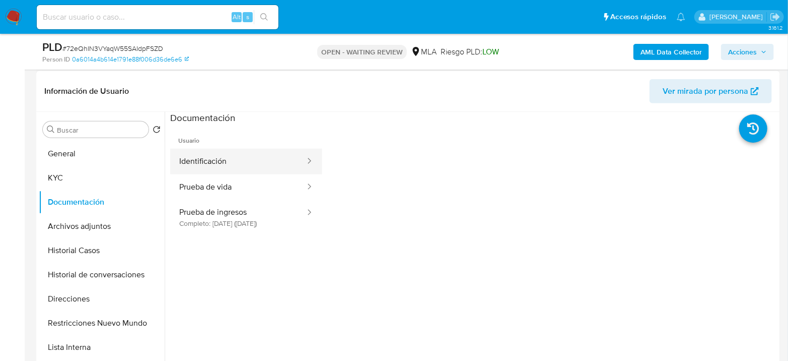
click at [253, 173] on button "Identificación" at bounding box center [238, 162] width 136 height 26
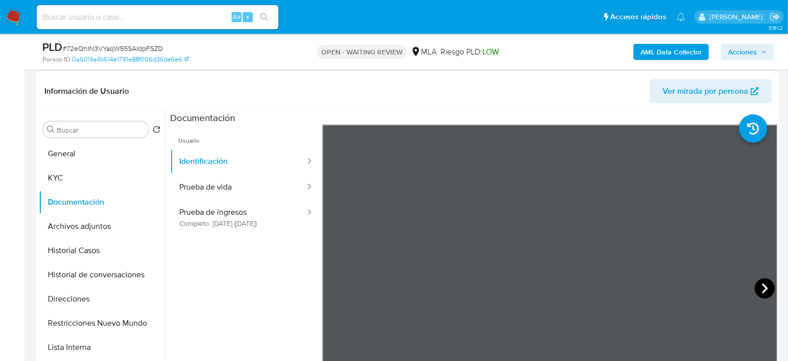
click at [757, 283] on icon at bounding box center [765, 288] width 20 height 20
click at [73, 176] on button "KYC" at bounding box center [98, 178] width 118 height 24
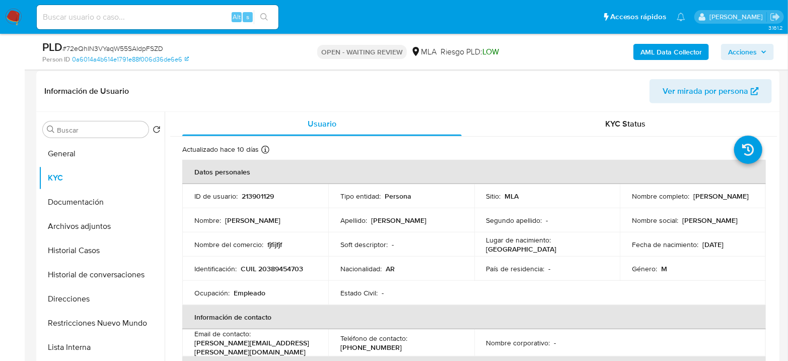
click at [256, 194] on p "213901129" at bounding box center [258, 195] width 32 height 9
copy p "213901129"
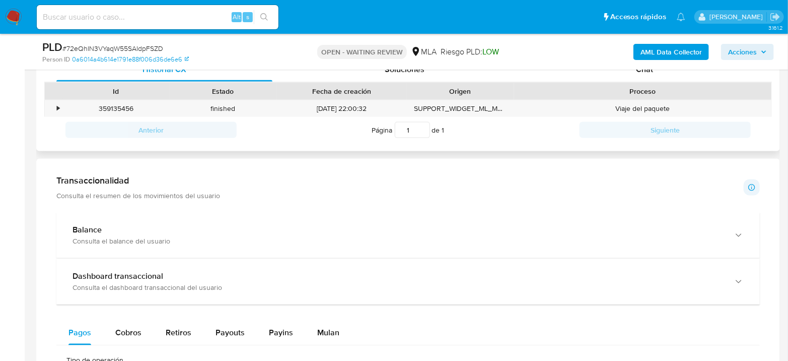
scroll to position [560, 0]
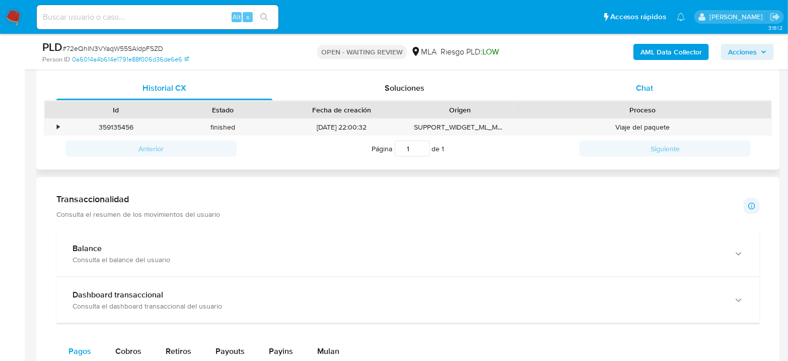
click at [636, 96] on div "Chat" at bounding box center [645, 88] width 216 height 24
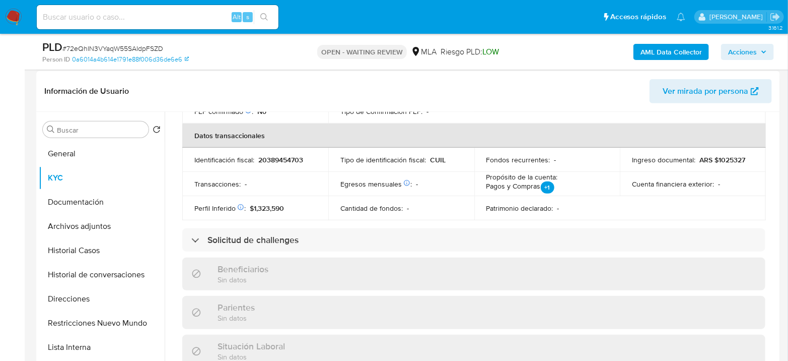
scroll to position [249, 0]
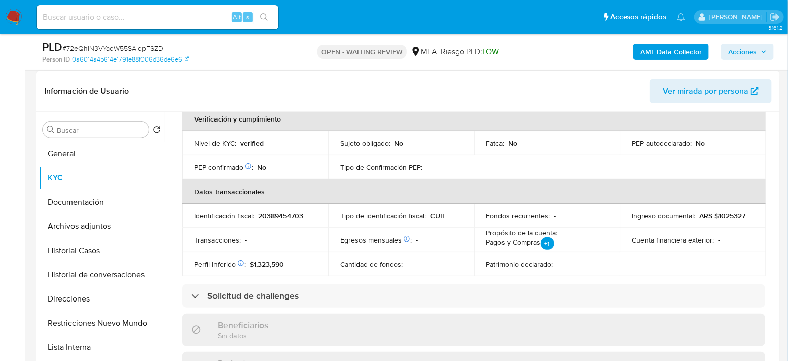
click at [290, 211] on p "20389454703" at bounding box center [280, 215] width 45 height 9
copy p "20389454703"
click at [423, 211] on p "Tipo de identificación fiscal :" at bounding box center [383, 215] width 86 height 9
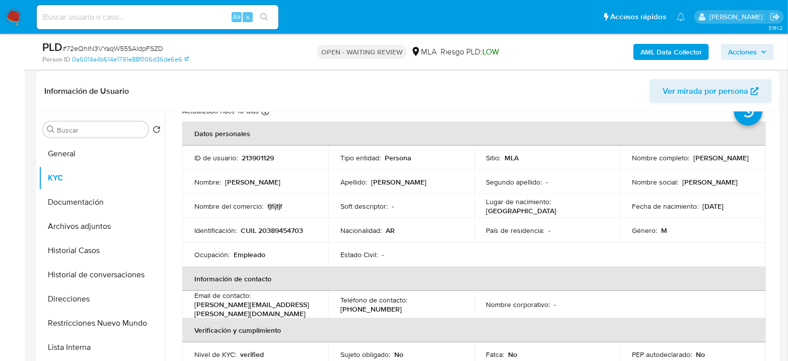
scroll to position [26, 0]
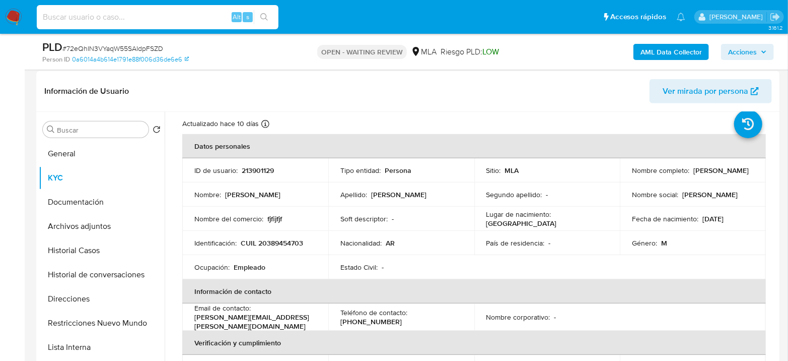
click at [114, 13] on input at bounding box center [158, 17] width 242 height 13
paste input "YMRkZQH6gTDI0xPLZWo7Honi"
click at [275, 18] on input "YMRkZQH6gTDI0xPLZWo7Honi" at bounding box center [158, 17] width 242 height 13
type input "YMRkZQH6gTDI0xPLZWo7Honi"
click at [268, 17] on icon "search-icon" at bounding box center [264, 17] width 8 height 8
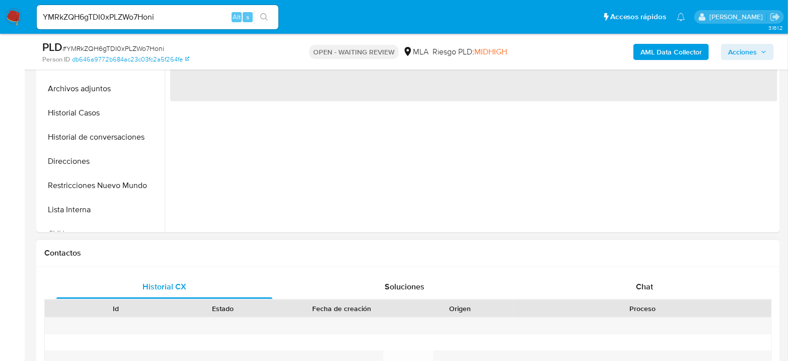
select select "10"
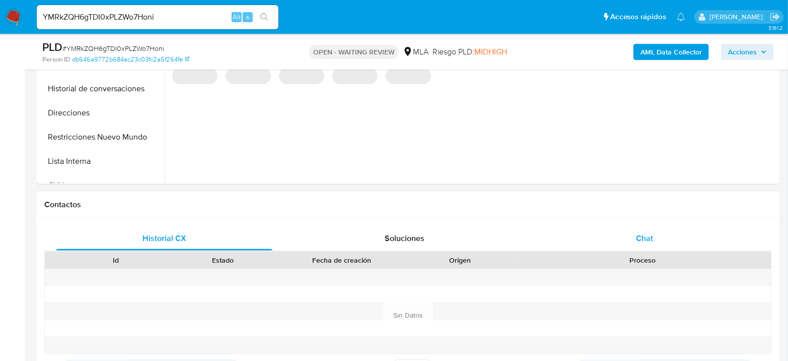
click at [653, 240] on span "Chat" at bounding box center [644, 238] width 17 height 12
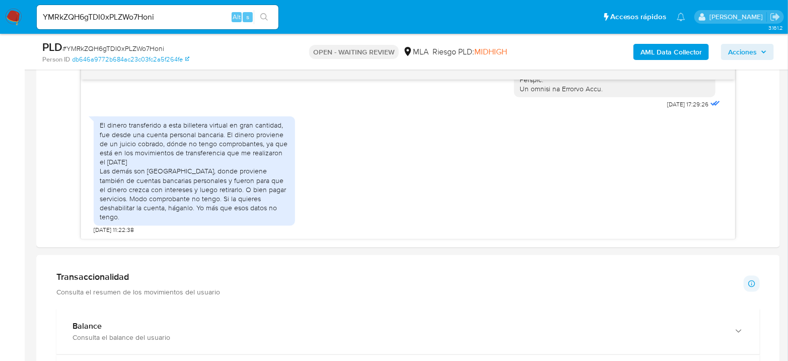
scroll to position [560, 0]
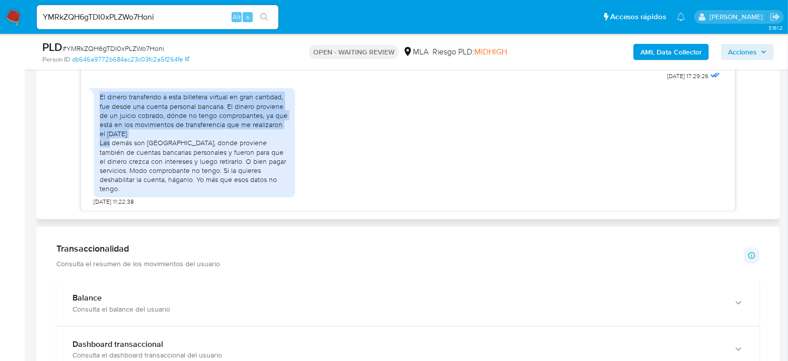
drag, startPoint x: 143, startPoint y: 143, endPoint x: 97, endPoint y: 102, distance: 61.0
click at [97, 102] on div "El dinero transferido a esta billetera virtual en gran cantidad, fue desde una …" at bounding box center [194, 142] width 201 height 109
click at [364, 105] on div "El dinero transferido a esta billetera virtual en gran cantidad, fue desde una …" at bounding box center [408, 144] width 629 height 122
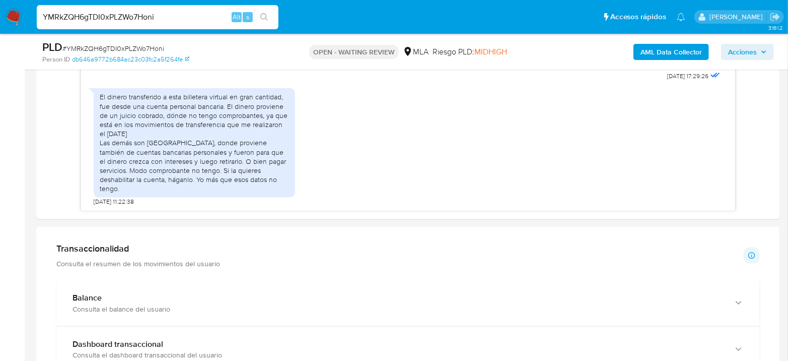
click at [215, 12] on input "YMRkZQH6gTDI0xPLZWo7Honi" at bounding box center [158, 17] width 242 height 13
paste input "AxsRpYjzuylmzq83fCZUmRDX"
type input "AxsRpYjzuylmzq83fCZUmRDX"
click at [264, 16] on icon "search-icon" at bounding box center [264, 17] width 8 height 8
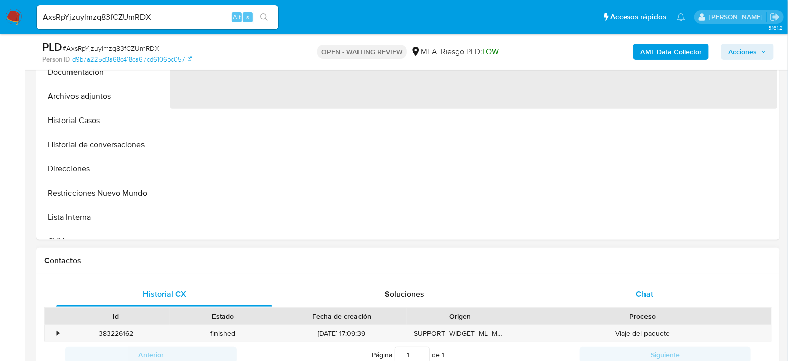
click at [643, 286] on div "Chat" at bounding box center [645, 294] width 216 height 24
select select "10"
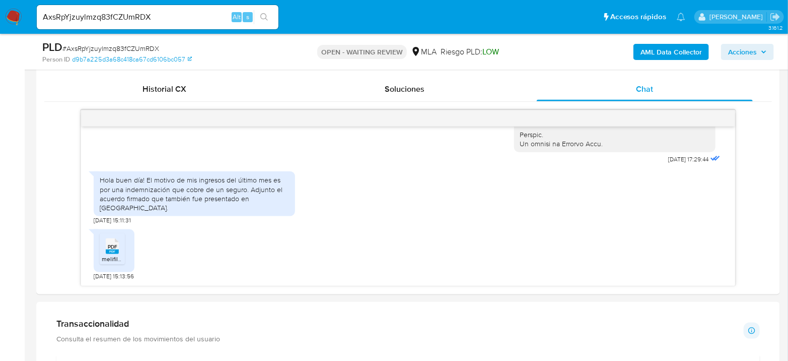
scroll to position [504, 0]
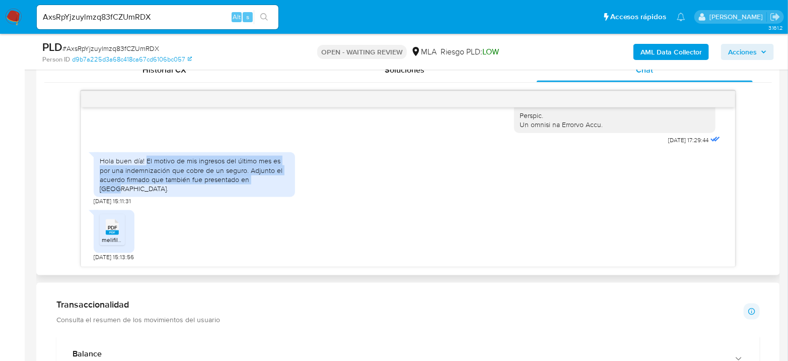
drag, startPoint x: 145, startPoint y: 172, endPoint x: 279, endPoint y: 188, distance: 134.4
click at [279, 188] on div "Hola buen día! El motivo de mis ingresos del último mes es por una indemnizació…" at bounding box center [194, 174] width 189 height 37
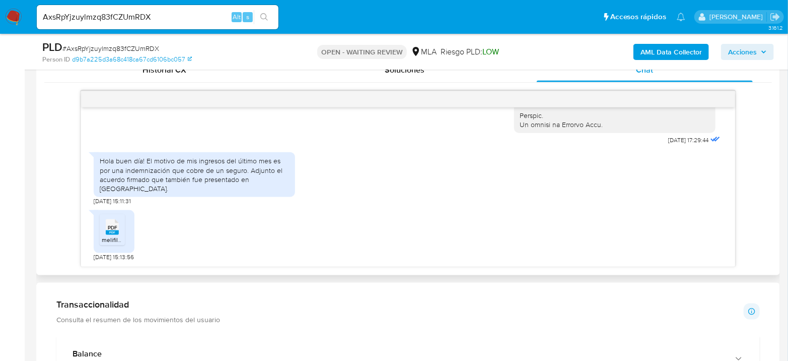
click at [108, 235] on span "melifile3056988916341793183.pdf" at bounding box center [148, 239] width 92 height 9
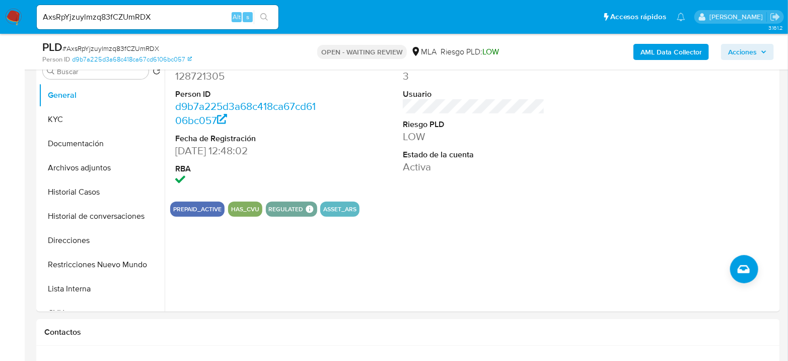
scroll to position [168, 0]
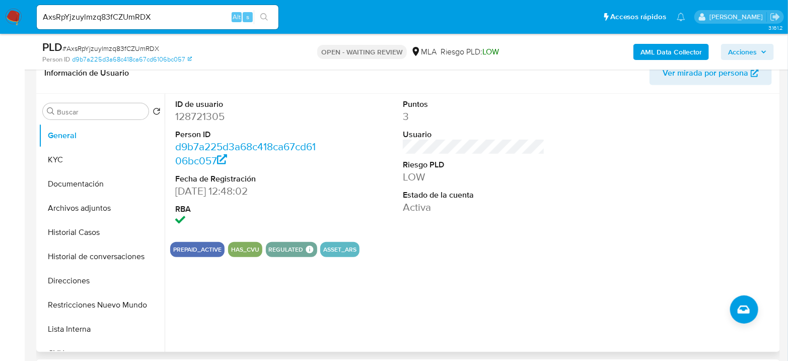
click at [192, 116] on dd "128721305" at bounding box center [246, 116] width 142 height 14
click at [70, 158] on button "KYC" at bounding box center [98, 160] width 118 height 24
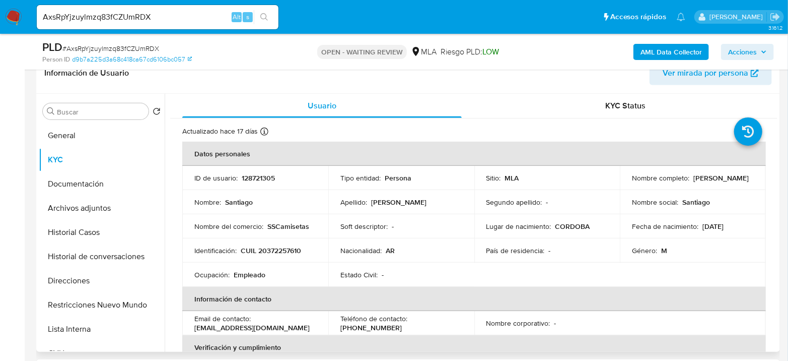
click at [269, 180] on p "128721305" at bounding box center [258, 177] width 33 height 9
copy p "128721305"
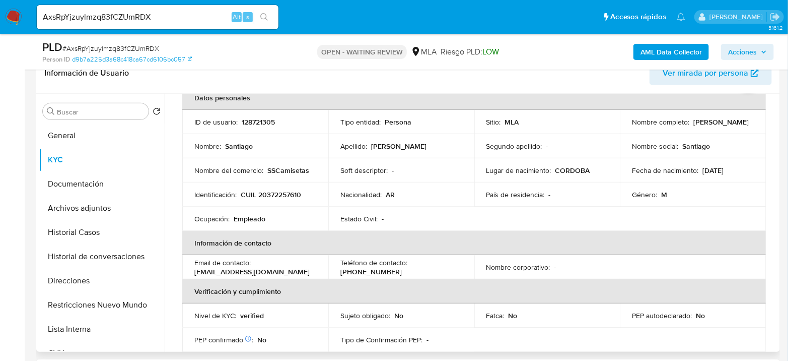
click at [288, 197] on p "CUIL 20372257610" at bounding box center [271, 194] width 60 height 9
copy p "20372257610"
drag, startPoint x: 649, startPoint y: 127, endPoint x: 698, endPoint y: 126, distance: 48.9
click at [698, 126] on div "Nombre completo : Santiago Sitto Vignoli" at bounding box center [693, 121] width 122 height 9
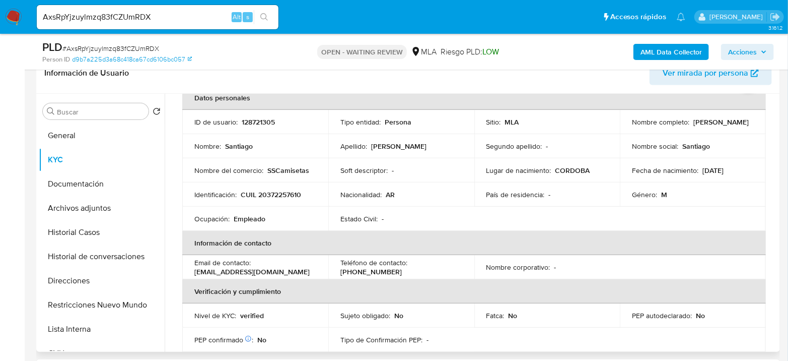
click at [288, 195] on p "CUIL 20372257610" at bounding box center [271, 194] width 60 height 9
copy p "20372257610"
click at [271, 193] on p "CUIL 20372257610" at bounding box center [271, 194] width 60 height 9
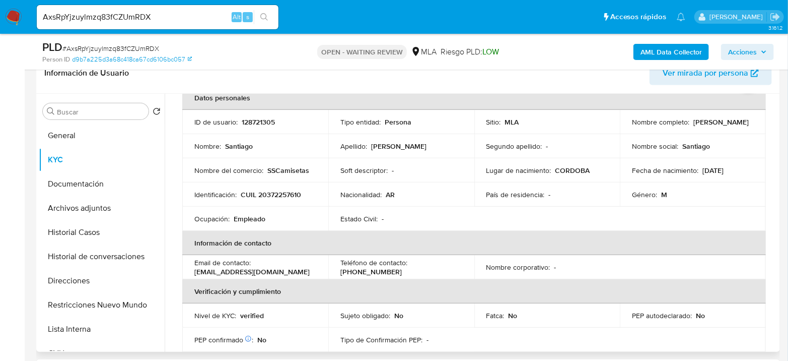
click at [279, 188] on td "Identificación : CUIL 20372257610" at bounding box center [255, 194] width 146 height 24
click at [282, 193] on p "CUIL 20372257610" at bounding box center [271, 194] width 60 height 9
copy p "20372257610"
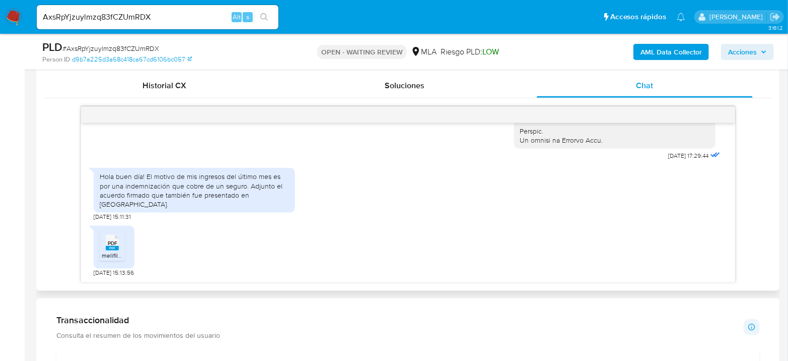
scroll to position [504, 0]
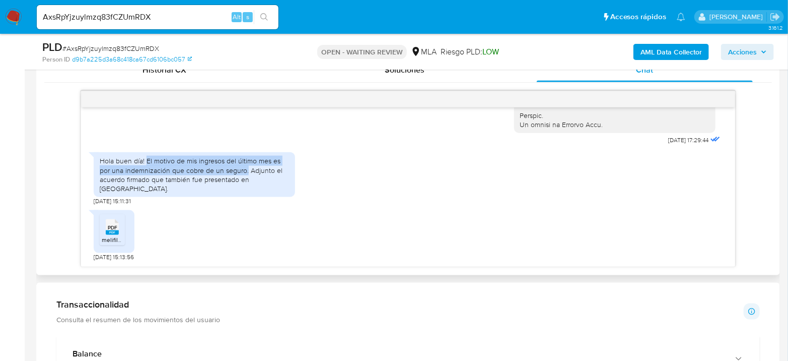
drag, startPoint x: 145, startPoint y: 169, endPoint x: 246, endPoint y: 178, distance: 101.1
click at [246, 178] on div "Hola buen día! El motivo de mis ingresos del último mes es por una indemnizació…" at bounding box center [194, 174] width 189 height 37
copy div "El motivo de mis ingresos del último mes es por una indemnización que cobre de …"
click at [125, 11] on input "AxsRpYjzuylmzq83fCZUmRDX" at bounding box center [158, 17] width 242 height 13
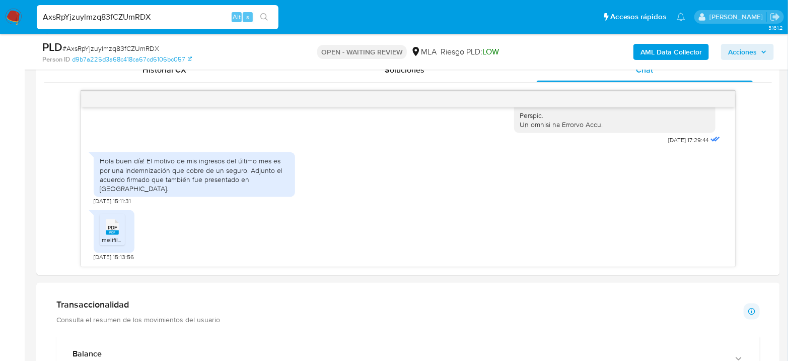
paste input "L1ZyqWte4IEW27eev3KgXXNn"
type input "L1ZyqWte4IEW27eev3KgXXNn"
click at [269, 15] on button "search-icon" at bounding box center [264, 17] width 21 height 14
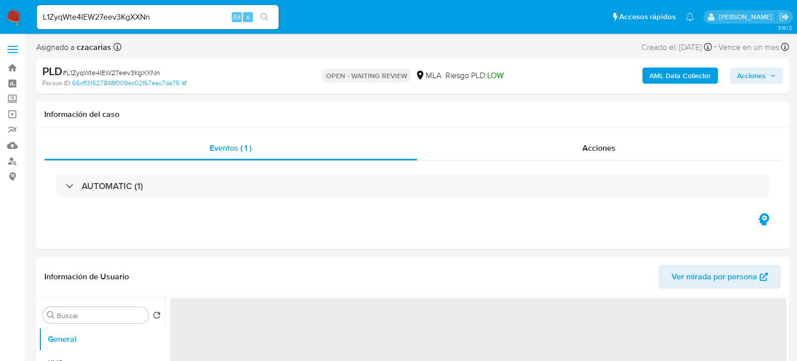
select select "10"
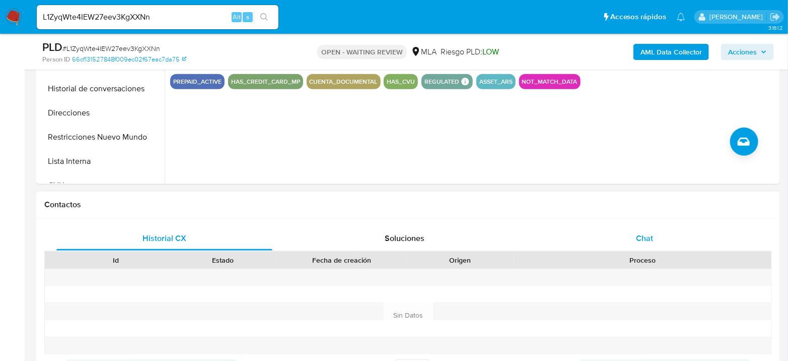
click at [621, 230] on div "Chat" at bounding box center [645, 238] width 216 height 24
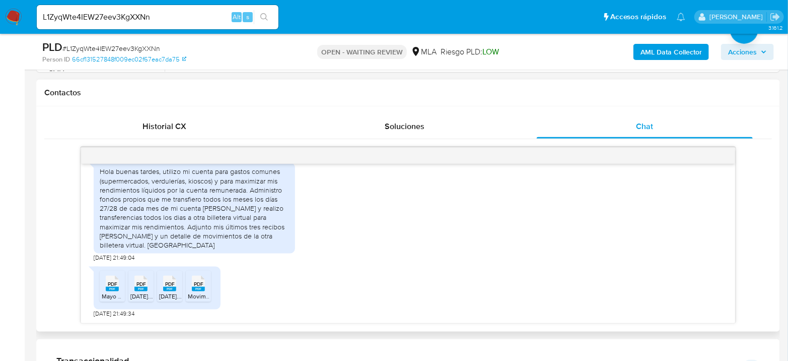
scroll to position [524, 0]
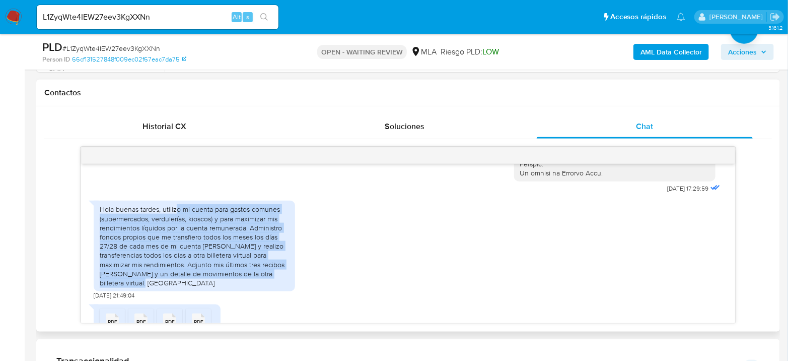
drag, startPoint x: 175, startPoint y: 228, endPoint x: 275, endPoint y: 297, distance: 122.0
click at [275, 287] on div "Hola buenas tardes, utilizo mi cuenta para gastos comunes (supermercados, verdu…" at bounding box center [194, 245] width 189 height 83
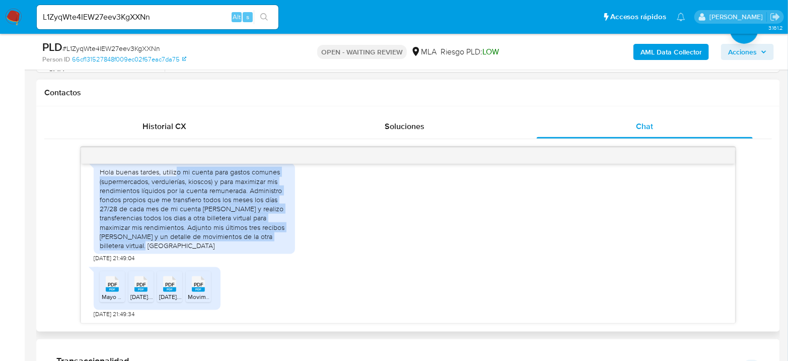
scroll to position [580, 0]
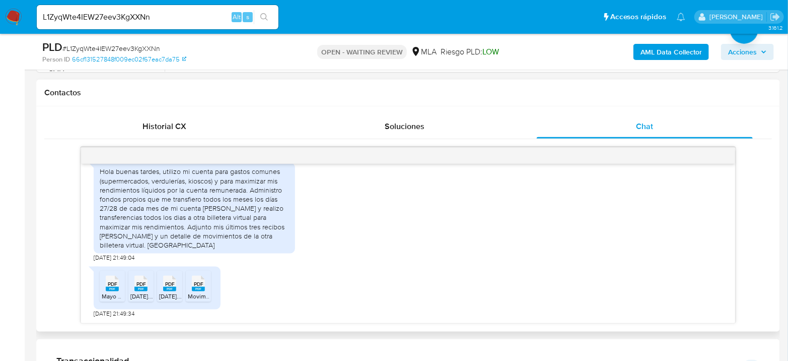
click at [113, 290] on rect at bounding box center [112, 289] width 13 height 5
click at [135, 292] on span "[DATE].pdf" at bounding box center [144, 296] width 28 height 9
click at [160, 290] on div "PDF PDF" at bounding box center [169, 282] width 21 height 20
click at [196, 290] on rect at bounding box center [198, 289] width 13 height 5
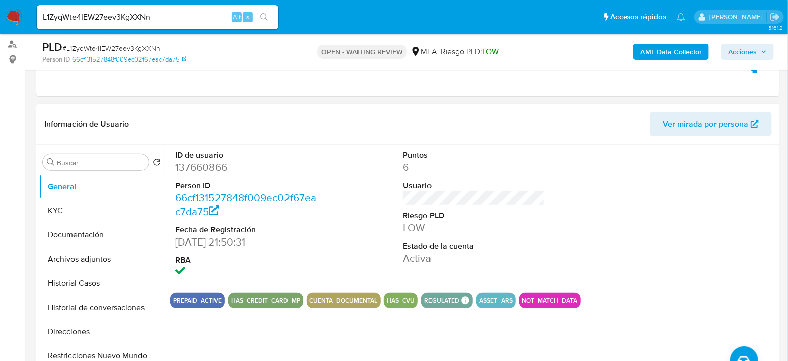
scroll to position [112, 0]
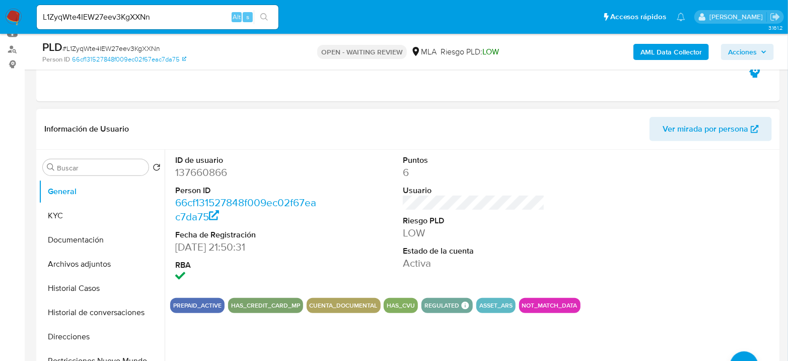
click at [200, 168] on dd "137660866" at bounding box center [246, 172] width 142 height 14
copy dd "137660866"
click at [87, 295] on button "Historial Casos" at bounding box center [98, 288] width 118 height 24
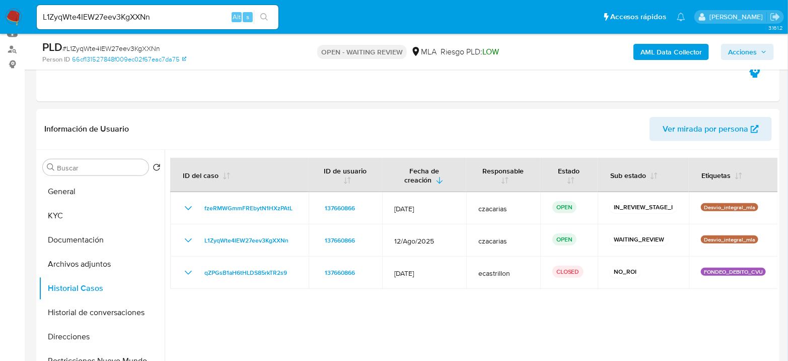
click at [196, 14] on input "L1ZyqWte4IEW27eev3KgXXNn" at bounding box center [158, 17] width 242 height 13
paste input "oeQMHONRAa4xATzpwflGYiUc"
type input "oeQMHONRAa4xATzpwflGYiUc"
click at [85, 194] on button "General" at bounding box center [98, 191] width 118 height 24
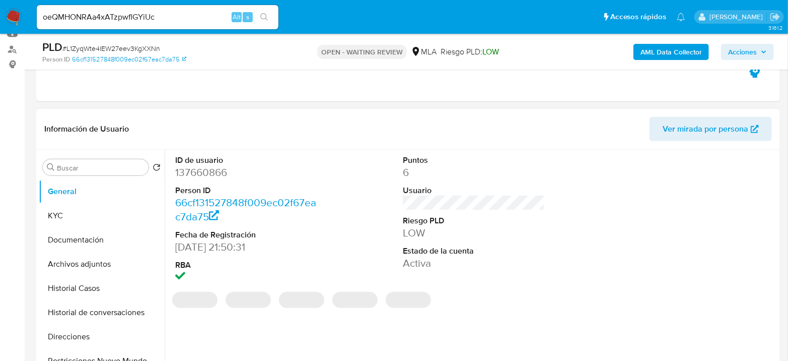
click at [205, 170] on dd "137660866" at bounding box center [246, 172] width 142 height 14
copy dd "137660866"
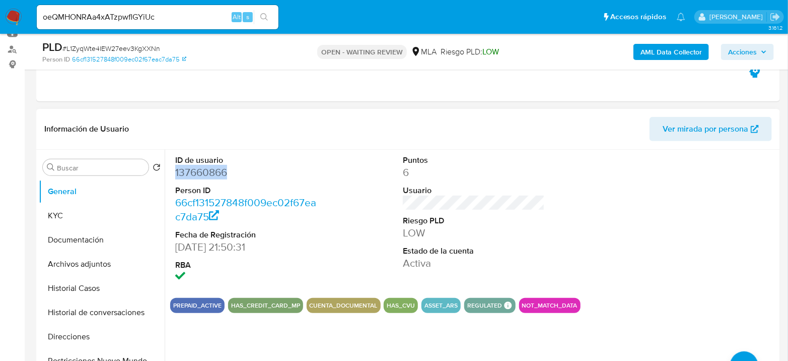
click at [215, 172] on dd "137660866" at bounding box center [246, 172] width 142 height 14
click at [58, 219] on button "KYC" at bounding box center [98, 215] width 118 height 24
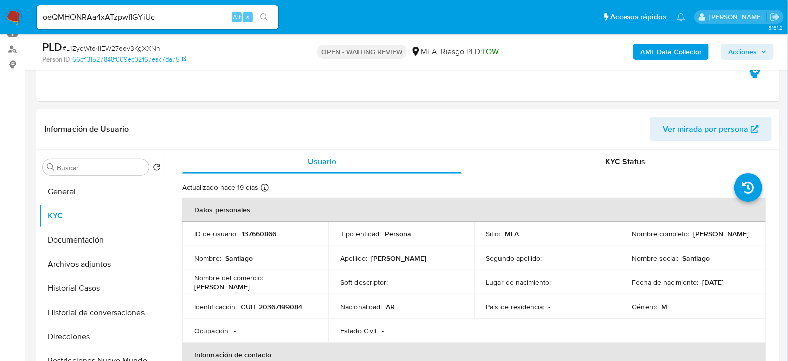
click at [117, 46] on span "# L1ZyqWte4IEW27eev3KgXXNn" at bounding box center [111, 48] width 98 height 10
drag, startPoint x: 691, startPoint y: 233, endPoint x: 751, endPoint y: 227, distance: 61.2
click at [751, 227] on td "Nombre completo : Santiago Barroso" at bounding box center [693, 234] width 146 height 24
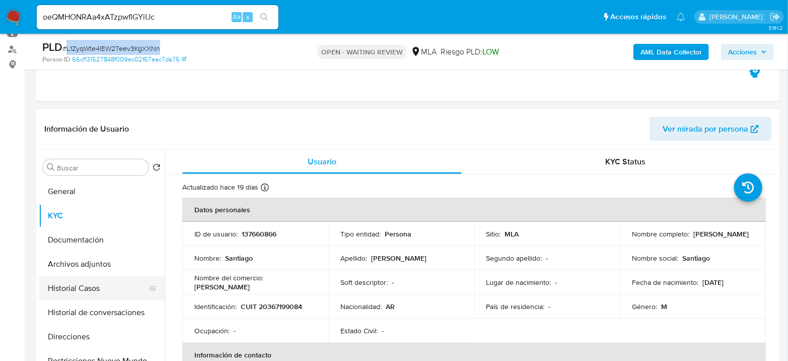
click at [74, 286] on button "Historial Casos" at bounding box center [98, 288] width 118 height 24
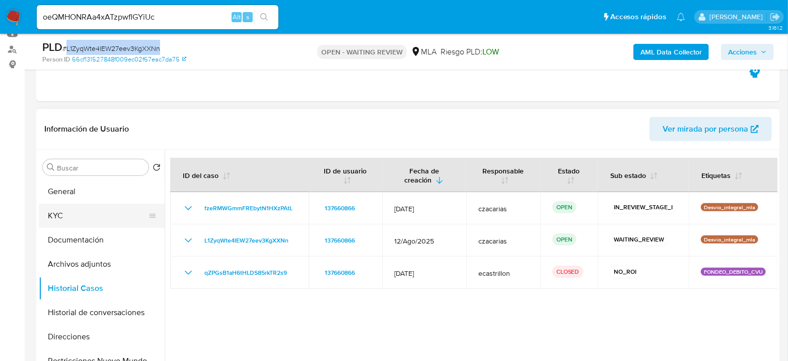
click at [69, 211] on button "KYC" at bounding box center [98, 215] width 118 height 24
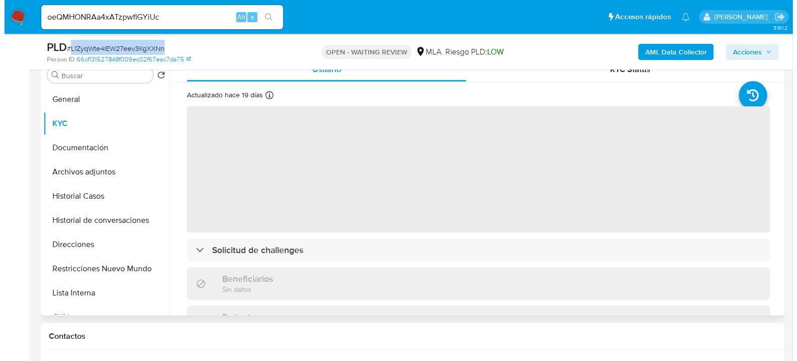
scroll to position [224, 0]
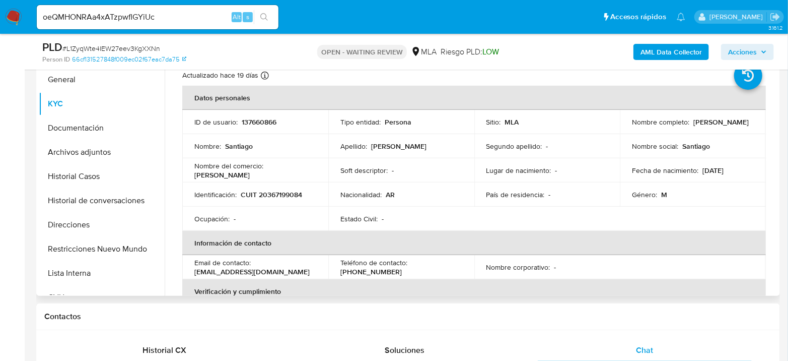
click at [274, 197] on p "CUIT 20367199084" at bounding box center [271, 194] width 61 height 9
click at [693, 57] on b "AML Data Collector" at bounding box center [671, 52] width 61 height 16
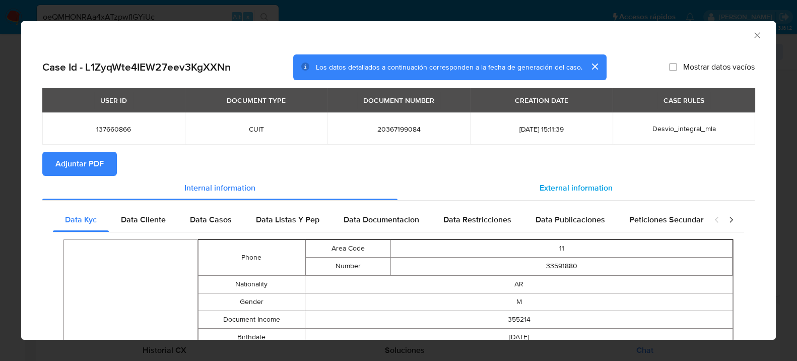
drag, startPoint x: 588, startPoint y: 191, endPoint x: 561, endPoint y: 196, distance: 27.7
click at [589, 191] on span "External information" at bounding box center [575, 188] width 73 height 12
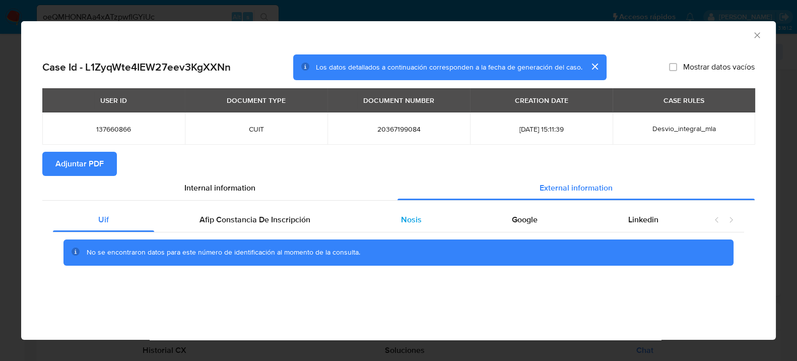
click at [415, 217] on span "Nosis" at bounding box center [410, 220] width 21 height 12
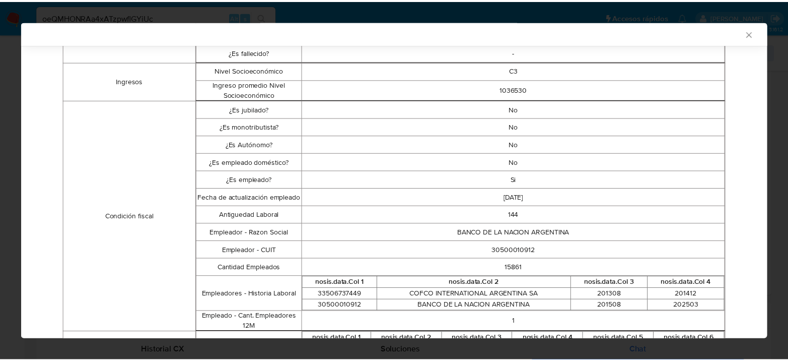
scroll to position [333, 0]
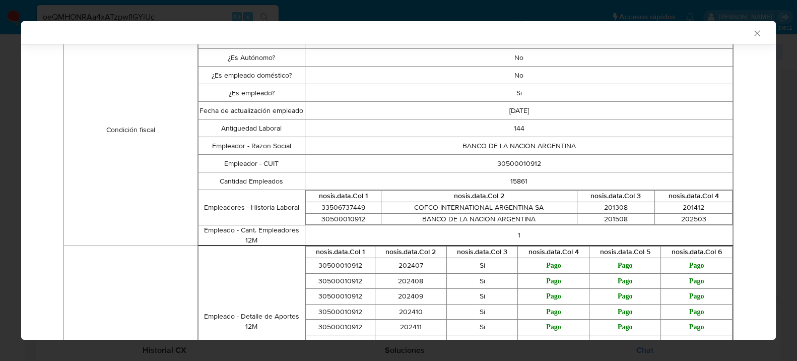
click at [502, 163] on td "30500010912" at bounding box center [519, 164] width 428 height 18
click at [752, 29] on icon "Cerrar ventana" at bounding box center [757, 33] width 10 height 10
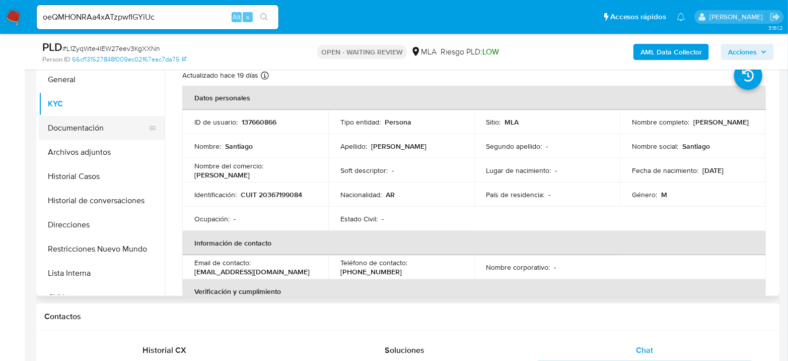
click at [73, 128] on button "Documentación" at bounding box center [98, 128] width 118 height 24
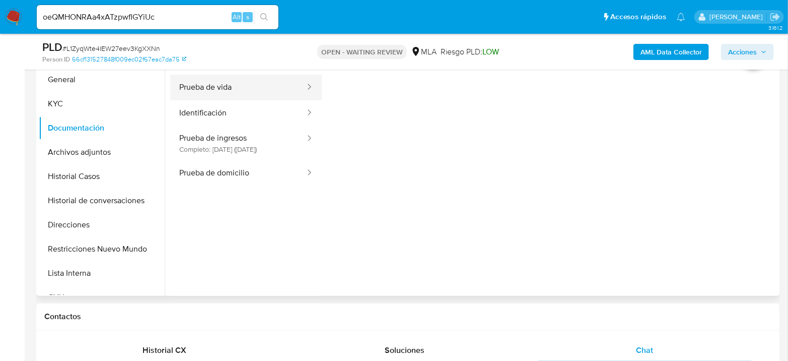
click at [211, 94] on button "Prueba de vida" at bounding box center [238, 88] width 136 height 26
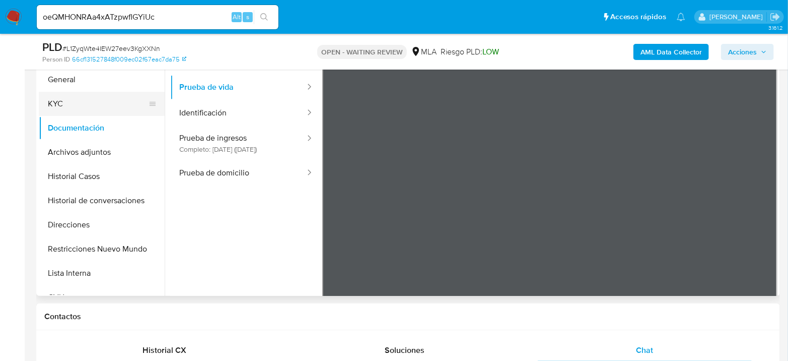
click at [71, 105] on button "KYC" at bounding box center [98, 104] width 118 height 24
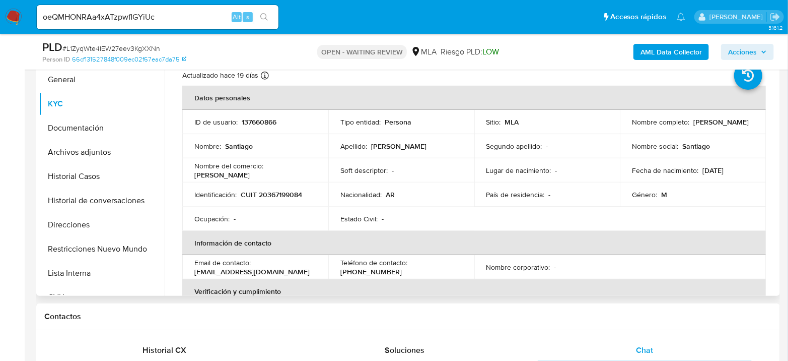
drag, startPoint x: 693, startPoint y: 121, endPoint x: 748, endPoint y: 122, distance: 54.9
click at [748, 122] on div "Nombre completo : Santiago Barroso" at bounding box center [693, 121] width 122 height 9
drag, startPoint x: 743, startPoint y: 121, endPoint x: 691, endPoint y: 124, distance: 52.5
click at [694, 124] on p "[PERSON_NAME]" at bounding box center [721, 121] width 55 height 9
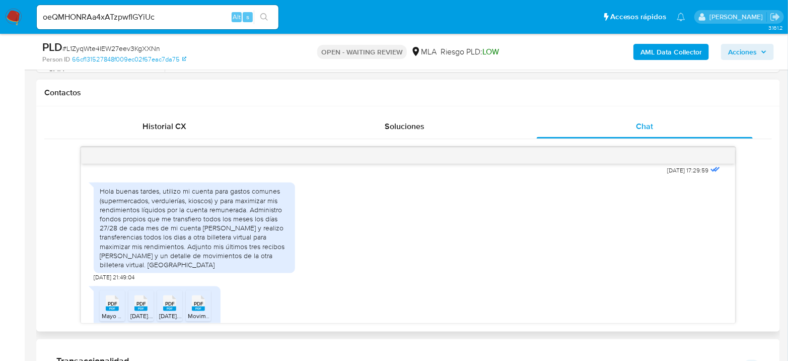
scroll to position [524, 0]
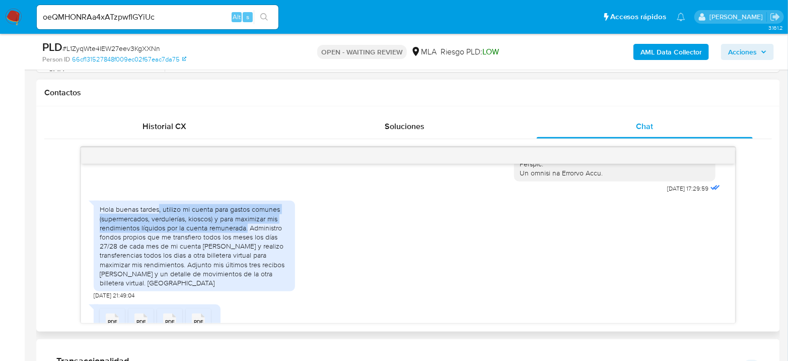
drag, startPoint x: 159, startPoint y: 227, endPoint x: 246, endPoint y: 247, distance: 89.4
click at [246, 247] on div "Hola buenas tardes, utilizo mi cuenta para gastos comunes (supermercados, verdu…" at bounding box center [194, 245] width 189 height 83
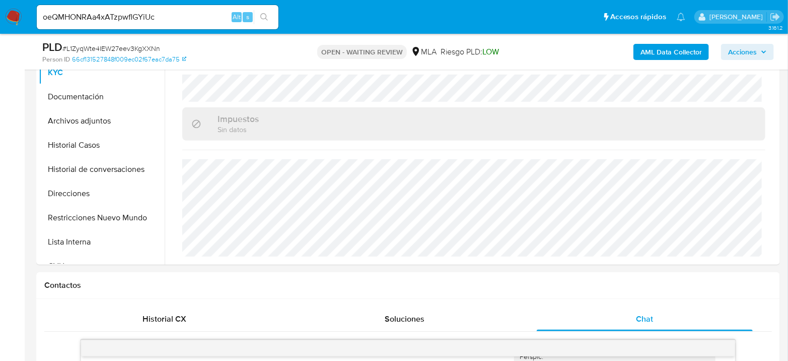
scroll to position [168, 0]
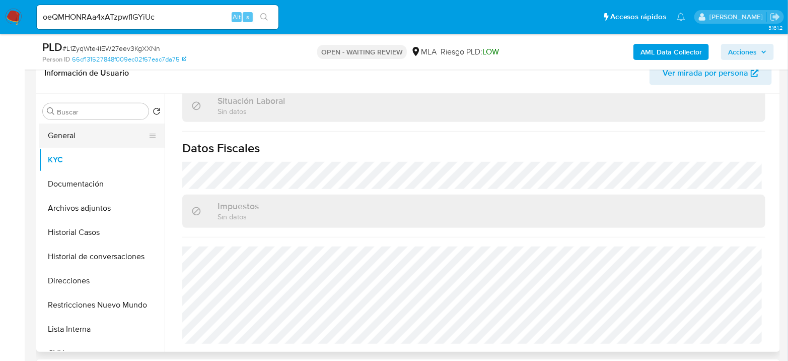
click at [81, 132] on button "General" at bounding box center [98, 135] width 118 height 24
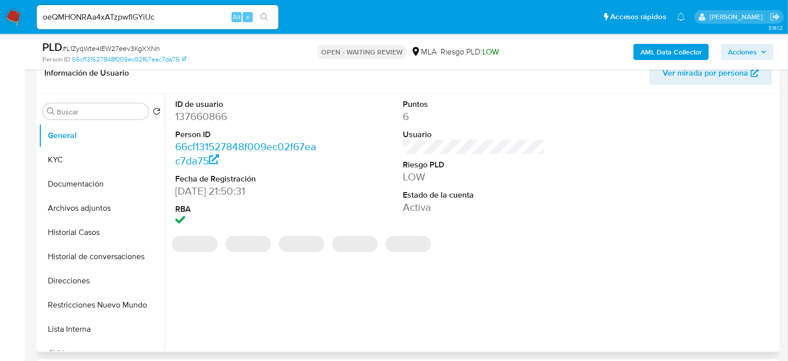
click at [208, 117] on dd "137660866" at bounding box center [246, 116] width 142 height 14
click at [208, 116] on dd "137660866" at bounding box center [246, 116] width 142 height 14
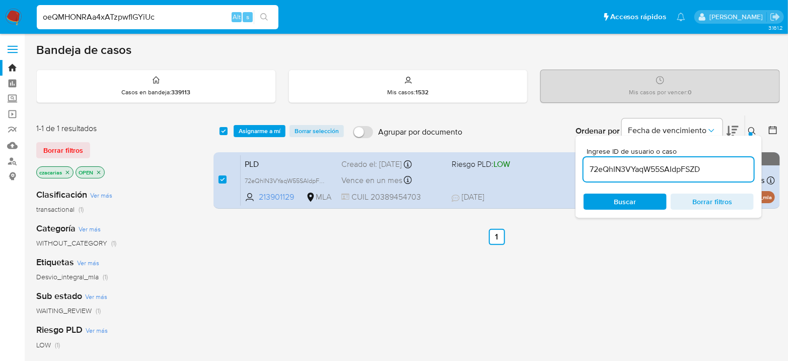
type input "oeQMHONRAa4xATzpwflGYiUc"
click at [271, 11] on button "search-icon" at bounding box center [264, 17] width 21 height 14
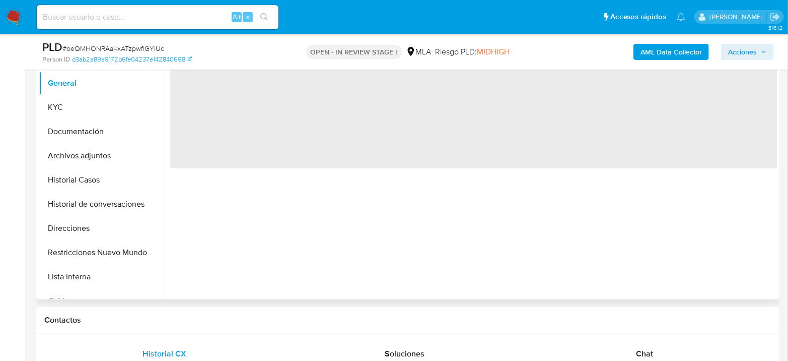
scroll to position [224, 0]
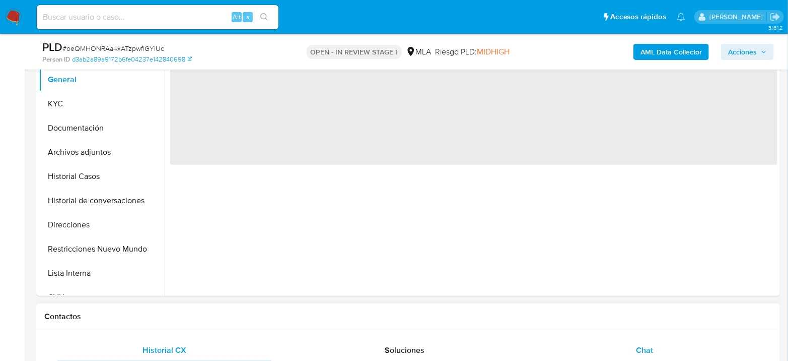
click at [639, 348] on span "Chat" at bounding box center [644, 350] width 17 height 12
select select "10"
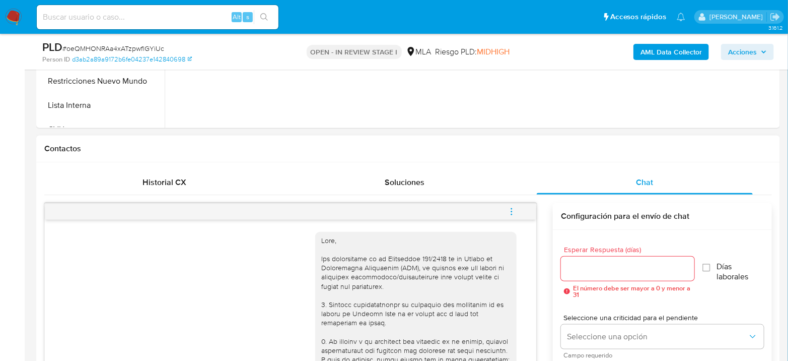
scroll to position [633, 0]
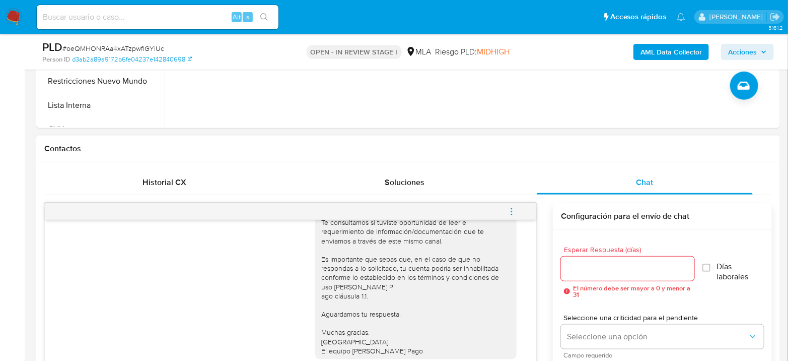
click at [513, 210] on icon "menu-action" at bounding box center [511, 211] width 9 height 9
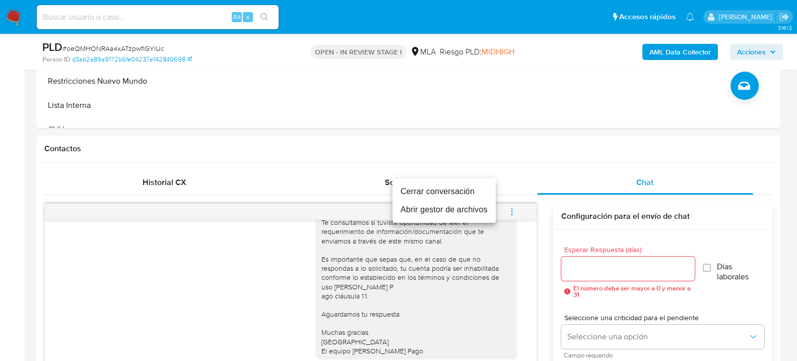
click at [440, 189] on li "Cerrar conversación" at bounding box center [443, 191] width 103 height 18
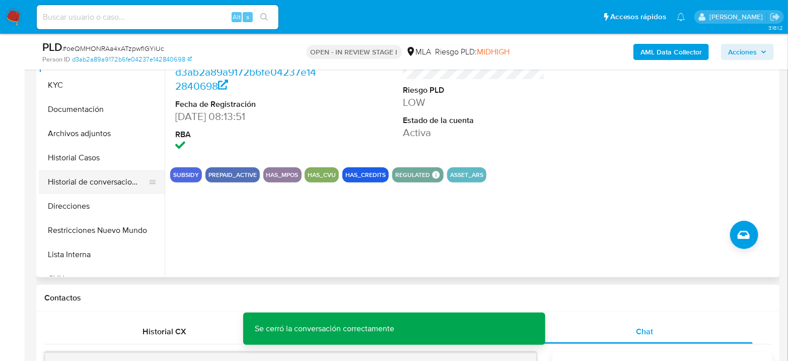
scroll to position [224, 0]
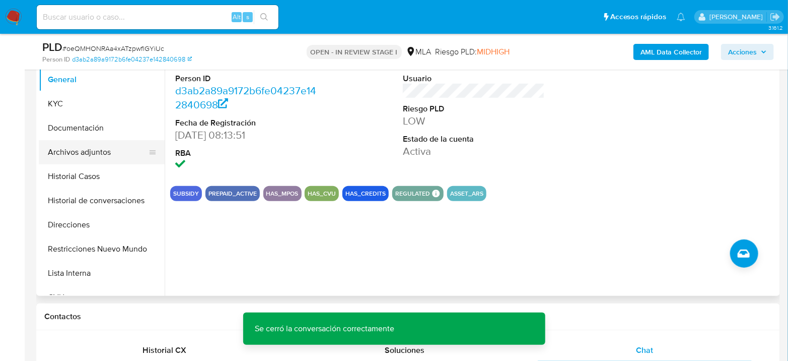
click at [102, 147] on button "Archivos adjuntos" at bounding box center [98, 152] width 118 height 24
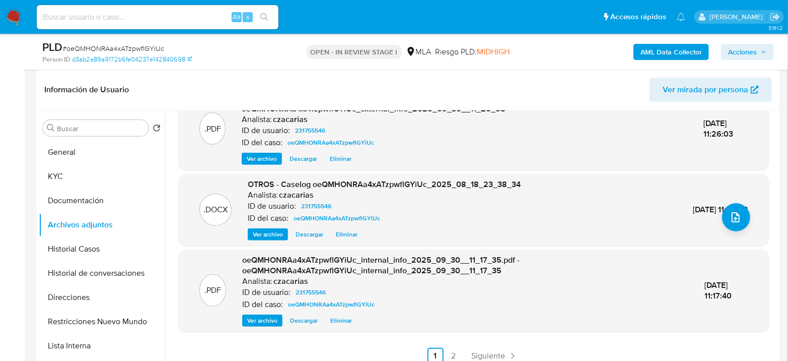
scroll to position [168, 0]
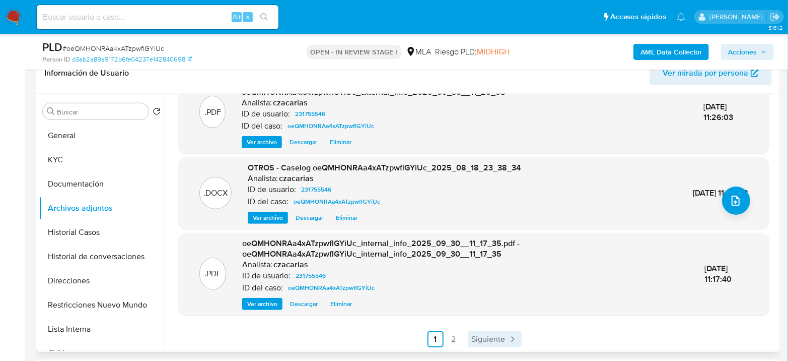
click at [482, 341] on span "Siguiente" at bounding box center [489, 339] width 34 height 8
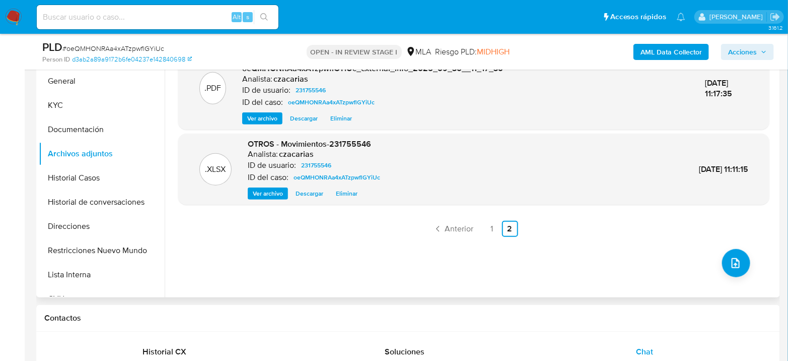
scroll to position [224, 0]
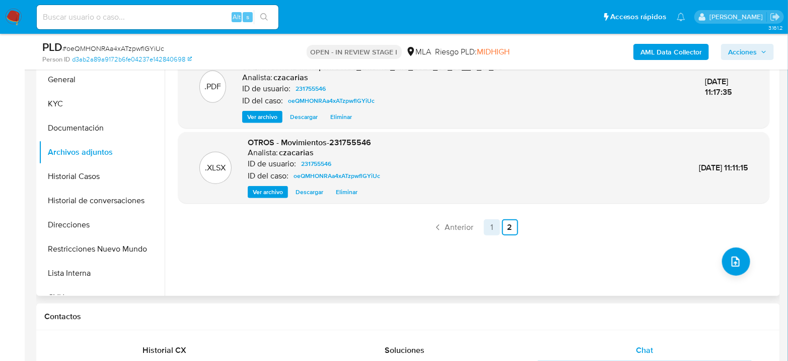
click at [488, 233] on link "1" at bounding box center [492, 227] width 16 height 16
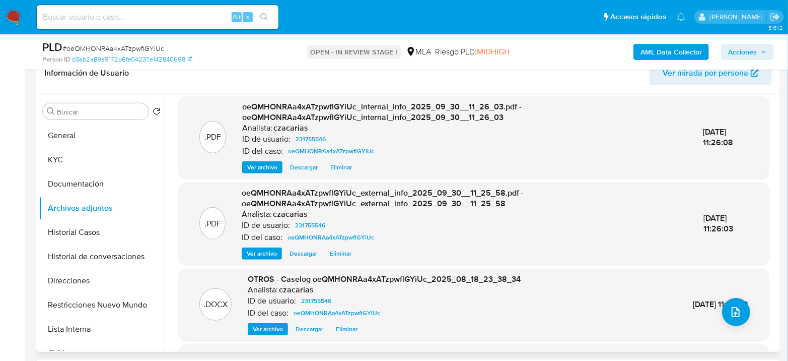
scroll to position [0, 0]
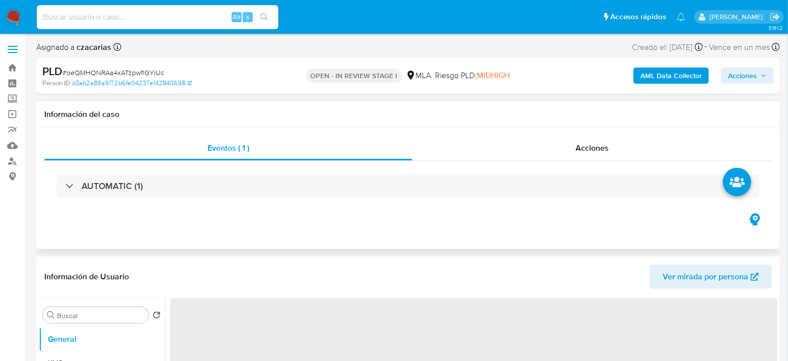
select select "10"
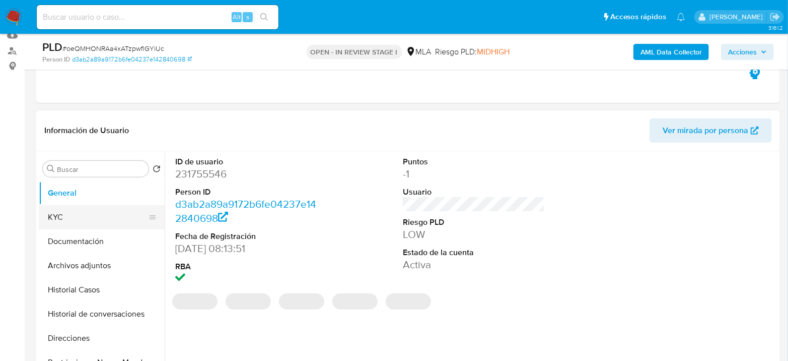
scroll to position [112, 0]
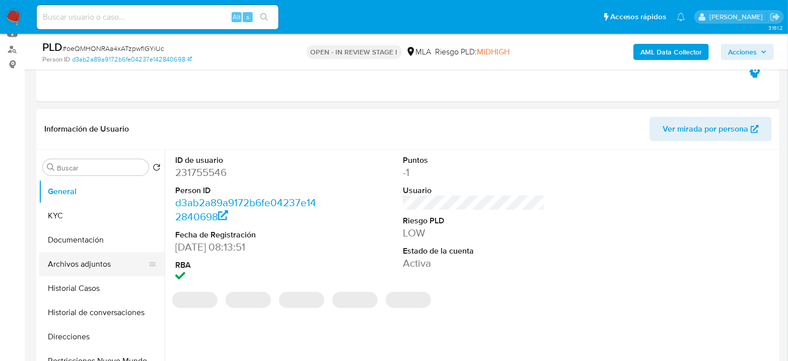
click at [85, 253] on button "Archivos adjuntos" at bounding box center [98, 264] width 118 height 24
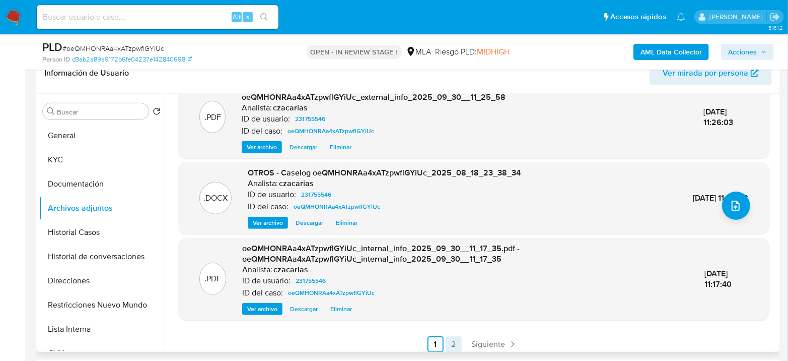
click at [452, 344] on link "2" at bounding box center [454, 344] width 16 height 16
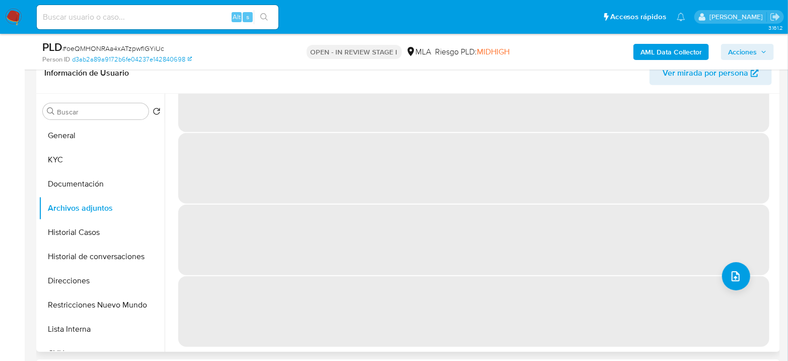
scroll to position [0, 0]
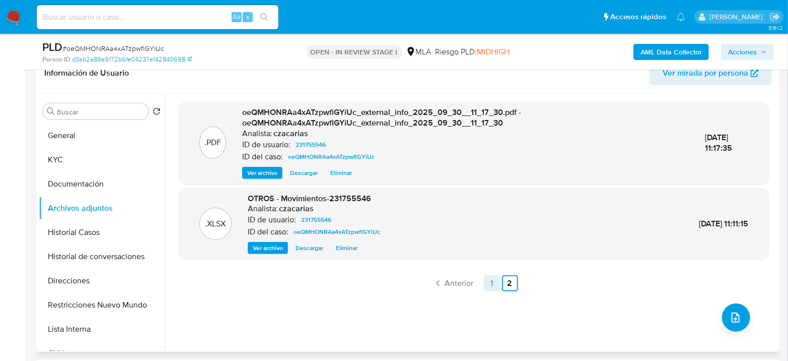
click at [487, 284] on link "1" at bounding box center [492, 283] width 16 height 16
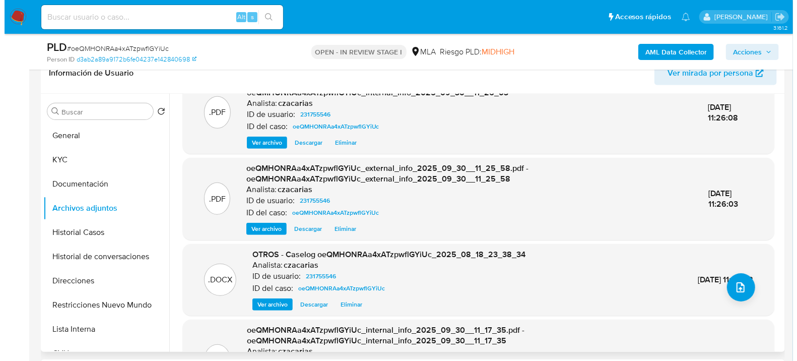
scroll to position [56, 0]
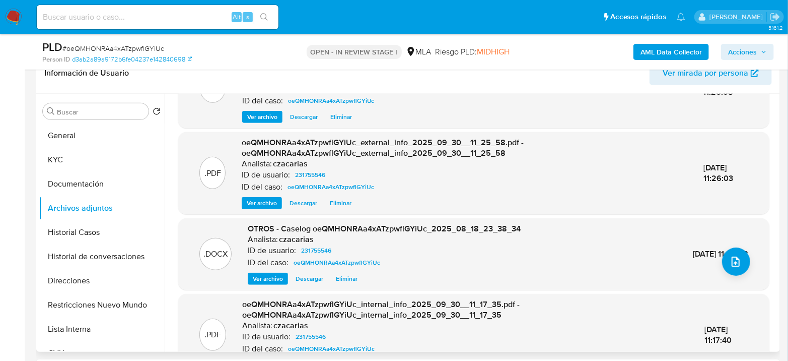
click at [275, 275] on span "Ver archivo" at bounding box center [268, 278] width 30 height 10
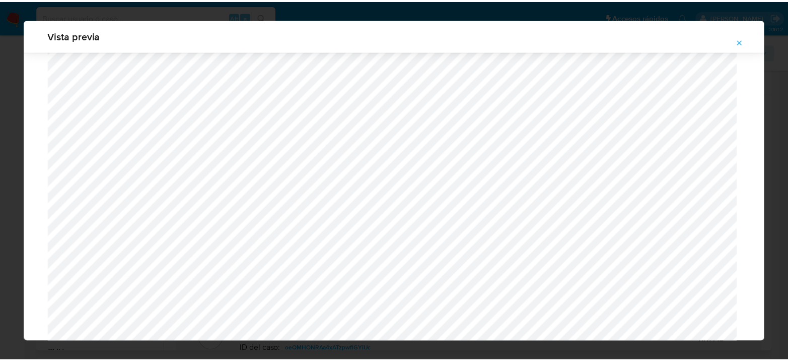
scroll to position [0, 0]
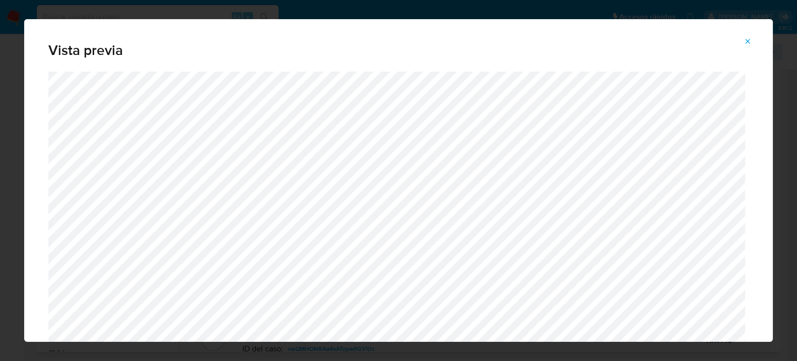
click at [747, 39] on icon "Attachment preview" at bounding box center [747, 41] width 8 height 8
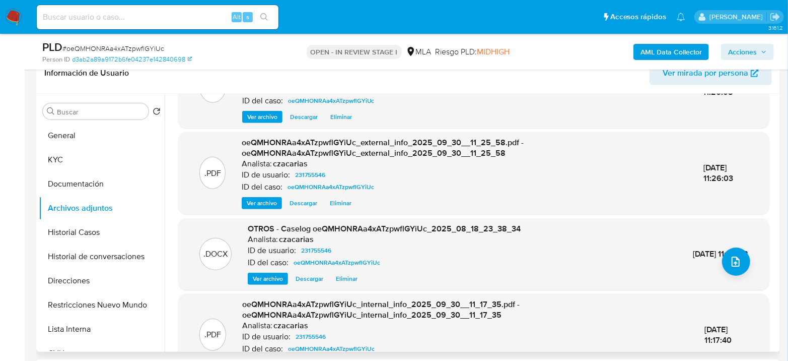
click at [746, 49] on span "Acciones" at bounding box center [742, 52] width 29 height 16
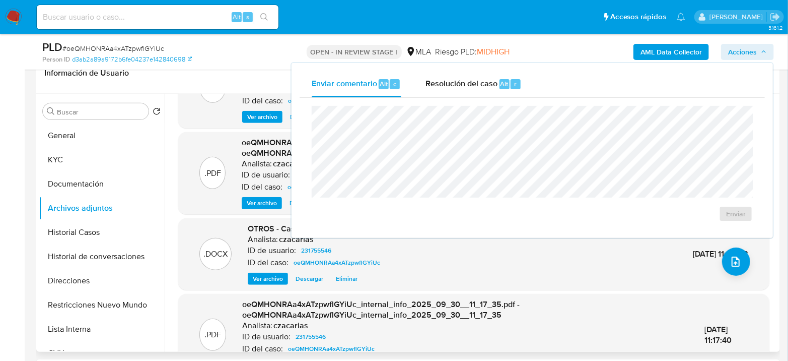
drag, startPoint x: 491, startPoint y: 82, endPoint x: 494, endPoint y: 102, distance: 20.9
click at [488, 82] on span "Resolución del caso" at bounding box center [462, 84] width 72 height 12
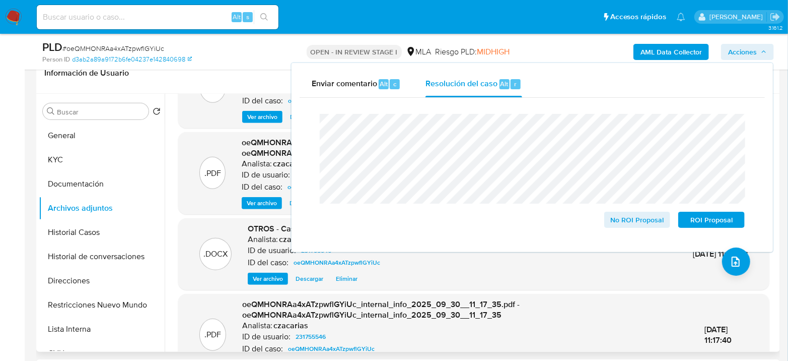
click at [104, 51] on span "# oeQMHONRAa4xATzpwflGYiUc" at bounding box center [113, 48] width 102 height 10
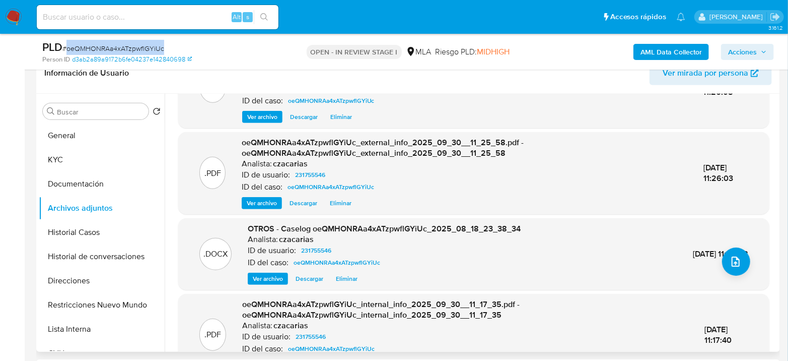
copy span "oeQMHONRAa4xATzpwflGYiUc"
click at [738, 42] on div "AML Data Collector Acciones" at bounding box center [653, 52] width 241 height 24
click at [736, 49] on span "Acciones" at bounding box center [742, 52] width 29 height 16
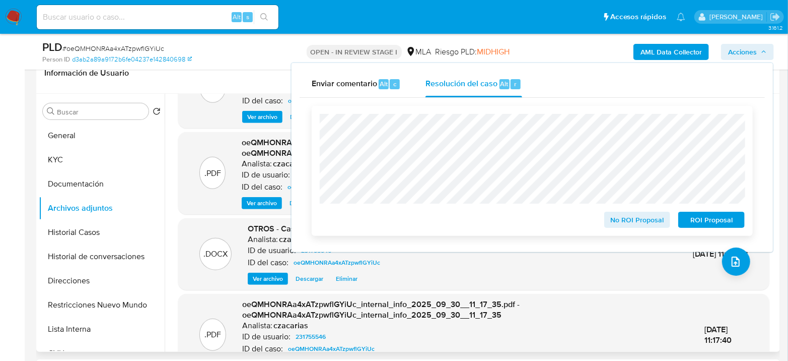
click at [646, 217] on span "No ROI Proposal" at bounding box center [637, 220] width 52 height 14
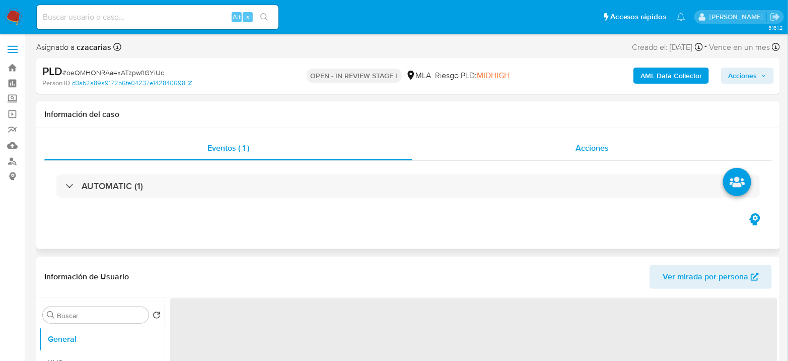
select select "10"
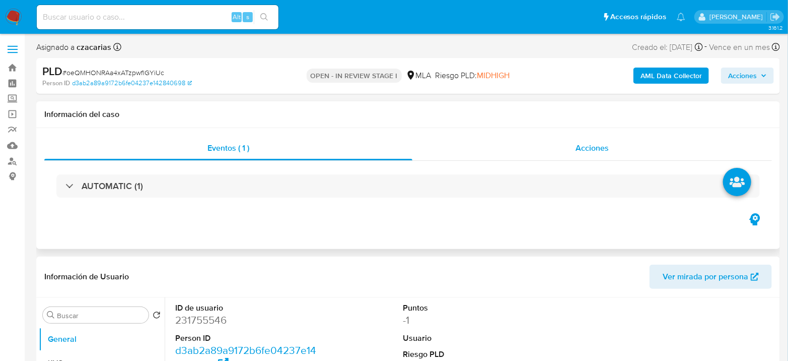
click at [622, 152] on div "Acciones" at bounding box center [593, 148] width 360 height 24
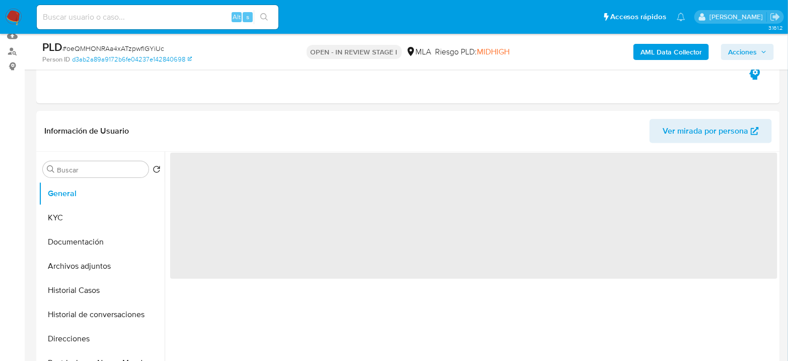
scroll to position [112, 0]
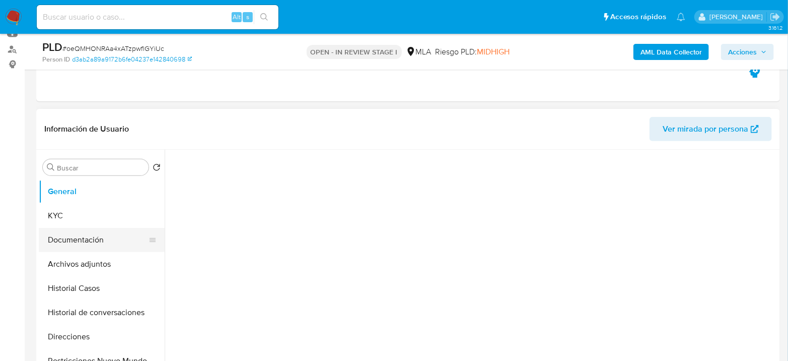
select select "10"
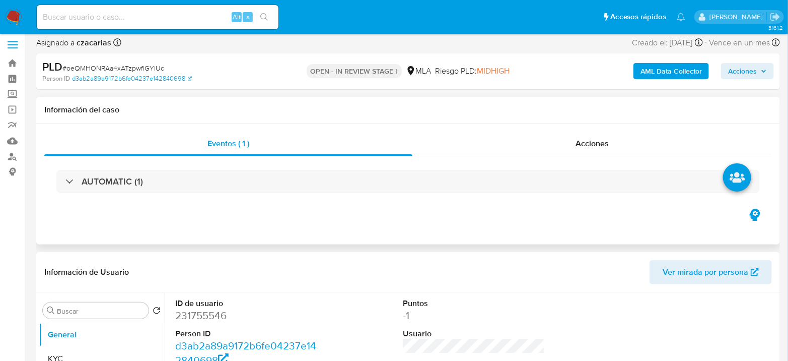
scroll to position [0, 0]
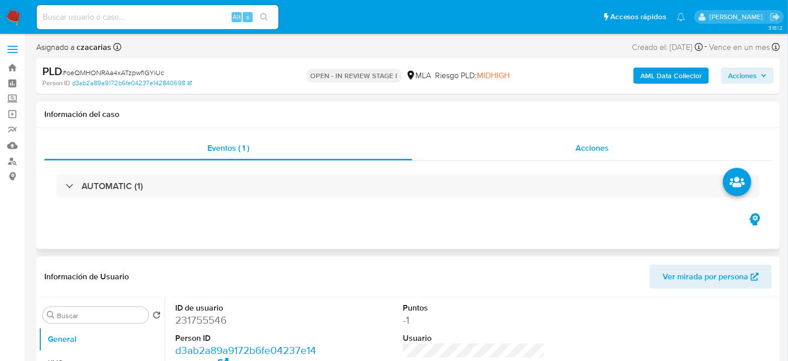
click at [588, 136] on div "Acciones" at bounding box center [593, 148] width 360 height 24
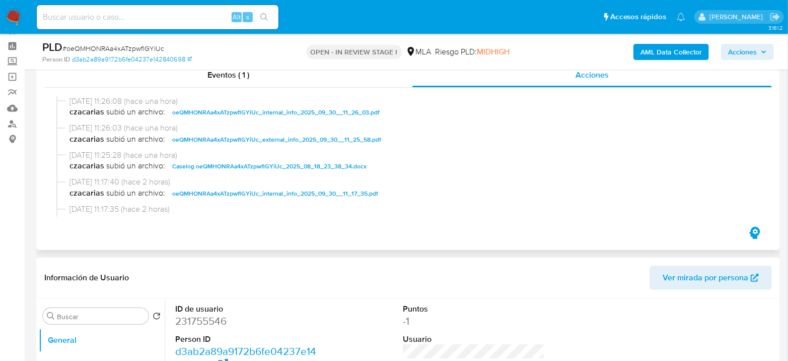
scroll to position [56, 0]
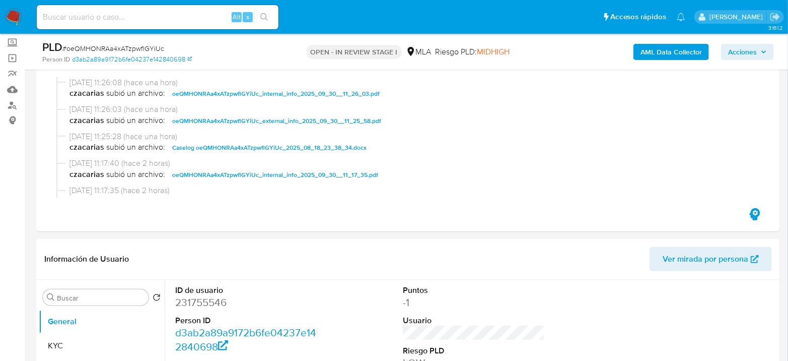
click at [18, 12] on img at bounding box center [13, 17] width 17 height 17
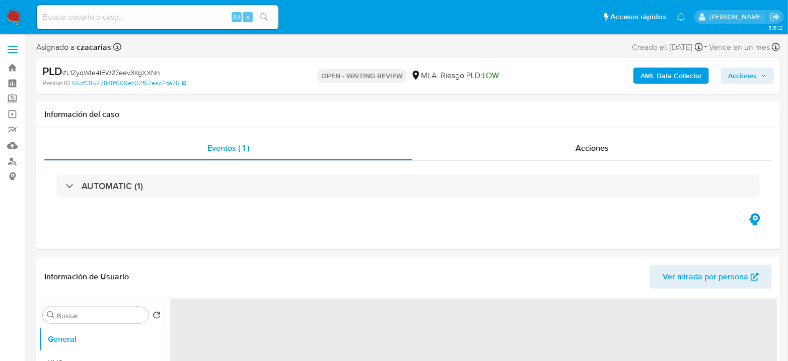
select select "10"
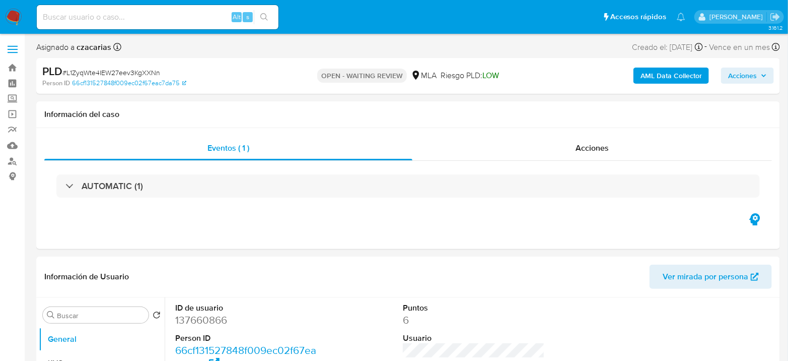
click at [116, 72] on span "# L1ZyqWte4IEW27eev3KgXXNn" at bounding box center [111, 72] width 98 height 10
copy span "L1ZyqWte4IEW27eev3KgXXNn"
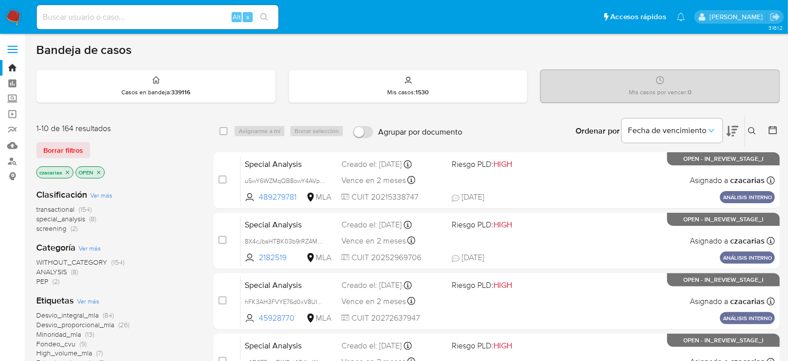
click at [750, 128] on icon at bounding box center [752, 131] width 8 height 8
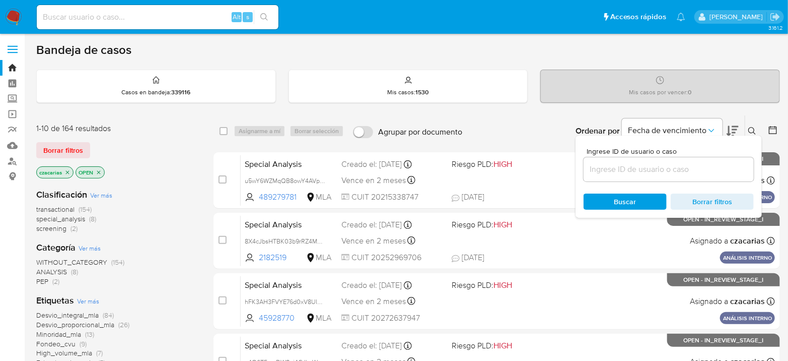
click at [605, 165] on input at bounding box center [669, 169] width 170 height 13
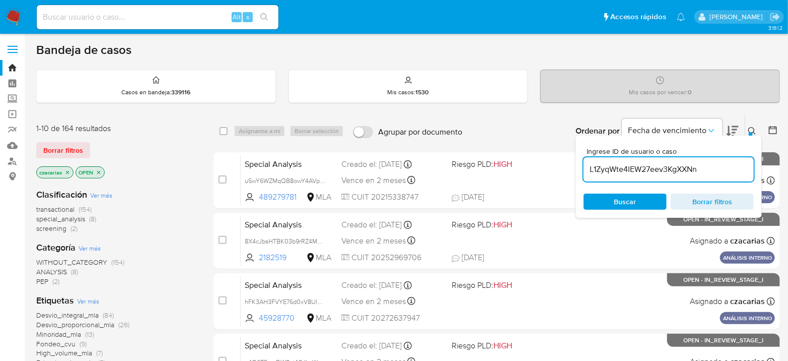
type input "L1ZyqWte4IEW27eev3KgXXNn"
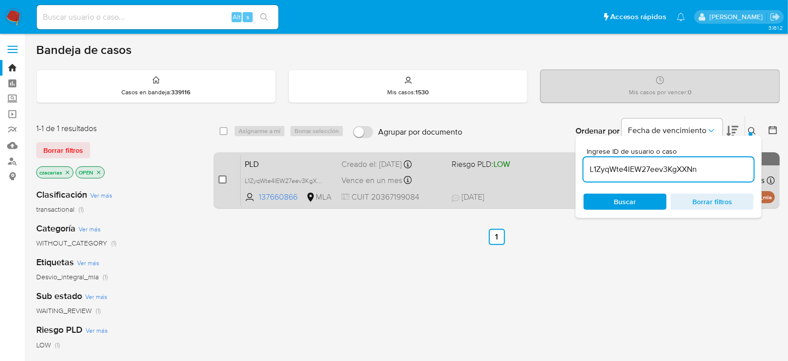
click at [220, 179] on input "checkbox" at bounding box center [223, 179] width 8 height 8
checkbox input "true"
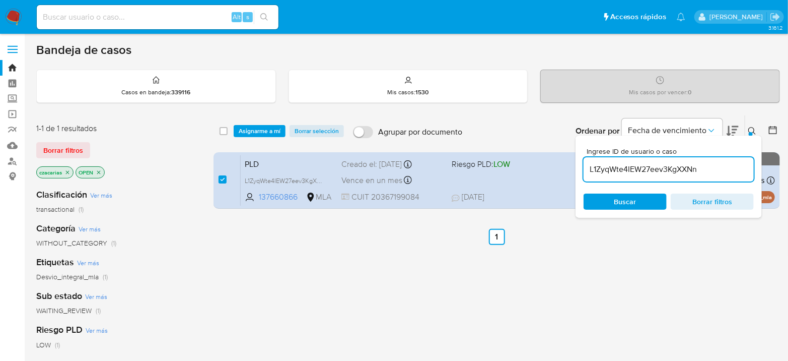
click at [259, 136] on div "select-all-cases-checkbox Asignarme a mí Borrar selección Agrupar por documento…" at bounding box center [497, 130] width 567 height 31
click at [267, 122] on div "select-all-cases-checkbox Asignarme a mí Borrar selección Agrupar por documento…" at bounding box center [497, 130] width 567 height 31
click at [266, 126] on span "Asignarme a mí" at bounding box center [260, 131] width 42 height 10
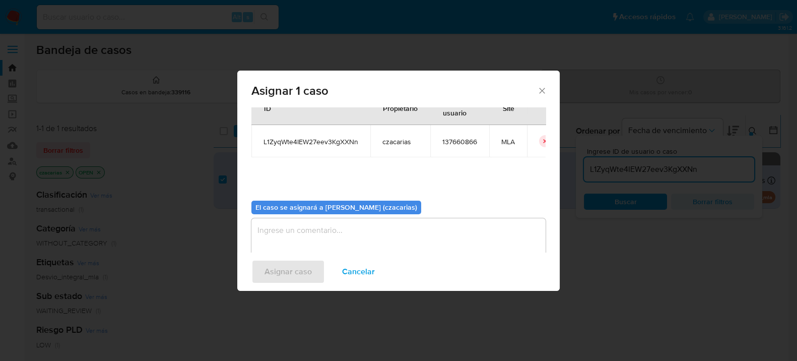
scroll to position [51, 0]
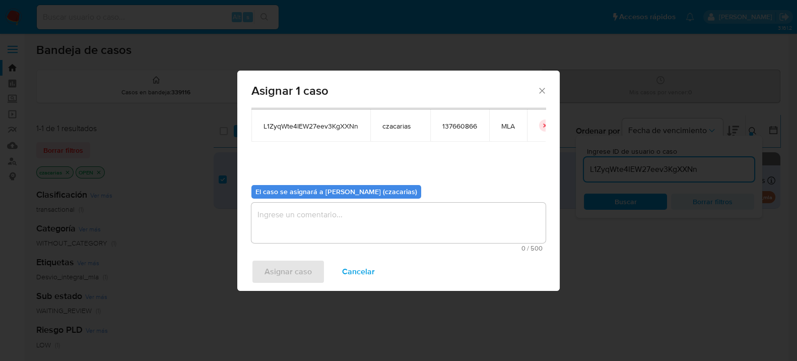
click at [333, 235] on textarea "assign-modal" at bounding box center [398, 222] width 294 height 40
click at [307, 257] on div "Asignar caso Cancelar" at bounding box center [398, 271] width 322 height 38
click at [308, 275] on span "Asignar caso" at bounding box center [287, 271] width 47 height 22
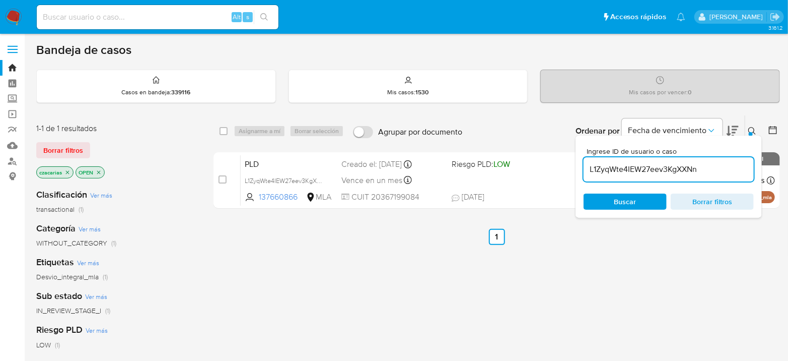
click at [627, 169] on input "L1ZyqWte4IEW27eev3KgXXNn" at bounding box center [669, 169] width 170 height 13
paste input "AxsRpYjzuylmzq83fCZUmRDX"
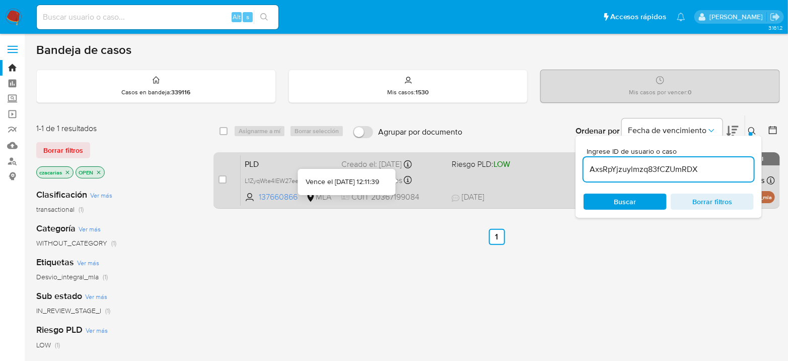
type input "AxsRpYjzuylmzq83fCZUmRDX"
drag, startPoint x: 222, startPoint y: 177, endPoint x: 245, endPoint y: 142, distance: 42.9
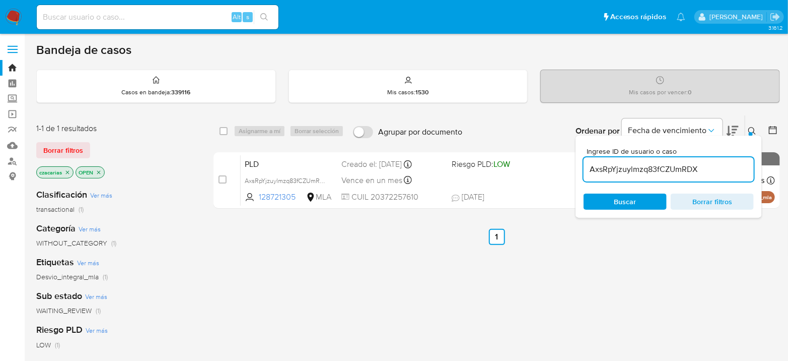
click at [222, 177] on input "checkbox" at bounding box center [223, 179] width 8 height 8
checkbox input "true"
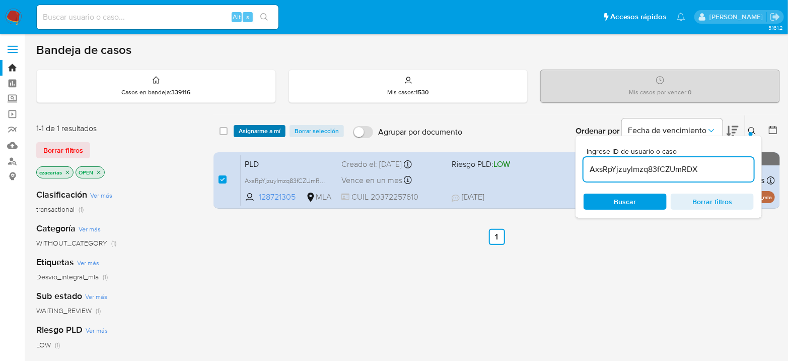
click at [254, 132] on span "Asignarme a mí" at bounding box center [260, 131] width 42 height 10
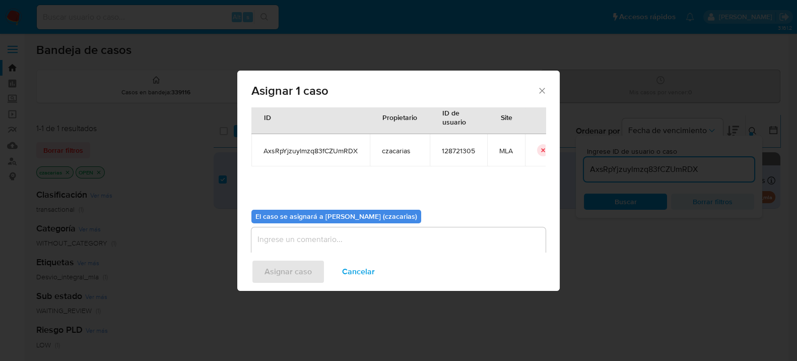
scroll to position [51, 0]
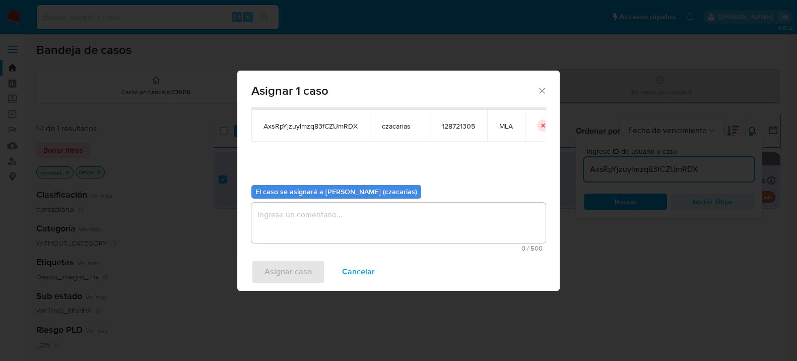
click at [350, 229] on textarea "assign-modal" at bounding box center [398, 222] width 294 height 40
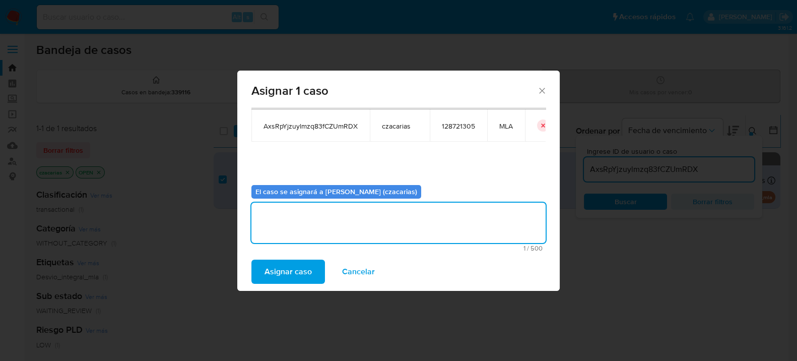
click at [305, 261] on span "Asignar caso" at bounding box center [287, 271] width 47 height 22
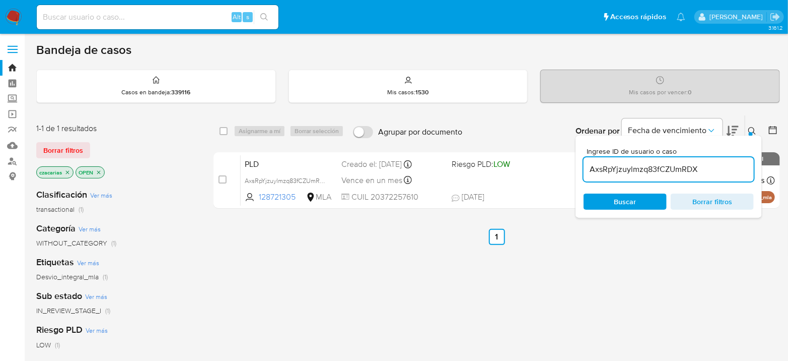
click at [626, 168] on input "AxsRpYjzuylmzq83fCZUmRDX" at bounding box center [669, 169] width 170 height 13
paste input "72eQhIN3VYaqW55SAIdpFSZD"
type input "72eQhIN3VYaqW55SAIdpFSZD"
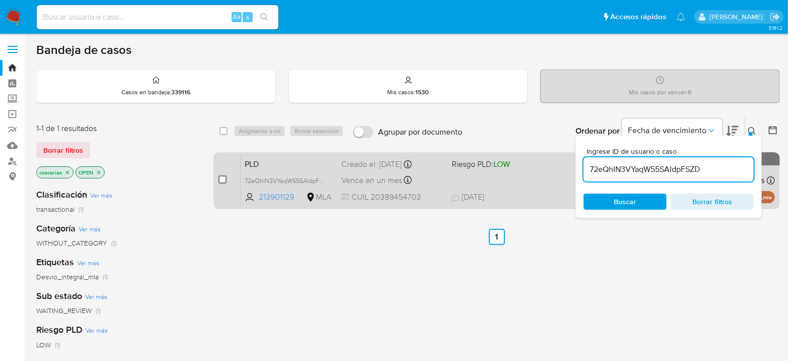
click at [220, 180] on div "case-item-checkbox No es posible asignar el caso PLD 72eQhIN3VYaqW55SAIdpFSZD 2…" at bounding box center [497, 180] width 567 height 56
click at [220, 180] on input "checkbox" at bounding box center [223, 179] width 8 height 8
checkbox input "true"
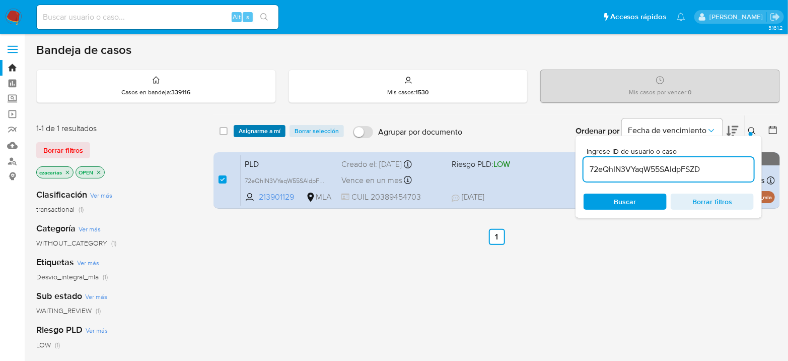
click at [259, 132] on span "Asignarme a mí" at bounding box center [260, 131] width 42 height 10
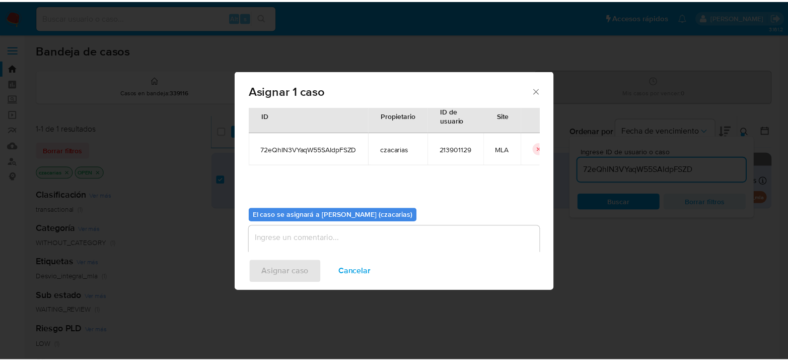
scroll to position [51, 0]
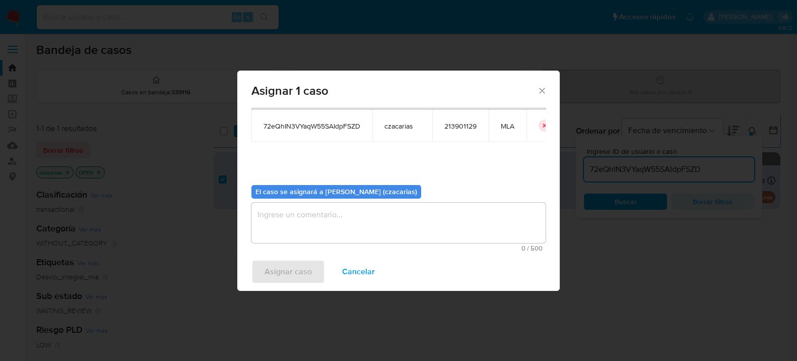
click at [338, 222] on textarea "assign-modal" at bounding box center [398, 222] width 294 height 40
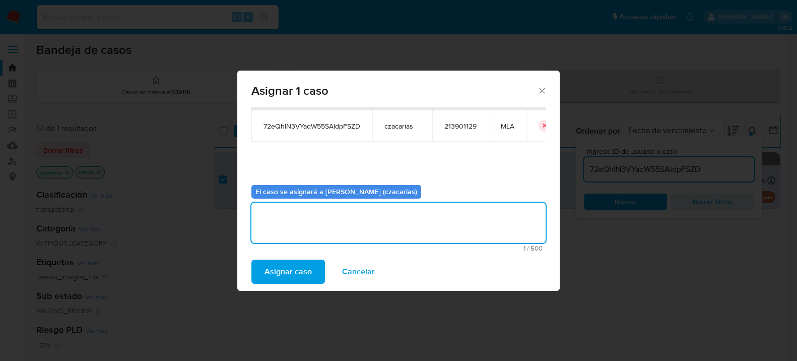
click at [290, 276] on span "Asignar caso" at bounding box center [287, 271] width 47 height 22
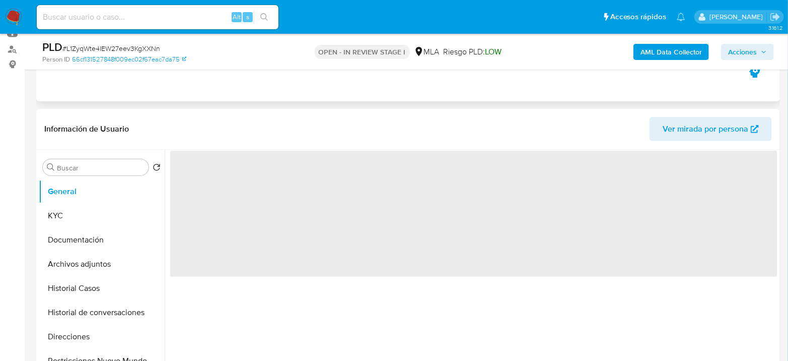
select select "10"
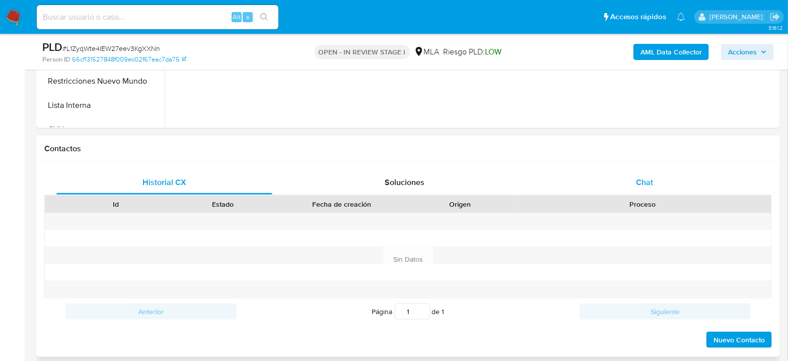
click at [638, 177] on div "Chat" at bounding box center [645, 182] width 216 height 24
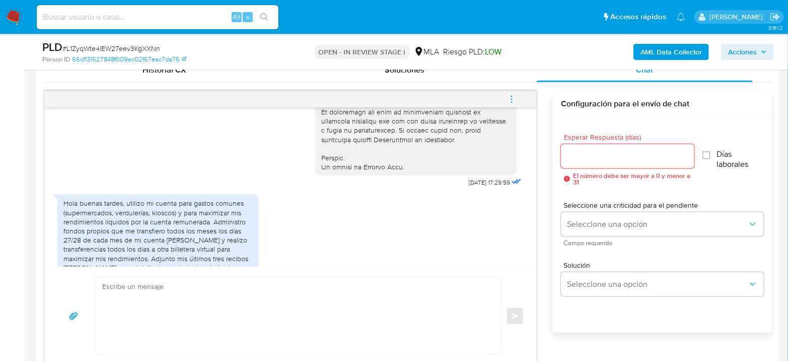
scroll to position [468, 0]
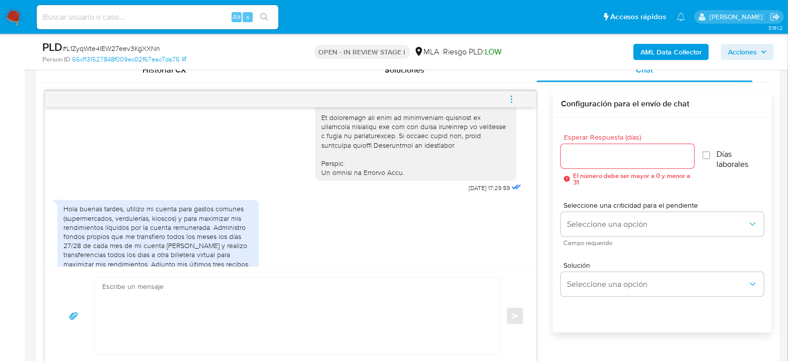
click at [513, 93] on span "menu-action" at bounding box center [511, 99] width 9 height 24
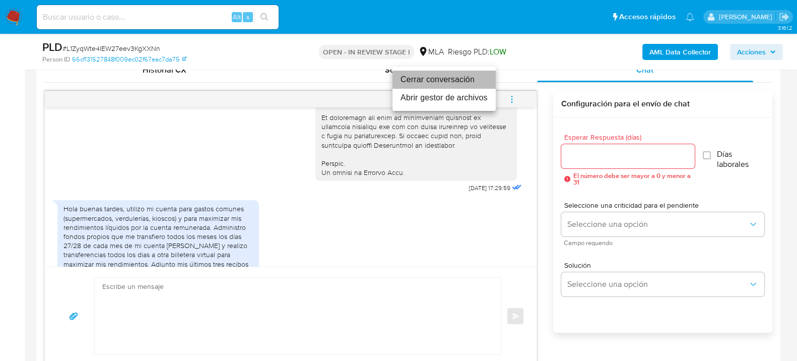
click at [447, 80] on li "Cerrar conversación" at bounding box center [443, 80] width 103 height 18
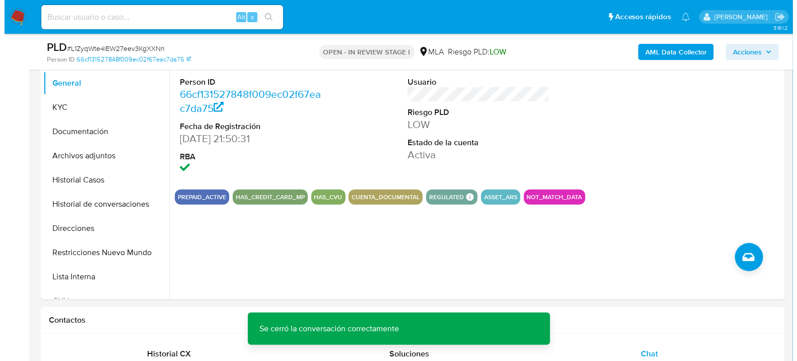
scroll to position [168, 0]
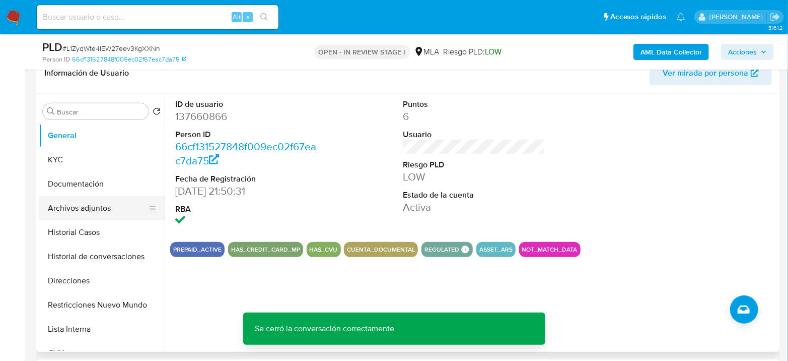
click at [99, 204] on button "Archivos adjuntos" at bounding box center [98, 208] width 118 height 24
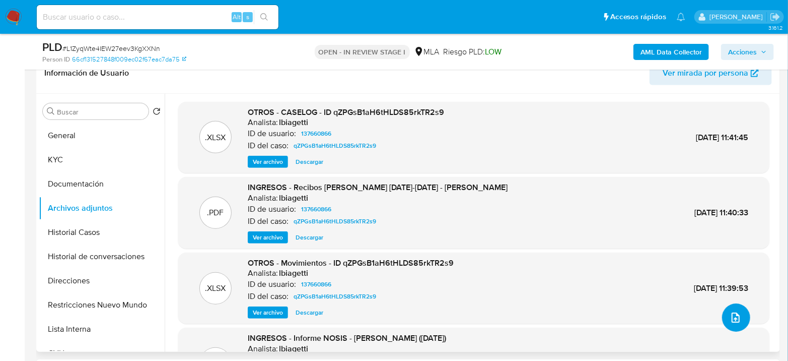
click at [735, 314] on icon "upload-file" at bounding box center [736, 317] width 12 height 12
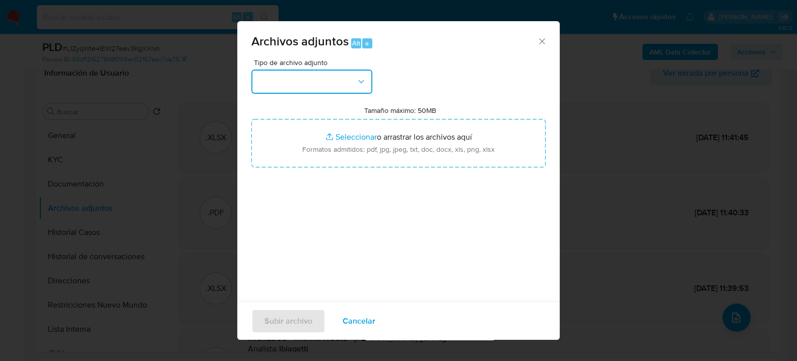
click at [333, 86] on button "button" at bounding box center [311, 82] width 121 height 24
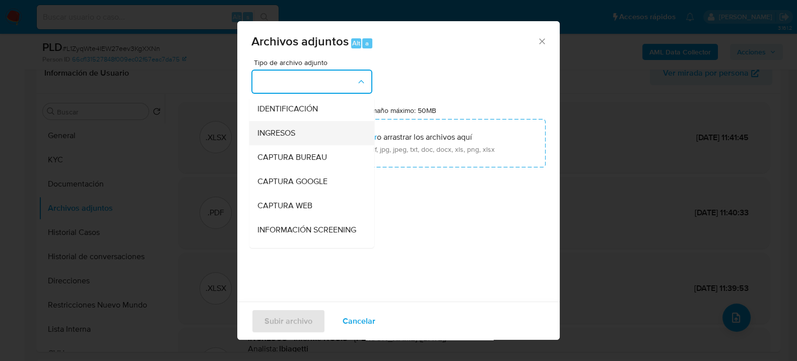
click at [281, 130] on span "INGRESOS" at bounding box center [276, 132] width 38 height 10
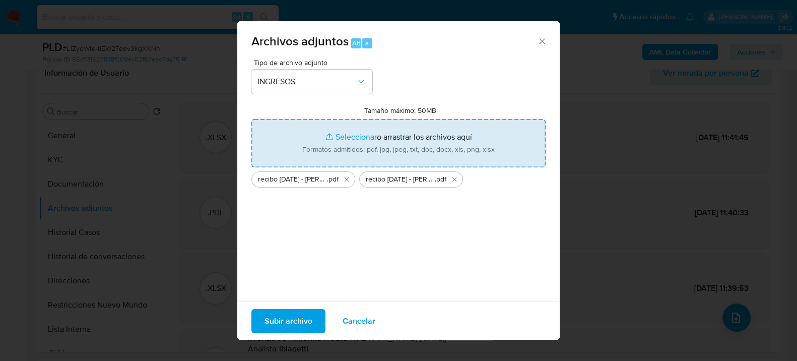
type input "C:\fakepath\recibo [DATE] - [PERSON_NAME].pdf"
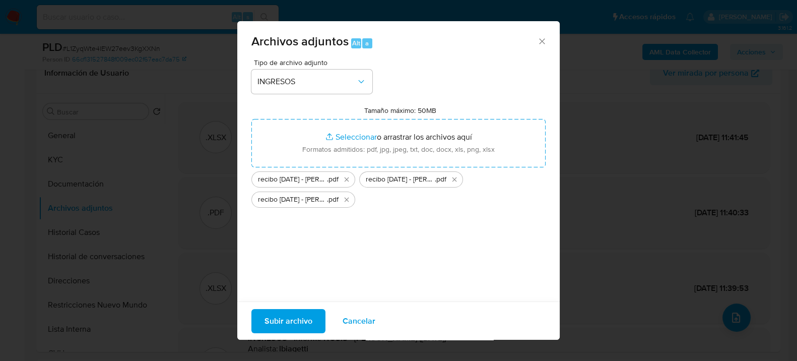
drag, startPoint x: 415, startPoint y: 152, endPoint x: 312, endPoint y: 320, distance: 196.9
click at [312, 320] on button "Subir archivo" at bounding box center [288, 320] width 74 height 24
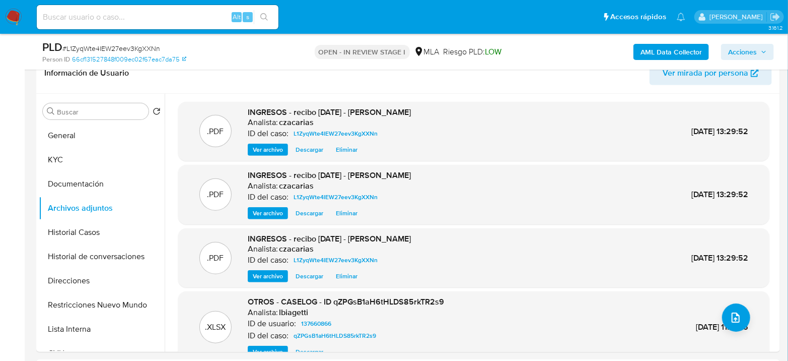
click at [670, 55] on b "AML Data Collector" at bounding box center [671, 52] width 61 height 16
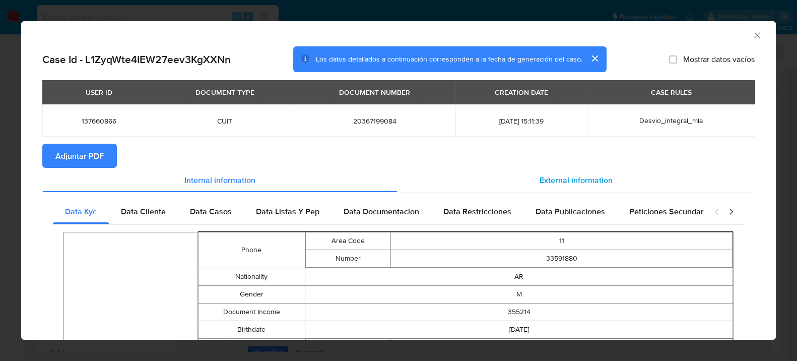
click at [564, 177] on span "External information" at bounding box center [575, 180] width 73 height 12
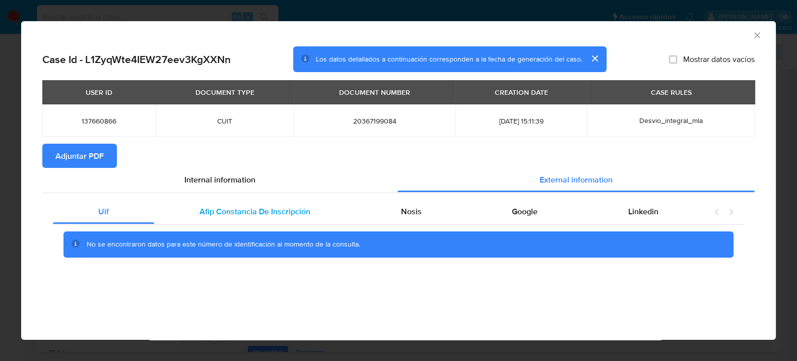
click at [283, 218] on div "Afip Constancia De Inscripción" at bounding box center [254, 211] width 201 height 24
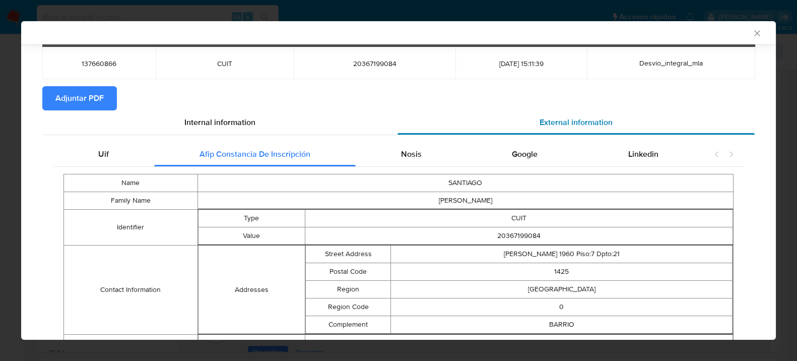
scroll to position [105, 0]
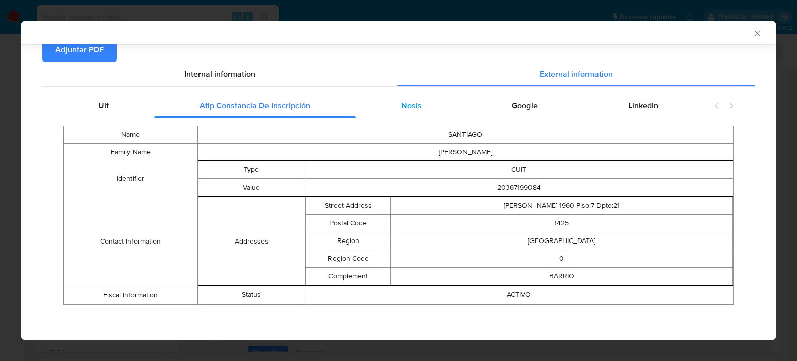
click at [431, 110] on div "Nosis" at bounding box center [411, 106] width 111 height 24
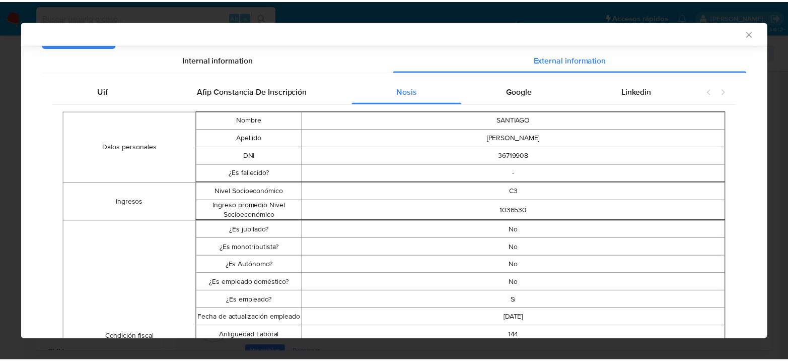
scroll to position [0, 0]
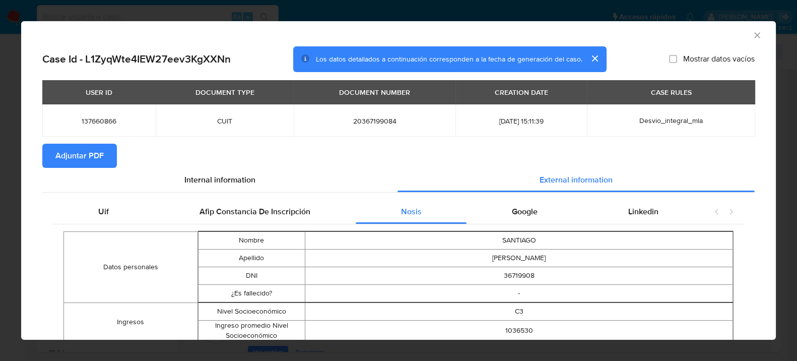
click at [80, 157] on span "Adjuntar PDF" at bounding box center [79, 156] width 48 height 22
click at [752, 35] on icon "Cerrar ventana" at bounding box center [757, 35] width 10 height 10
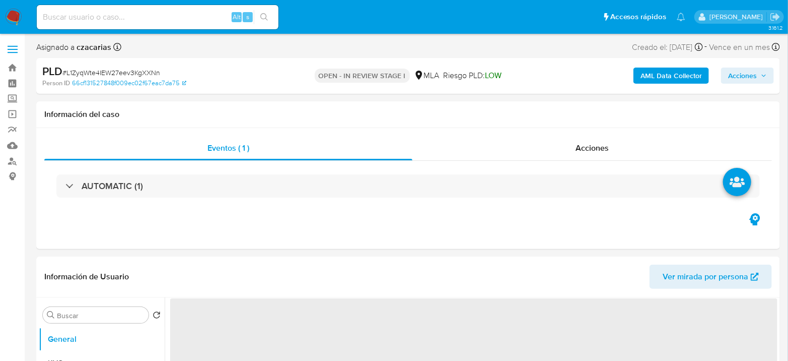
select select "10"
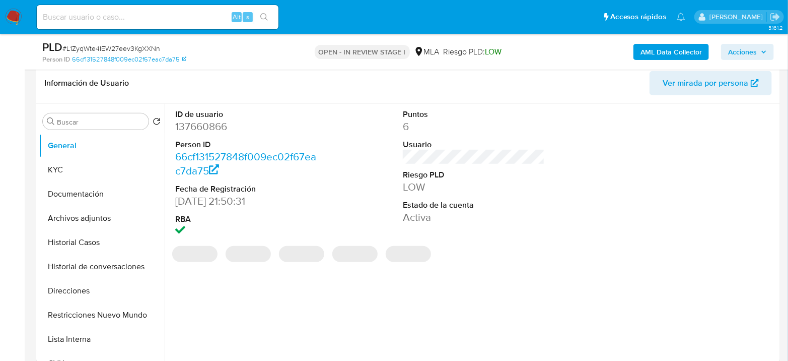
scroll to position [168, 0]
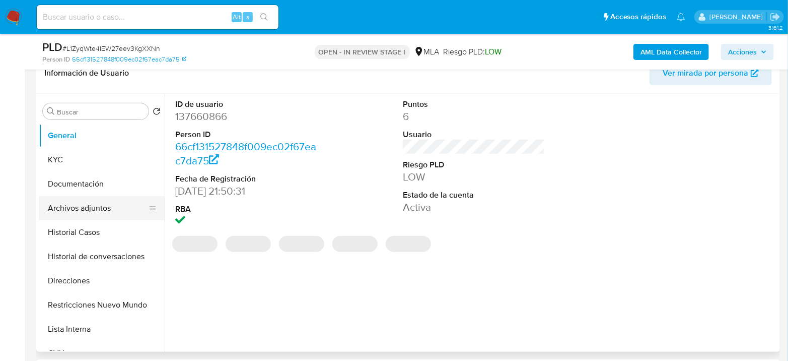
click at [93, 207] on button "Archivos adjuntos" at bounding box center [98, 208] width 118 height 24
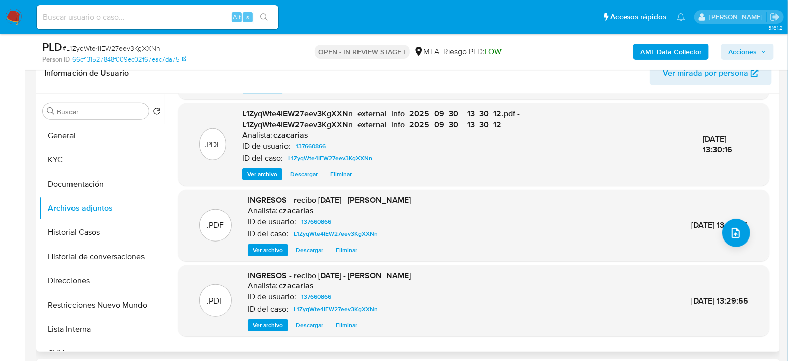
scroll to position [106, 0]
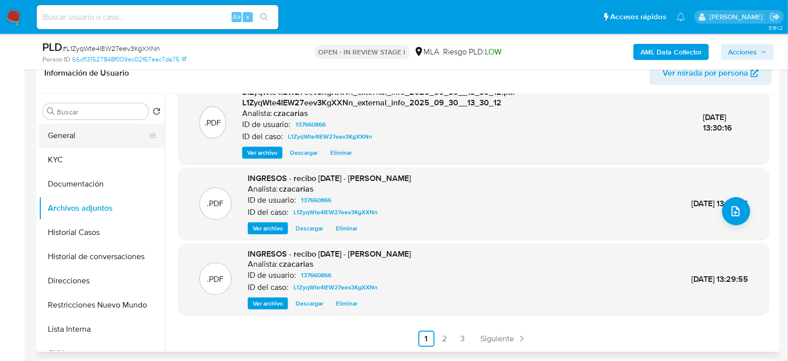
click at [75, 132] on button "General" at bounding box center [98, 135] width 118 height 24
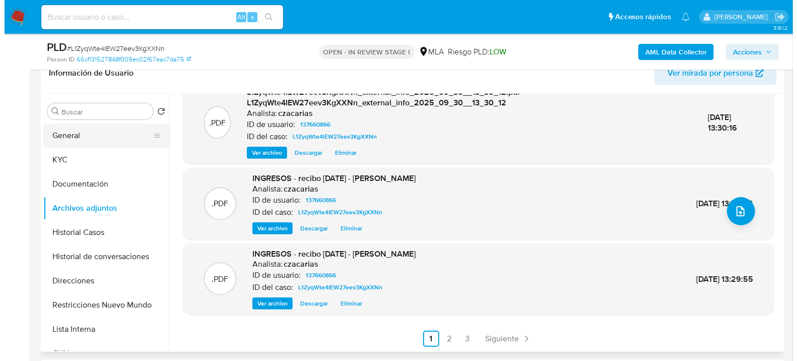
scroll to position [0, 0]
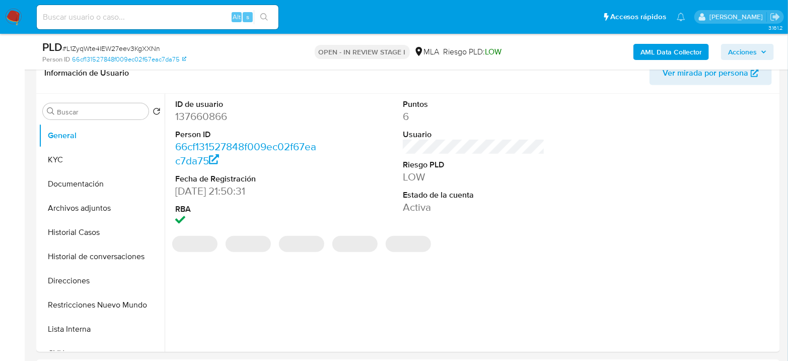
click at [195, 114] on dd "137660866" at bounding box center [246, 116] width 142 height 14
copy dd "137660866"
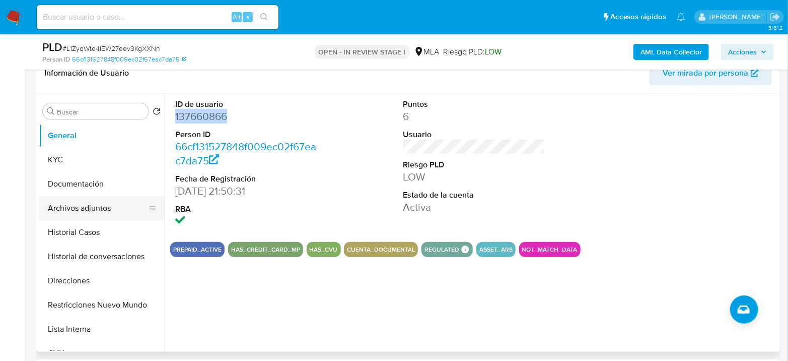
click at [65, 209] on button "Archivos adjuntos" at bounding box center [98, 208] width 118 height 24
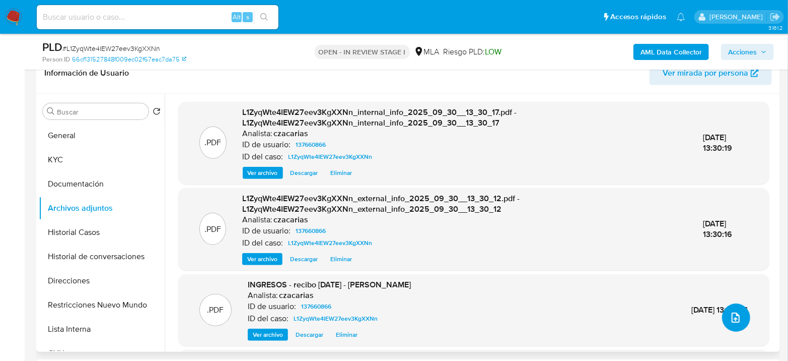
click at [730, 312] on span "upload-file" at bounding box center [736, 317] width 12 height 12
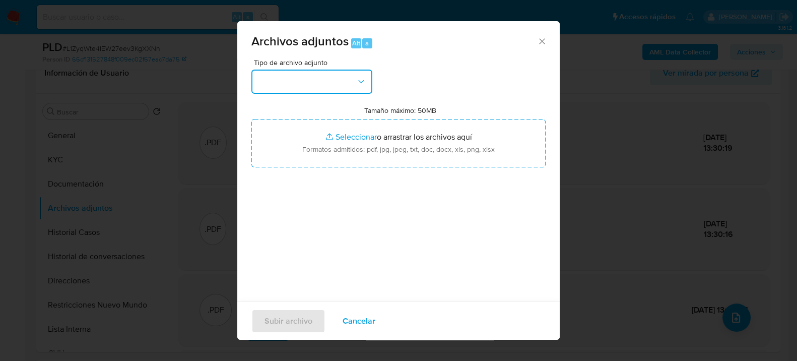
click at [304, 87] on button "button" at bounding box center [311, 82] width 121 height 24
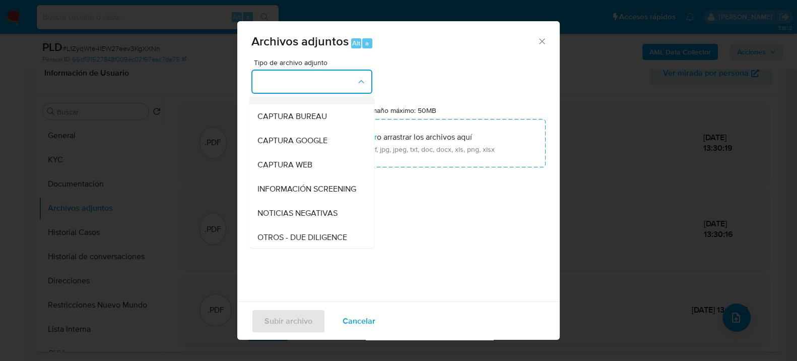
scroll to position [112, 0]
click at [288, 200] on div "OTROS" at bounding box center [308, 190] width 103 height 24
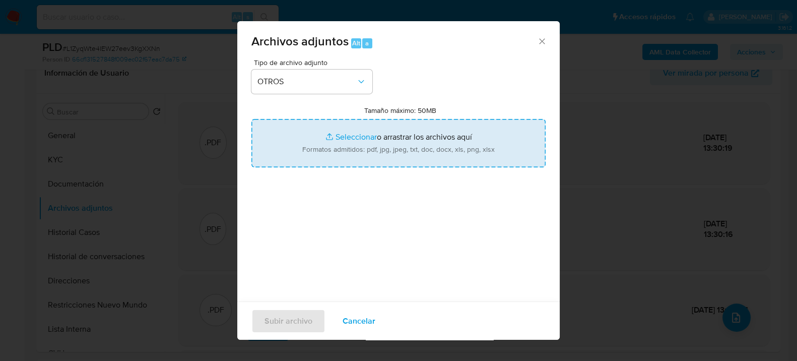
type input "C:\fakepath\Movimientos-137660866.xlsx"
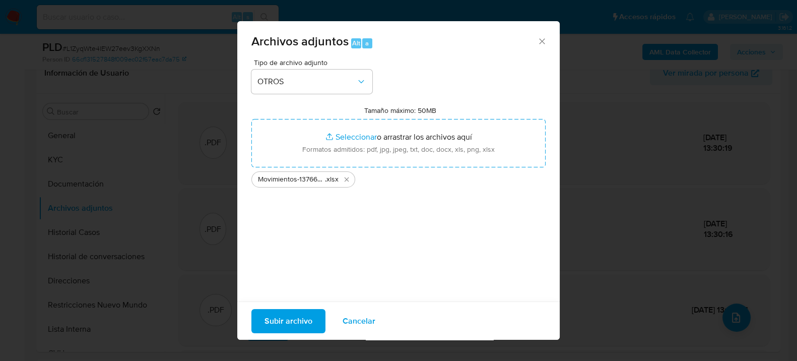
click at [297, 322] on span "Subir archivo" at bounding box center [288, 320] width 48 height 22
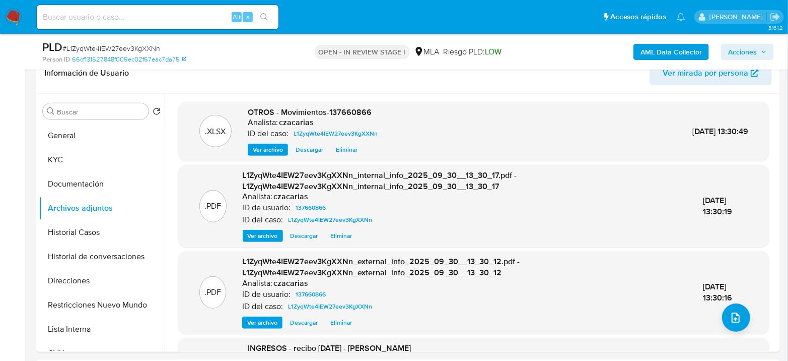
click at [121, 45] on span "# L1ZyqWte4IEW27eev3KgXXNn" at bounding box center [111, 48] width 98 height 10
copy span "L1ZyqWte4IEW27eev3KgXXNn"
click at [79, 226] on button "Historial Casos" at bounding box center [98, 232] width 118 height 24
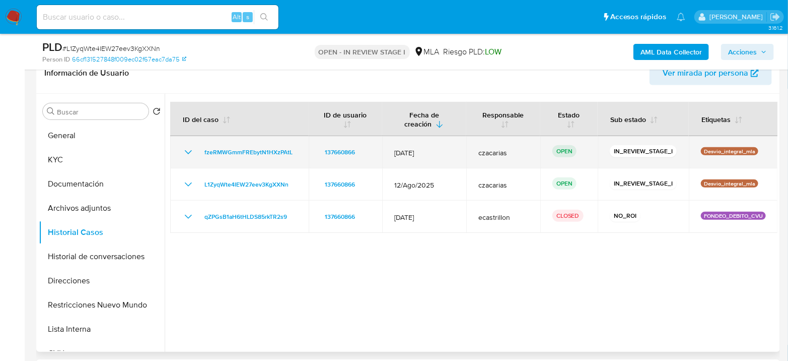
drag, startPoint x: 307, startPoint y: 151, endPoint x: 194, endPoint y: 156, distance: 112.4
click at [194, 156] on tr "fzeRMWGmmFREbytN1HXzPAtL 137660866 12/Sept/2025 czacarias OPEN IN_REVIEW_STAGE_…" at bounding box center [474, 152] width 608 height 32
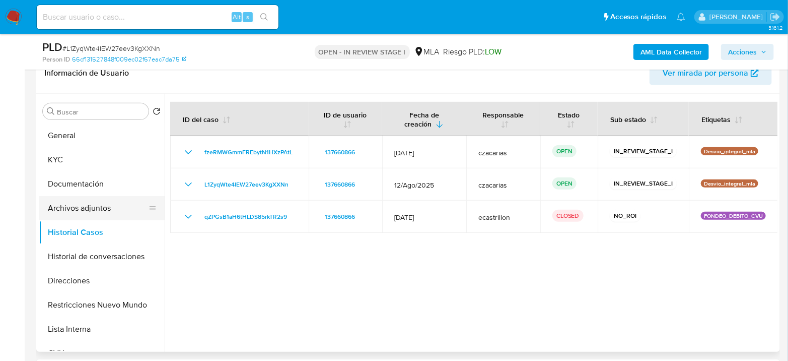
click at [97, 206] on button "Archivos adjuntos" at bounding box center [98, 208] width 118 height 24
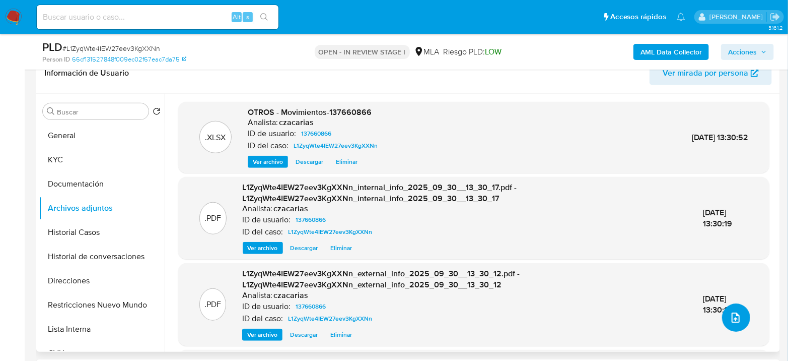
click at [733, 318] on icon "upload-file" at bounding box center [736, 317] width 12 height 12
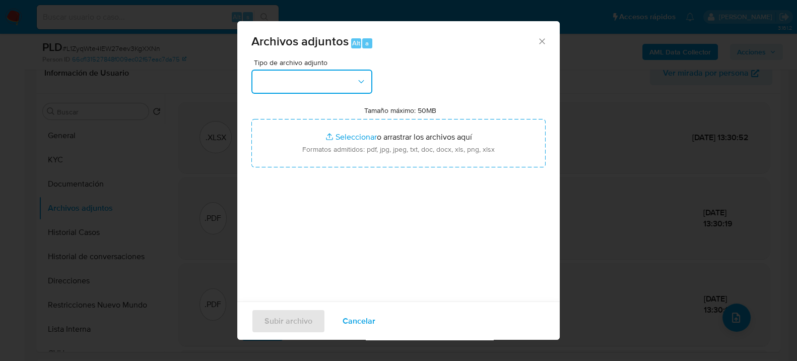
click at [298, 83] on button "button" at bounding box center [311, 82] width 121 height 24
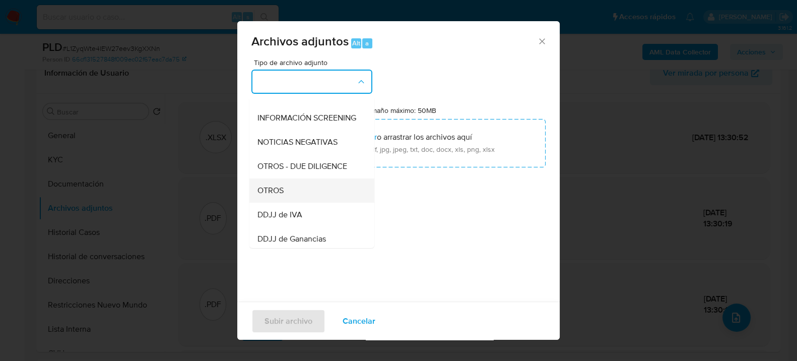
click at [283, 195] on span "OTROS" at bounding box center [270, 190] width 26 height 10
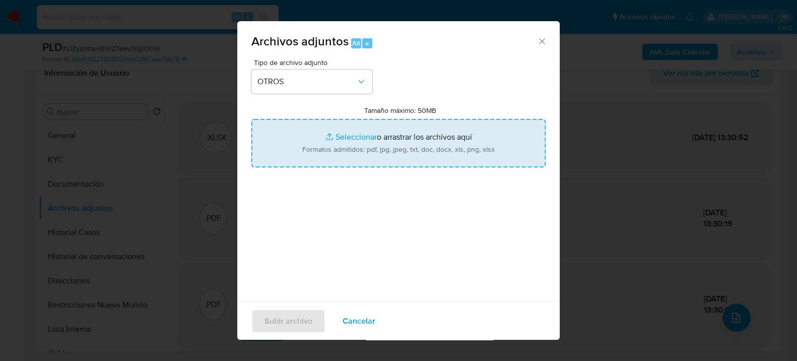
type input "C:\fakepath\Caselog fzeRMWGmmFREbytN1HXzPAtL_2025_09_17_12_37_25.docx"
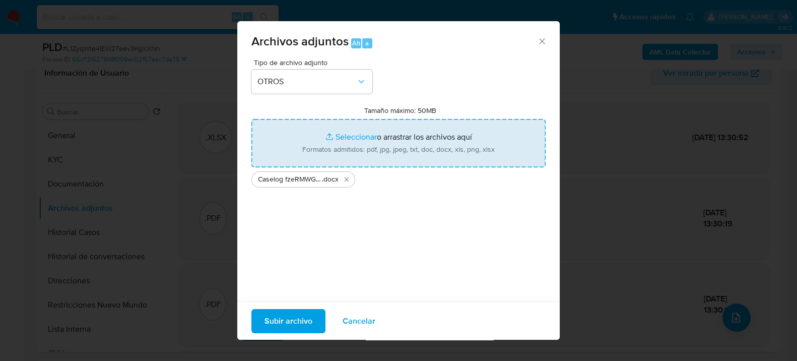
click at [294, 318] on span "Subir archivo" at bounding box center [288, 320] width 48 height 22
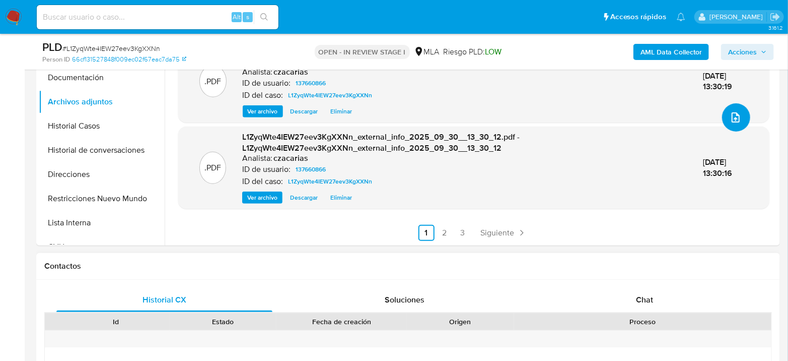
scroll to position [391, 0]
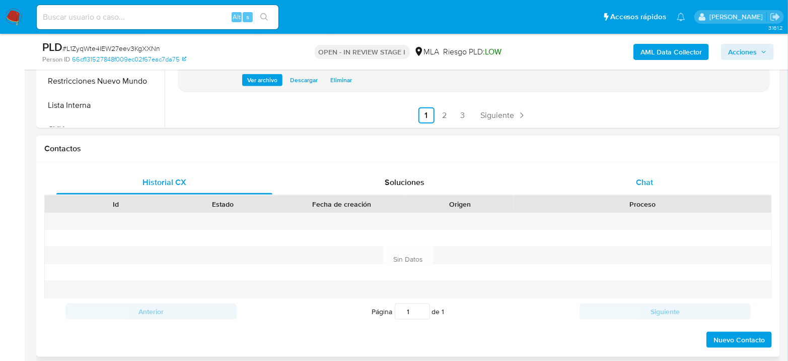
click at [660, 181] on div "Chat" at bounding box center [645, 182] width 216 height 24
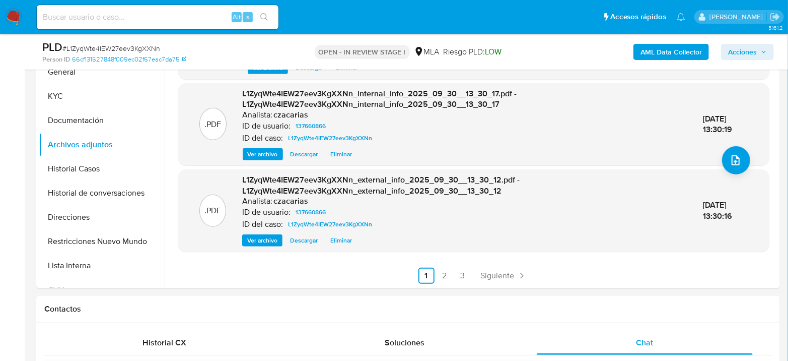
scroll to position [224, 0]
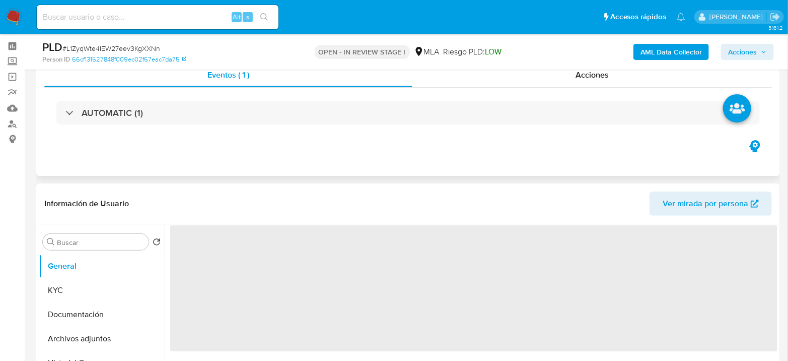
scroll to position [112, 0]
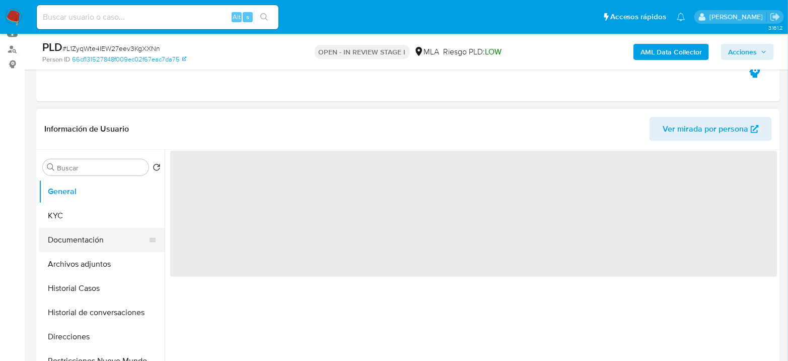
select select "10"
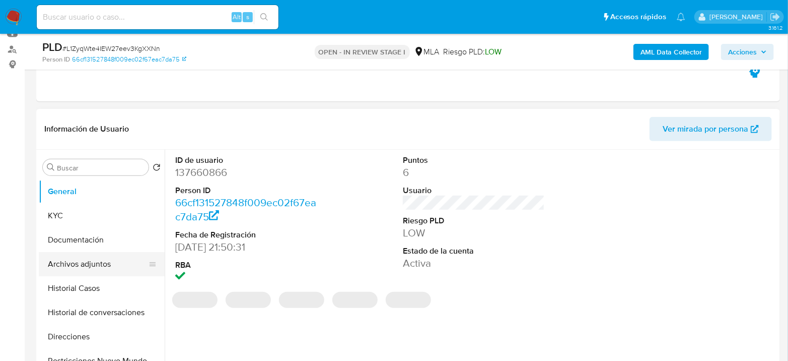
click at [88, 262] on button "Archivos adjuntos" at bounding box center [98, 264] width 118 height 24
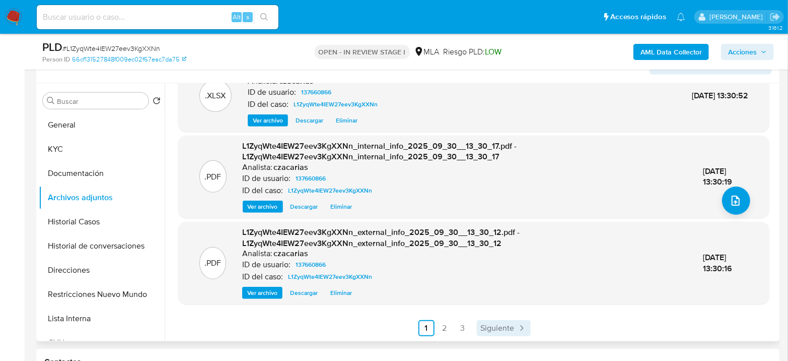
scroll to position [224, 0]
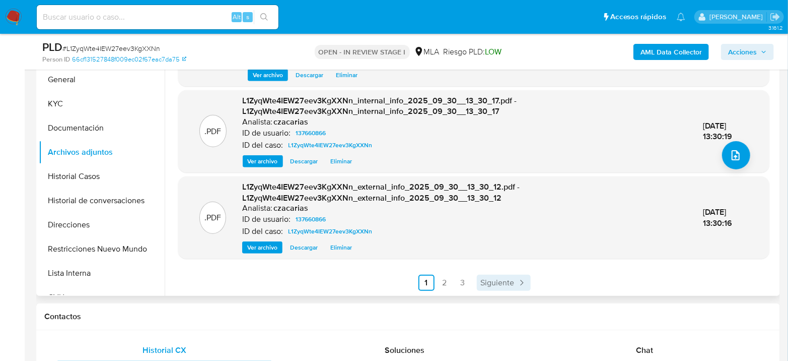
click at [504, 284] on span "Siguiente" at bounding box center [498, 283] width 34 height 8
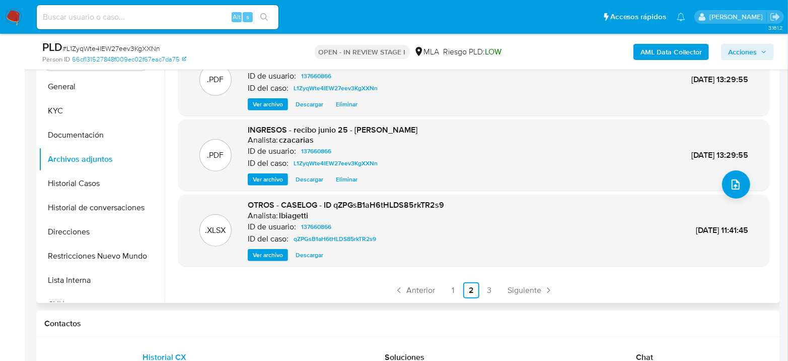
scroll to position [280, 0]
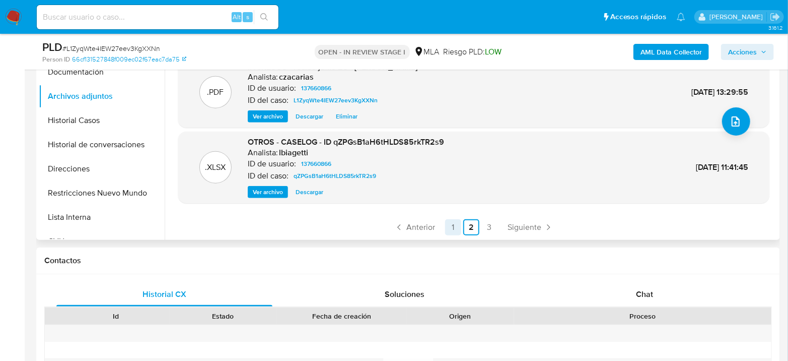
click at [453, 232] on link "1" at bounding box center [453, 227] width 16 height 16
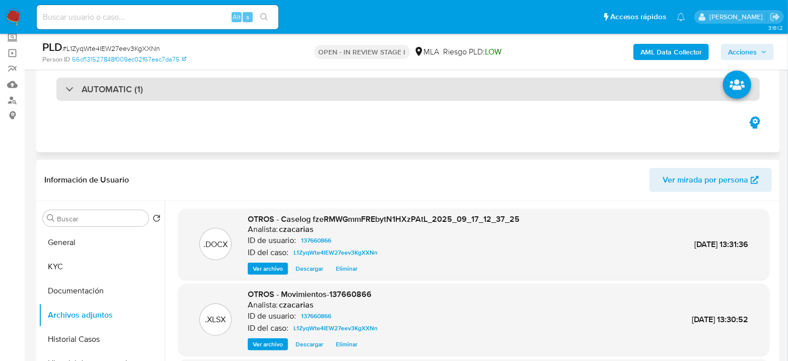
scroll to position [56, 0]
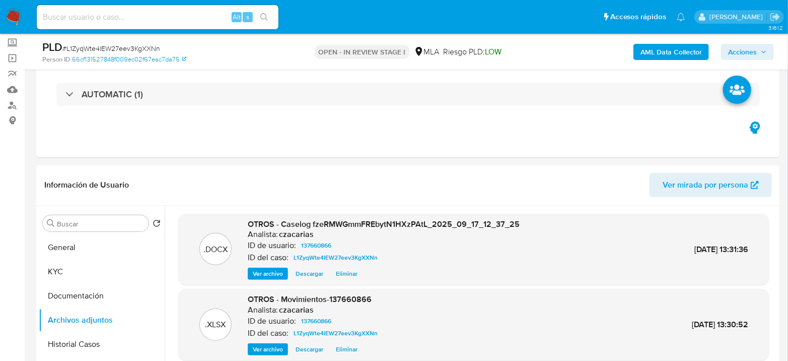
click at [765, 46] on span "Acciones" at bounding box center [747, 52] width 39 height 14
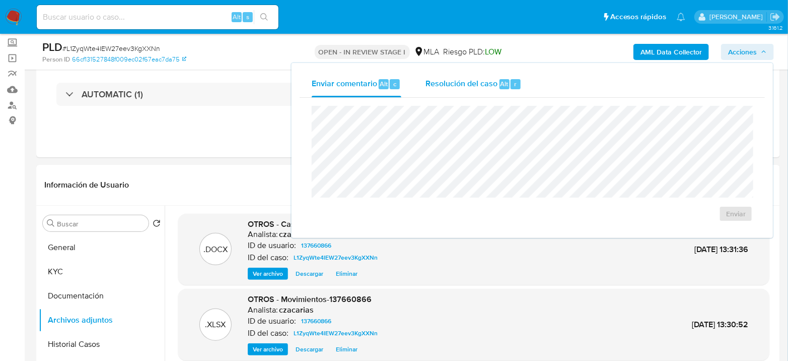
click at [502, 86] on span "Alt" at bounding box center [505, 84] width 8 height 10
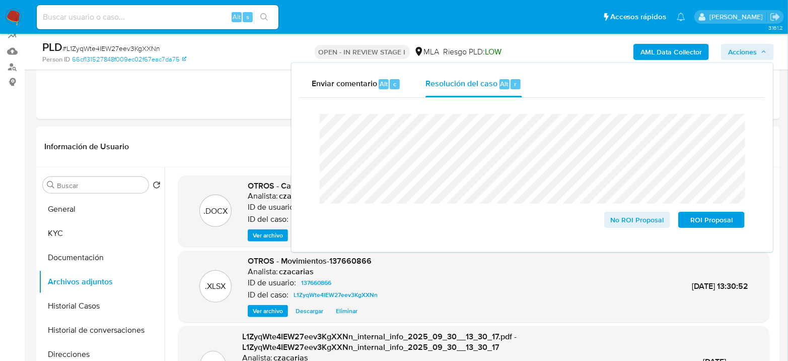
scroll to position [112, 0]
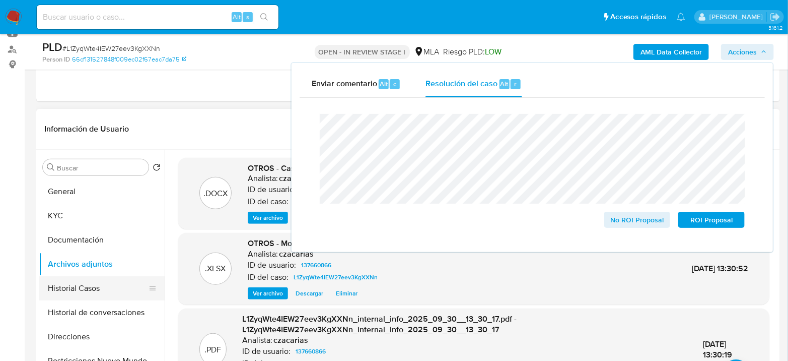
click at [76, 287] on button "Historial Casos" at bounding box center [98, 288] width 118 height 24
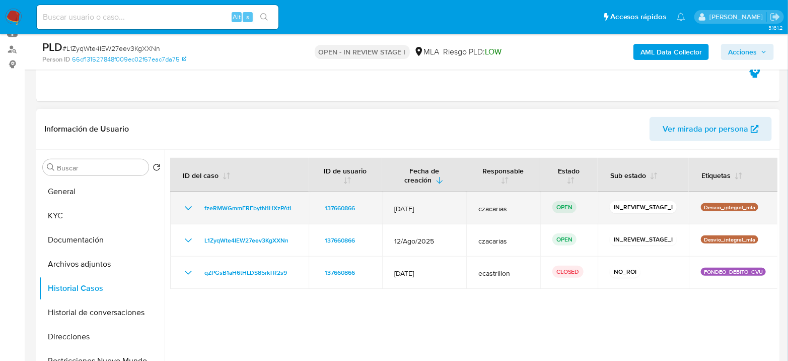
drag, startPoint x: 297, startPoint y: 207, endPoint x: 197, endPoint y: 207, distance: 100.2
click at [197, 207] on td "fzeRMWGmmFREbytN1HXzPAtL" at bounding box center [239, 208] width 139 height 32
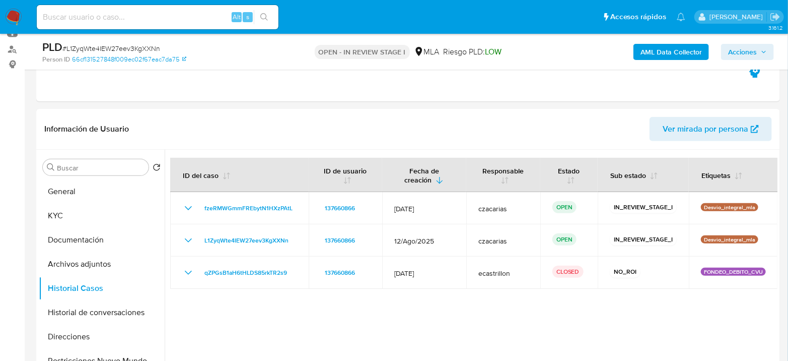
click at [748, 54] on span "Acciones" at bounding box center [742, 52] width 29 height 16
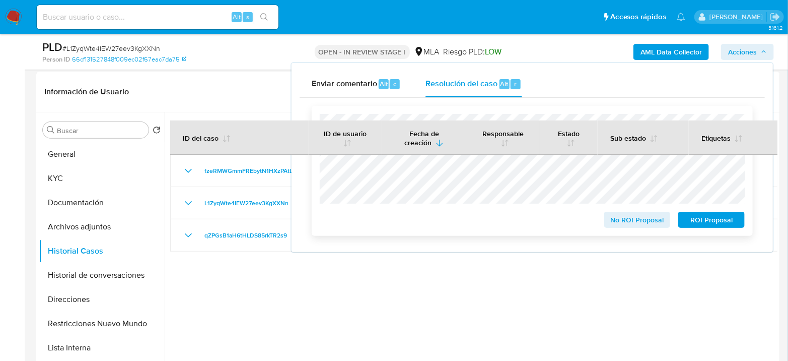
scroll to position [168, 0]
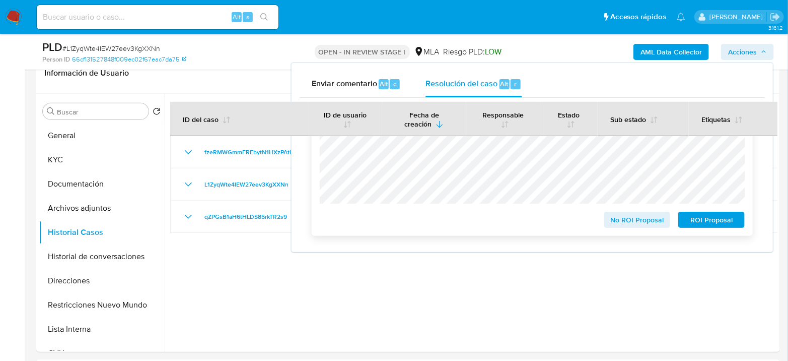
click at [643, 220] on span "No ROI Proposal" at bounding box center [637, 220] width 52 height 14
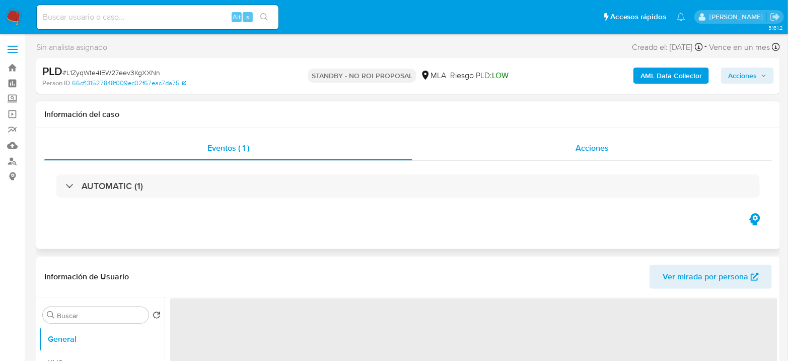
click at [586, 143] on span "Acciones" at bounding box center [592, 148] width 33 height 12
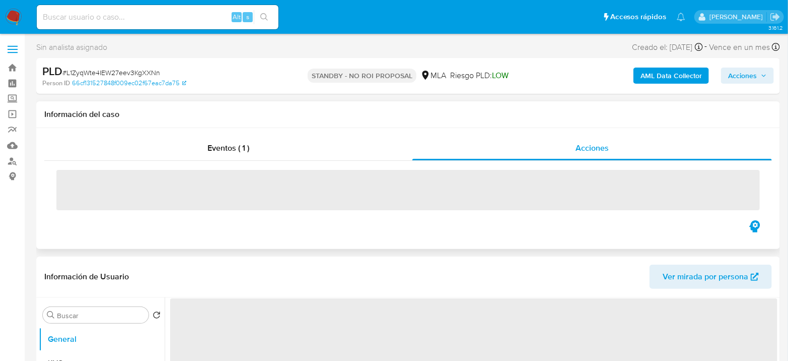
select select "10"
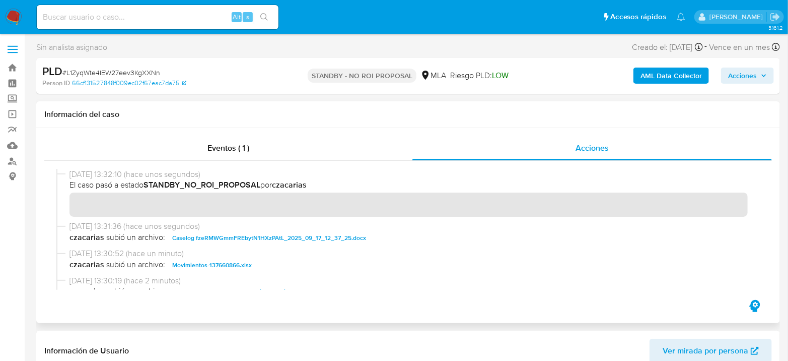
click at [66, 208] on div "[DATE] 13:32:10 (hace unos segundos) El caso pasó a estado STANDBY_NO_ROI_PROPO…" at bounding box center [408, 195] width 704 height 52
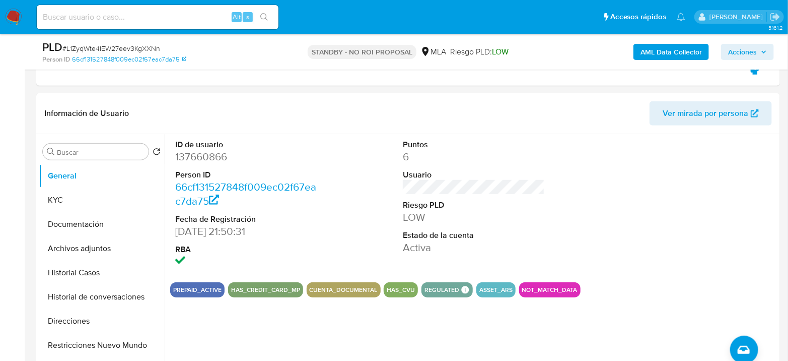
scroll to position [224, 0]
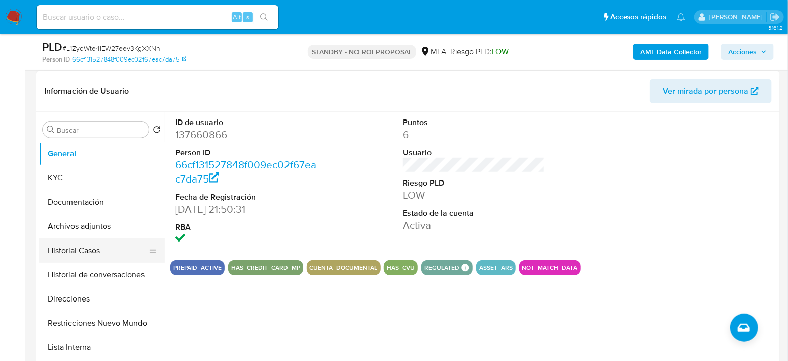
click at [75, 239] on button "Historial Casos" at bounding box center [98, 250] width 118 height 24
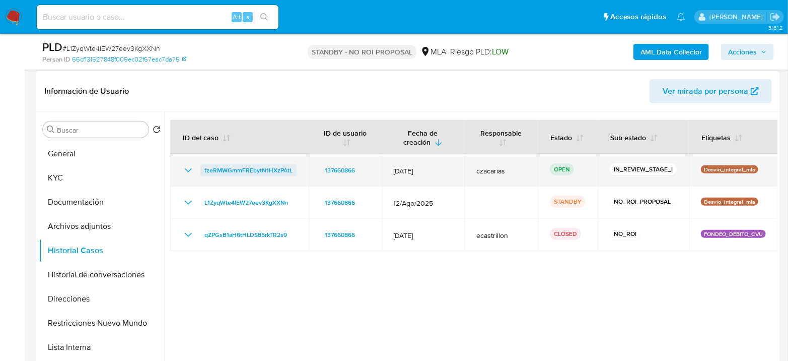
click at [241, 165] on span "fzeRMWGmmFREbytN1HXzPAtL" at bounding box center [248, 170] width 88 height 12
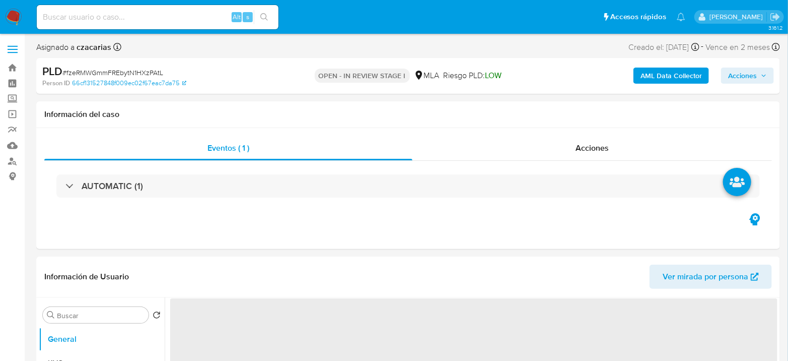
select select "10"
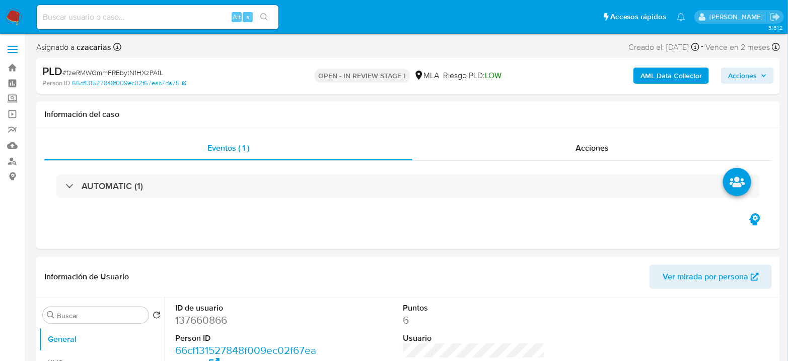
click at [757, 78] on span "Acciones" at bounding box center [742, 75] width 29 height 16
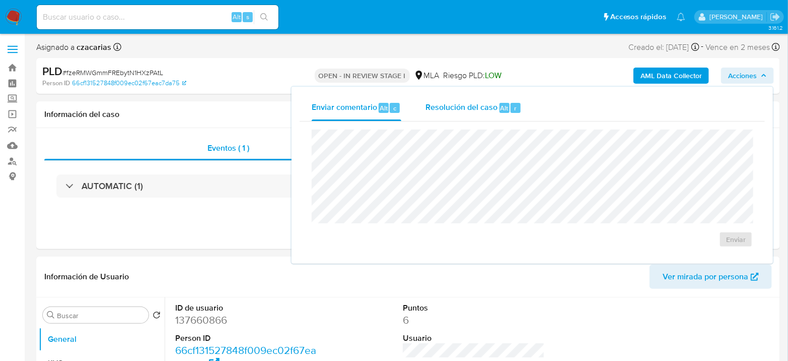
click at [497, 102] on div "Resolución del caso Alt r" at bounding box center [474, 108] width 96 height 26
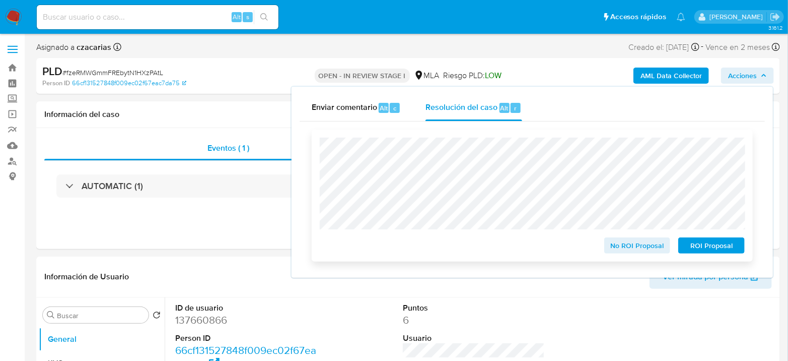
click at [624, 247] on span "No ROI Proposal" at bounding box center [637, 245] width 52 height 14
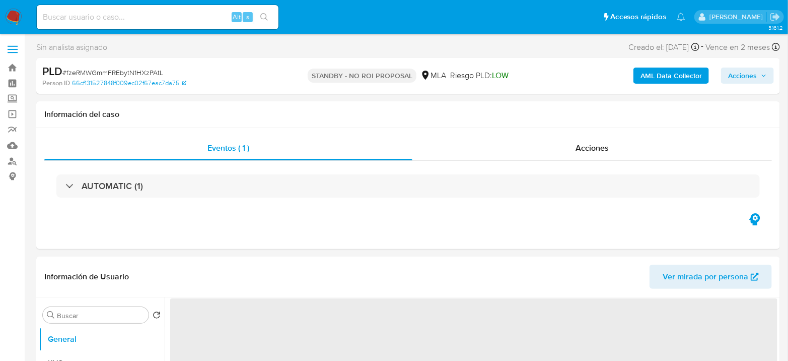
select select "10"
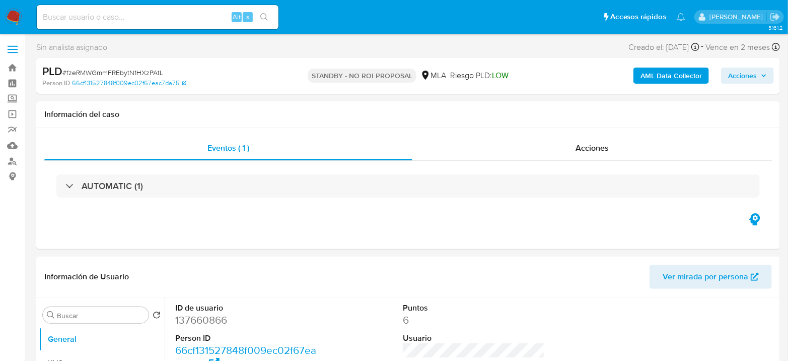
click at [768, 237] on div "Eventos ( 1 ) Acciones AUTOMATIC (1)" at bounding box center [408, 188] width 744 height 121
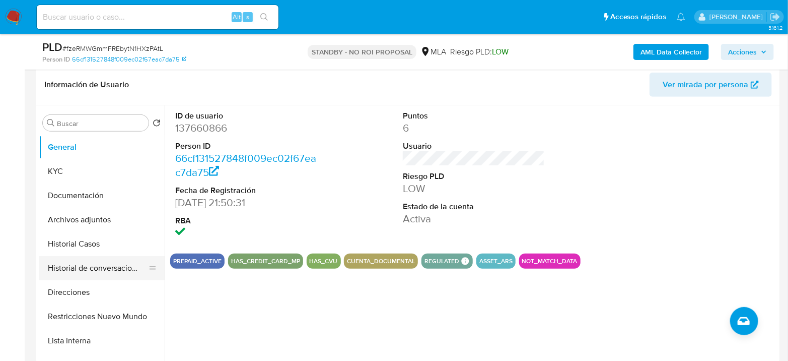
scroll to position [168, 0]
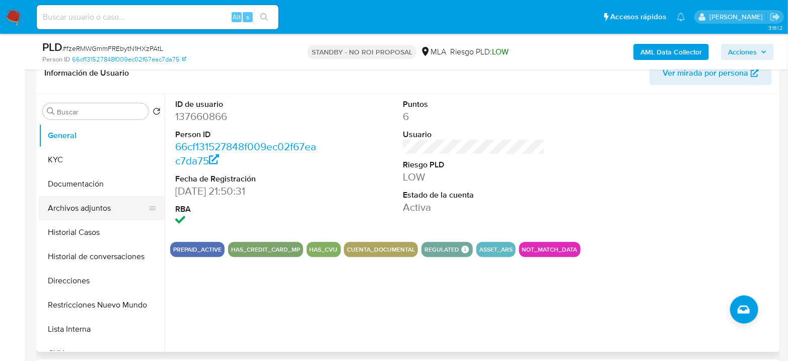
click at [80, 216] on button "Archivos adjuntos" at bounding box center [98, 208] width 118 height 24
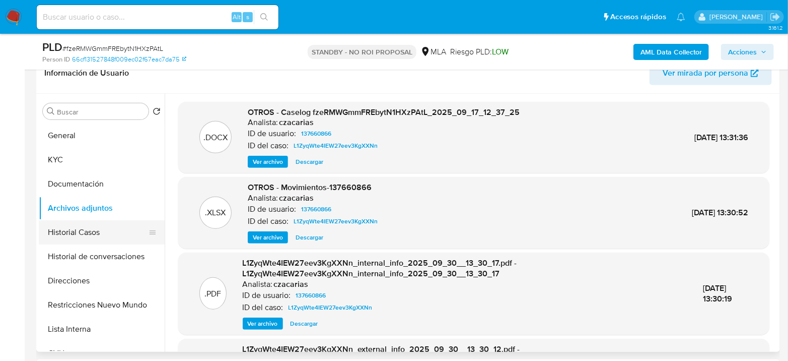
click at [77, 237] on button "Historial Casos" at bounding box center [98, 232] width 118 height 24
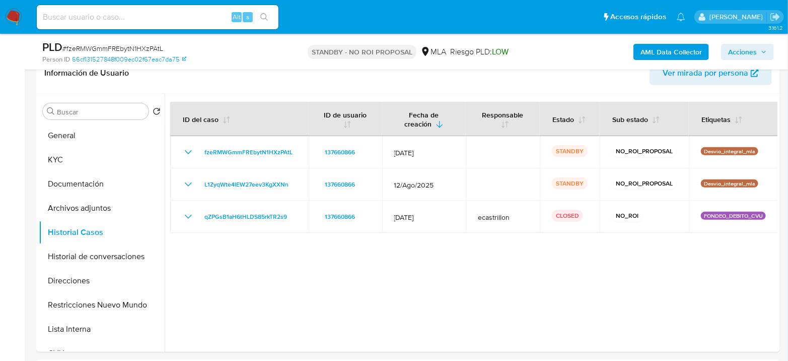
click at [156, 8] on div "Alt s" at bounding box center [158, 17] width 242 height 24
click at [168, 17] on input at bounding box center [158, 17] width 242 height 13
paste input "AxsRpYjzuylmzq83fCZUmRDX"
type input "AxsRpYjzuylmzq83fCZUmRDX"
click at [263, 16] on icon "search-icon" at bounding box center [264, 17] width 8 height 8
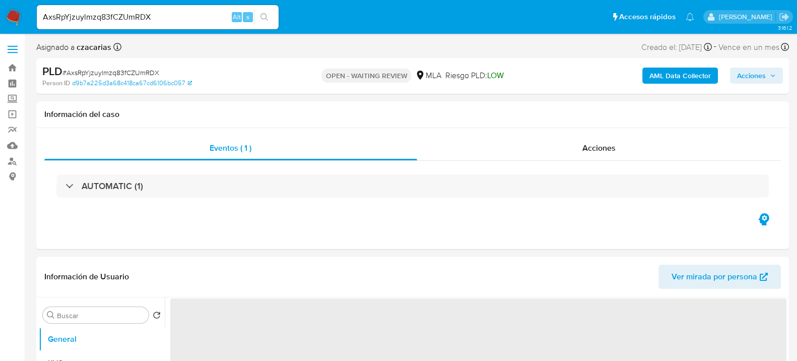
select select "10"
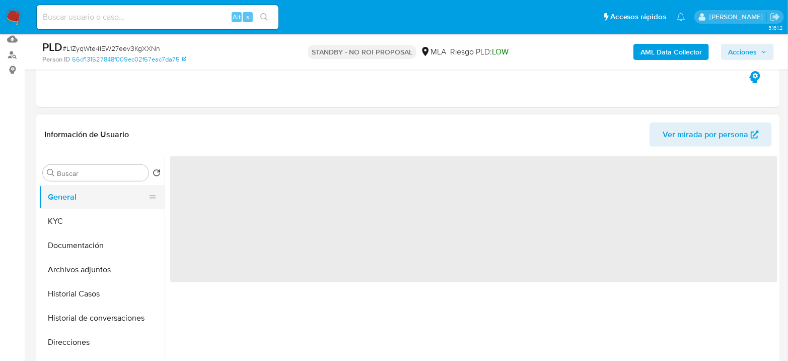
scroll to position [112, 0]
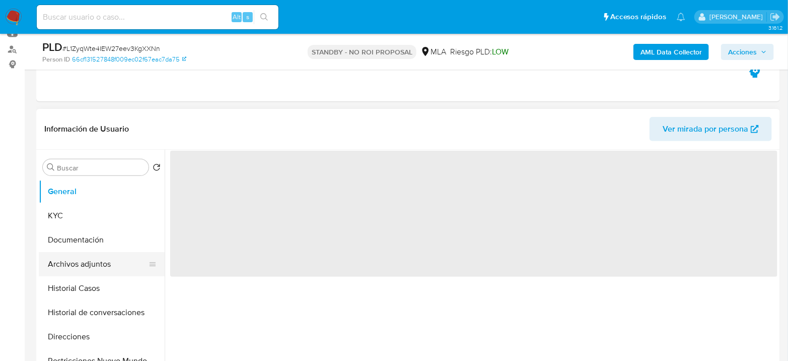
select select "10"
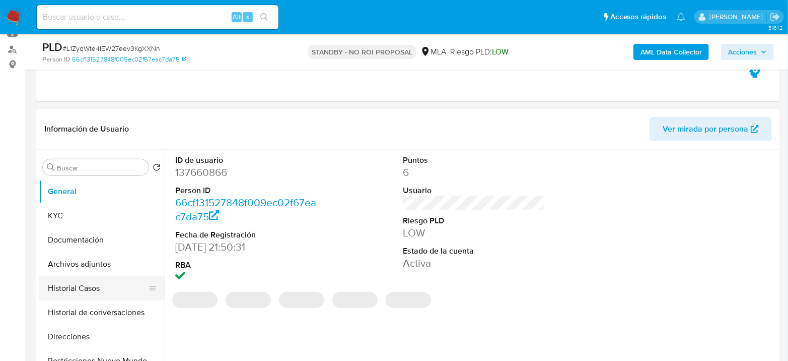
click at [98, 286] on button "Historial Casos" at bounding box center [98, 288] width 118 height 24
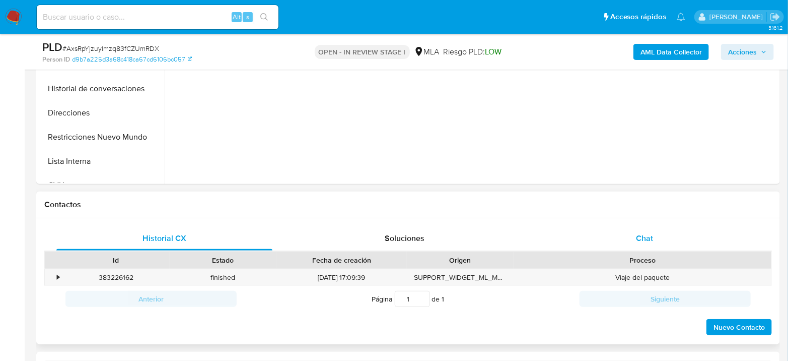
click at [659, 243] on div "Chat" at bounding box center [645, 238] width 216 height 24
select select "10"
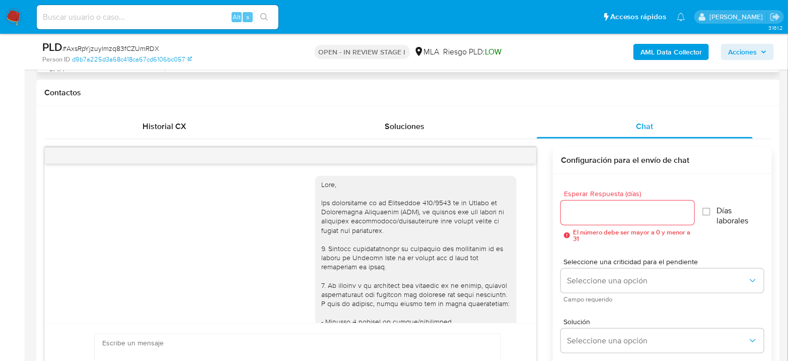
scroll to position [525, 0]
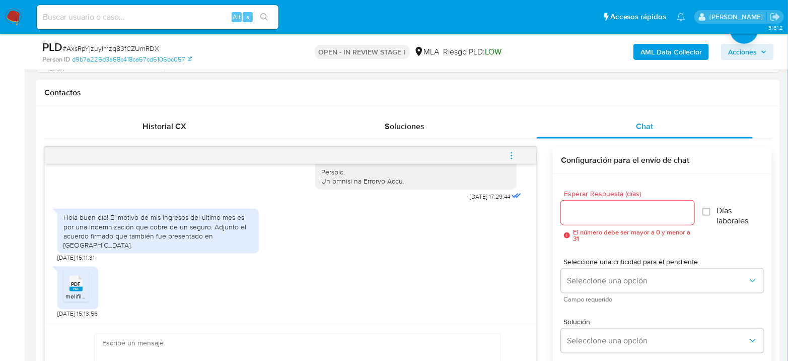
click at [508, 156] on icon "menu-action" at bounding box center [511, 155] width 9 height 9
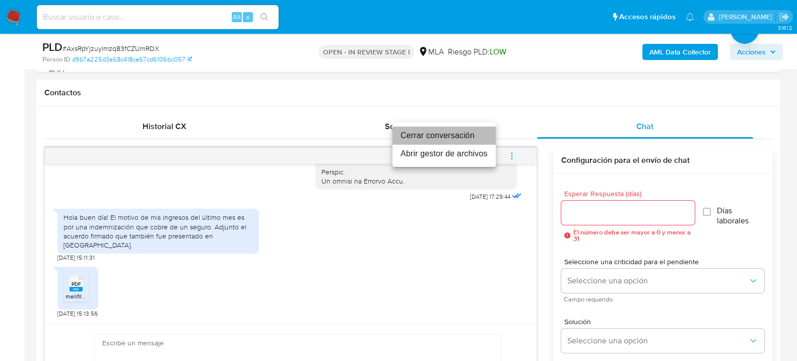
click at [437, 130] on li "Cerrar conversación" at bounding box center [443, 135] width 103 height 18
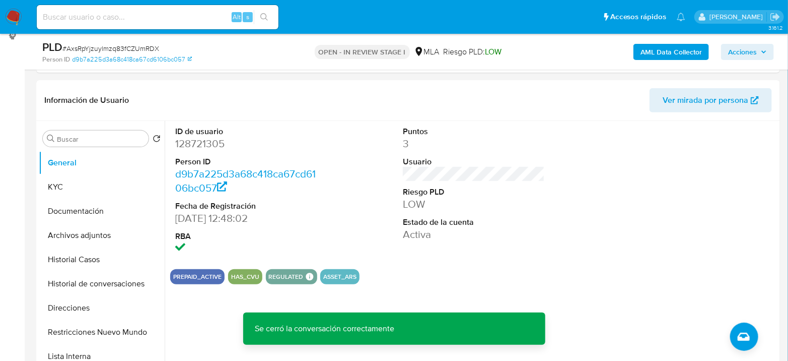
scroll to position [112, 0]
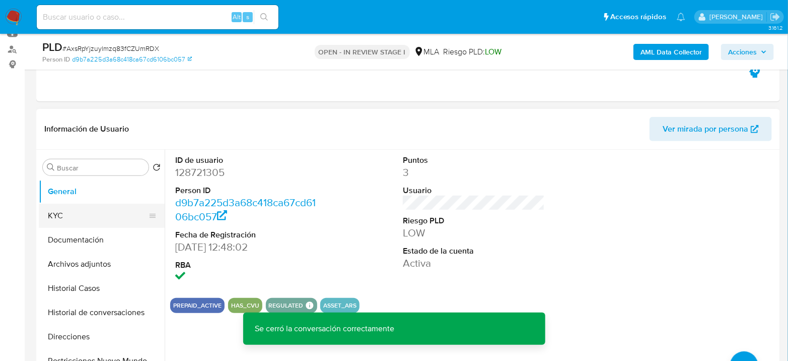
click at [89, 216] on button "KYC" at bounding box center [98, 215] width 118 height 24
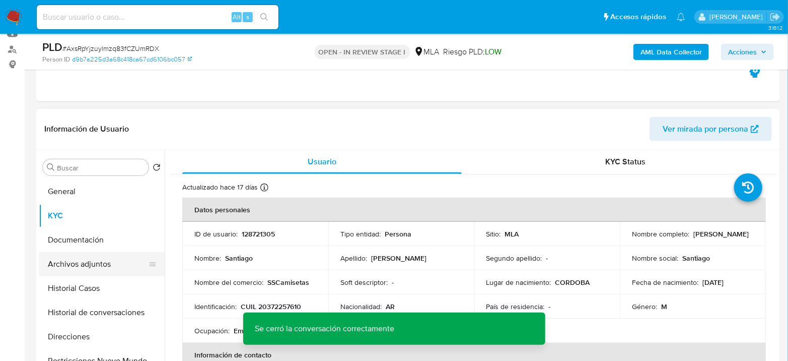
click at [101, 261] on button "Archivos adjuntos" at bounding box center [98, 264] width 118 height 24
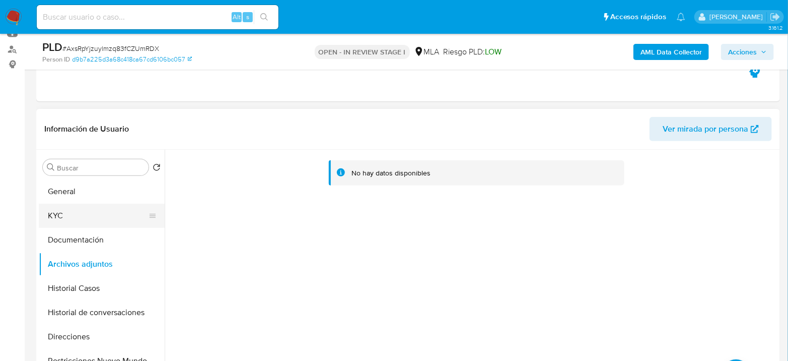
click at [67, 215] on button "KYC" at bounding box center [98, 215] width 118 height 24
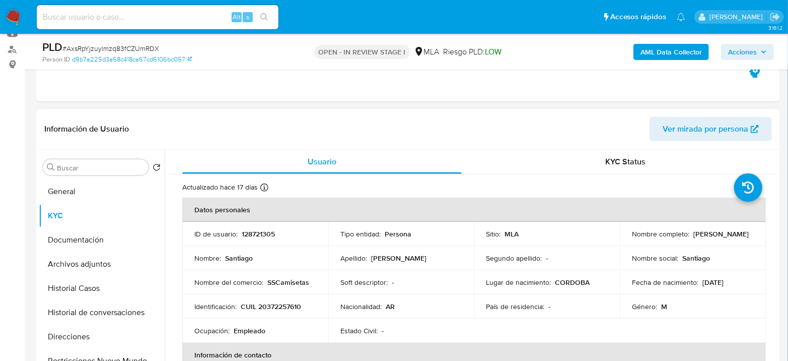
drag, startPoint x: 630, startPoint y: 238, endPoint x: 710, endPoint y: 237, distance: 79.6
click at [710, 237] on div "Nombre completo : Santiago Sitto Vignoli" at bounding box center [693, 233] width 122 height 9
copy p "[PERSON_NAME] [PERSON_NAME]"
click at [91, 261] on button "Archivos adjuntos" at bounding box center [98, 264] width 118 height 24
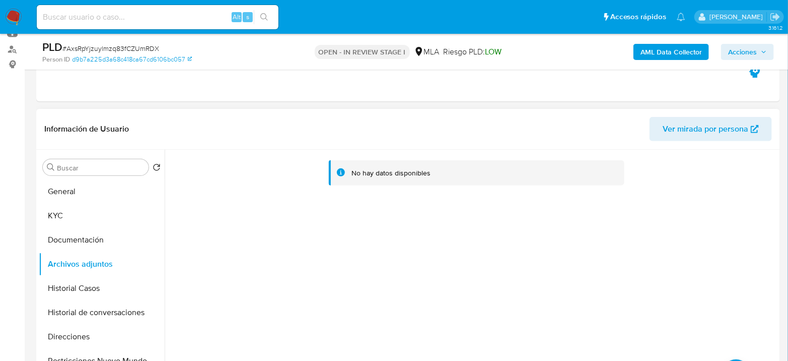
scroll to position [168, 0]
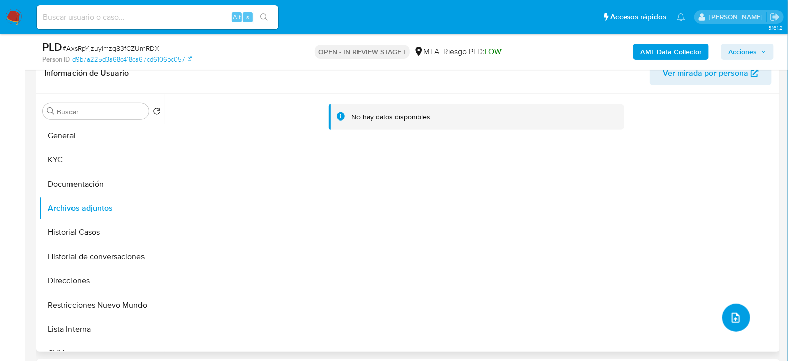
click at [738, 322] on button "upload-file" at bounding box center [736, 317] width 28 height 28
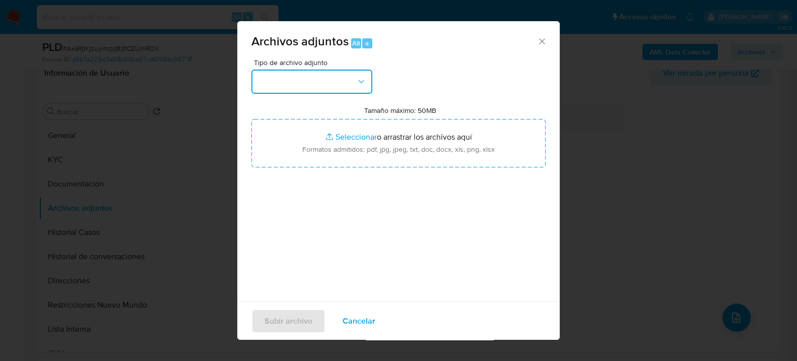
click at [289, 82] on button "button" at bounding box center [311, 82] width 121 height 24
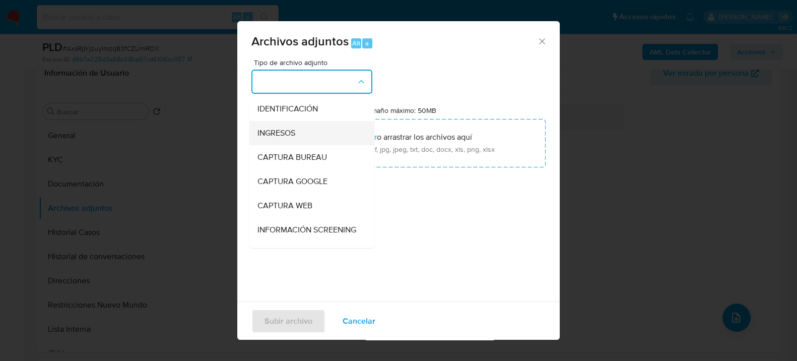
click at [280, 127] on span "INGRESOS" at bounding box center [276, 132] width 38 height 10
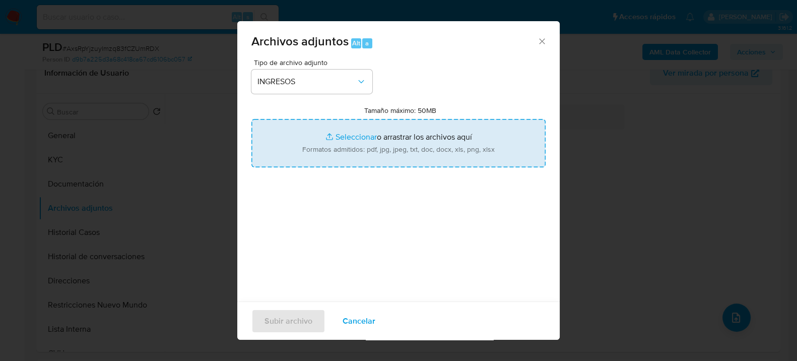
type input "C:\fakepath\ACTA DE ADUDIENCIA - INDEMNIZACION ART - Santiago Sitto Vignoli.pdf"
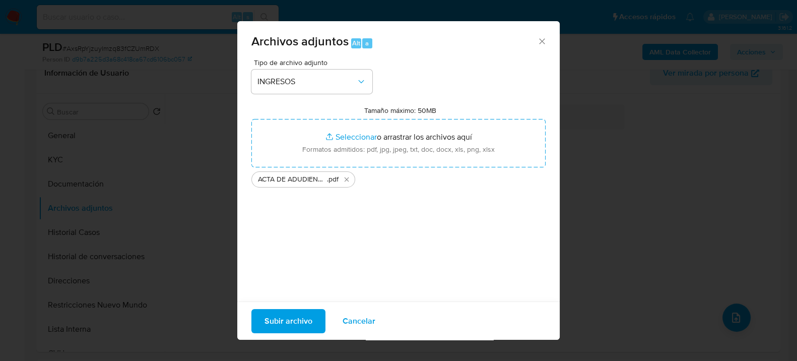
click at [289, 324] on span "Subir archivo" at bounding box center [288, 320] width 48 height 22
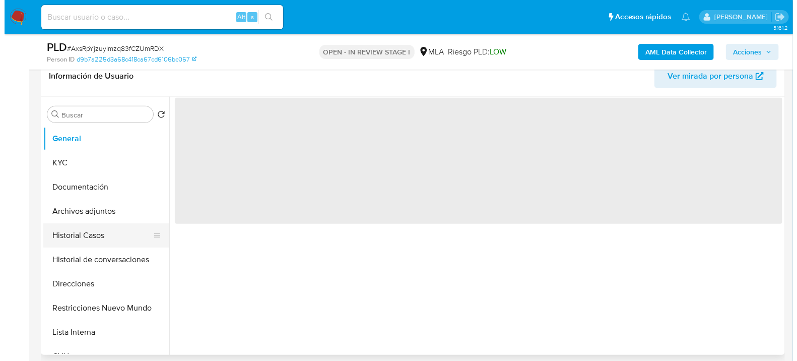
scroll to position [168, 0]
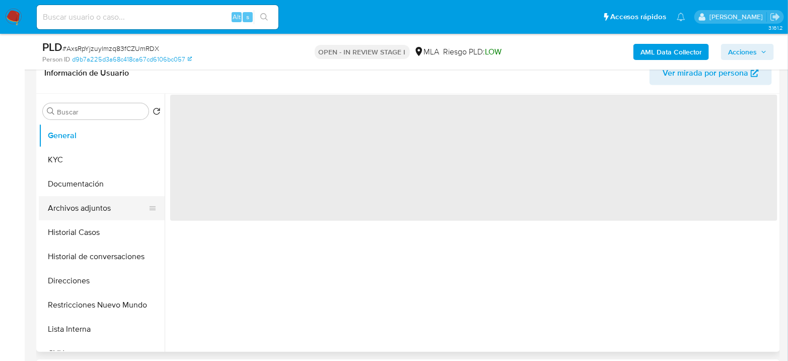
click at [84, 208] on button "Archivos adjuntos" at bounding box center [98, 208] width 118 height 24
select select "10"
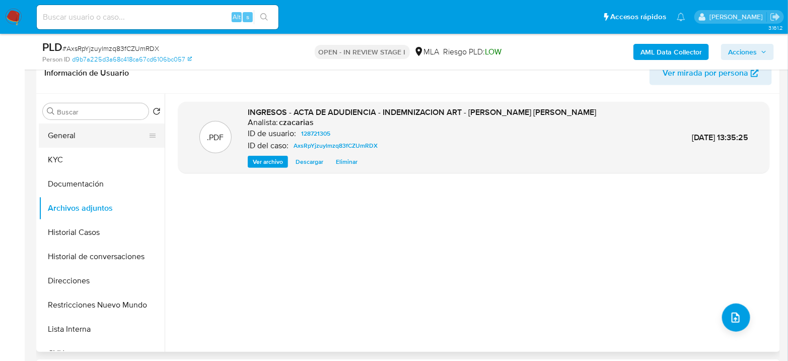
click at [92, 132] on button "General" at bounding box center [98, 135] width 118 height 24
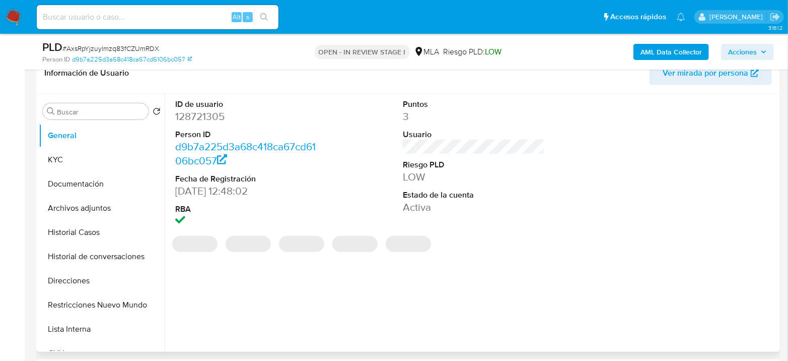
click at [204, 110] on dd "128721305" at bounding box center [246, 116] width 142 height 14
copy dd "128721305"
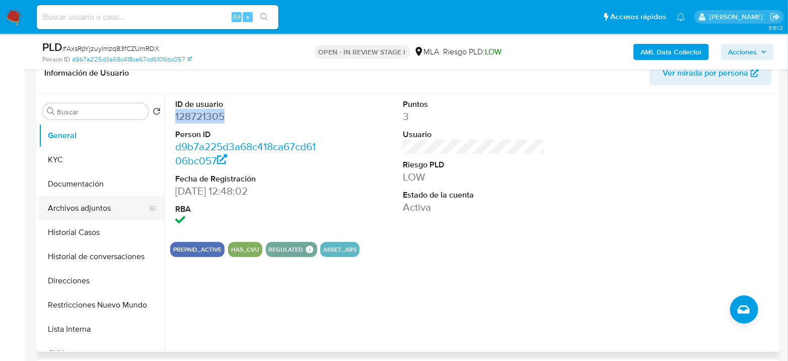
click at [68, 196] on button "Archivos adjuntos" at bounding box center [98, 208] width 118 height 24
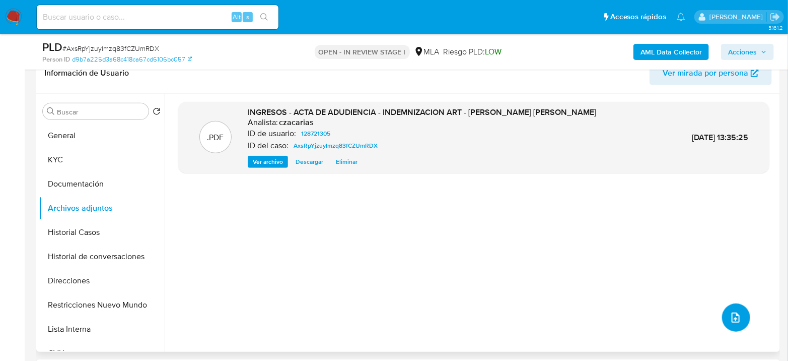
click at [736, 313] on icon "upload-file" at bounding box center [736, 317] width 8 height 10
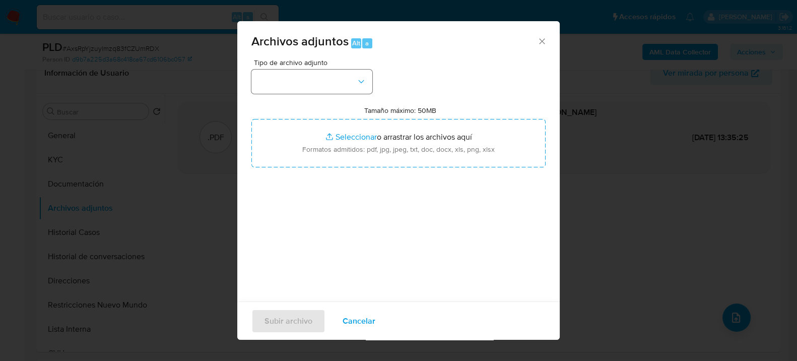
click at [298, 94] on div "Tipo de archivo adjunto Tamaño máximo: 50MB Seleccionar archivos Seleccionar o …" at bounding box center [398, 178] width 294 height 238
click at [299, 91] on button "button" at bounding box center [311, 82] width 121 height 24
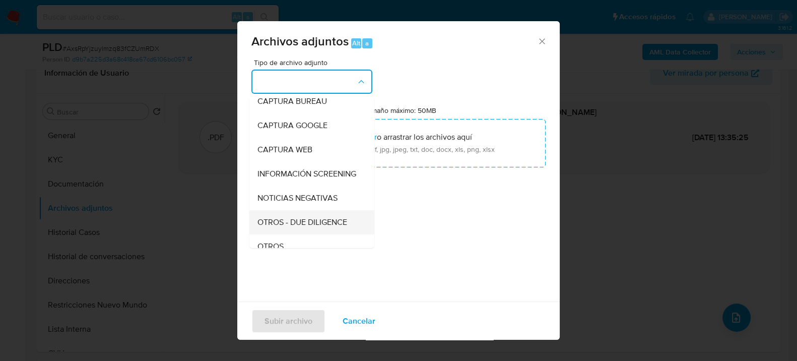
scroll to position [112, 0]
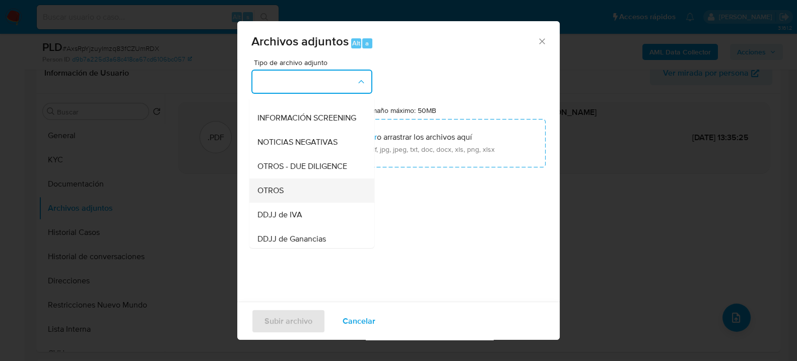
click at [294, 202] on div "OTROS" at bounding box center [308, 190] width 103 height 24
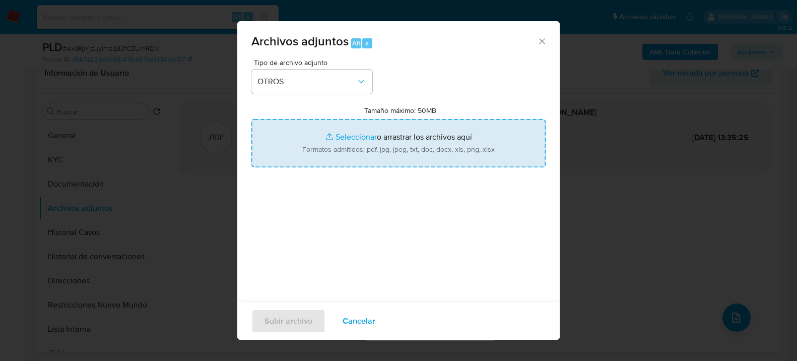
type input "C:\fakepath\Movimientos-128721305.xlsx"
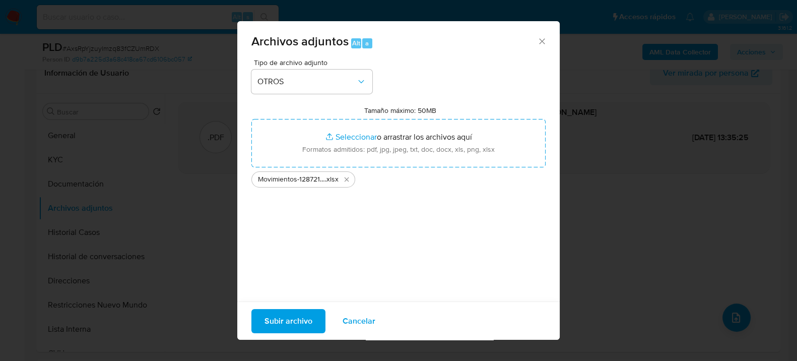
drag, startPoint x: 359, startPoint y: 133, endPoint x: 301, endPoint y: 320, distance: 196.1
click at [301, 320] on span "Subir archivo" at bounding box center [288, 320] width 48 height 22
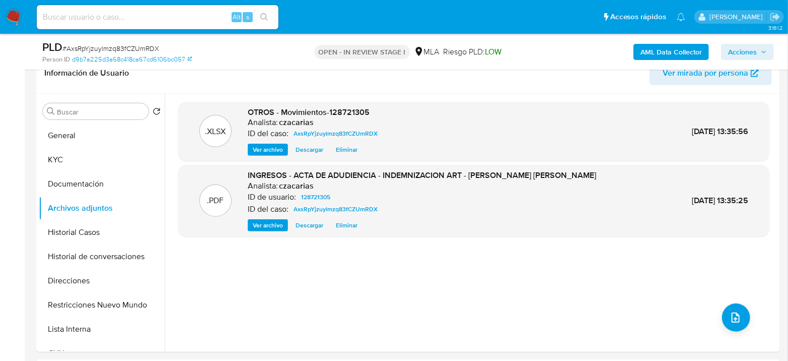
click at [120, 46] on span "# AxsRpYjzuylmzq83fCZUmRDX" at bounding box center [110, 48] width 97 height 10
copy span "AxsRpYjzuylmzq83fCZUmRDX"
click at [730, 311] on span "upload-file" at bounding box center [736, 317] width 12 height 12
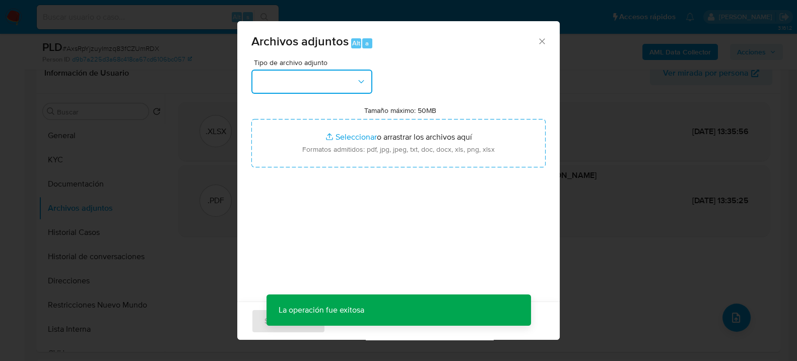
click at [298, 92] on button "button" at bounding box center [311, 82] width 121 height 24
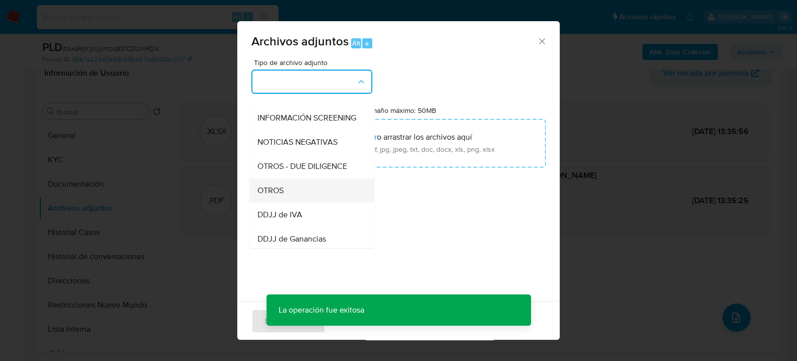
click at [289, 197] on div "OTROS" at bounding box center [308, 190] width 103 height 24
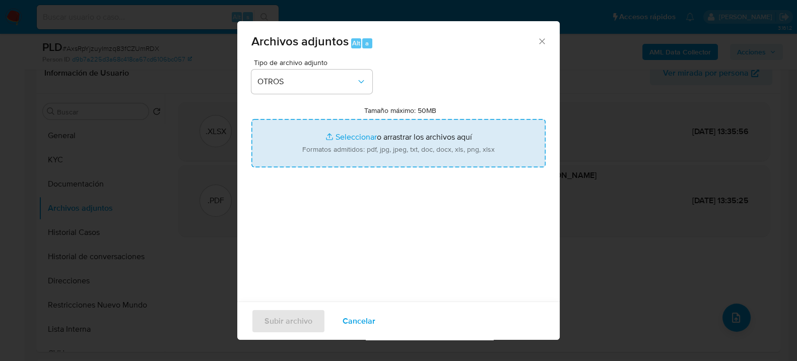
type input "C:\fakepath\Caselog AxsRpYjzuylmzq83fCZUmRDX_2025_08_18_20_01_25.docx"
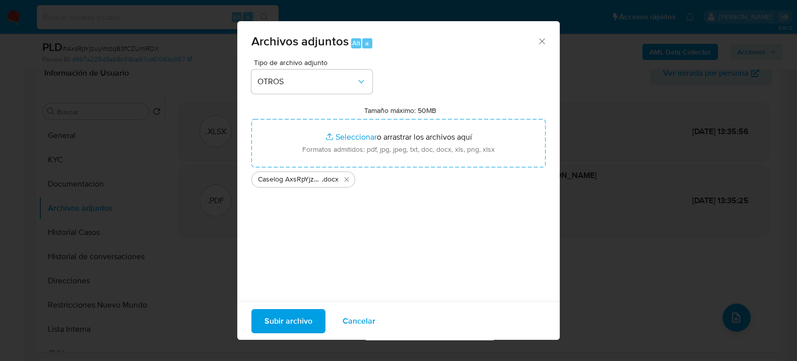
click at [299, 325] on span "Subir archivo" at bounding box center [288, 320] width 48 height 22
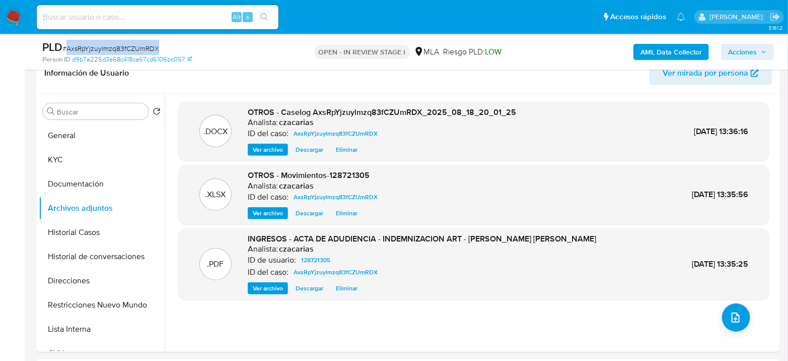
click at [693, 55] on b "AML Data Collector" at bounding box center [671, 52] width 61 height 16
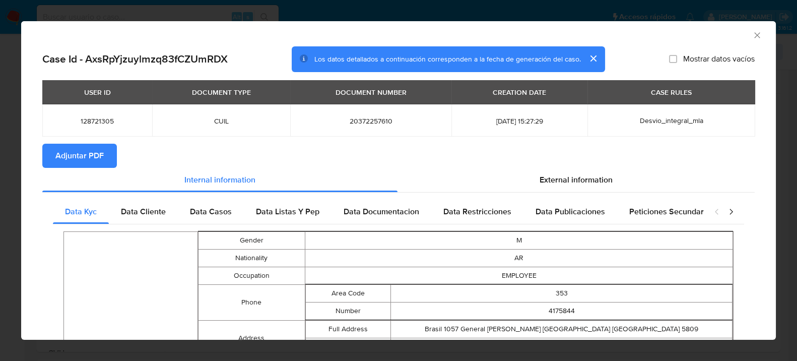
click at [76, 158] on span "Adjuntar PDF" at bounding box center [79, 156] width 48 height 22
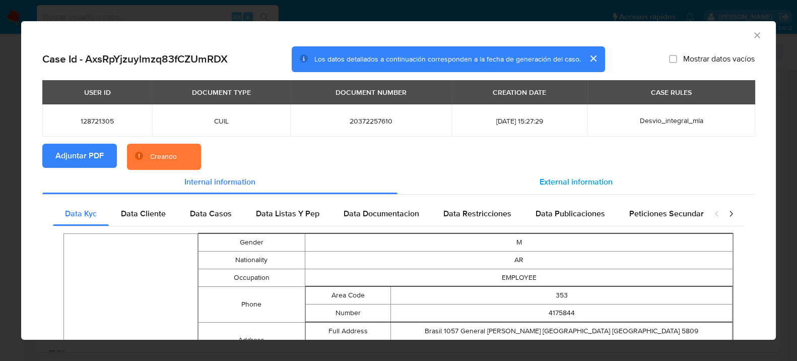
click at [602, 183] on span "External information" at bounding box center [575, 182] width 73 height 12
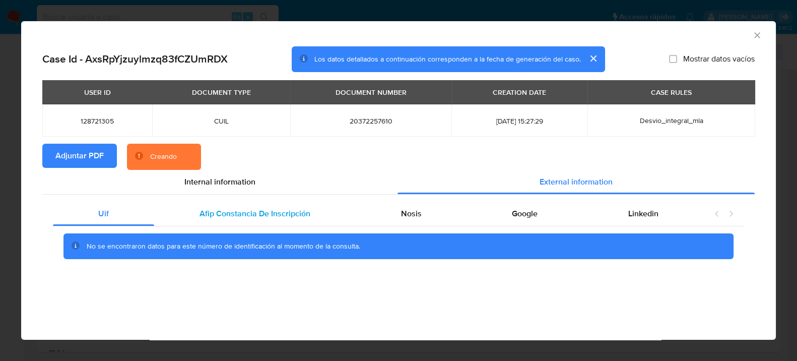
drag, startPoint x: 304, startPoint y: 220, endPoint x: 319, endPoint y: 217, distance: 15.4
click at [303, 220] on div "Afip Constancia De Inscripción" at bounding box center [254, 213] width 201 height 24
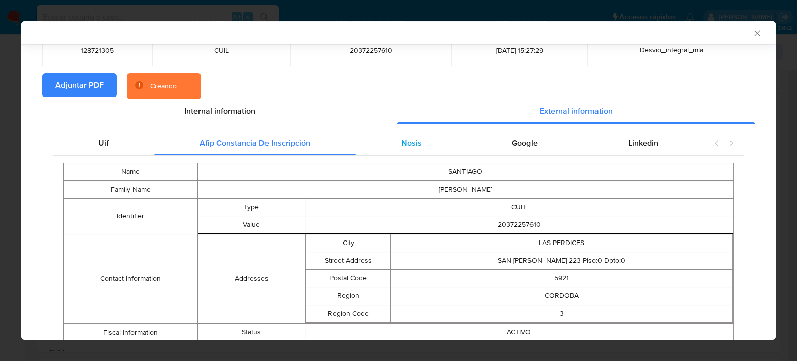
scroll to position [107, 0]
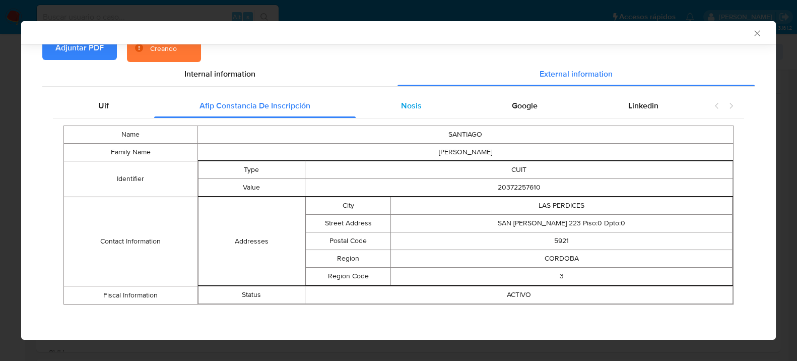
click at [413, 114] on div "Nosis" at bounding box center [411, 106] width 111 height 24
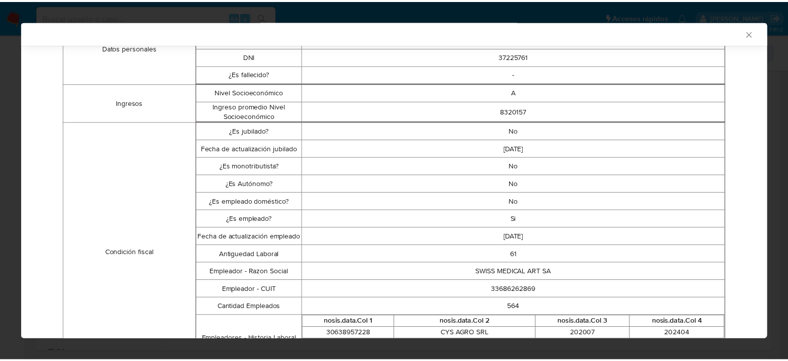
scroll to position [0, 0]
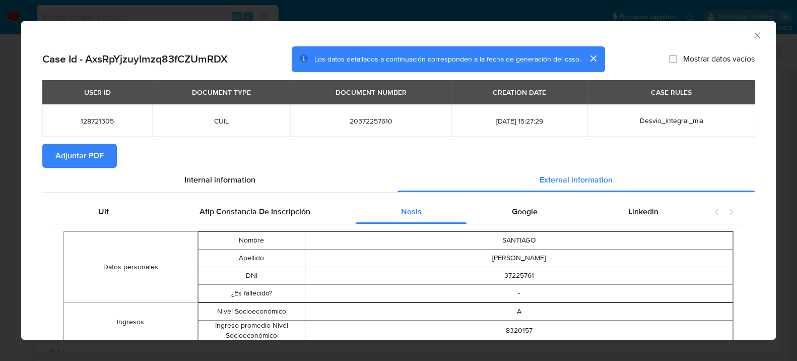
drag, startPoint x: 750, startPoint y: 33, endPoint x: 737, endPoint y: 32, distance: 13.1
click at [752, 34] on icon "Cerrar ventana" at bounding box center [757, 35] width 10 height 10
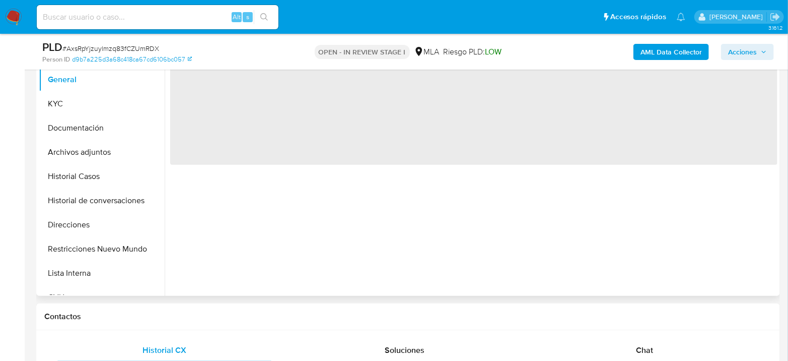
click at [663, 352] on div "Chat" at bounding box center [645, 350] width 216 height 24
select select "10"
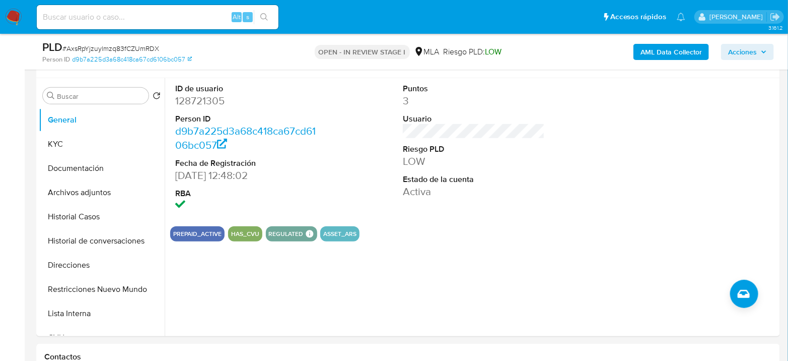
scroll to position [168, 0]
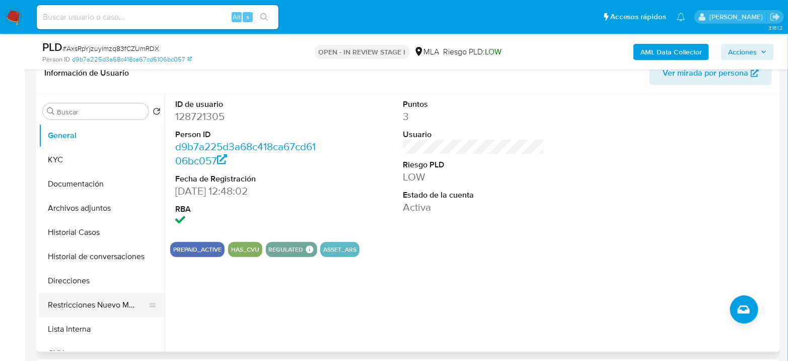
click at [120, 307] on button "Restricciones Nuevo Mundo" at bounding box center [98, 305] width 118 height 24
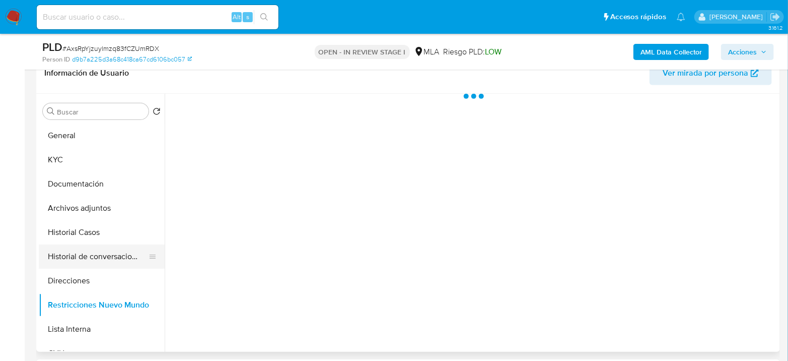
click at [110, 245] on button "Historial de conversaciones" at bounding box center [98, 256] width 118 height 24
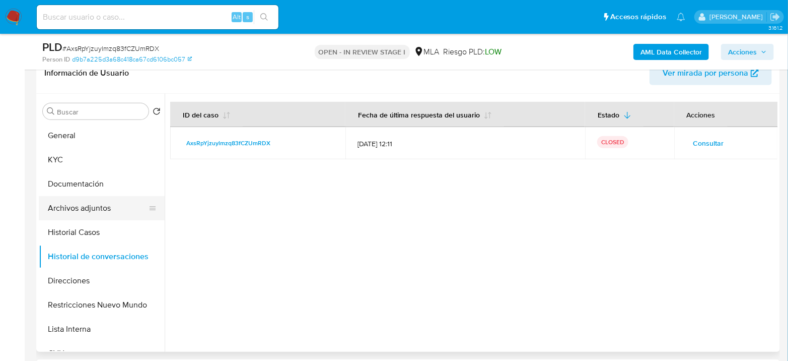
click at [102, 219] on button "Archivos adjuntos" at bounding box center [98, 208] width 118 height 24
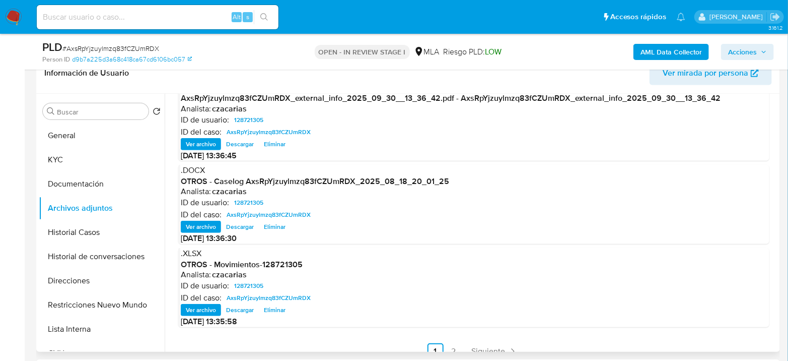
scroll to position [106, 0]
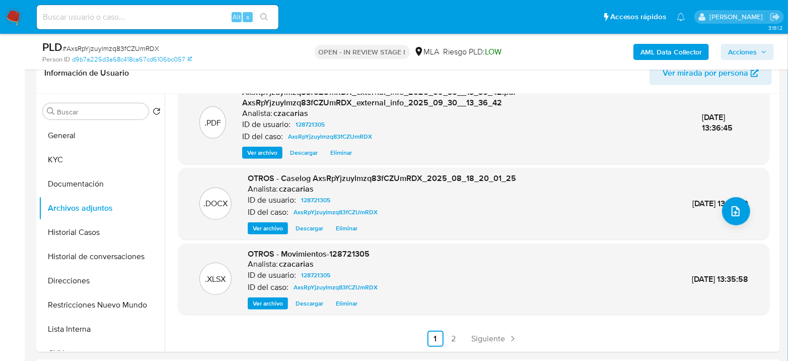
drag, startPoint x: 739, startPoint y: 50, endPoint x: 630, endPoint y: 55, distance: 109.4
click at [739, 49] on span "Acciones" at bounding box center [742, 52] width 29 height 16
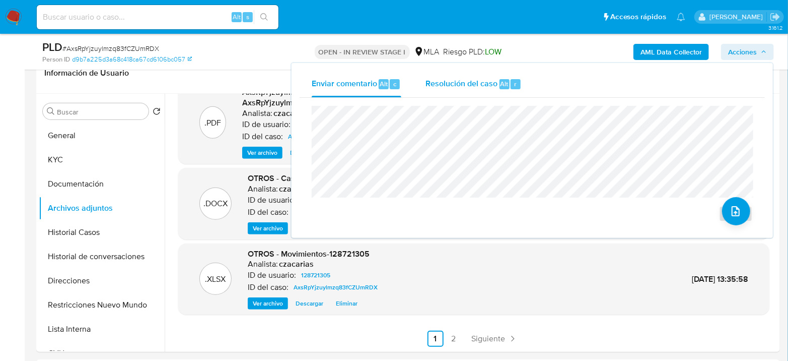
click at [485, 76] on div "Resolución del caso Alt r" at bounding box center [474, 84] width 96 height 26
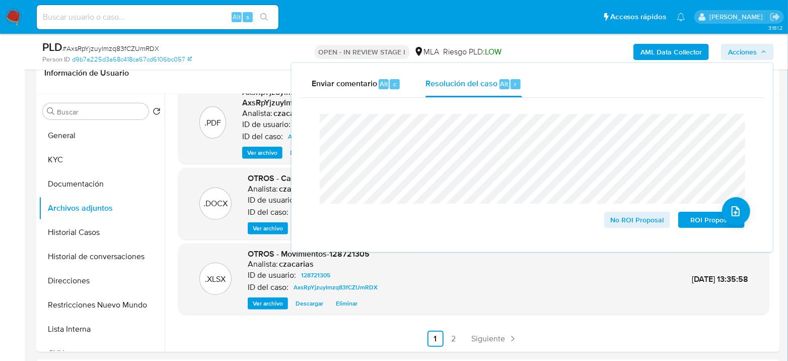
click at [105, 49] on span "# AxsRpYjzuylmzq83fCZUmRDX" at bounding box center [110, 48] width 97 height 10
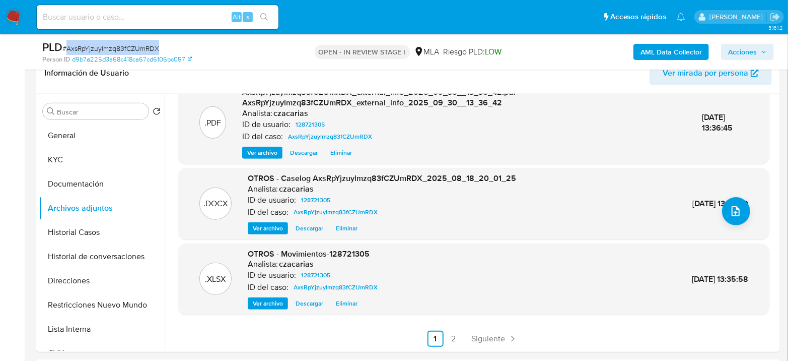
click at [105, 49] on span "# AxsRpYjzuylmzq83fCZUmRDX" at bounding box center [110, 48] width 97 height 10
copy span "AxsRpYjzuylmzq83fCZUmRDX"
click at [729, 53] on span "Acciones" at bounding box center [742, 52] width 29 height 16
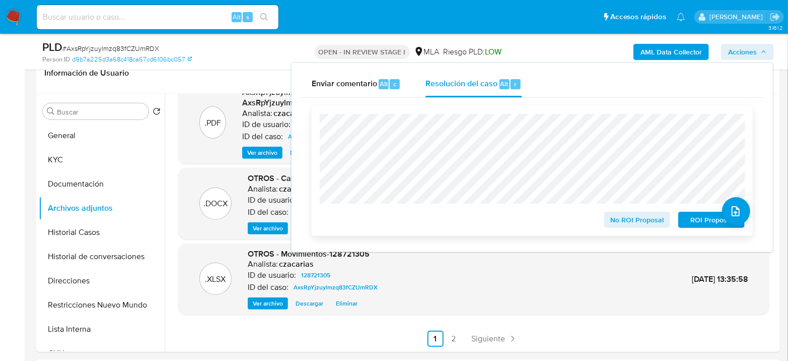
click at [637, 218] on span "No ROI Proposal" at bounding box center [637, 220] width 52 height 14
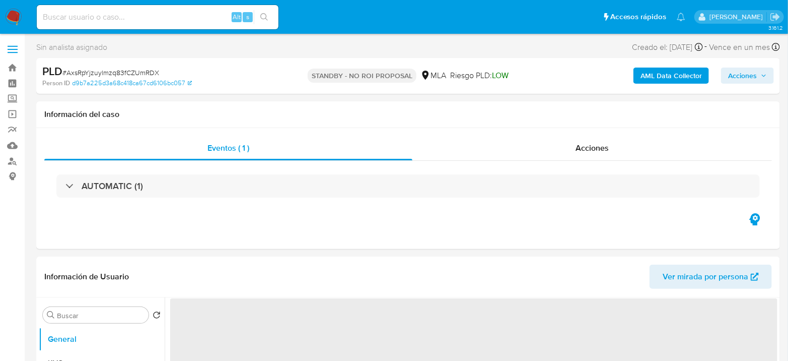
select select "10"
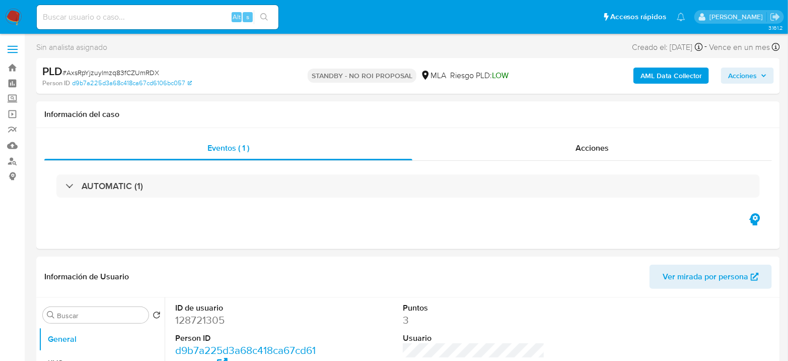
click at [194, 15] on input at bounding box center [158, 17] width 242 height 13
paste input "72eQhIN3VYaqW55SAIdpFSZD"
type input "72eQhIN3VYaqW55SAIdpFSZD"
click at [264, 22] on button "search-icon" at bounding box center [264, 17] width 21 height 14
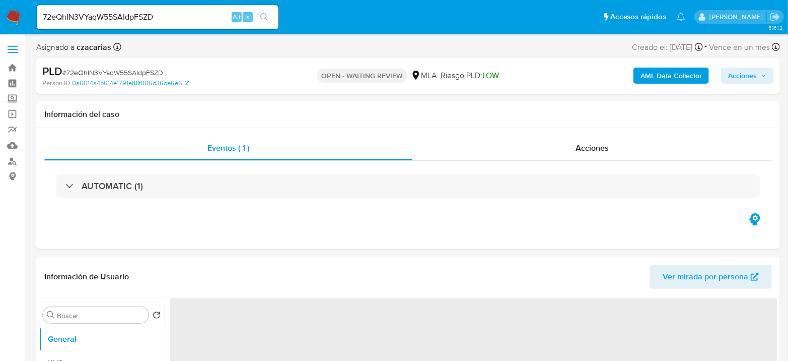
select select "10"
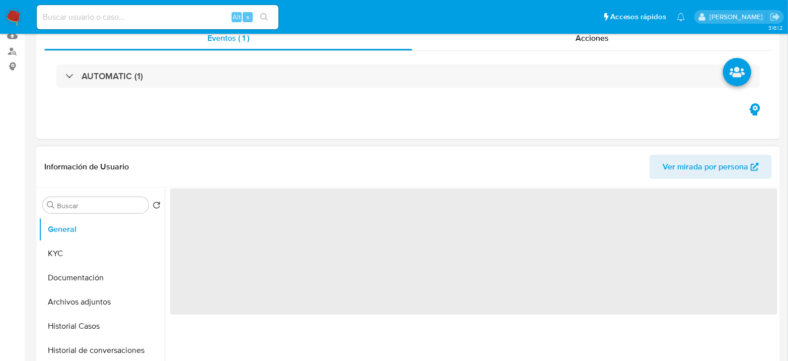
select select "10"
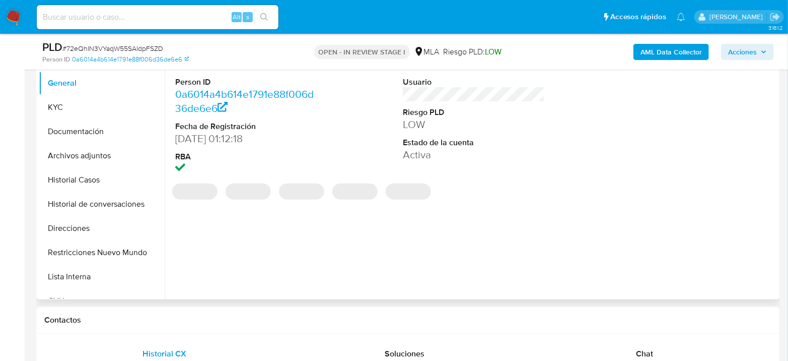
scroll to position [224, 0]
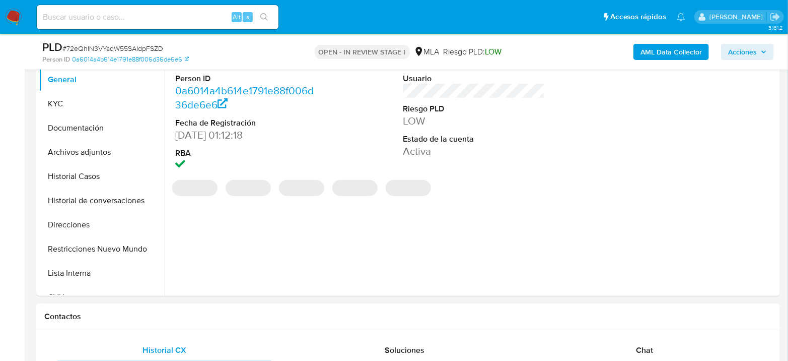
click at [651, 341] on div "Chat" at bounding box center [645, 350] width 216 height 24
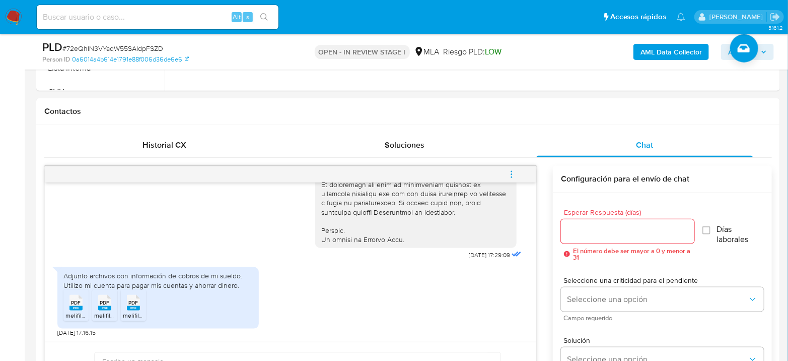
scroll to position [447, 0]
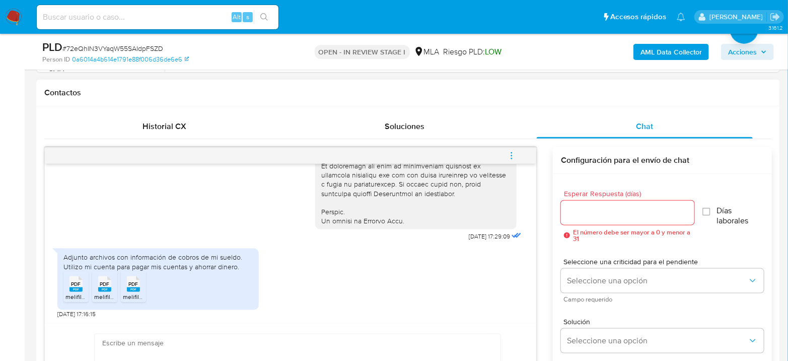
click at [518, 156] on button "menu-action" at bounding box center [511, 156] width 33 height 24
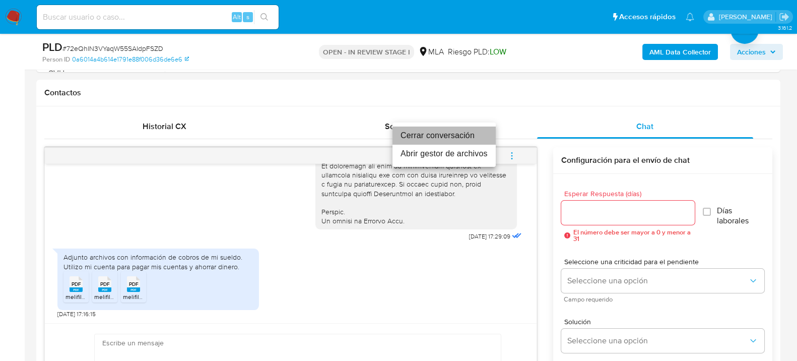
drag, startPoint x: 456, startPoint y: 131, endPoint x: 216, endPoint y: 147, distance: 241.3
click at [456, 130] on li "Cerrar conversación" at bounding box center [443, 135] width 103 height 18
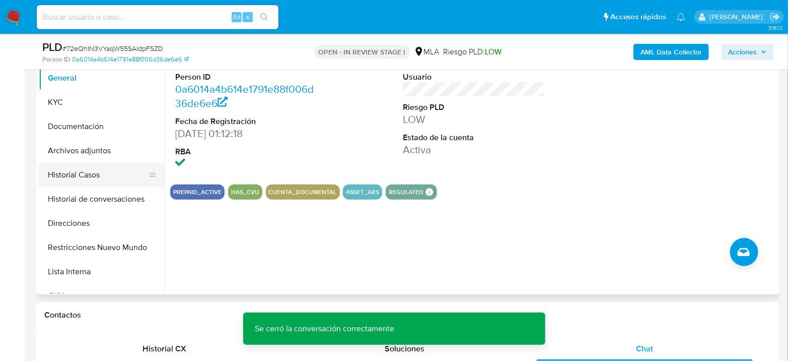
scroll to position [224, 0]
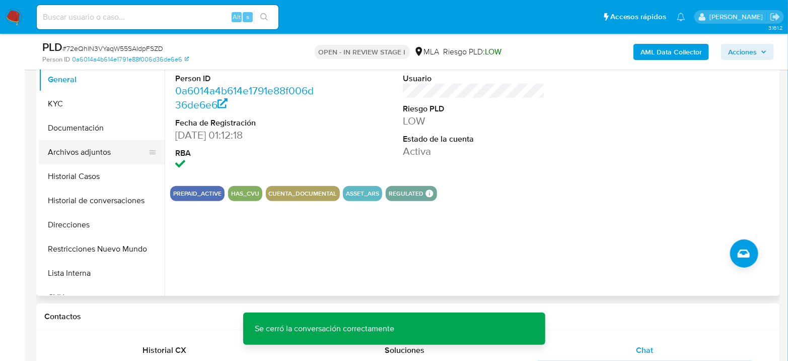
click at [87, 155] on button "Archivos adjuntos" at bounding box center [98, 152] width 118 height 24
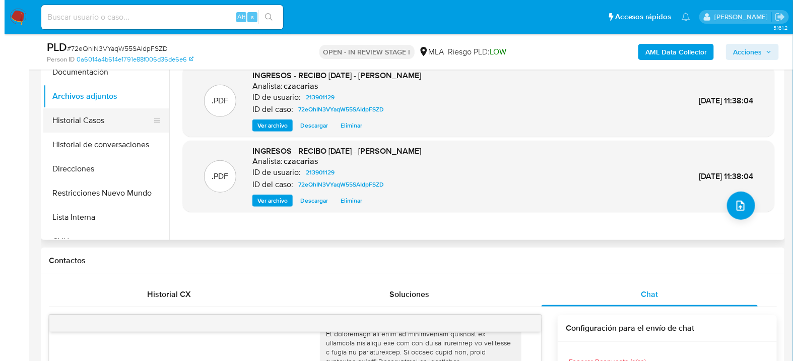
scroll to position [168, 0]
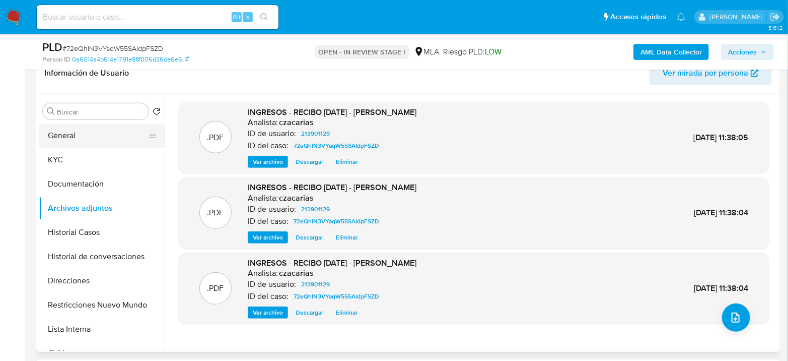
drag, startPoint x: 73, startPoint y: 129, endPoint x: 103, endPoint y: 129, distance: 30.2
click at [73, 129] on button "General" at bounding box center [98, 135] width 118 height 24
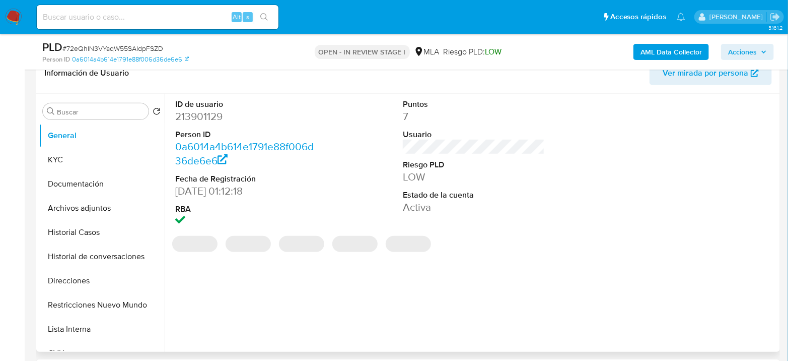
click at [186, 117] on dd "213901129" at bounding box center [246, 116] width 142 height 14
copy dd "213901129"
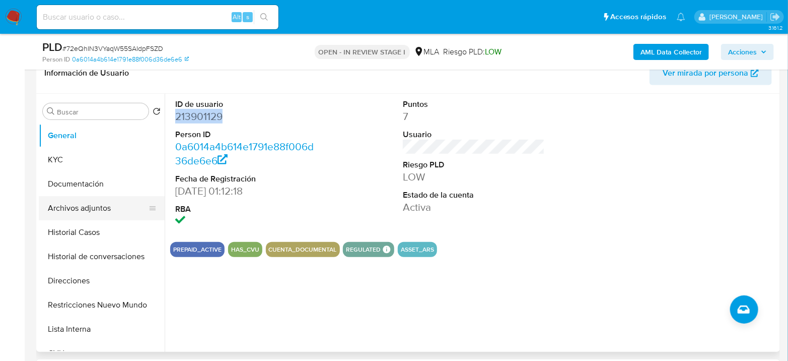
click at [70, 212] on button "Archivos adjuntos" at bounding box center [98, 208] width 118 height 24
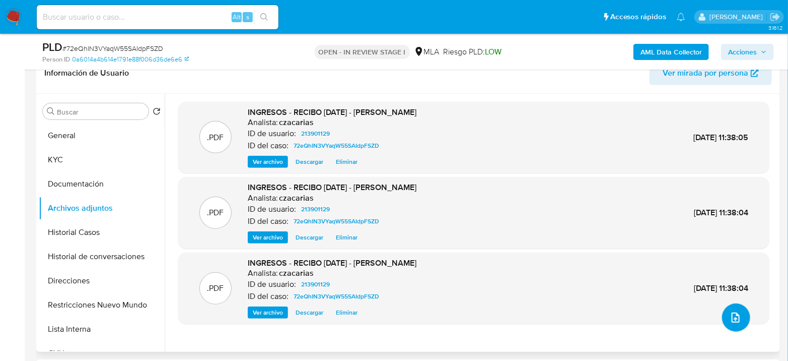
click at [734, 326] on button "upload-file" at bounding box center [736, 317] width 28 height 28
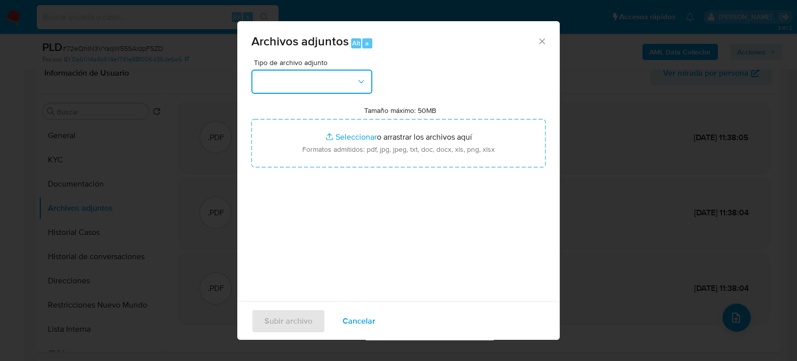
click at [309, 74] on button "button" at bounding box center [311, 82] width 121 height 24
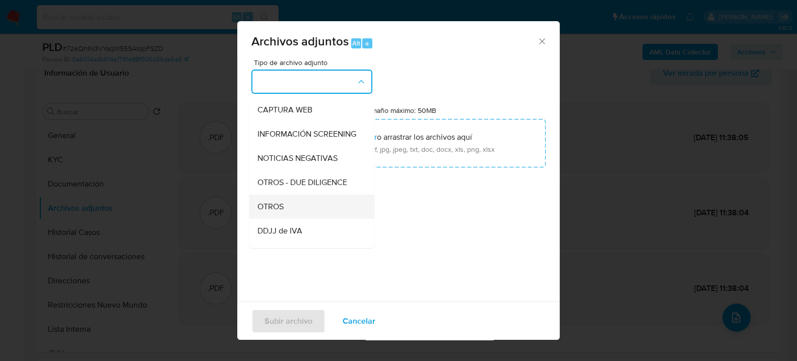
scroll to position [112, 0]
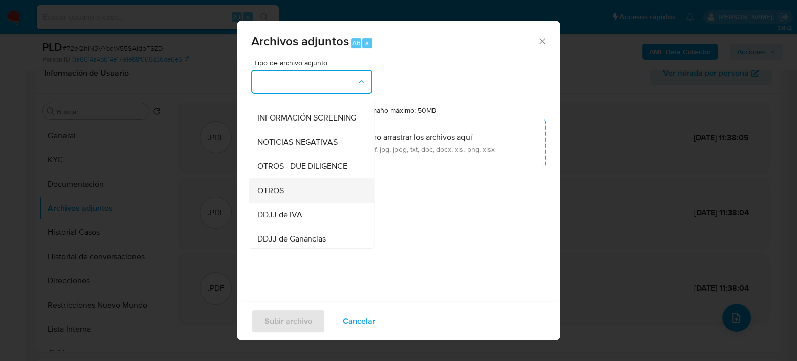
click at [286, 202] on div "OTROS" at bounding box center [308, 190] width 103 height 24
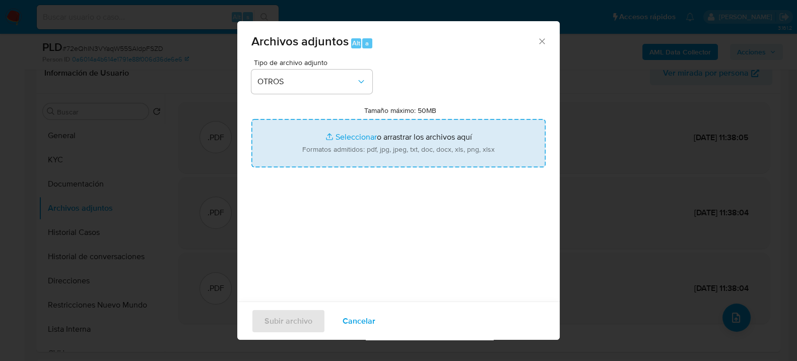
type input "C:\fakepath\Caselog 72eQhIN3VYaqW55SAIdpFSZD_2025_08_19_02_17_03.docx"
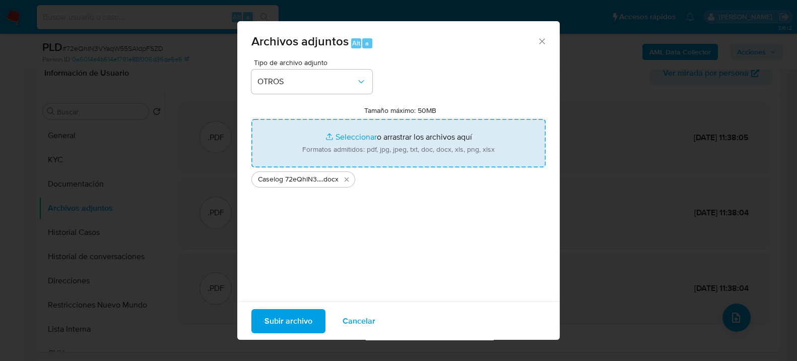
click at [297, 318] on span "Subir archivo" at bounding box center [288, 320] width 48 height 22
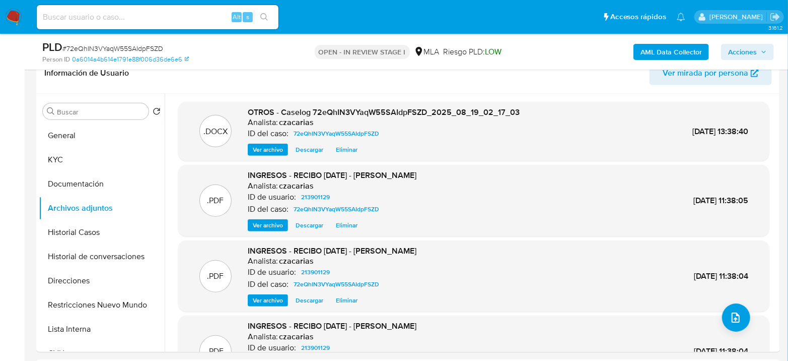
click at [62, 137] on button "General" at bounding box center [98, 135] width 118 height 24
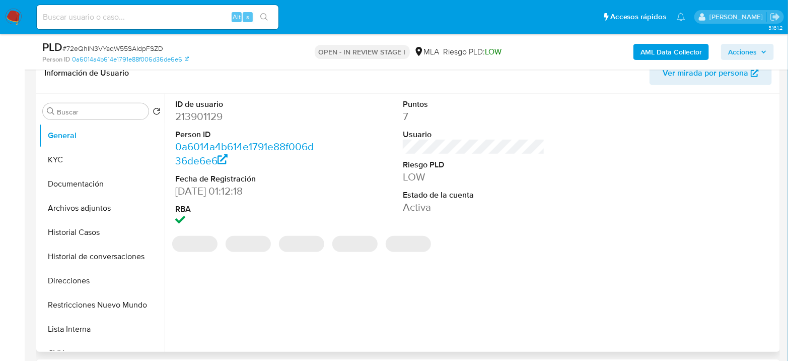
click at [199, 119] on dd "213901129" at bounding box center [246, 116] width 142 height 14
click at [215, 123] on dd "213901129" at bounding box center [246, 116] width 142 height 14
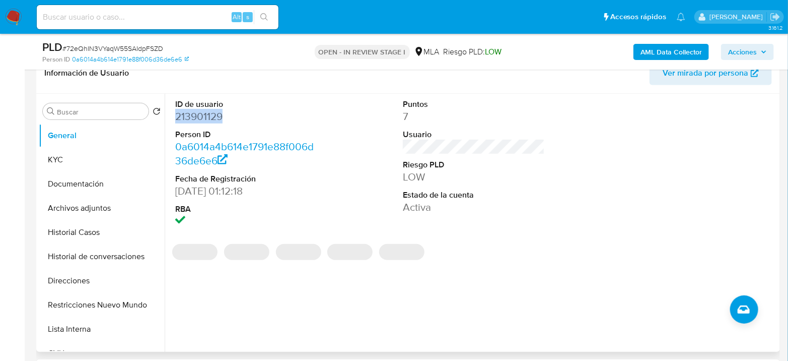
click at [215, 123] on dd "213901129" at bounding box center [246, 116] width 142 height 14
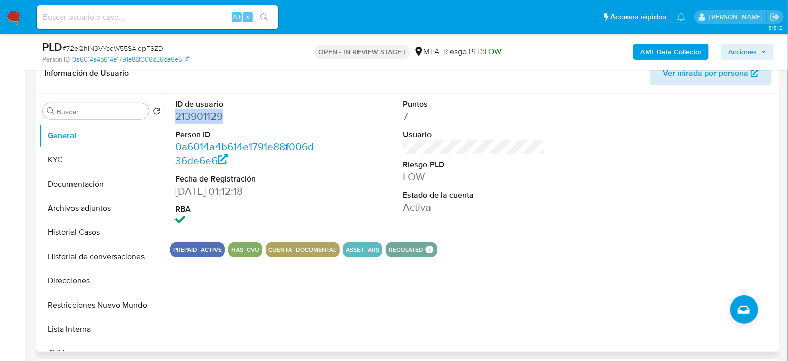
copy dd "213901129"
click at [58, 199] on button "Archivos adjuntos" at bounding box center [98, 208] width 118 height 24
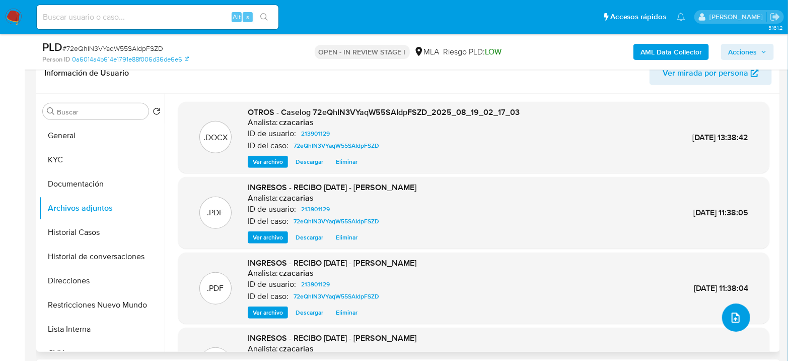
click at [730, 316] on icon "upload-file" at bounding box center [736, 317] width 12 height 12
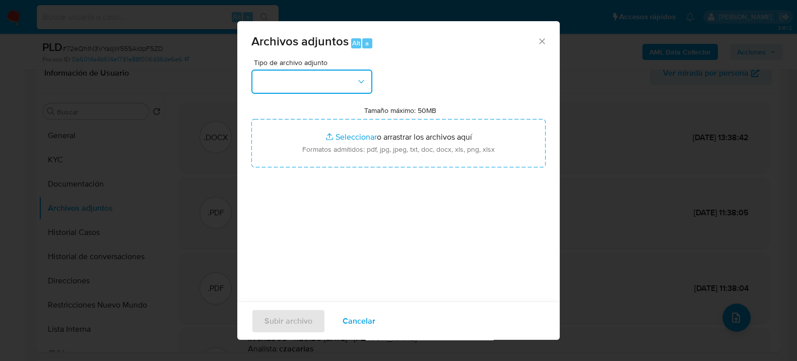
click at [298, 83] on button "button" at bounding box center [311, 82] width 121 height 24
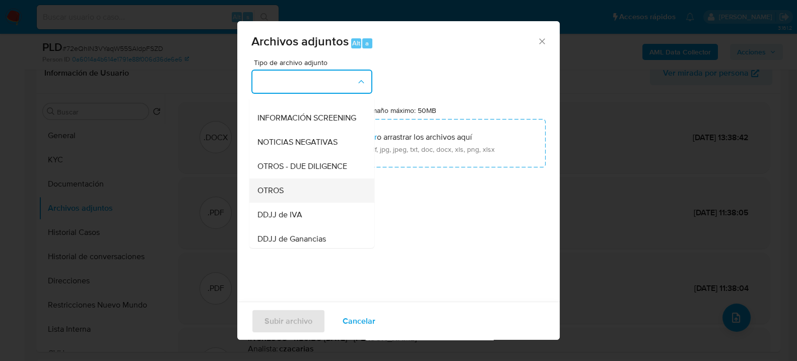
click at [278, 195] on span "OTROS" at bounding box center [270, 190] width 26 height 10
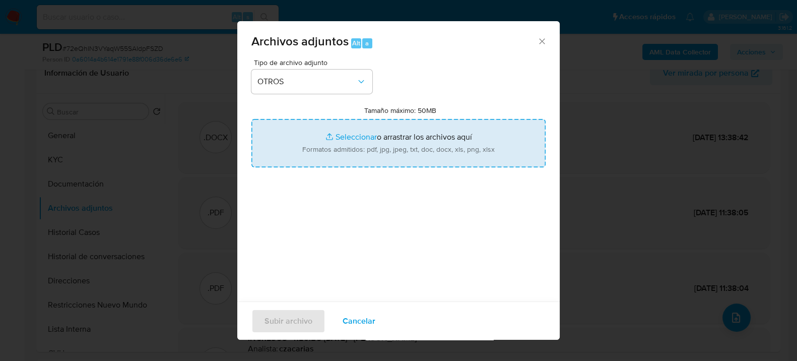
type input "C:\fakepath\Movimientos-213901129.xlsx"
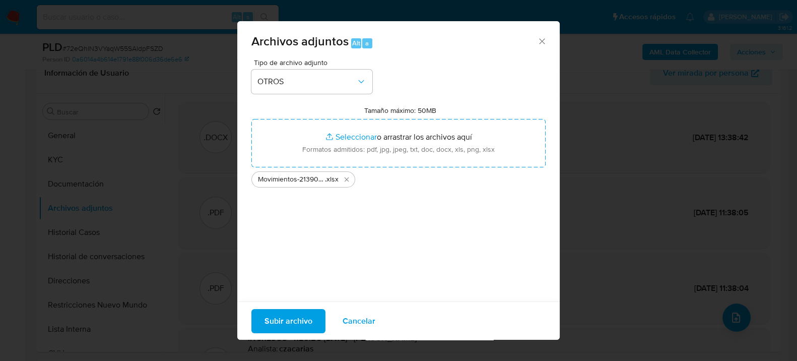
click at [286, 321] on span "Subir archivo" at bounding box center [288, 320] width 48 height 22
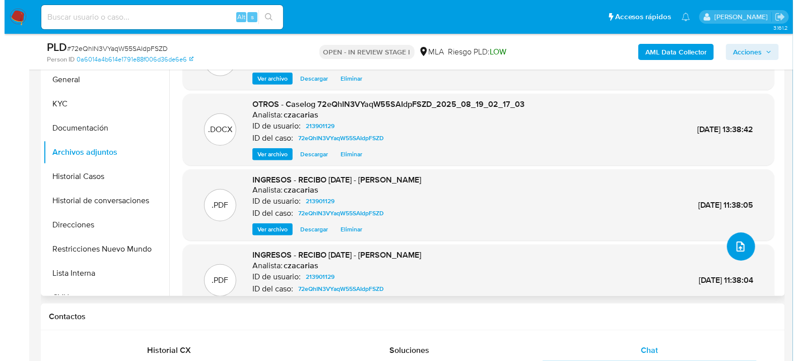
scroll to position [0, 0]
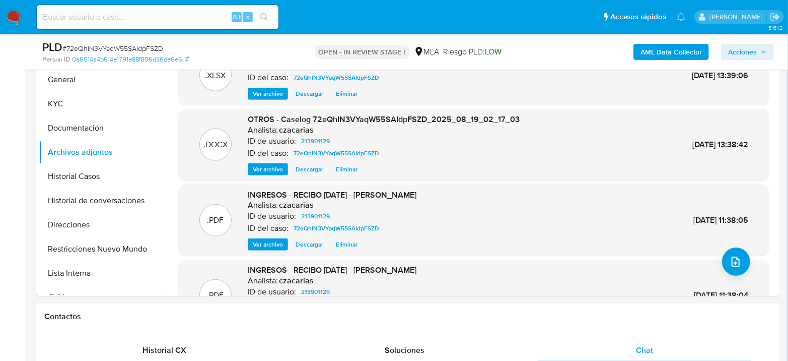
click at [654, 50] on b "AML Data Collector" at bounding box center [671, 52] width 61 height 16
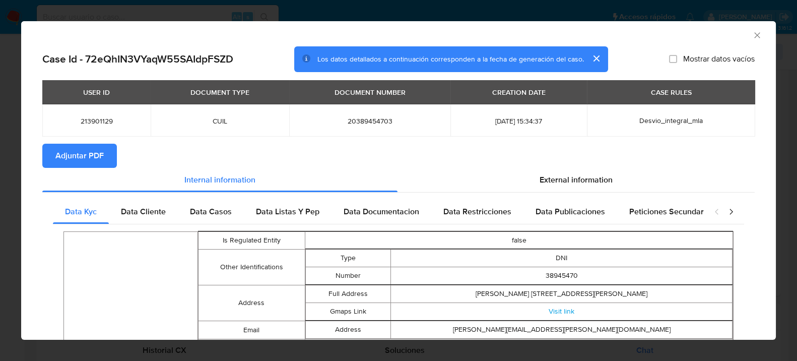
click at [107, 158] on button "Adjuntar PDF" at bounding box center [79, 156] width 75 height 24
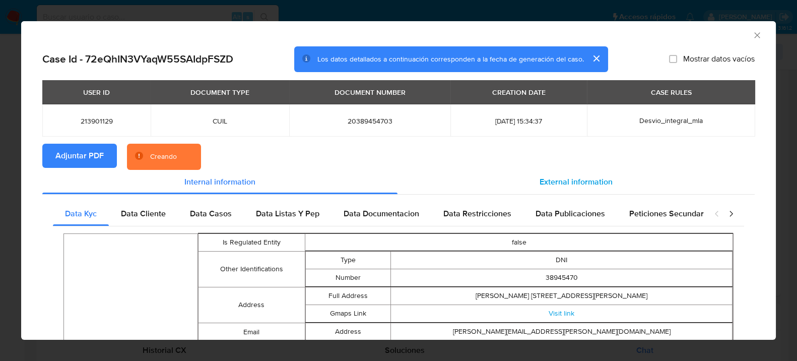
click at [544, 179] on span "External information" at bounding box center [575, 182] width 73 height 12
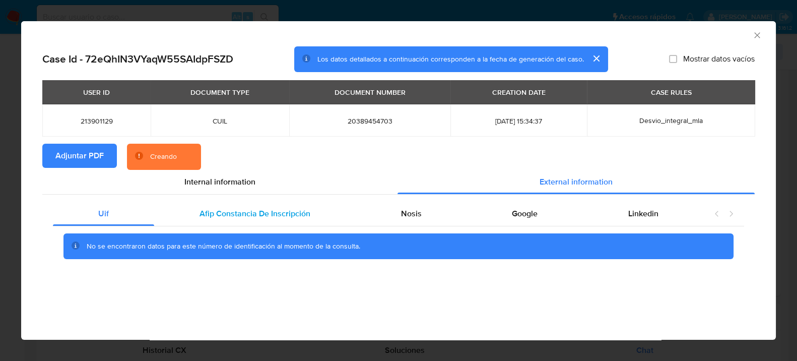
click at [211, 209] on span "Afip Constancia De Inscripción" at bounding box center [254, 214] width 111 height 12
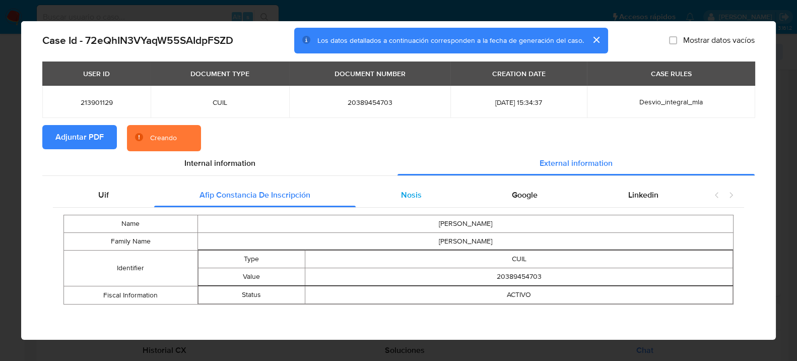
click at [418, 189] on div "Nosis" at bounding box center [411, 195] width 111 height 24
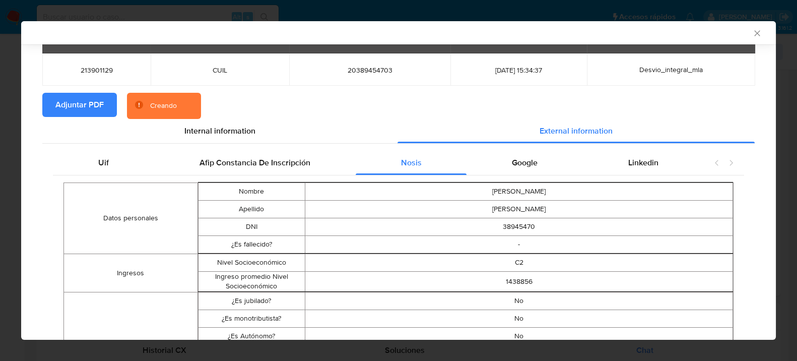
scroll to position [17, 0]
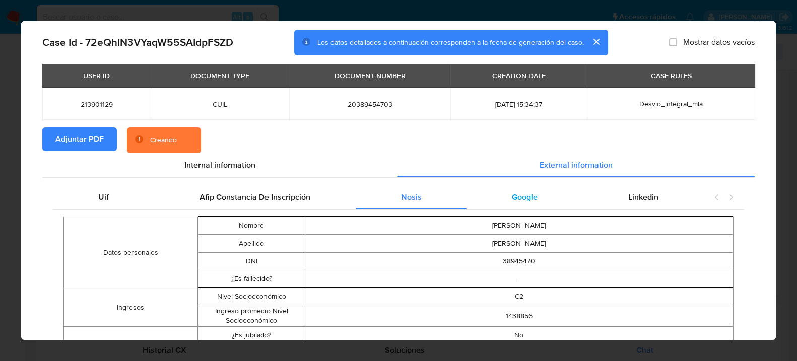
click at [531, 191] on div "Google" at bounding box center [524, 197] width 116 height 24
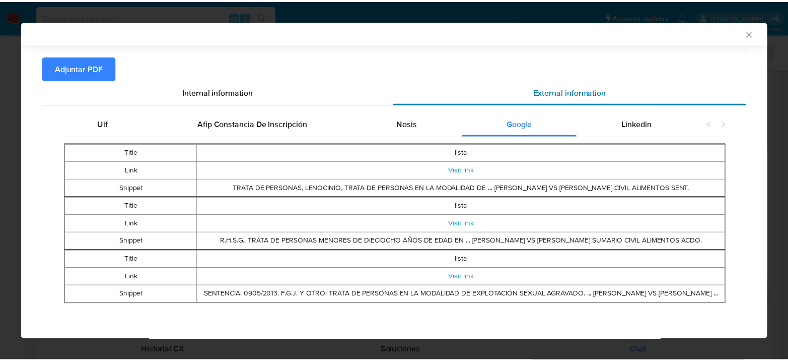
scroll to position [0, 0]
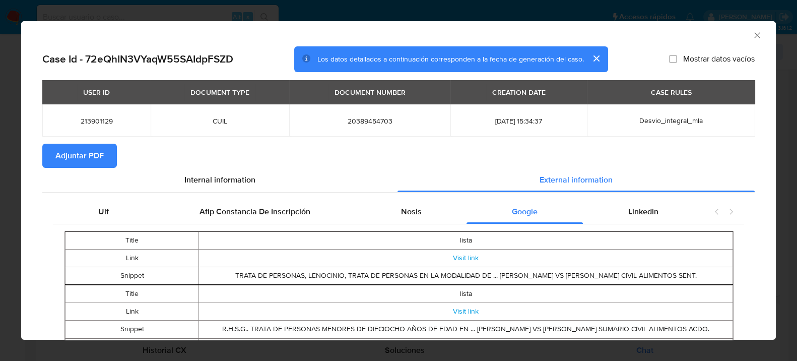
click at [754, 35] on icon "Cerrar ventana" at bounding box center [757, 35] width 6 height 6
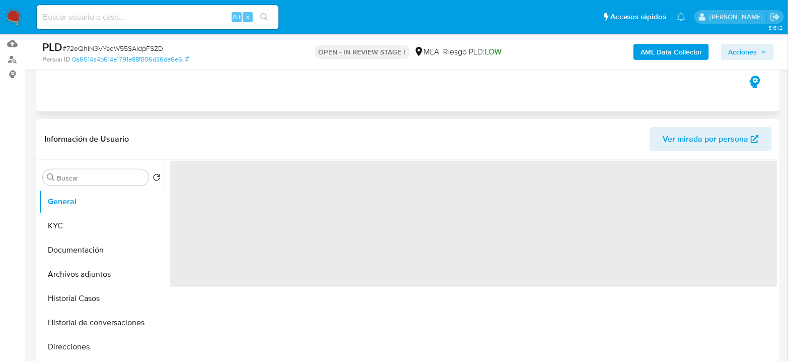
scroll to position [112, 0]
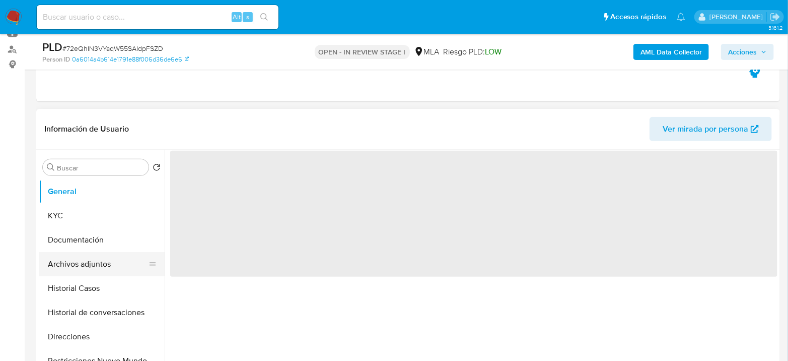
select select "10"
click at [76, 261] on button "Archivos adjuntos" at bounding box center [98, 264] width 118 height 24
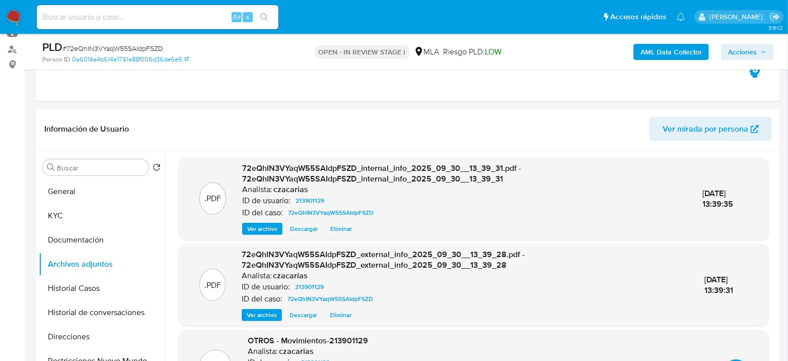
click at [727, 50] on button "Acciones" at bounding box center [747, 52] width 53 height 16
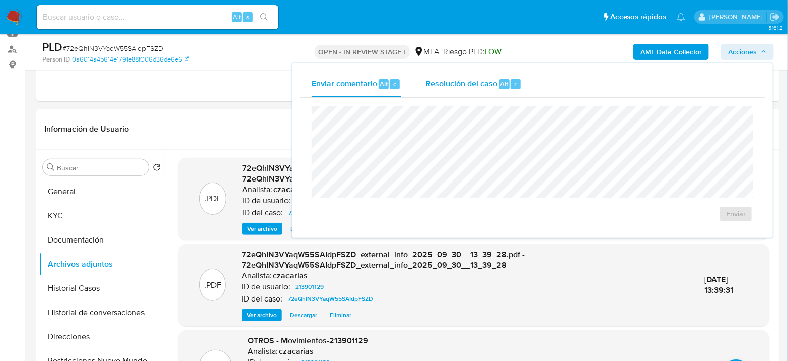
click at [492, 92] on div "Resolución del caso Alt r" at bounding box center [474, 84] width 96 height 26
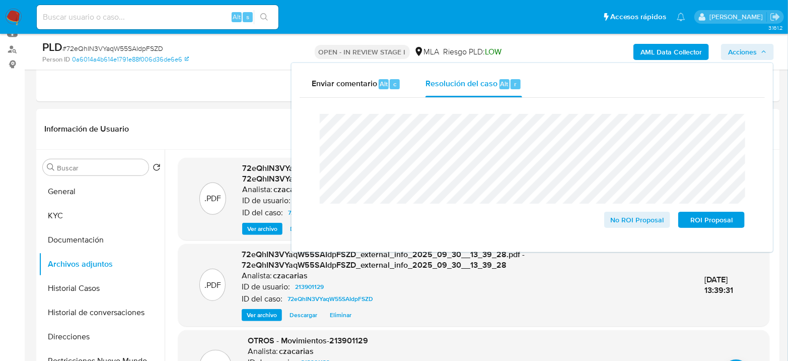
click at [105, 46] on span "# 72eQhIN3VYaqW55SAIdpFSZD" at bounding box center [112, 48] width 101 height 10
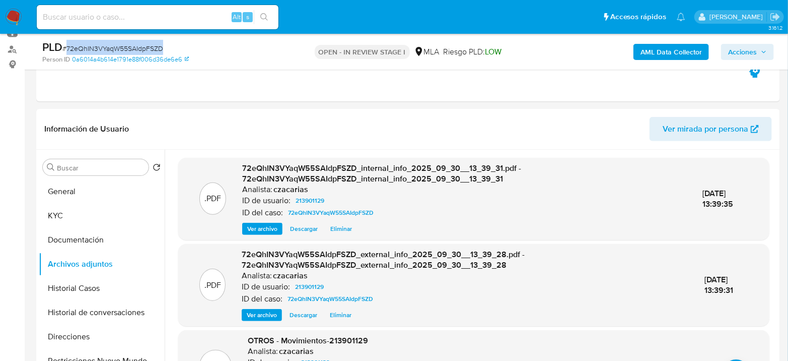
copy span "72eQhIN3VYaqW55SAIdpFSZD"
click at [761, 46] on span "Acciones" at bounding box center [747, 52] width 39 height 14
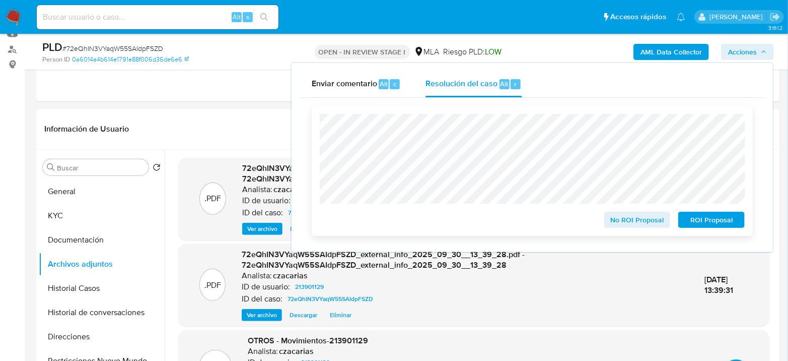
click at [629, 219] on span "No ROI Proposal" at bounding box center [637, 220] width 52 height 14
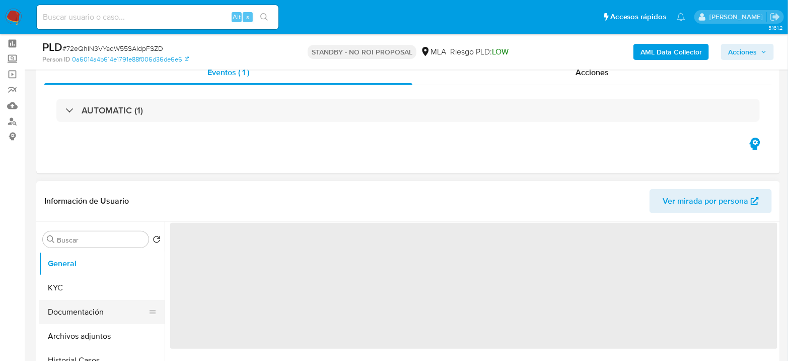
select select "10"
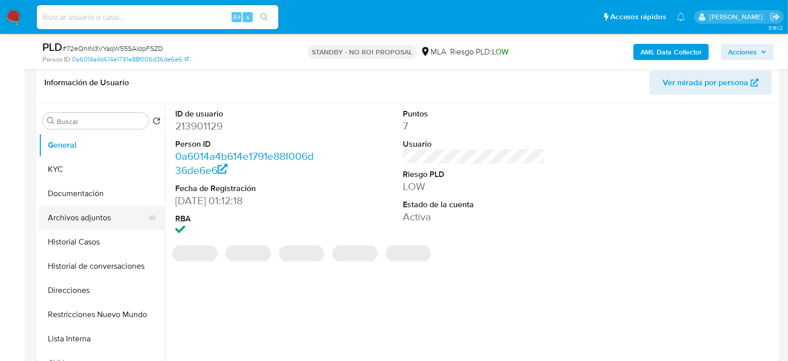
scroll to position [168, 0]
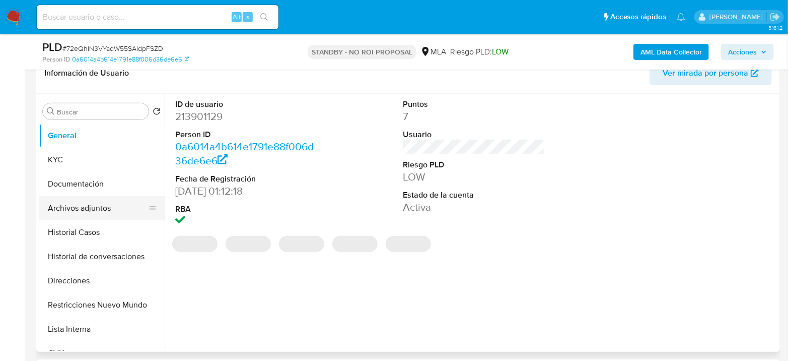
click at [65, 208] on button "Archivos adjuntos" at bounding box center [98, 208] width 118 height 24
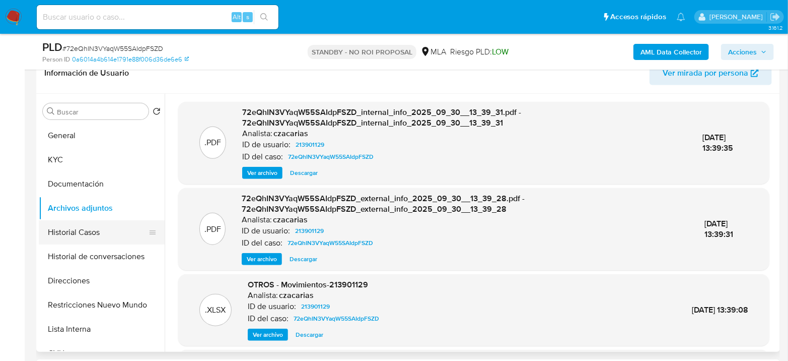
click at [95, 230] on button "Historial Casos" at bounding box center [98, 232] width 118 height 24
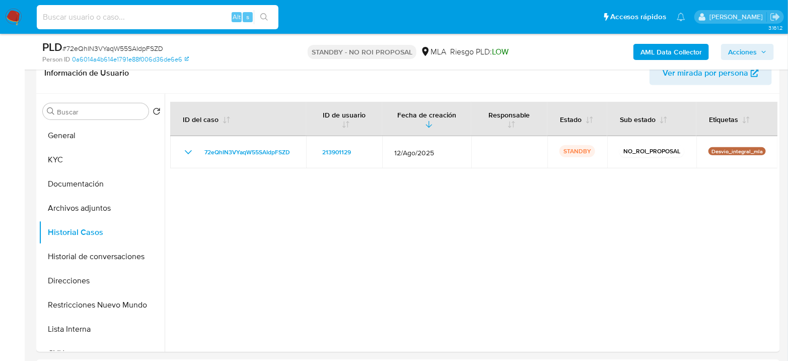
click at [193, 15] on input at bounding box center [158, 17] width 242 height 13
paste input "oeQMHONRAa4xATzpwflGYiUc"
type input "oeQMHONRAa4xATzpwflGYiUc"
click at [264, 19] on icon "search-icon" at bounding box center [264, 17] width 8 height 8
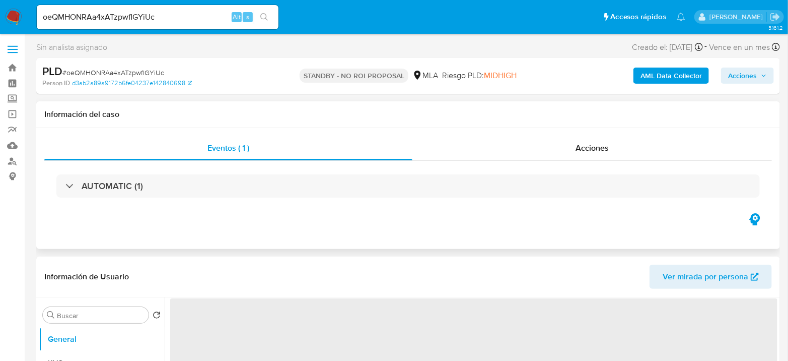
select select "10"
click at [635, 142] on div "Acciones" at bounding box center [593, 148] width 360 height 24
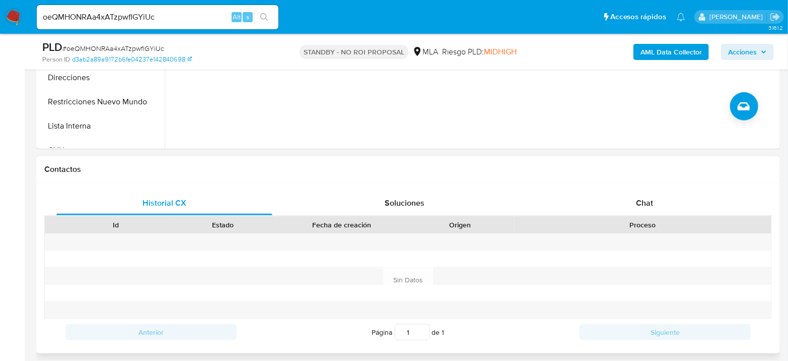
scroll to position [447, 0]
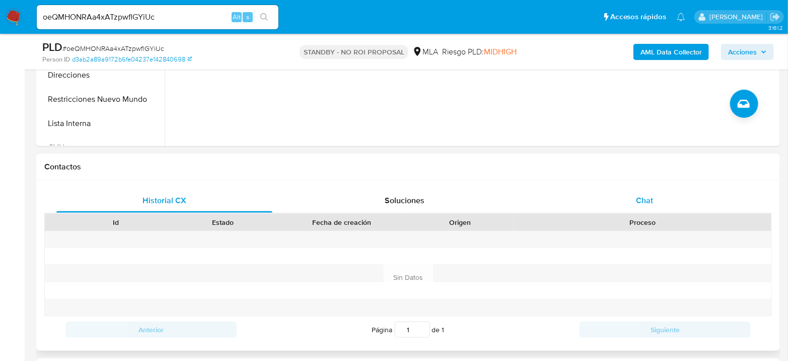
click at [659, 199] on div "Chat" at bounding box center [645, 200] width 216 height 24
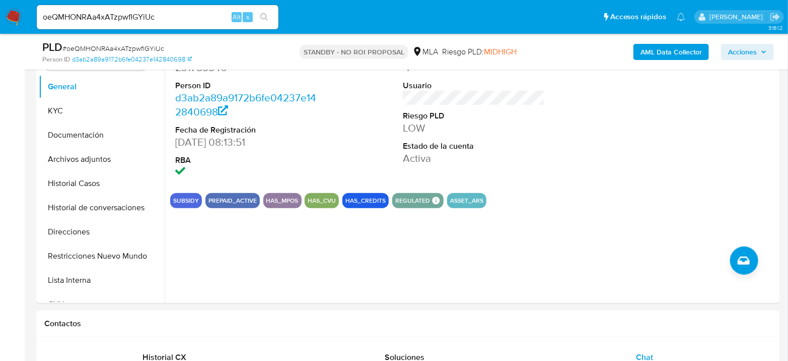
scroll to position [224, 0]
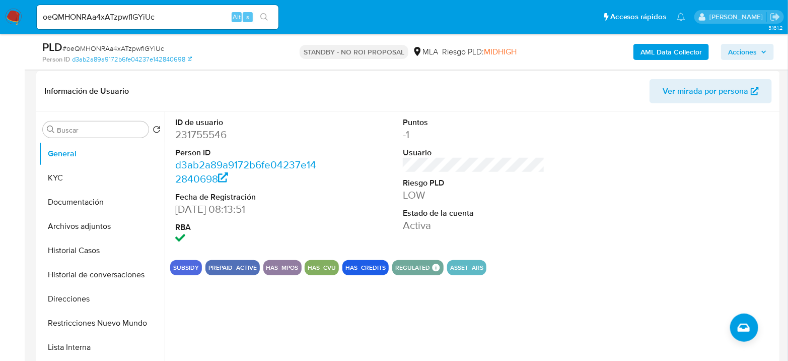
click at [5, 17] on img at bounding box center [13, 17] width 17 height 17
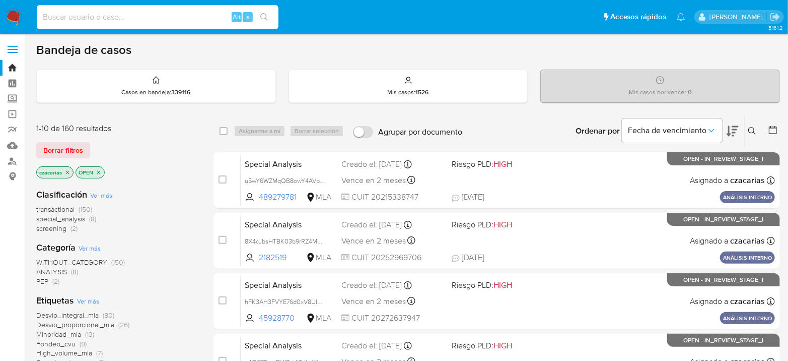
click at [167, 17] on input at bounding box center [158, 17] width 242 height 13
paste input "KHomLi7fEo0s4sign7W2Wy8v"
type input "KHomLi7fEo0s4sign7W2Wy8v"
click at [266, 15] on icon "search-icon" at bounding box center [264, 17] width 8 height 8
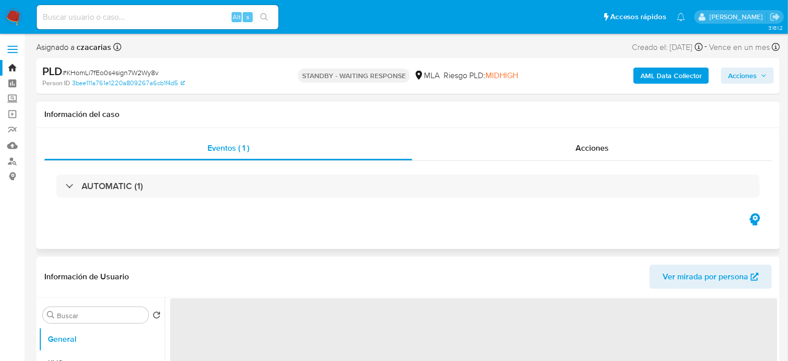
select select "10"
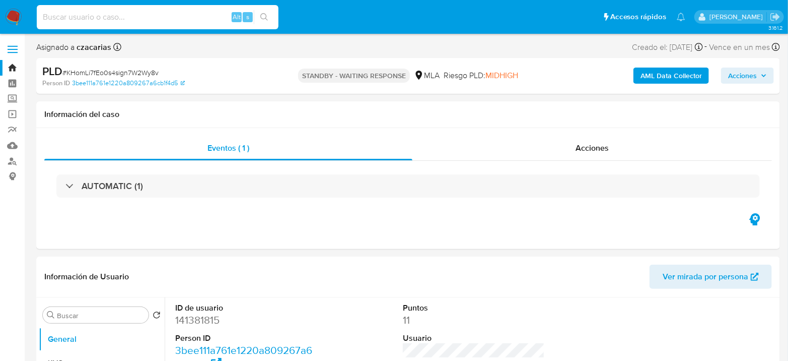
click at [172, 12] on input at bounding box center [158, 17] width 242 height 13
paste input "ud9I7ITsx1Vrh5OreFmw2ddR"
type input "ud9I7ITsx1Vrh5OreFmw2ddR"
click at [259, 12] on button "search-icon" at bounding box center [264, 17] width 21 height 14
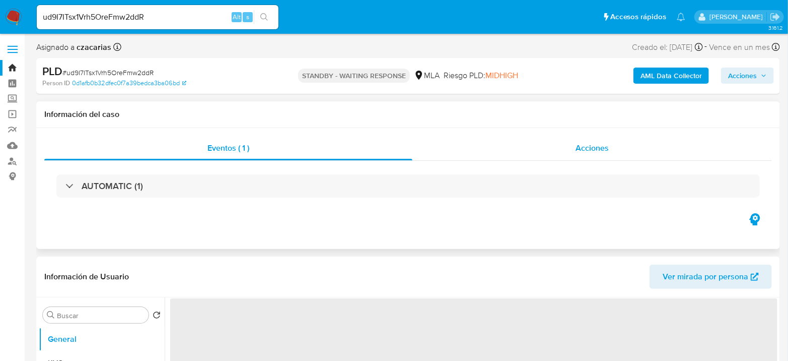
select select "10"
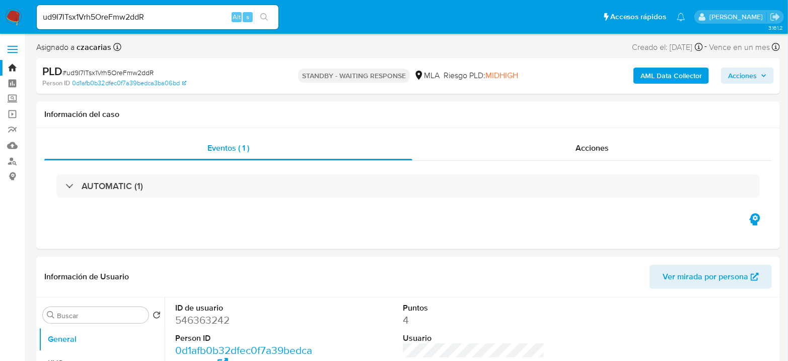
click at [177, 15] on input "ud9I7ITsx1Vrh5OreFmw2ddR" at bounding box center [158, 17] width 242 height 13
paste input "I0ET8HihhjXvybUHSYao7c6L"
type input "I0ET8HihhjXvybUHSYao7c6L"
click at [264, 16] on icon "search-icon" at bounding box center [264, 17] width 8 height 8
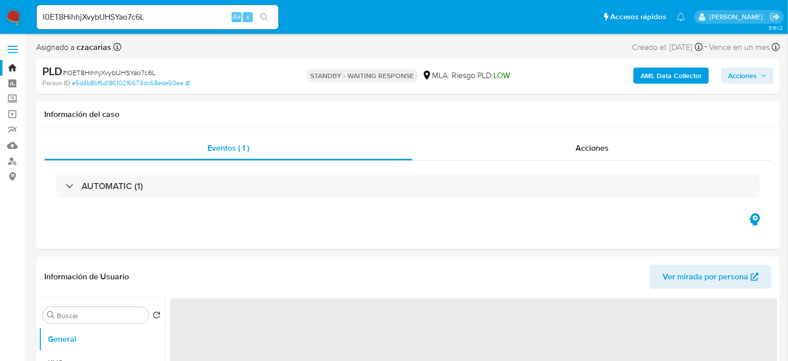
select select "10"
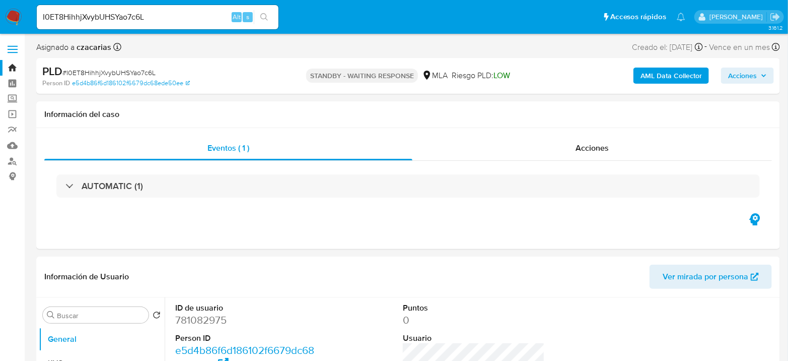
drag, startPoint x: 155, startPoint y: 8, endPoint x: 154, endPoint y: 13, distance: 5.1
click at [155, 8] on div "I0ET8HihhjXvybUHSYao7c6L Alt s" at bounding box center [158, 17] width 242 height 24
click at [154, 13] on input "I0ET8HihhjXvybUHSYao7c6L" at bounding box center [158, 17] width 242 height 13
paste input "yWyRchzw5t0Ef7kNViIHMSoi"
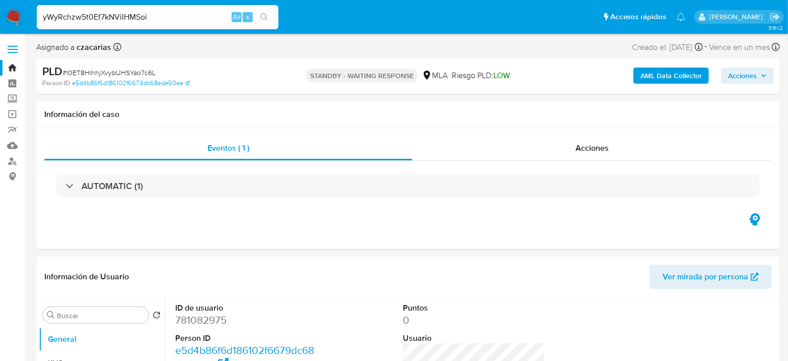
type input "yWyRchzw5t0Ef7kNViIHMSoi"
click at [271, 21] on button "search-icon" at bounding box center [264, 17] width 21 height 14
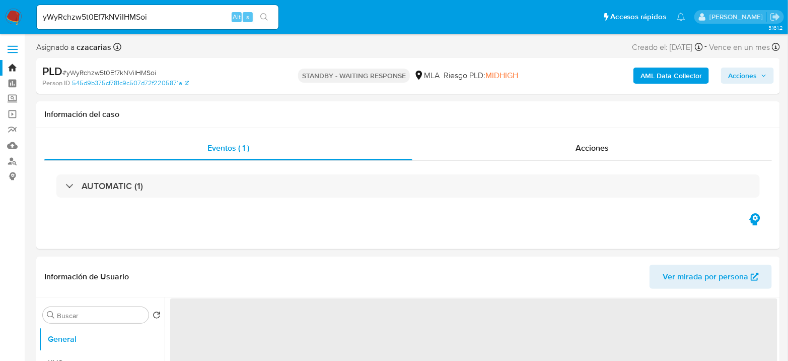
select select "10"
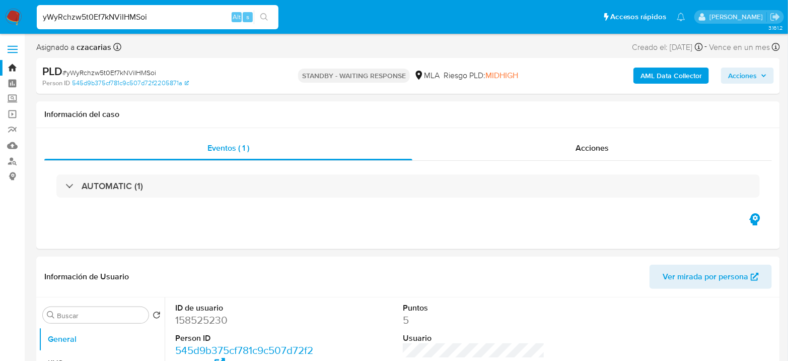
click at [124, 20] on input "yWyRchzw5t0Ef7kNViIHMSoi" at bounding box center [158, 17] width 242 height 13
paste input "Mg1iOHpQv7ryPlNvz2Y3hbpe"
click at [274, 15] on input "Mg1iOHpQv7ryPlNvz2Y3hbpe" at bounding box center [158, 17] width 242 height 13
type input "Mg1iOHpQv7ryPlNvz2Y3hbpe"
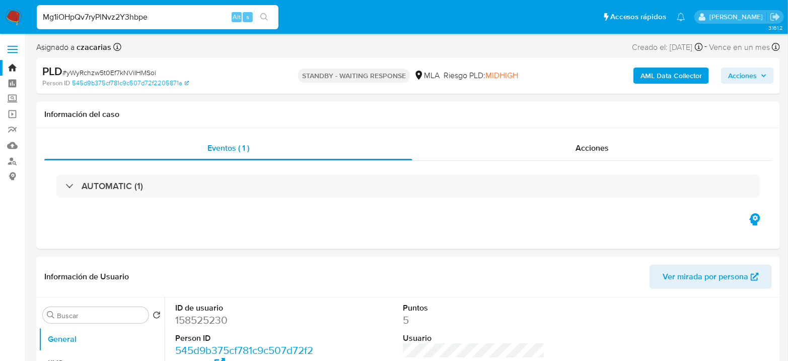
click at [264, 17] on icon "search-icon" at bounding box center [264, 17] width 8 height 8
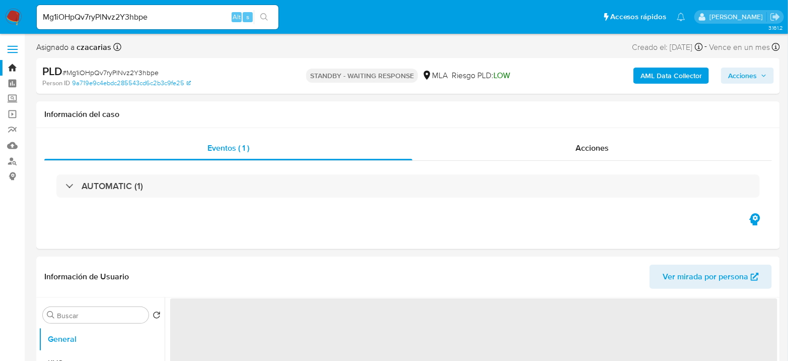
select select "10"
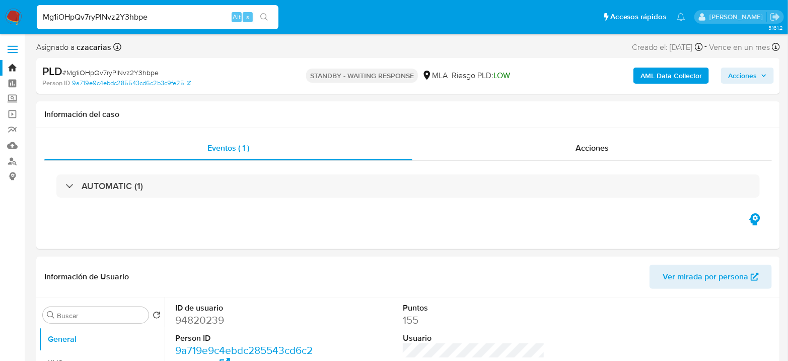
click at [108, 15] on input "Mg1iOHpQv7ryPlNvz2Y3hbpe" at bounding box center [158, 17] width 242 height 13
paste input "I3ON2t0ApQnRwZJlCzs2Ywh0"
type input "I3ON2t0ApQnRwZJlCzs2Ywh0"
click at [263, 18] on icon "search-icon" at bounding box center [264, 17] width 8 height 8
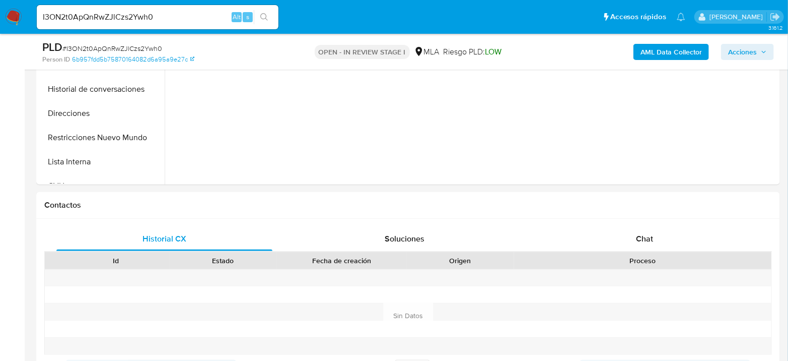
select select "10"
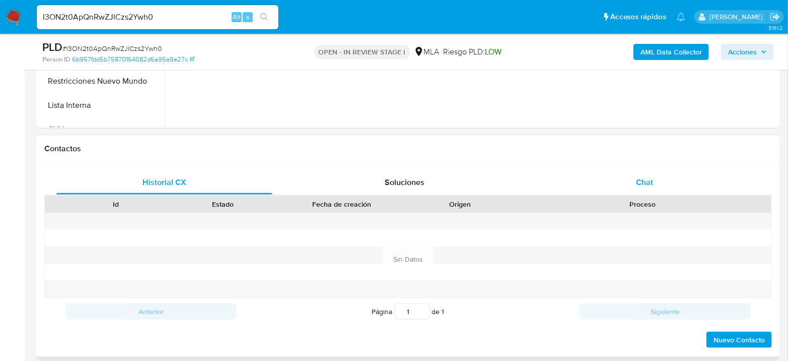
click at [648, 179] on span "Chat" at bounding box center [644, 182] width 17 height 12
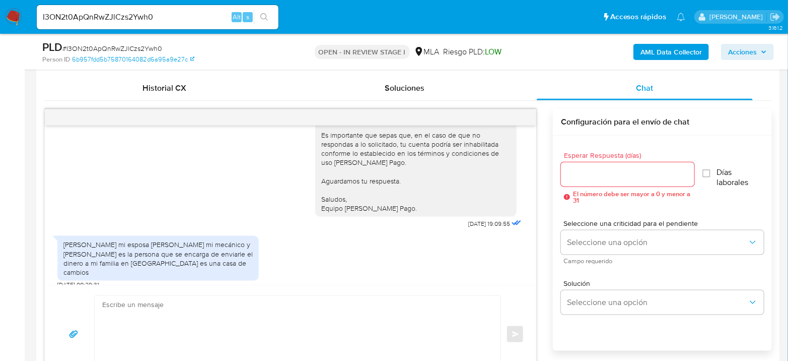
scroll to position [504, 0]
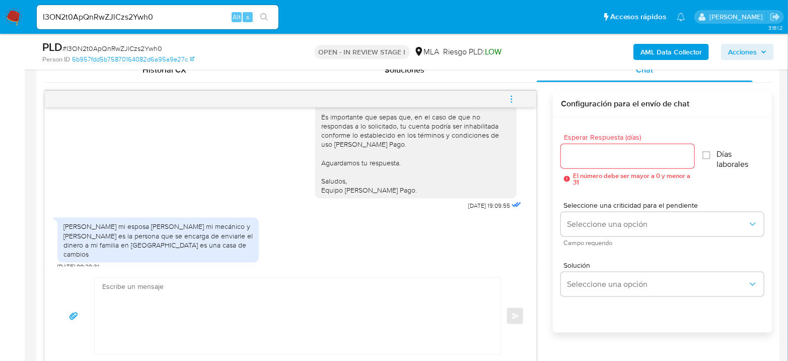
drag, startPoint x: 80, startPoint y: 218, endPoint x: 147, endPoint y: 244, distance: 71.6
click at [147, 244] on div "[PERSON_NAME] mi esposa [PERSON_NAME] mi mecánico y [PERSON_NAME] es la persona…" at bounding box center [157, 240] width 189 height 37
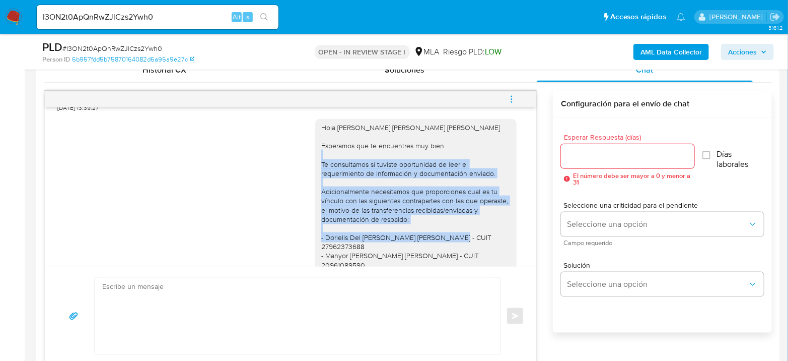
scroll to position [609, 0]
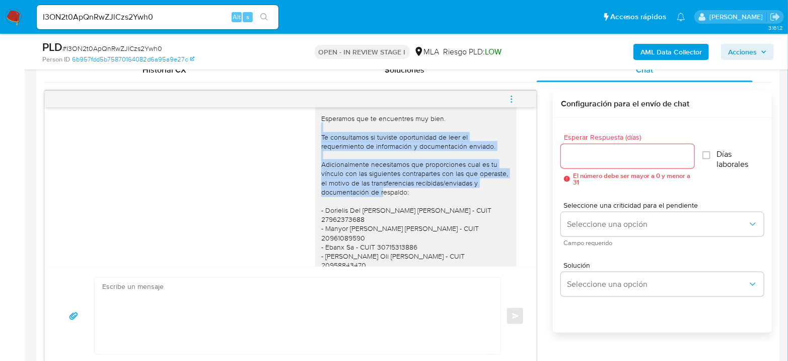
drag, startPoint x: 339, startPoint y: 212, endPoint x: 479, endPoint y: 218, distance: 140.1
click at [479, 218] on div "Hola [PERSON_NAME] [PERSON_NAME] [PERSON_NAME] Esperamos que te encuentres muy …" at bounding box center [415, 228] width 189 height 265
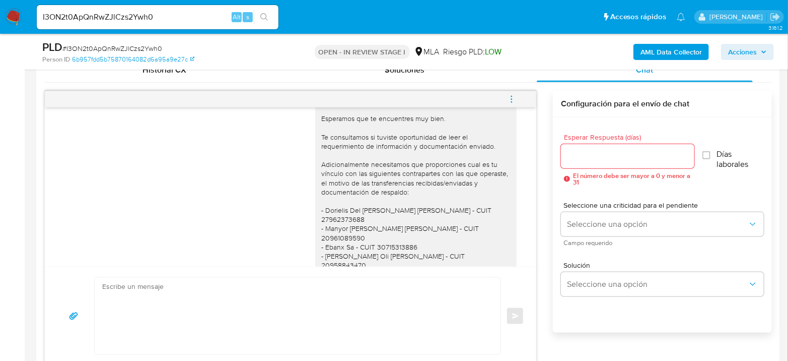
click at [200, 18] on input "I3ON2t0ApQnRwZJlCzs2Ywh0" at bounding box center [158, 17] width 242 height 13
paste input "ckJFrjIWYXwpAu8ZxAXtQnVW"
type input "ckJFrjIWYXwpAu8ZxAXtQnVW"
click at [261, 18] on icon "search-icon" at bounding box center [264, 17] width 8 height 8
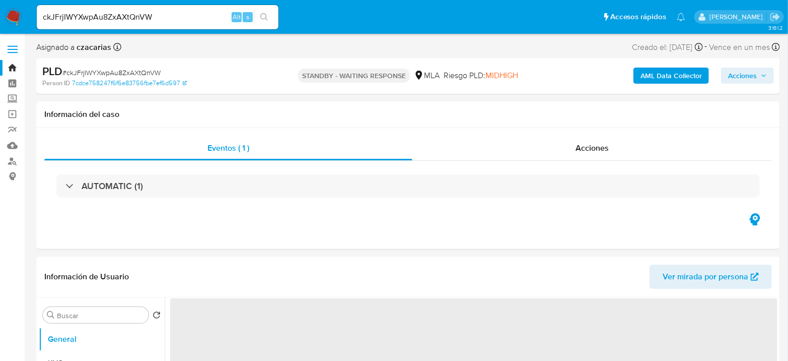
select select "10"
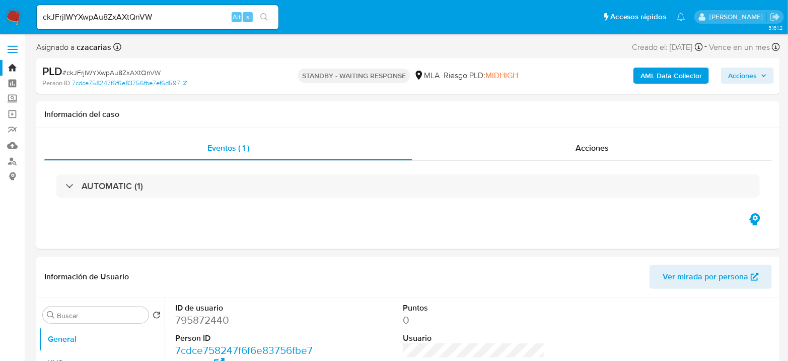
click at [100, 20] on input "ckJFrjIWYXwpAu8ZxAXtQnVW" at bounding box center [158, 17] width 242 height 13
click at [100, 19] on input "ckJFrjIWYXwpAu8ZxAXtQnVW" at bounding box center [158, 17] width 242 height 13
paste input "Rc1h3Hw1pfVTB9pNaIfCJNhn"
type input "Rc1h3Hw1pfVTB9pNaIfCJNhn"
click at [271, 16] on button "search-icon" at bounding box center [264, 17] width 21 height 14
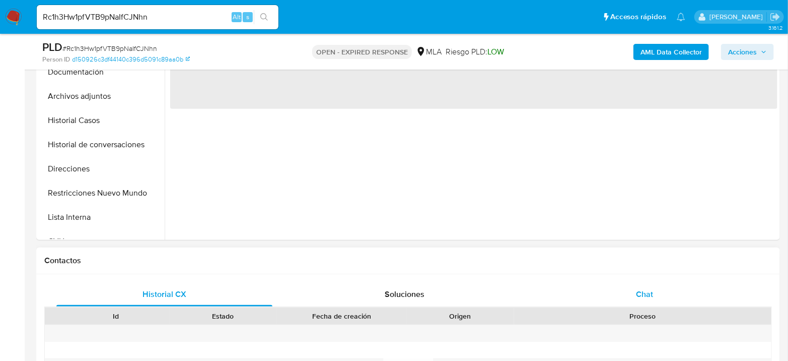
select select "10"
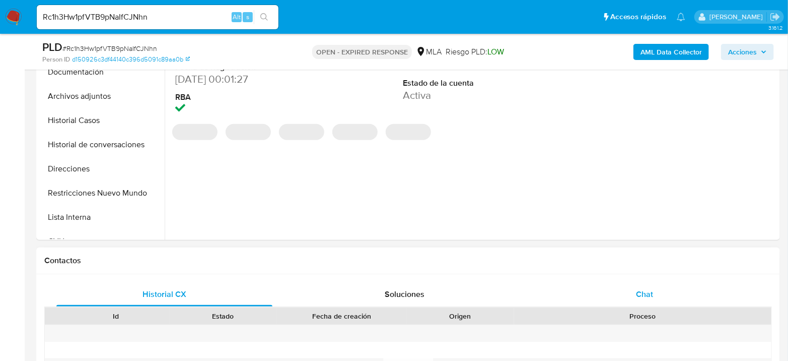
click at [656, 294] on div "Chat" at bounding box center [645, 294] width 216 height 24
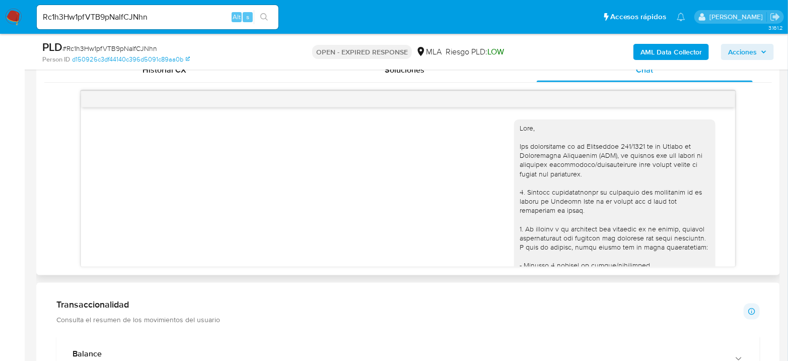
scroll to position [633, 0]
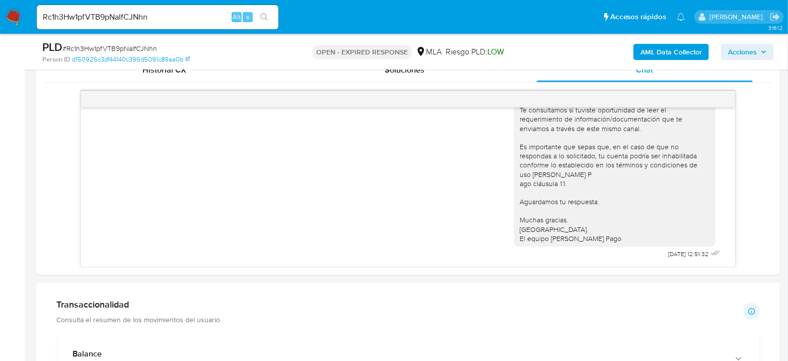
click at [138, 18] on input "Rc1h3Hw1pfVTB9pNaIfCJNhn" at bounding box center [158, 17] width 242 height 13
paste input "FRC974zbNIC1aFSuFTFG41x0"
type input "FRC974zbNIC1aFSuFTFG41x0"
click at [266, 8] on div "FRC974zbNIC1aFSuFTFG41x0 Alt s" at bounding box center [158, 17] width 242 height 24
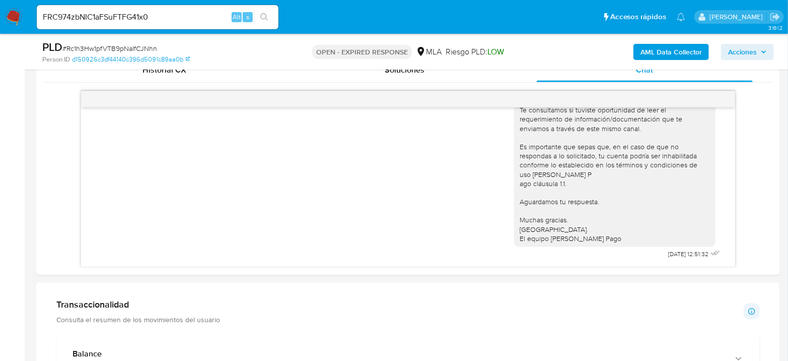
click at [266, 12] on button "search-icon" at bounding box center [264, 17] width 21 height 14
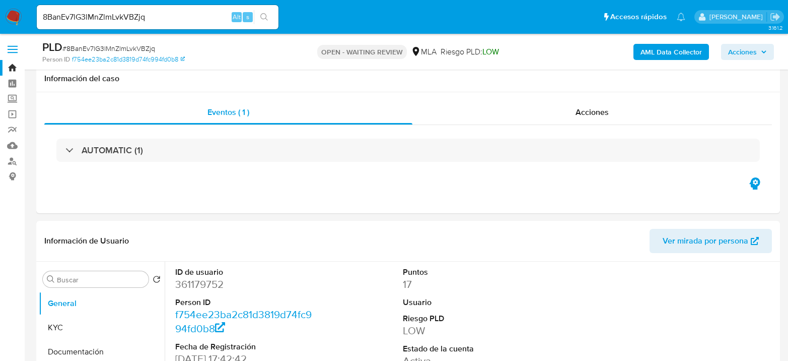
select select "10"
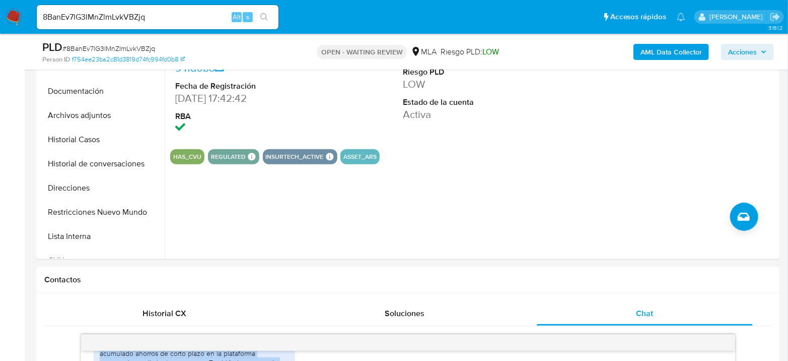
scroll to position [168, 0]
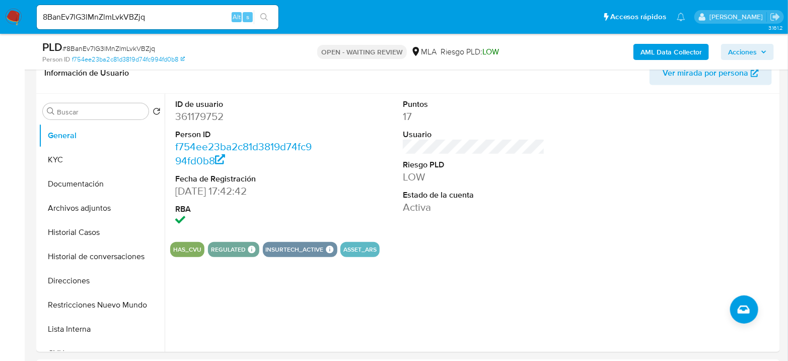
click at [145, 52] on span "# 8BanEv7lG3lMnZlmLvkVBZjq" at bounding box center [108, 48] width 93 height 10
copy span "8BanEv7lG3lMnZlmLvkVBZjq"
